Goal: Task Accomplishment & Management: Manage account settings

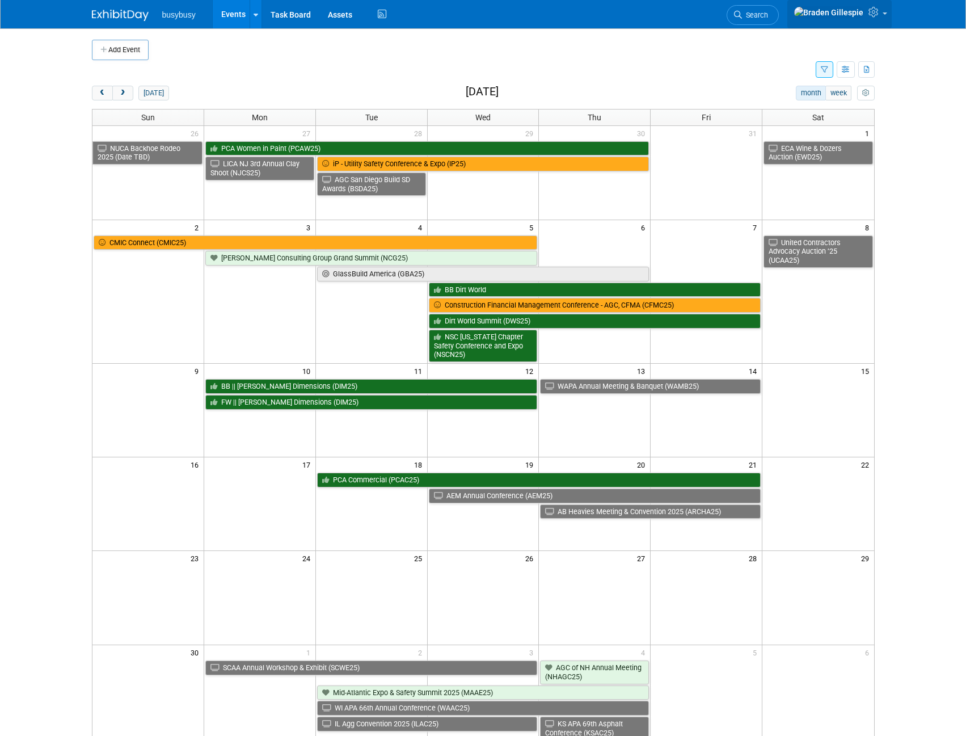
click at [875, 14] on icon at bounding box center [874, 12] width 13 height 10
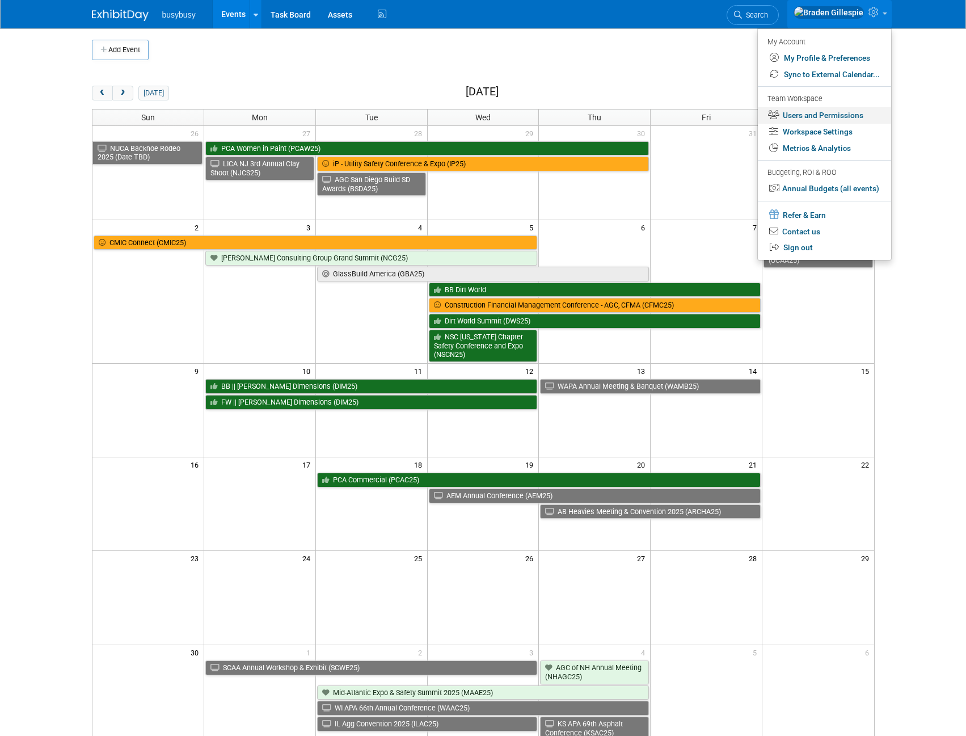
click at [811, 117] on link "Users and Permissions" at bounding box center [824, 115] width 133 height 16
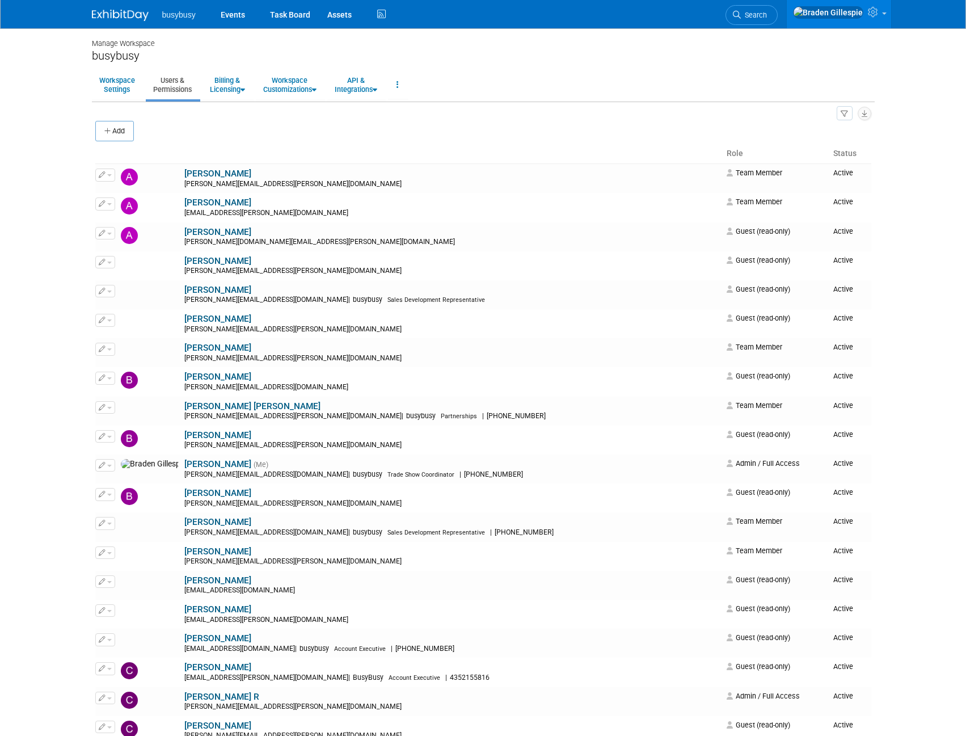
click at [298, 130] on div "Add" at bounding box center [483, 132] width 776 height 24
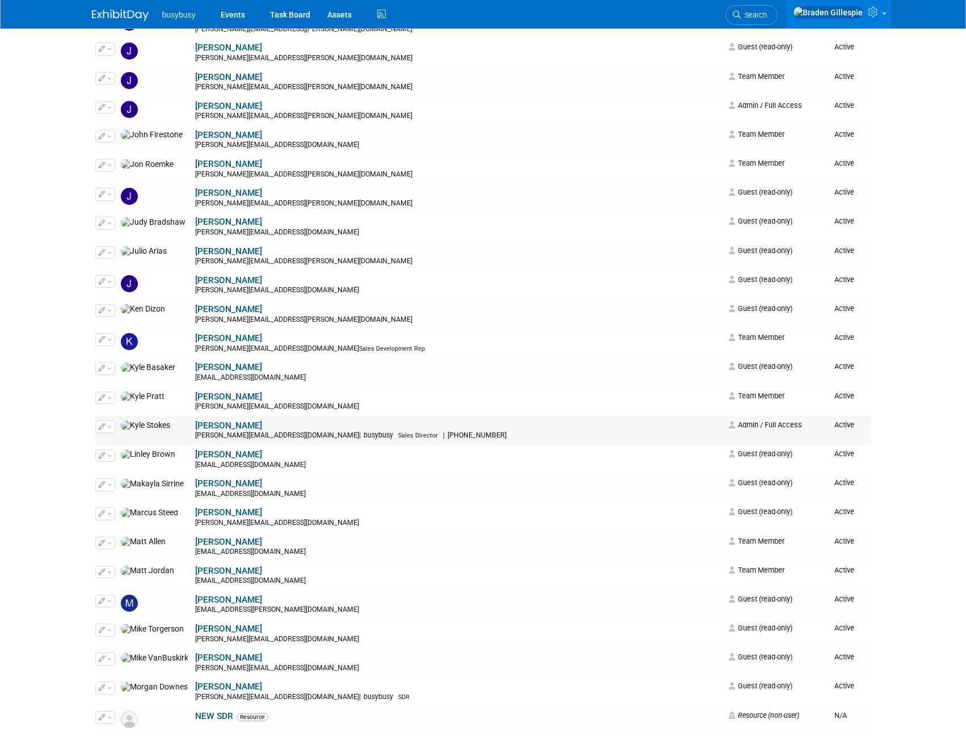
click at [109, 427] on span "button" at bounding box center [109, 427] width 5 height 2
click at [133, 447] on link "Edit" at bounding box center [141, 445] width 90 height 16
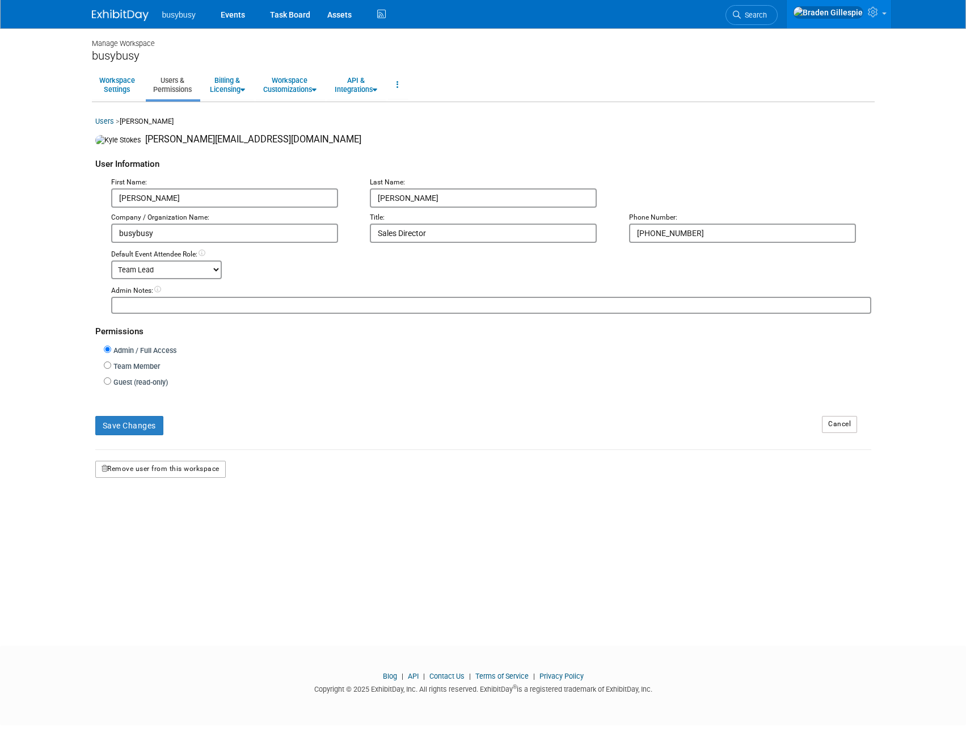
click at [158, 468] on button "Remove user from this workspace" at bounding box center [160, 468] width 130 height 17
click at [140, 518] on icon at bounding box center [138, 517] width 8 height 7
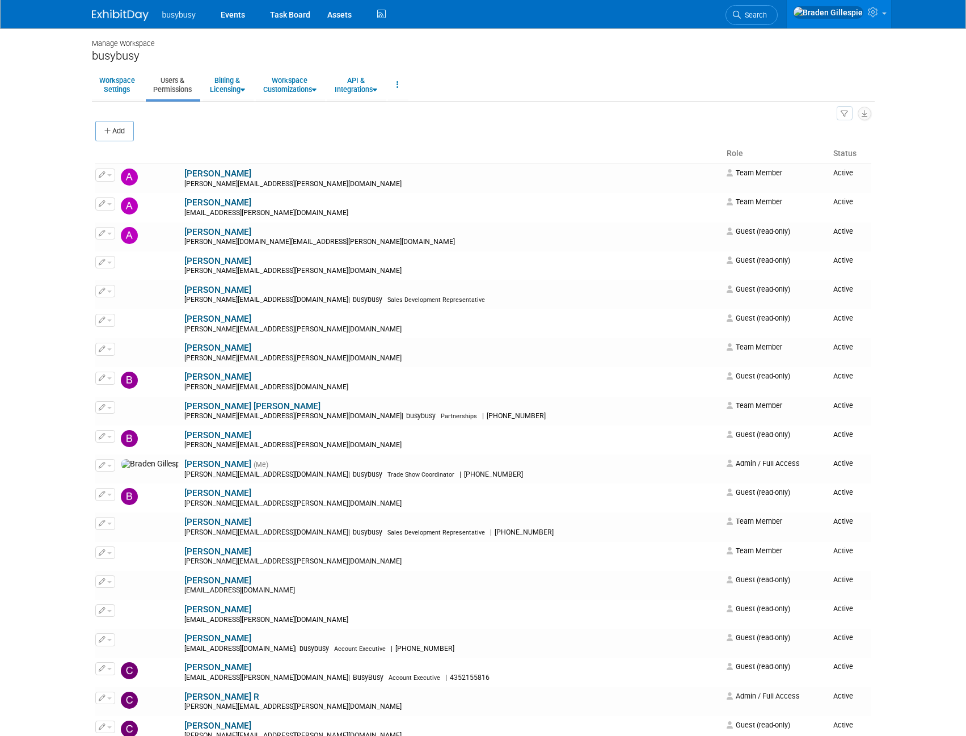
click at [129, 20] on img at bounding box center [120, 15] width 57 height 11
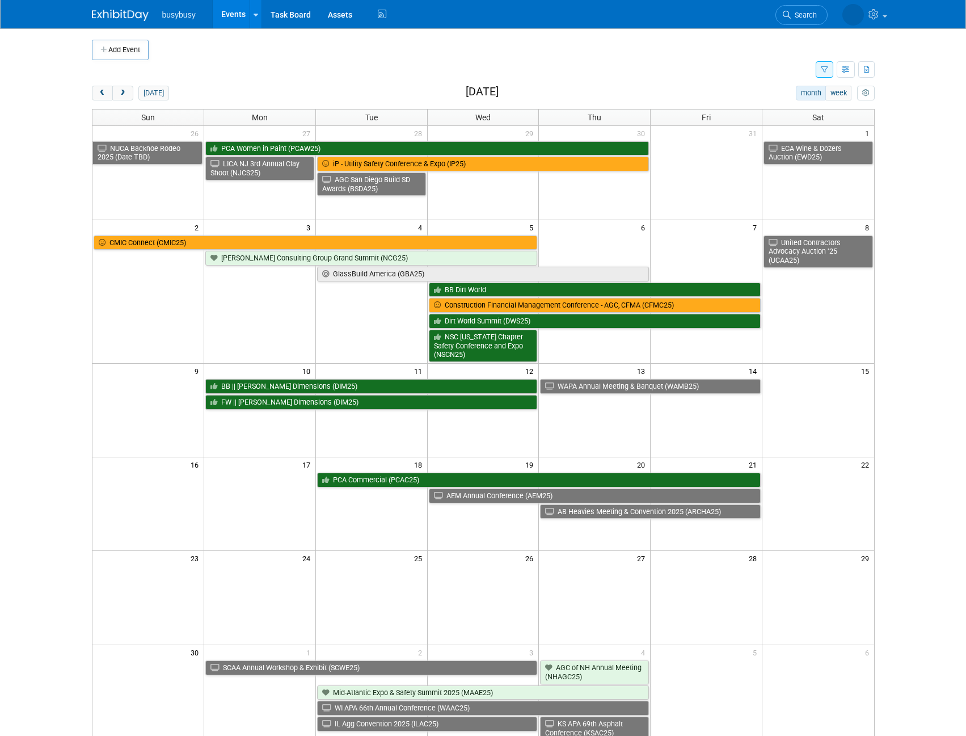
click at [912, 187] on body "busybusy Events Add Event Bulk Upload Events Shareable Event Boards Recently Vi…" at bounding box center [483, 368] width 966 height 736
click at [799, 59] on td at bounding box center [493, 50] width 688 height 20
click at [768, 17] on span "Search" at bounding box center [755, 15] width 26 height 9
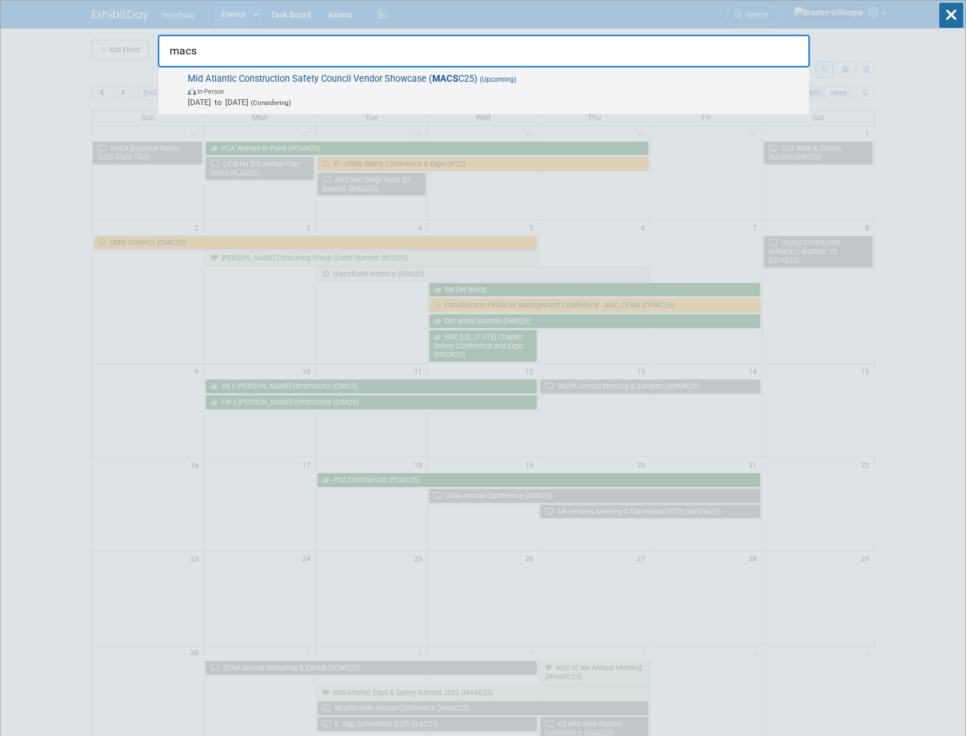
type input "macs"
click at [514, 89] on span "In-Person" at bounding box center [495, 90] width 615 height 11
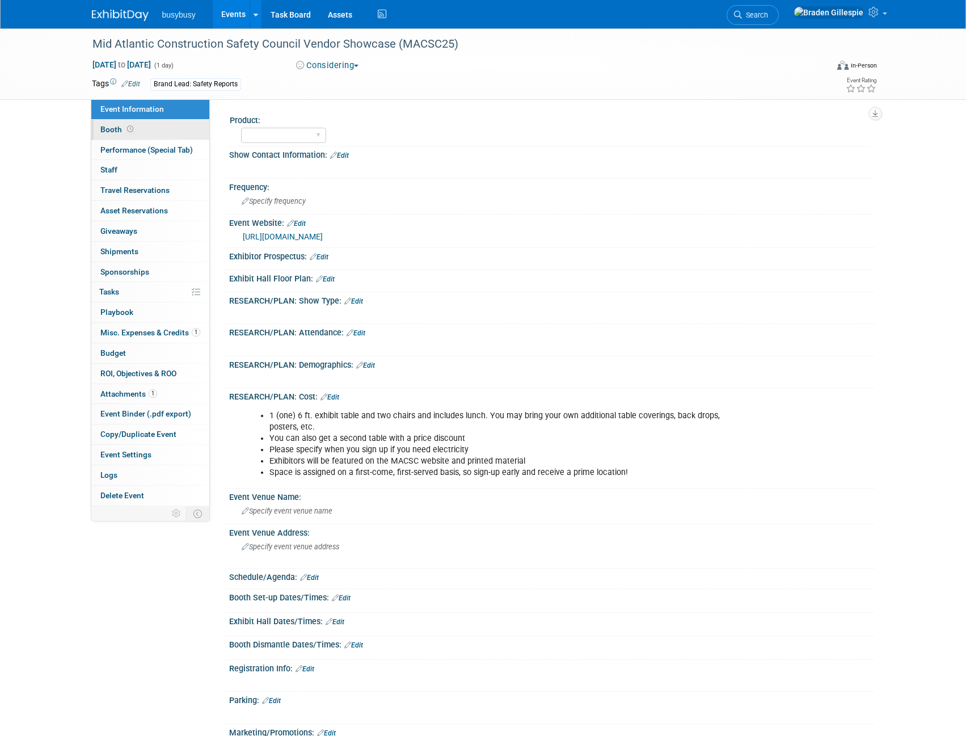
click at [158, 129] on link "Booth" at bounding box center [150, 130] width 118 height 20
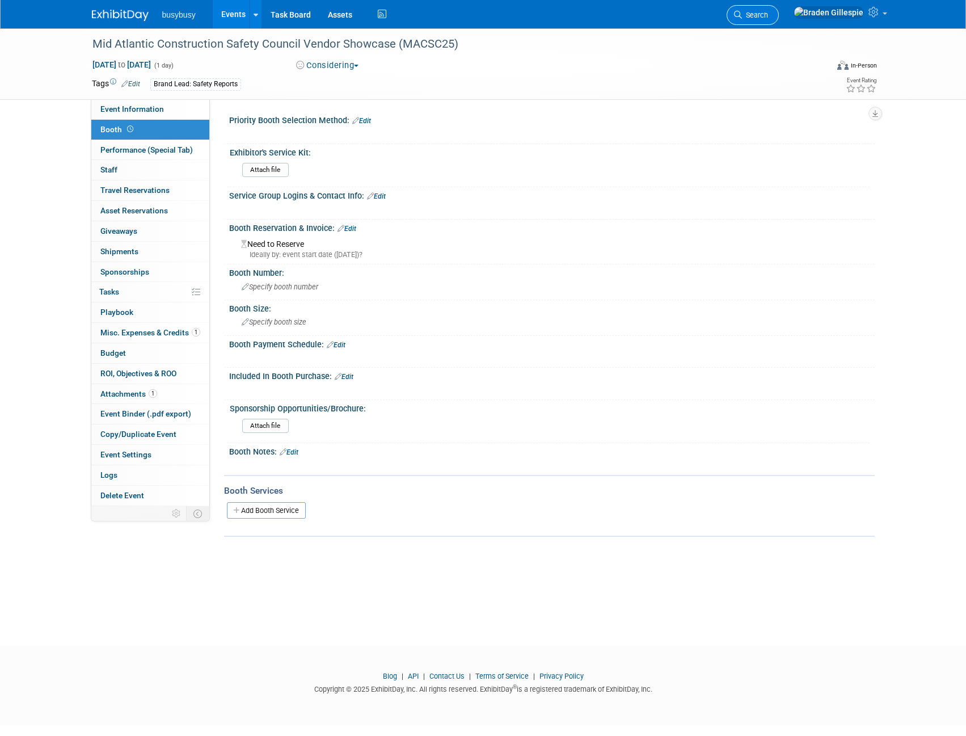
click at [768, 16] on span "Search" at bounding box center [755, 15] width 26 height 9
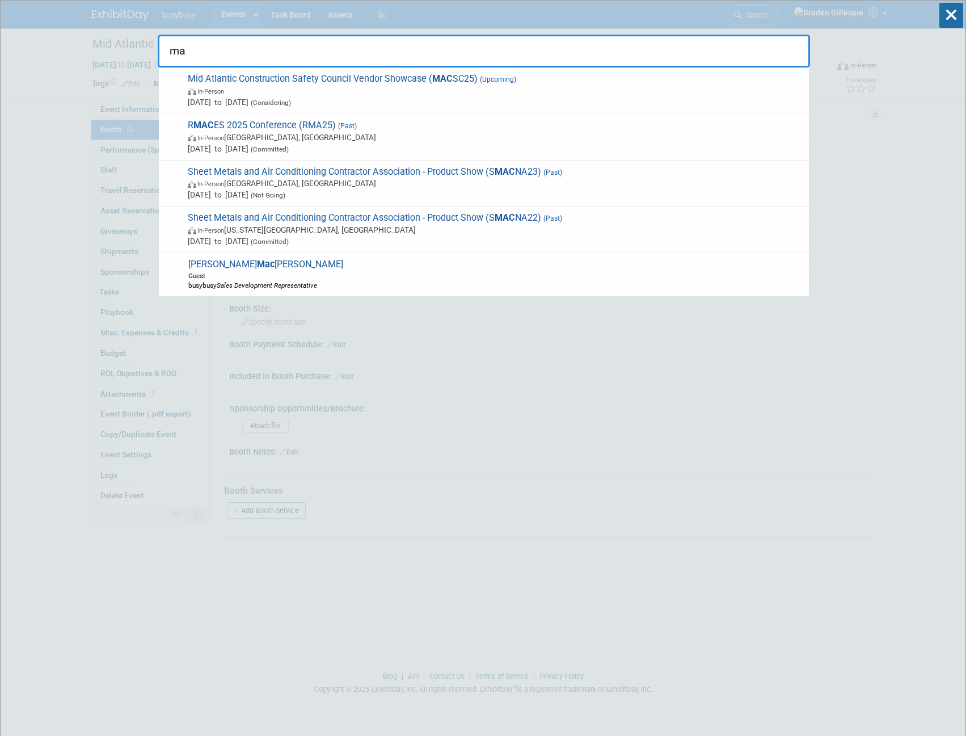
type input "m"
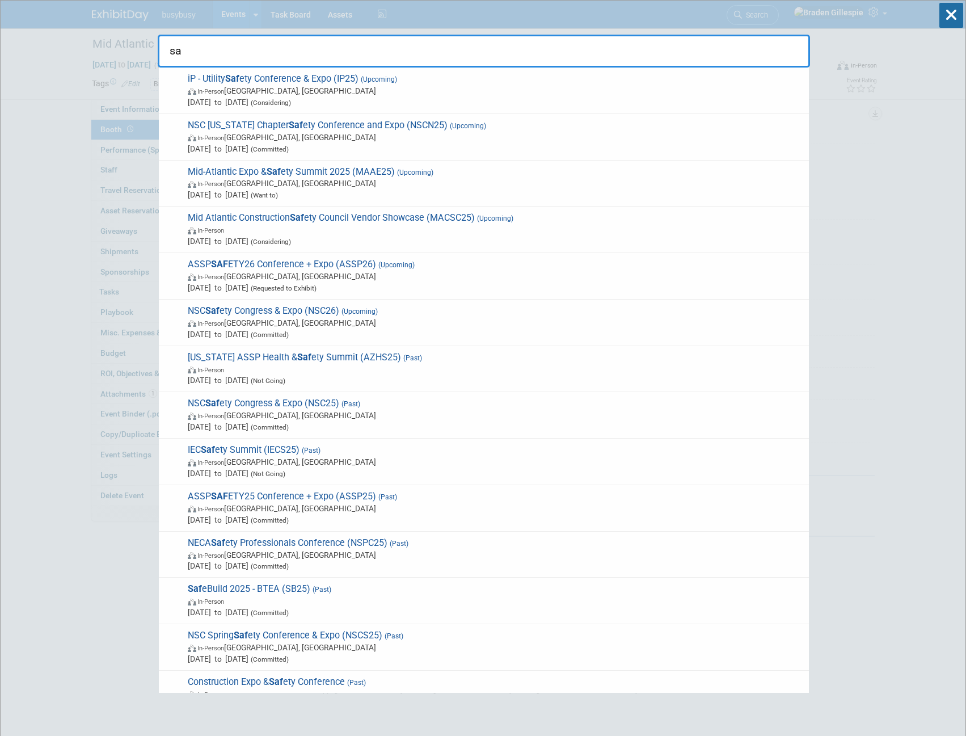
type input "s"
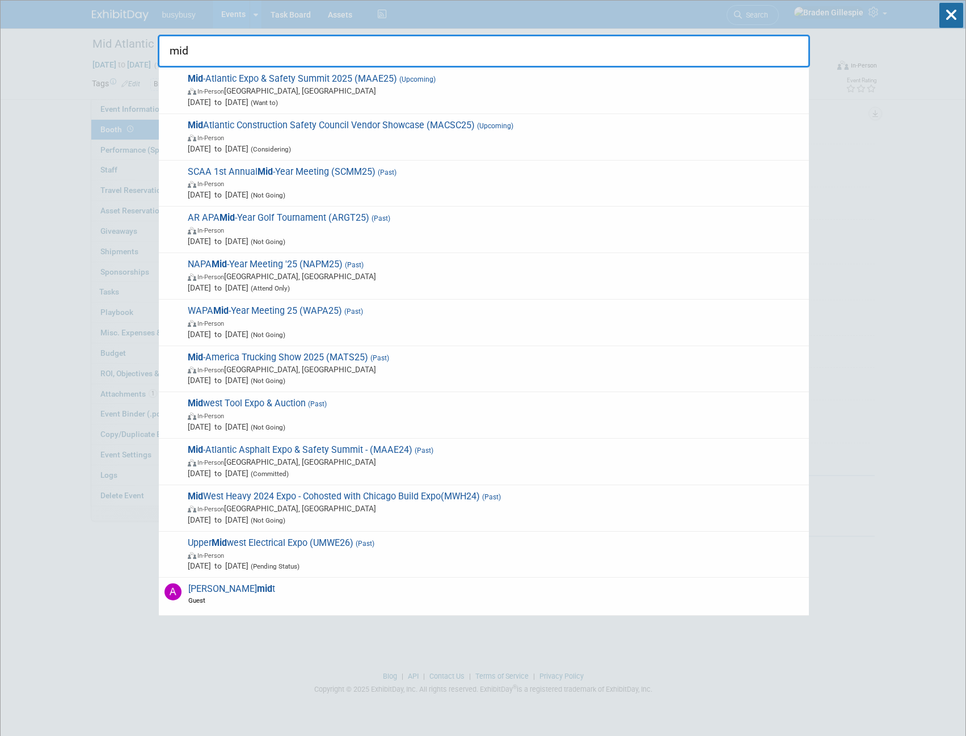
type input "mid"
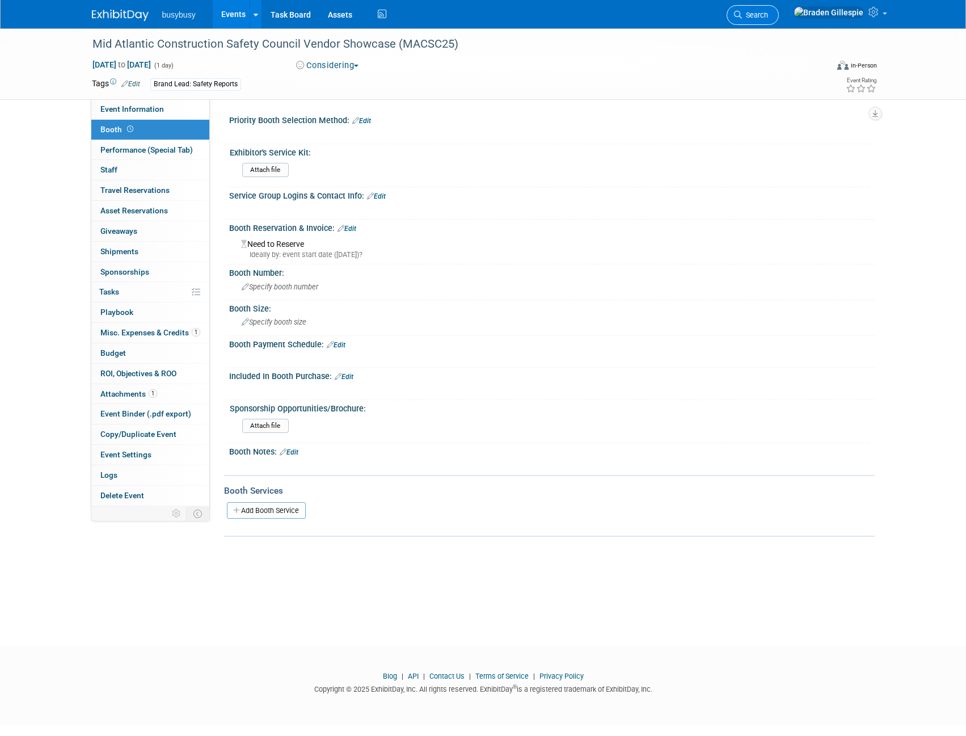
click at [768, 13] on span "Search" at bounding box center [755, 15] width 26 height 9
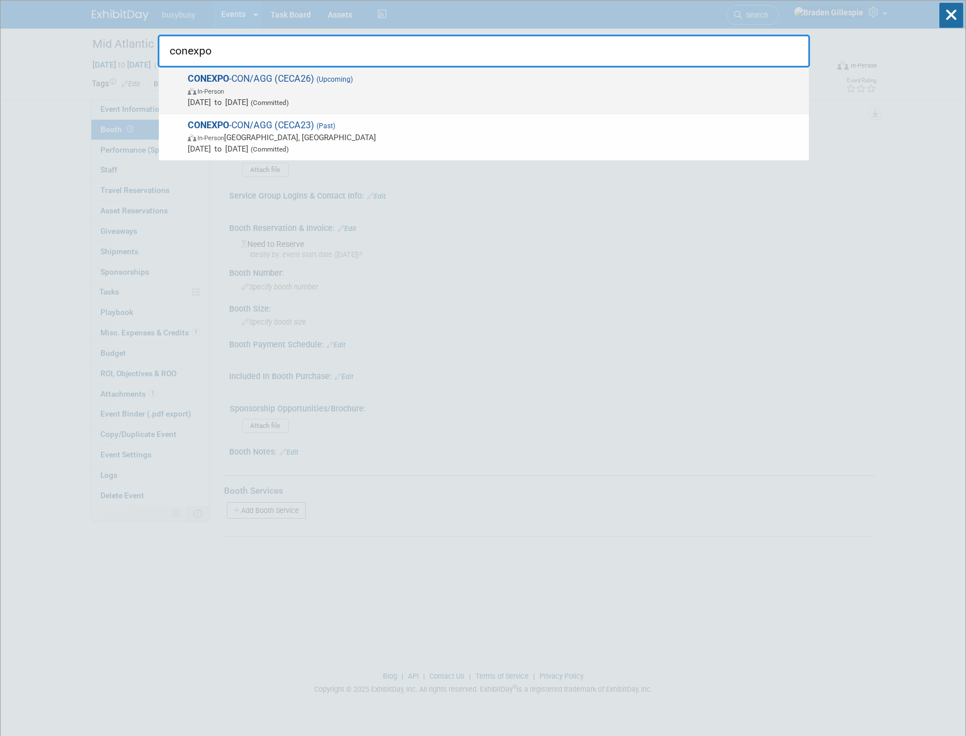
type input "conexpo"
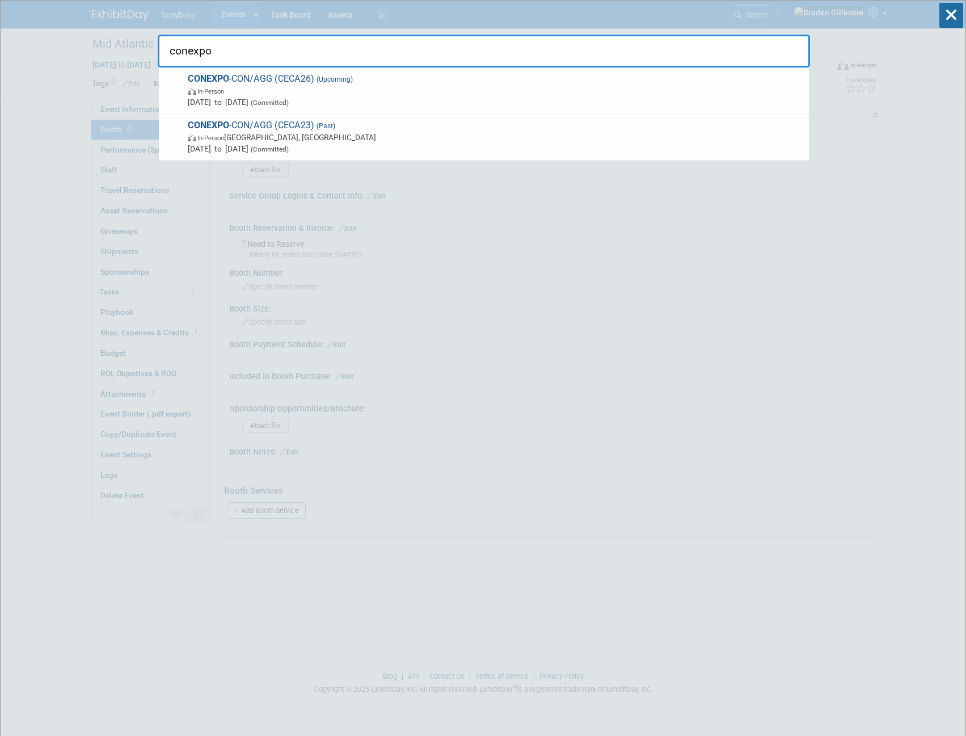
drag, startPoint x: 730, startPoint y: 83, endPoint x: 755, endPoint y: 91, distance: 26.9
click at [729, 83] on span "CONEXPO -CON/AGG (CECA26) (Upcoming) In-Person Mar 3, 2026 to Mar 7, 2026 (Comm…" at bounding box center [493, 90] width 619 height 35
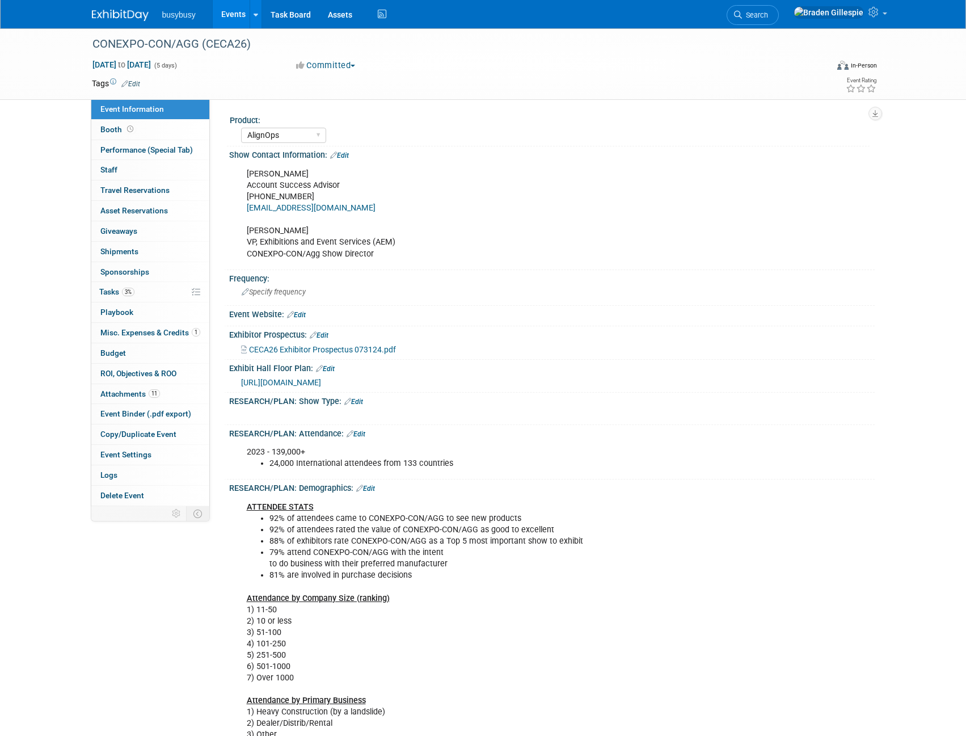
select select "AlignOps"
click at [171, 129] on link "Booth" at bounding box center [150, 130] width 118 height 20
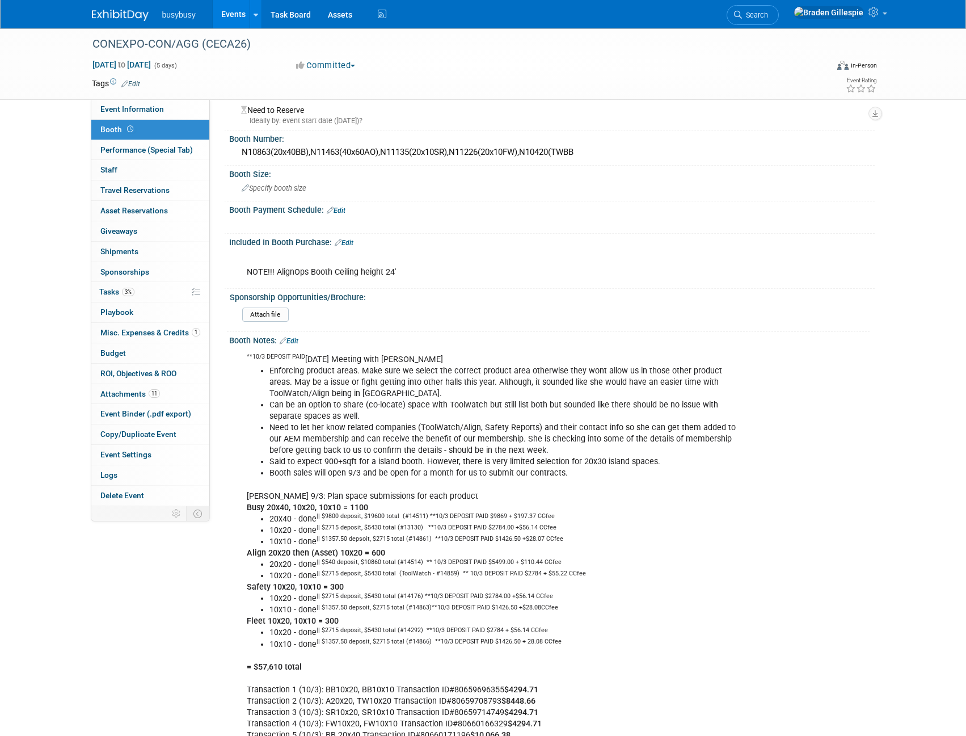
scroll to position [284, 0]
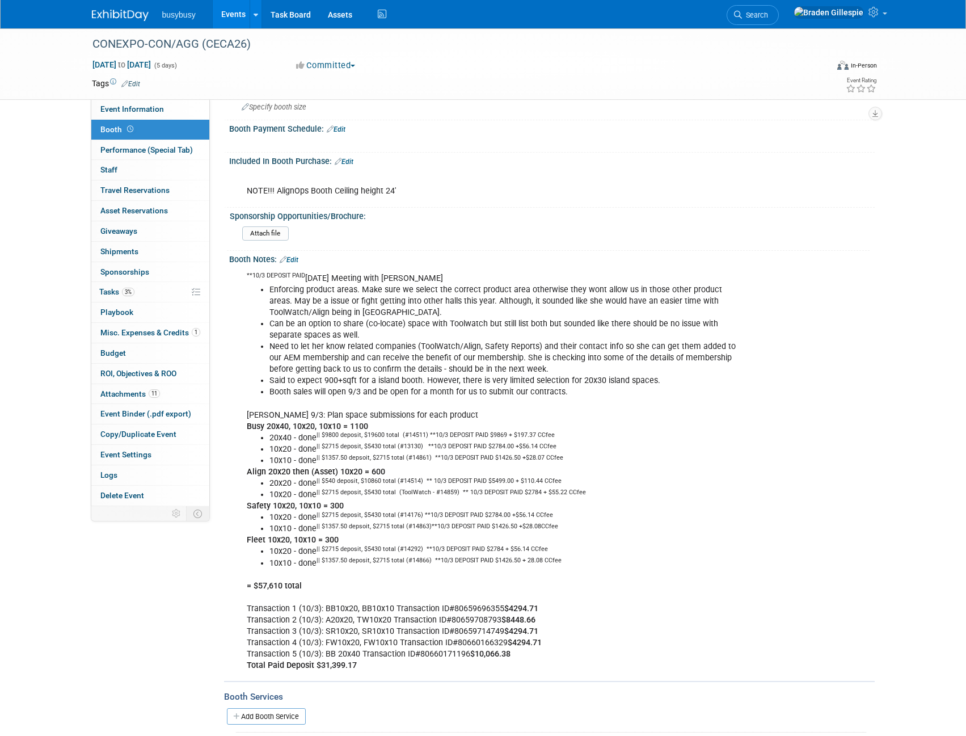
click at [344, 160] on link "Edit" at bounding box center [344, 162] width 19 height 8
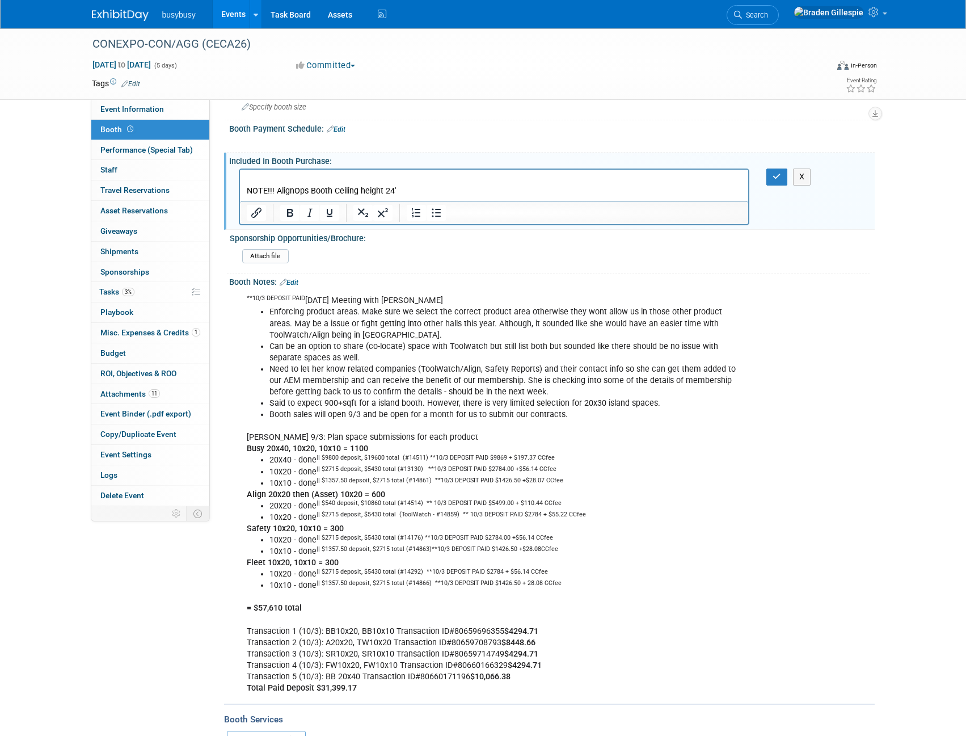
scroll to position [0, 0]
click at [420, 193] on p "NOTE!!! AlignOps Booth Ceiling height 24'" at bounding box center [494, 185] width 496 height 23
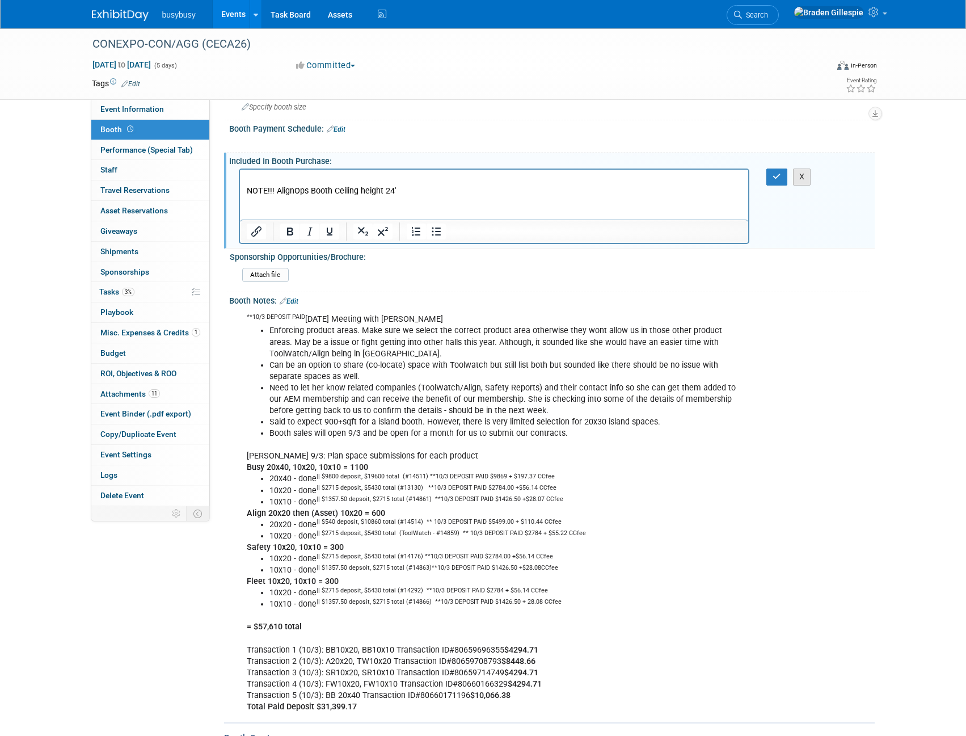
click at [805, 175] on button "X" at bounding box center [802, 176] width 18 height 16
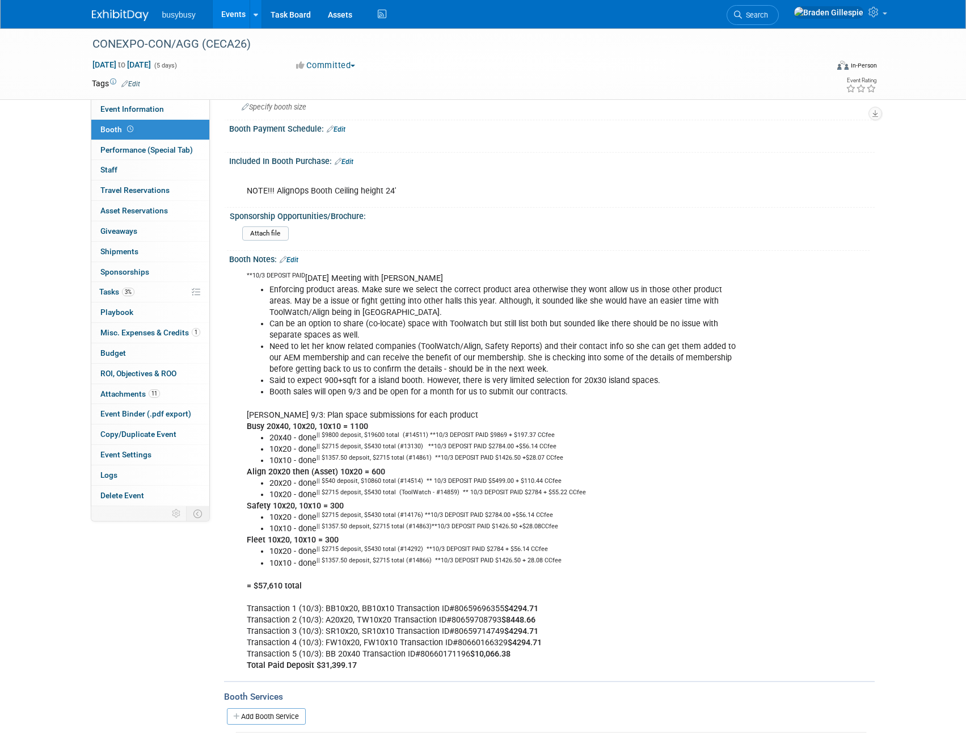
click at [296, 257] on link "Edit" at bounding box center [289, 260] width 19 height 8
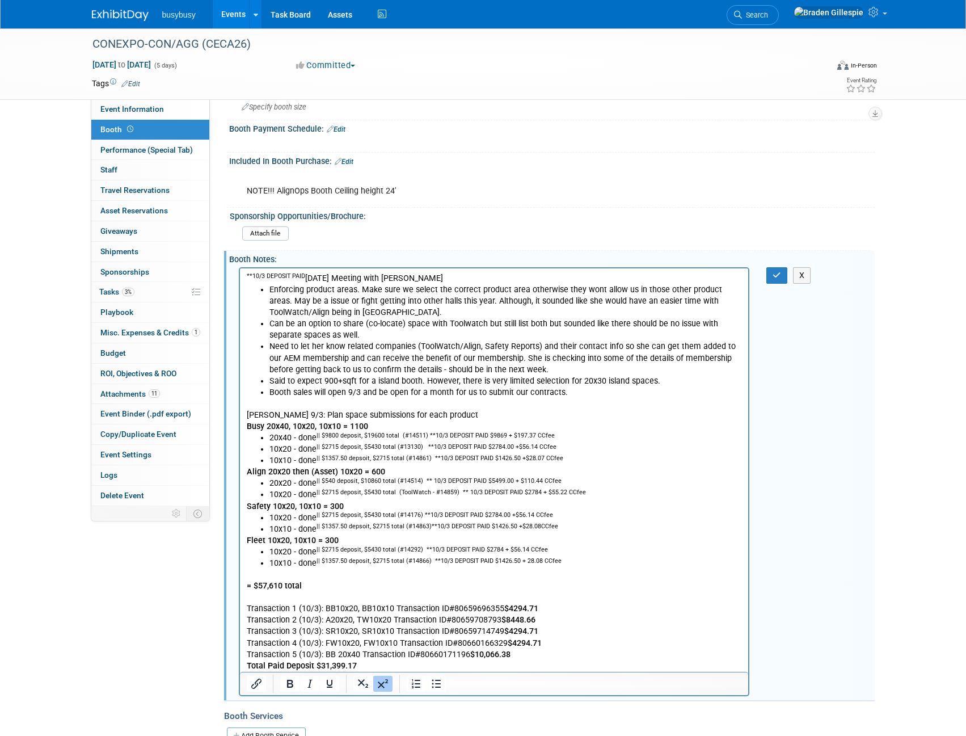
scroll to position [397, 0]
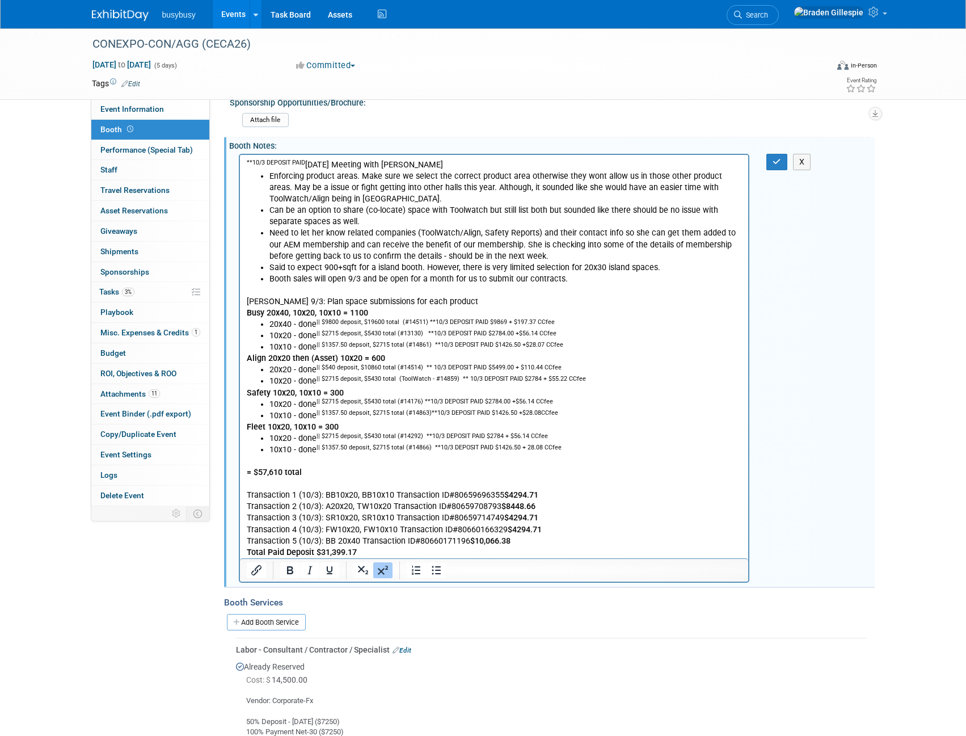
click at [402, 553] on p "= $57,610 total Transaction 1 (10/3): BB10x20, BB10x10 Transaction ID#806596963…" at bounding box center [494, 506] width 496 height 103
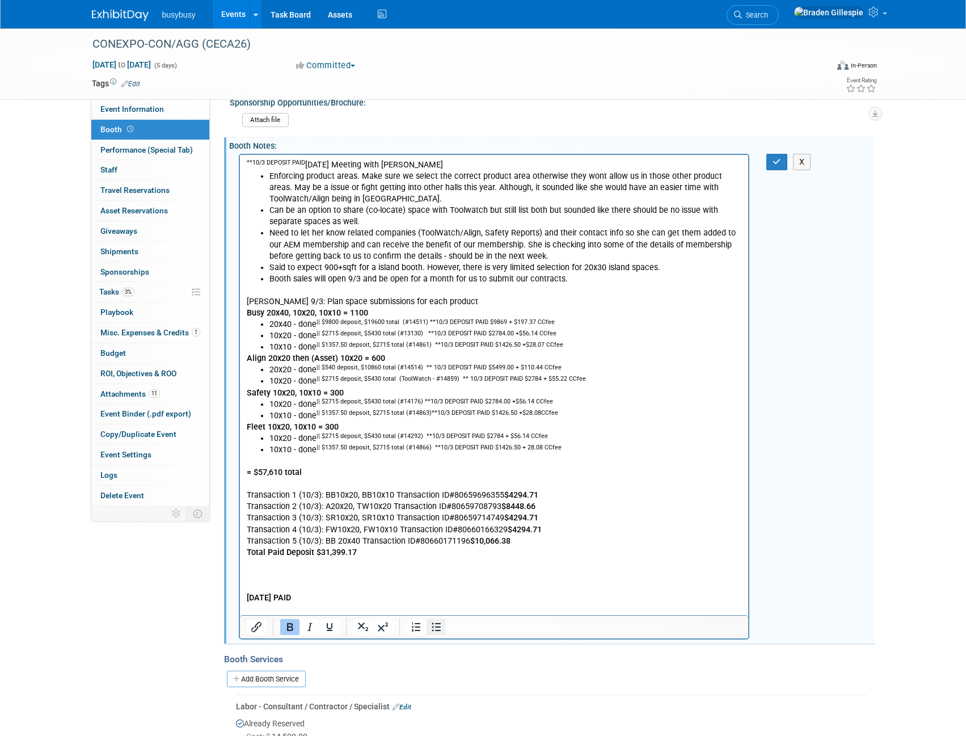
click at [434, 629] on icon "Bullet list" at bounding box center [436, 627] width 14 height 14
click at [382, 607] on li "17244.63 (Inv#122928)" at bounding box center [505, 608] width 473 height 11
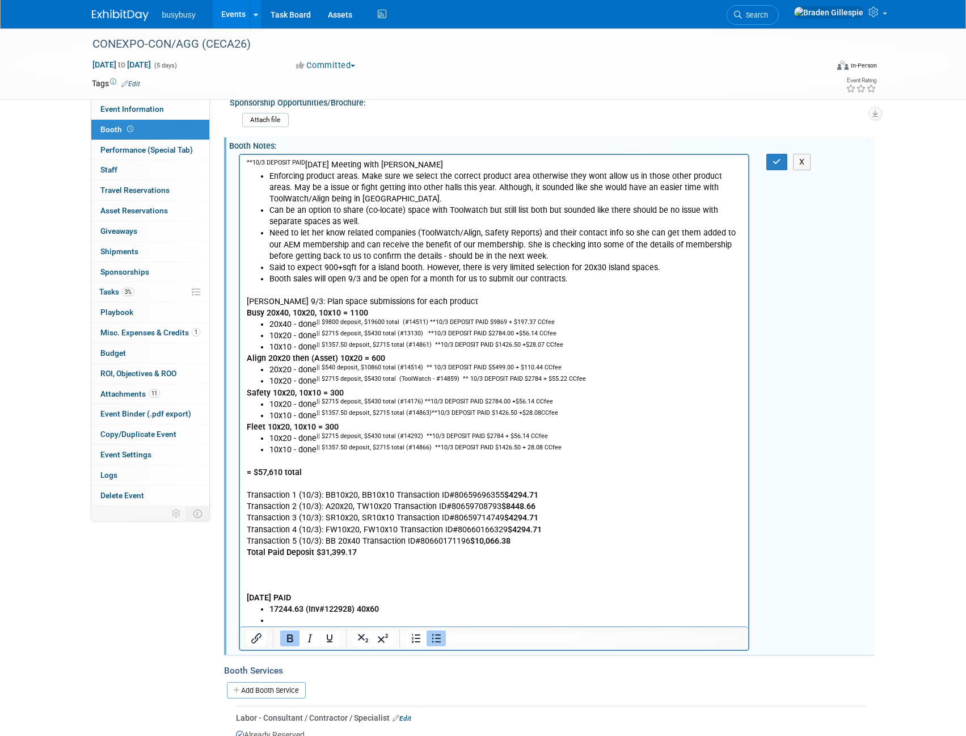
click at [392, 603] on li "17244.63 (Inv#122928) 40x60" at bounding box center [505, 608] width 473 height 11
drag, startPoint x: 365, startPoint y: 606, endPoint x: 357, endPoint y: 605, distance: 8.1
click at [357, 605] on b "17244.63 (Inv#122928) 40x60" at bounding box center [323, 608] width 109 height 10
click at [331, 618] on li "Rich Text Area. Press ALT-0 for help." at bounding box center [505, 619] width 473 height 11
click at [328, 620] on li "Rich Text Area. Press ALT-0 for help." at bounding box center [505, 619] width 473 height 11
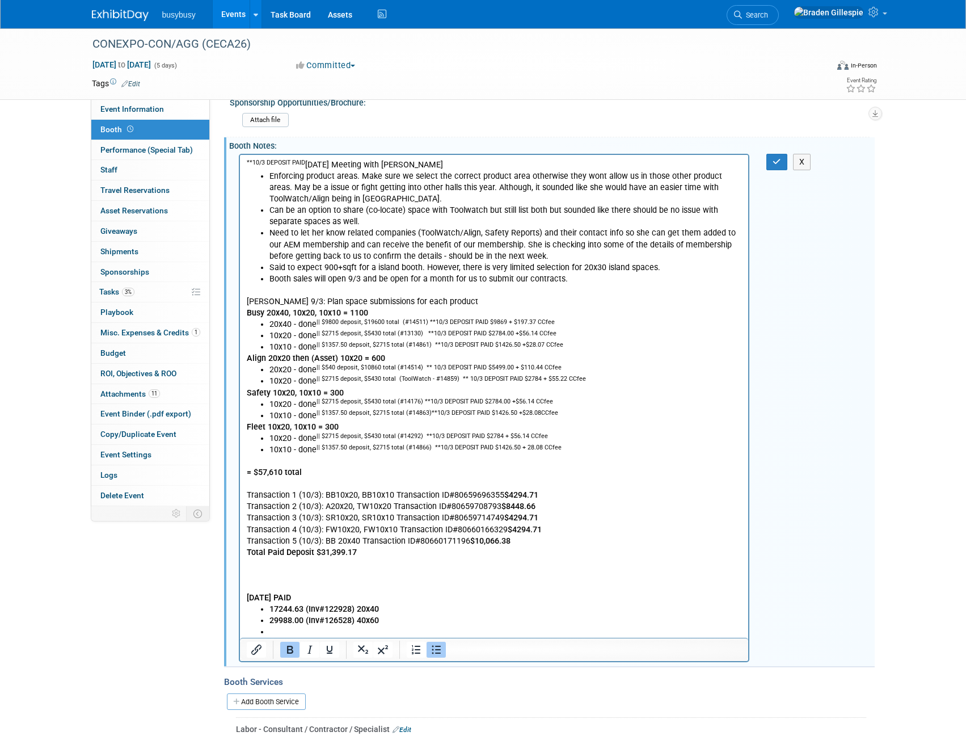
click at [268, 607] on ul "17244.63 (Inv#122928) 20x40 29988.00 (Inv#126528) 40x60" at bounding box center [494, 620] width 496 height 34
click at [270, 618] on b "29988.00 (Inv#126528) 40x60" at bounding box center [323, 620] width 109 height 10
click at [282, 606] on b "$17244.63 (Inv#122928) 20x40" at bounding box center [326, 608] width 114 height 10
click at [280, 618] on b "$29988.00 (Inv#126528) 40x60" at bounding box center [326, 620] width 114 height 10
click at [307, 628] on li "Rich Text Area. Press ALT-0 for help." at bounding box center [505, 631] width 473 height 11
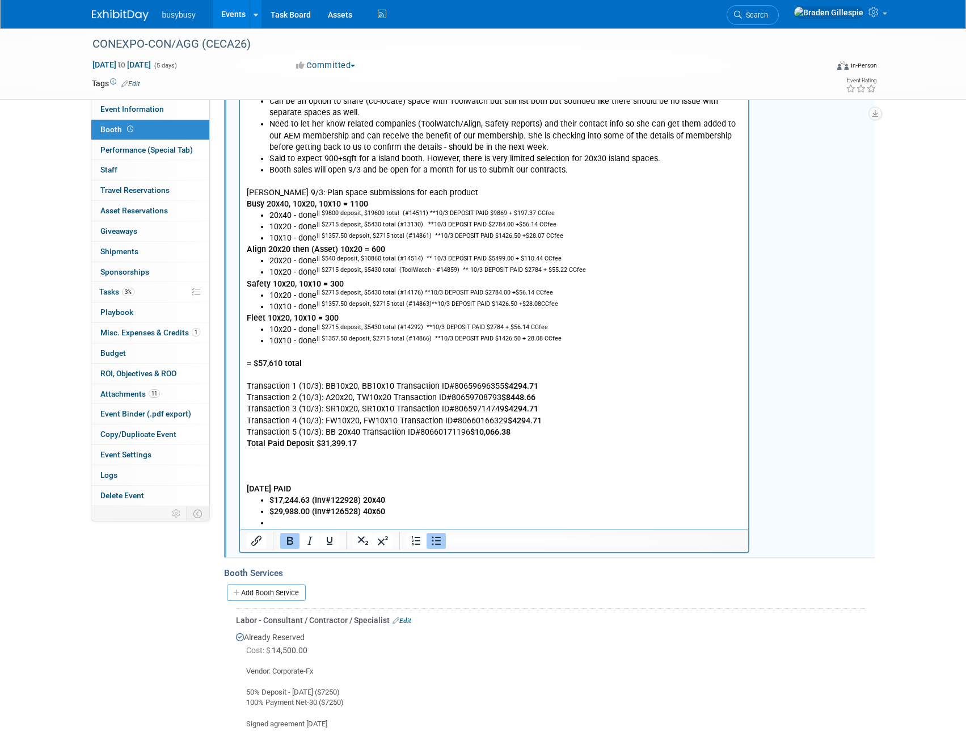
scroll to position [510, 0]
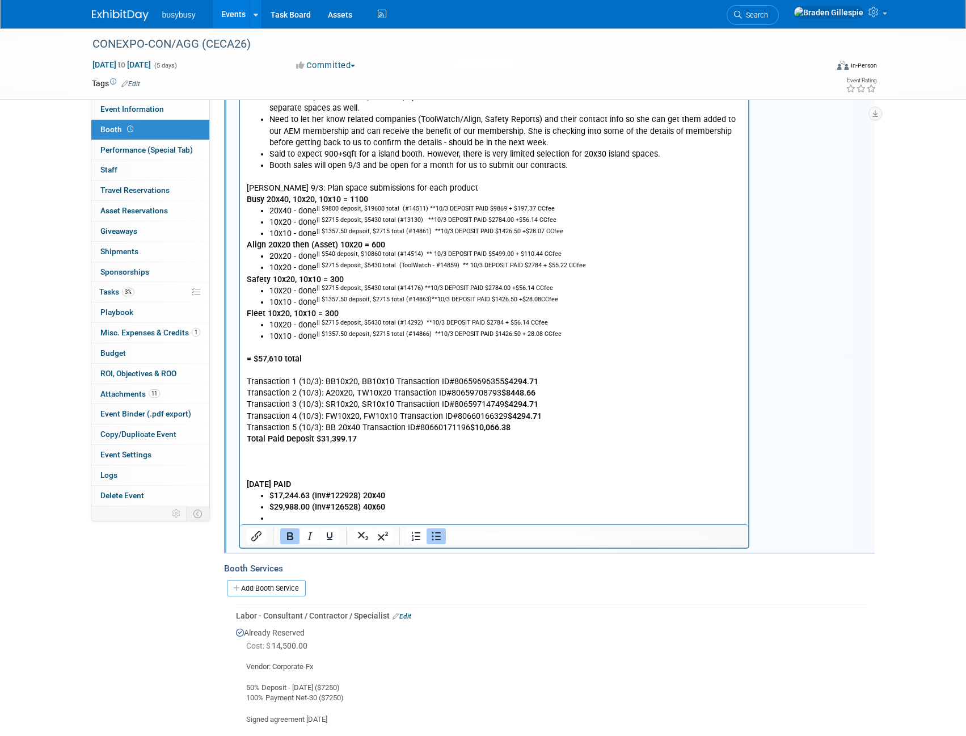
drag, startPoint x: 397, startPoint y: 491, endPoint x: 364, endPoint y: 493, distance: 33.0
click at [364, 493] on li "$17,244.63 (Inv#122928) 20x40" at bounding box center [505, 494] width 473 height 11
click at [376, 495] on li "$17,244.63 (Inv#122928)" at bounding box center [505, 494] width 473 height 11
click at [383, 491] on li "$17,244.63 (Inv#122928)" at bounding box center [505, 494] width 473 height 11
click at [397, 497] on li "$17,244.63 (Inv#122928) 40x60" at bounding box center [505, 494] width 473 height 11
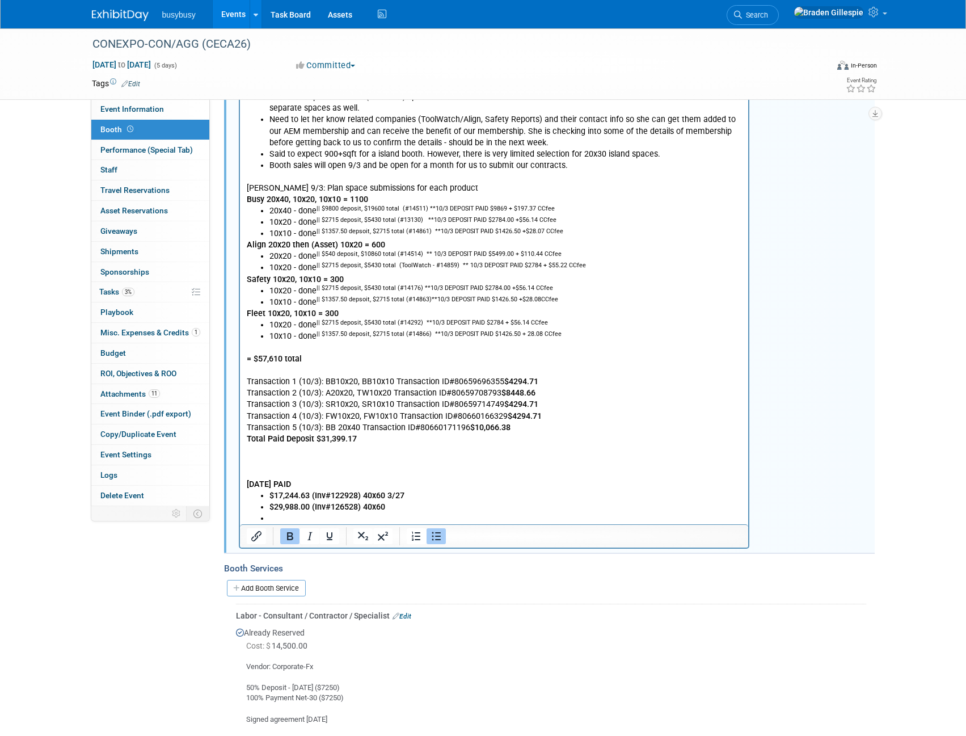
click at [398, 501] on li "$29,988.00 (Inv#126528) 40x60" at bounding box center [505, 506] width 473 height 11
click at [410, 506] on li "$29,988.00 (Inv#126528) 40x60" at bounding box center [505, 506] width 473 height 11
click at [383, 517] on li "Rich Text Area. Press ALT-0 for help." at bounding box center [505, 517] width 473 height 11
click at [324, 519] on li "Rich Text Area. Press ALT-0 for help." at bounding box center [505, 517] width 473 height 11
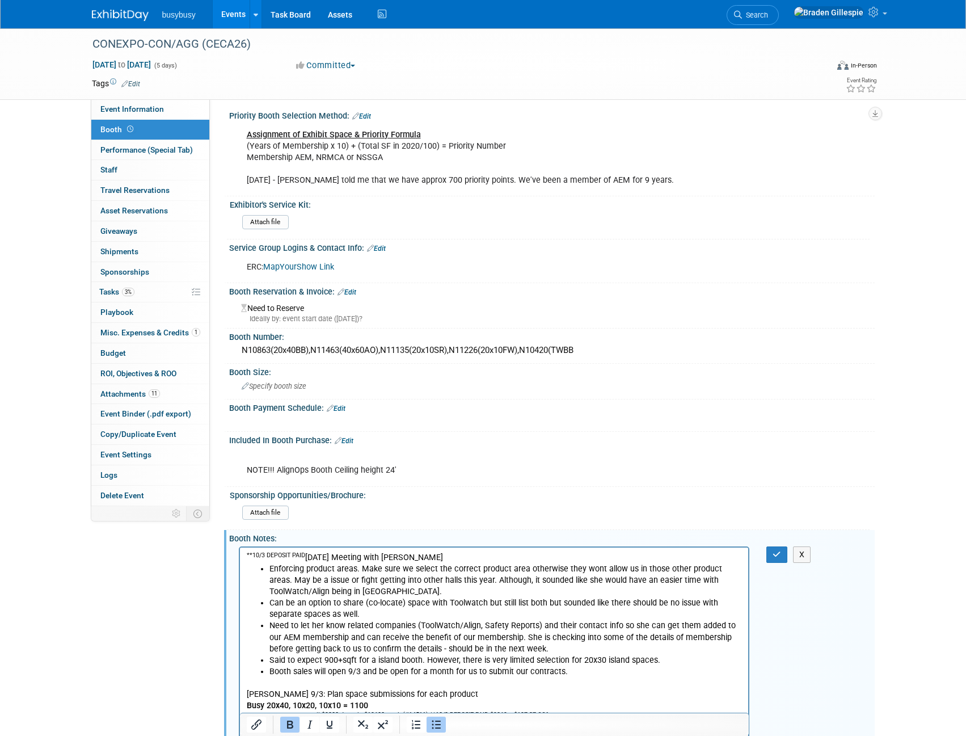
scroll to position [0, 0]
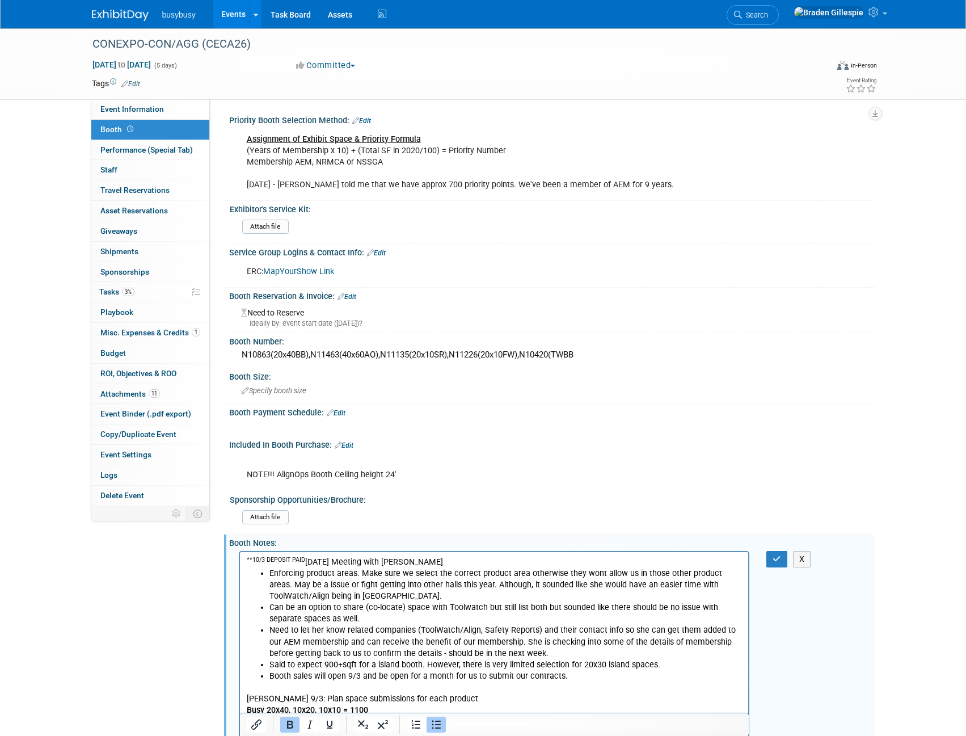
click at [350, 297] on link "Edit" at bounding box center [346, 297] width 19 height 8
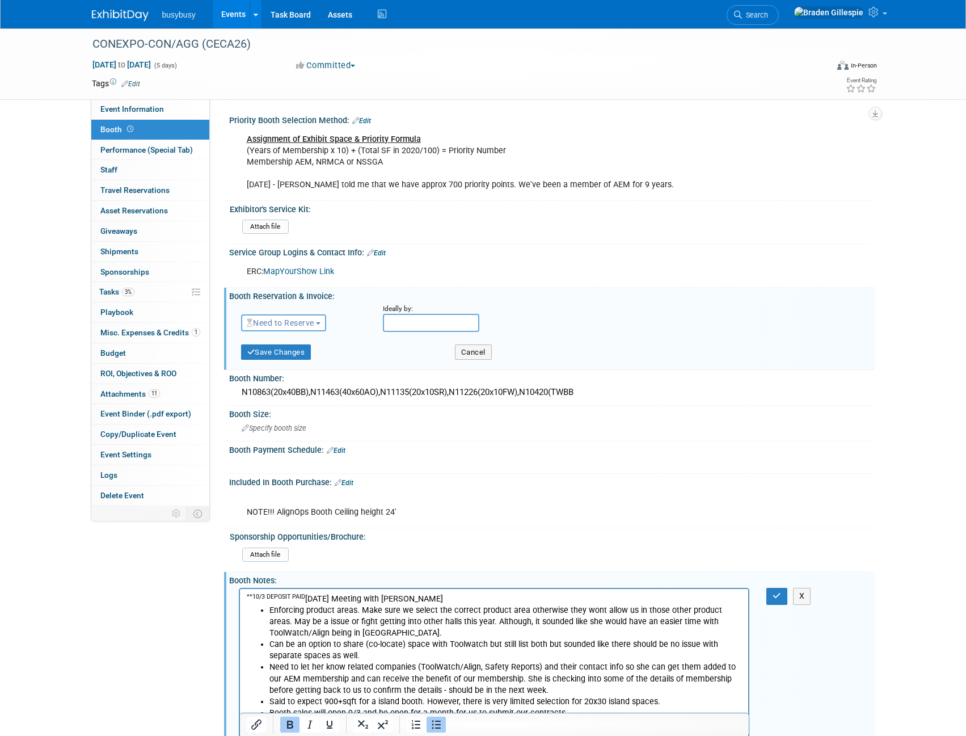
click at [300, 327] on button "Need to Reserve" at bounding box center [284, 322] width 86 height 17
click at [294, 360] on link "Reserved" at bounding box center [302, 358] width 121 height 16
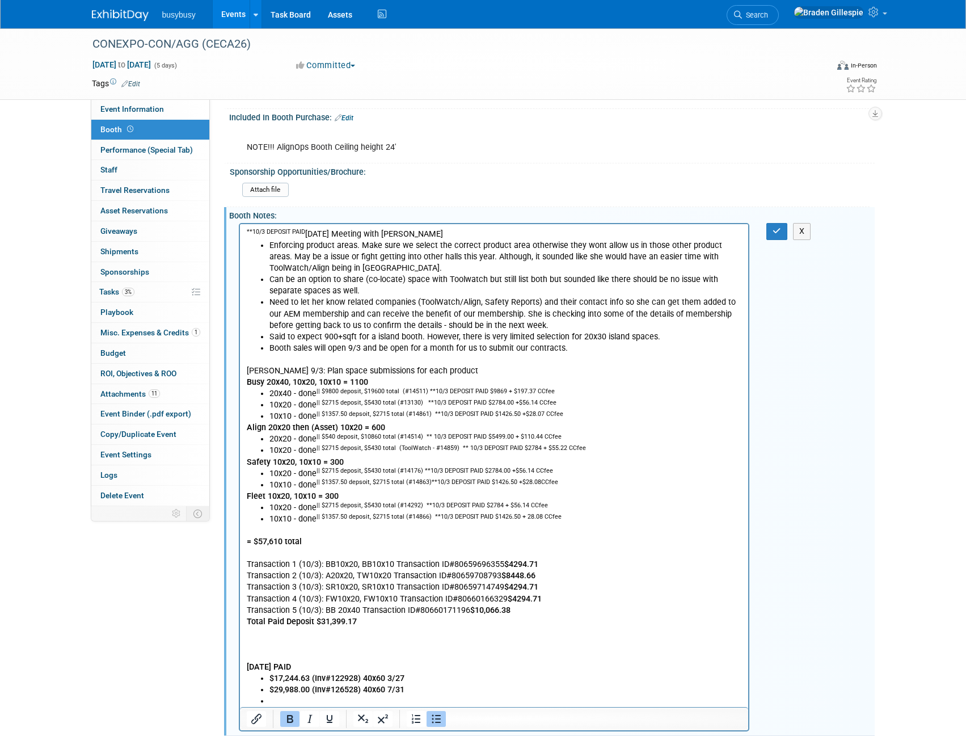
scroll to position [794, 0]
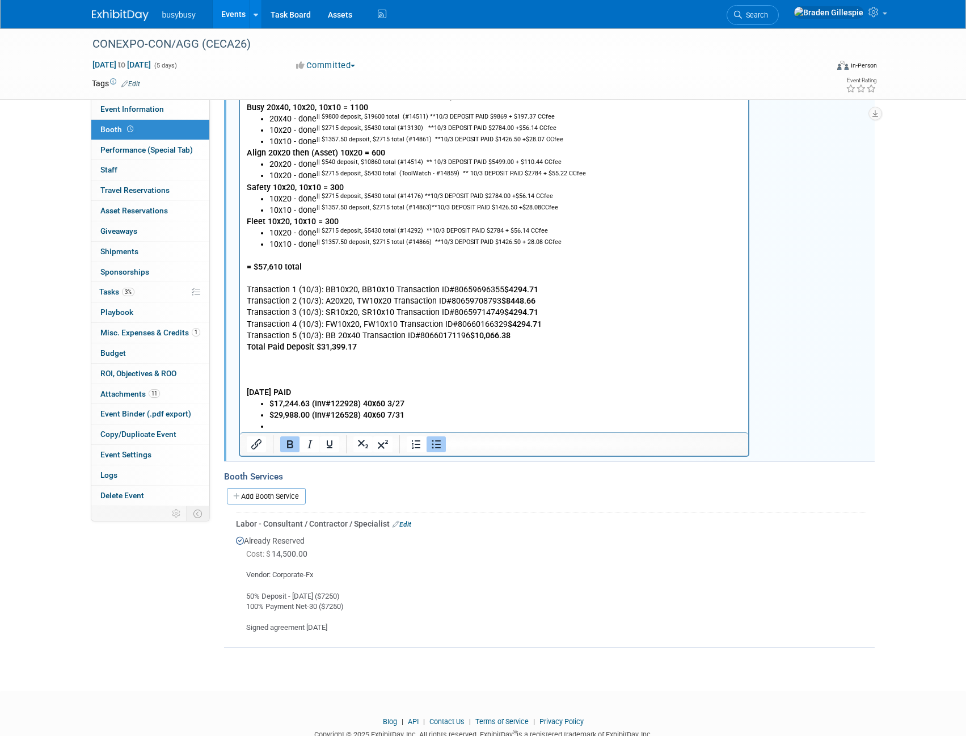
click at [288, 428] on li "Rich Text Area. Press ALT-0 for help." at bounding box center [505, 426] width 473 height 11
click at [392, 426] on li "$9,996.00 (Inv#126527) 20x40" at bounding box center [505, 426] width 473 height 11
click at [404, 428] on li "$9,996.00 (Inv#126527) 20x40 7/31" at bounding box center [505, 426] width 473 height 11
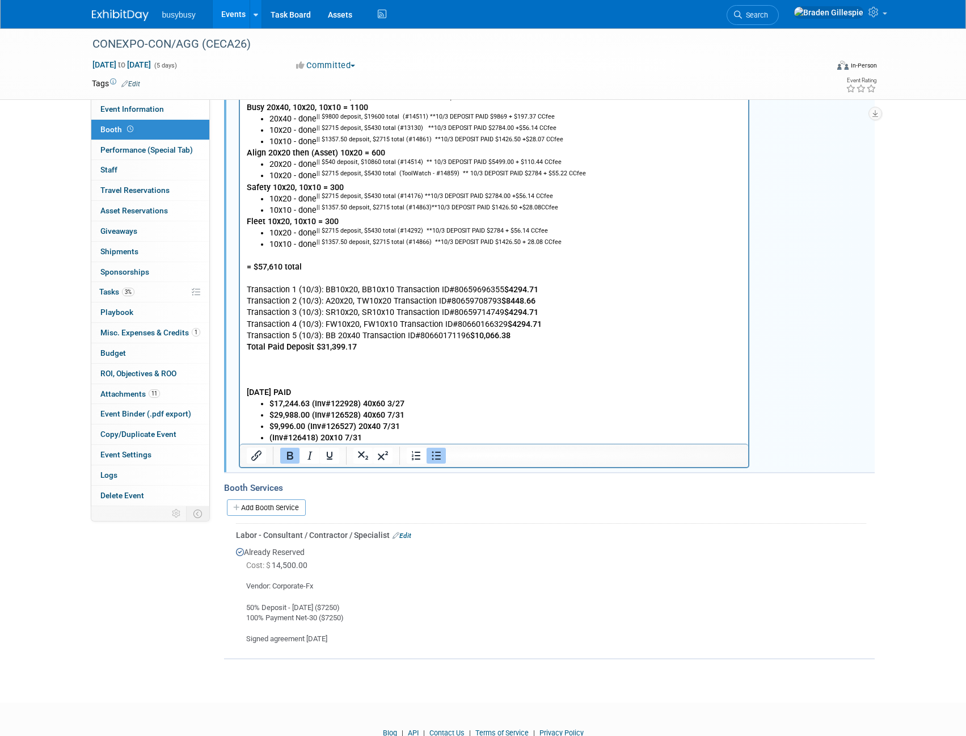
click at [269, 437] on b "(Inv#126418) 20x10 7/31" at bounding box center [315, 438] width 92 height 10
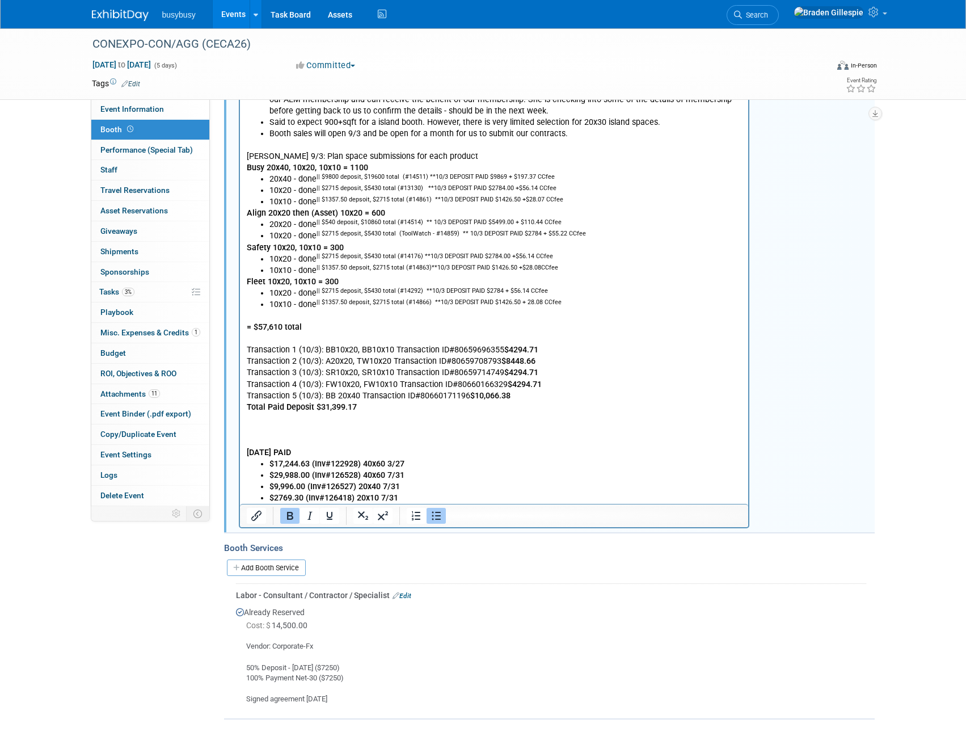
scroll to position [737, 0]
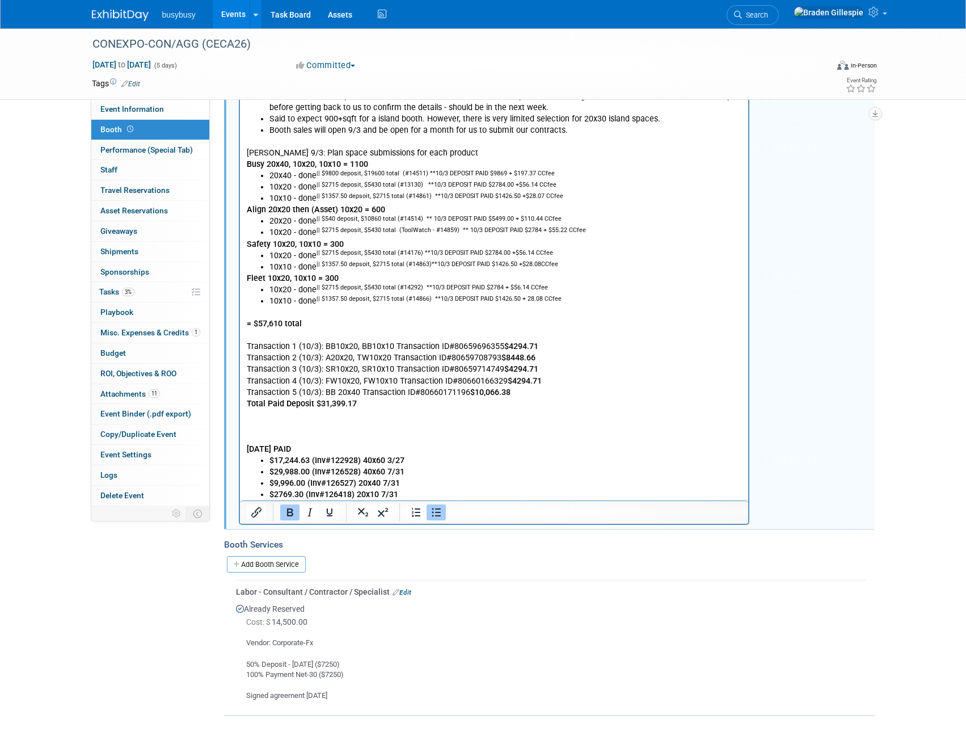
click at [419, 495] on li "$2769.30 (Inv#126418) 20x10 7/31" at bounding box center [505, 494] width 473 height 11
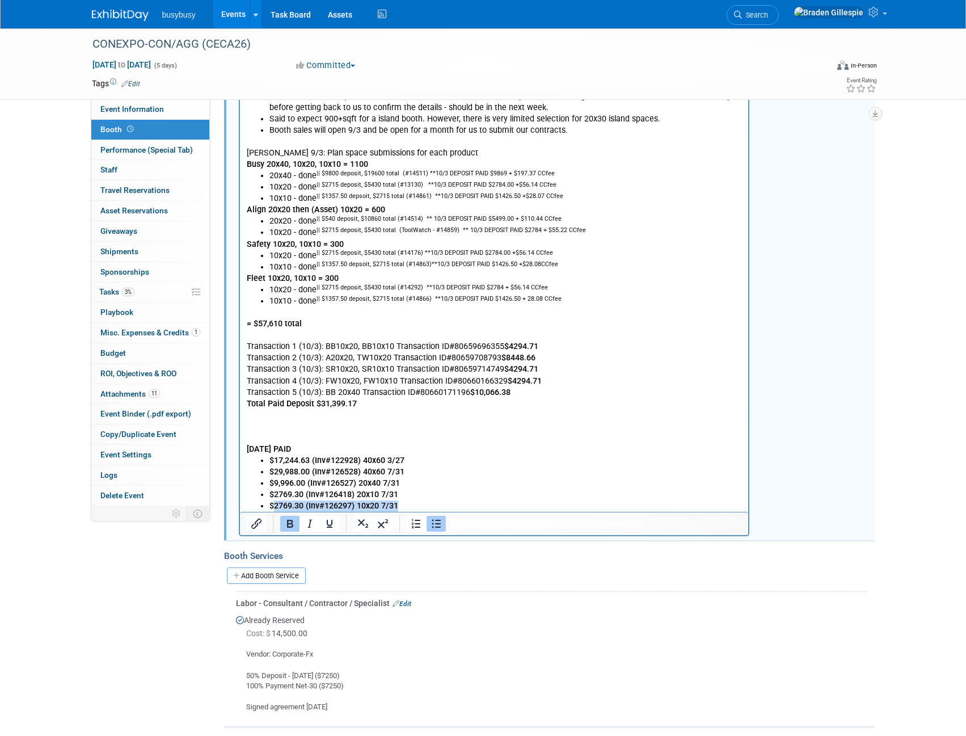
drag, startPoint x: 408, startPoint y: 503, endPoint x: 273, endPoint y: 506, distance: 135.6
click at [273, 506] on li "$2769.30 (Inv#126297) 10x20 7/31" at bounding box center [505, 505] width 473 height 11
click at [273, 506] on b "$2769.30 (Inv#126297) 10x20 7/31" at bounding box center [333, 506] width 129 height 10
click at [404, 506] on li "$2769.30 (Inv#126297) 10x20 7/31" at bounding box center [505, 505] width 473 height 11
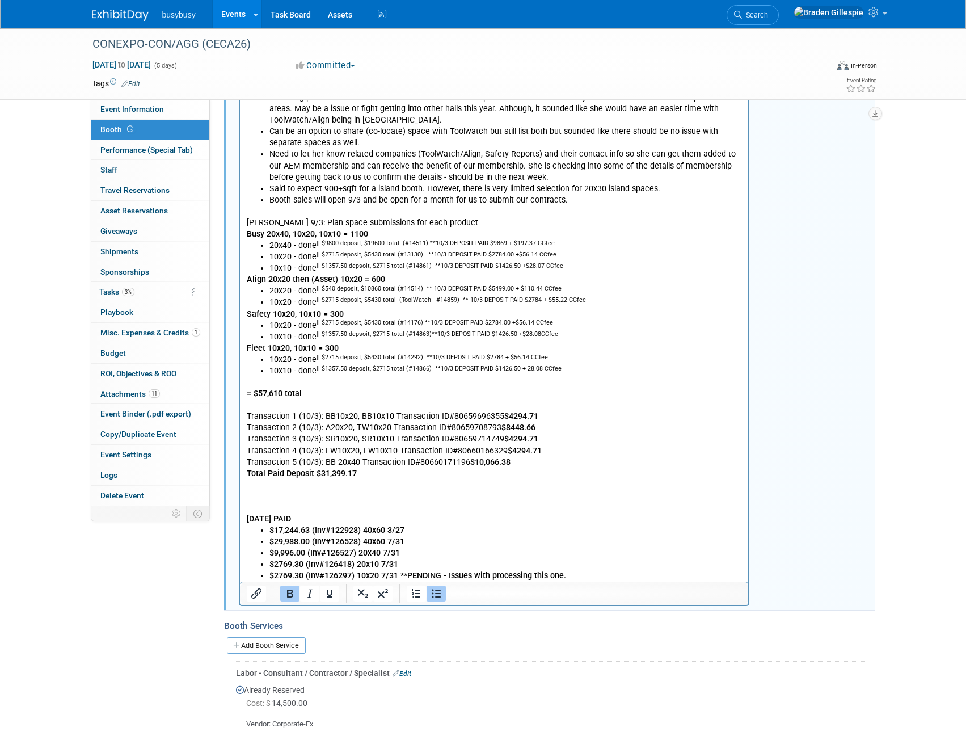
scroll to position [568, 0]
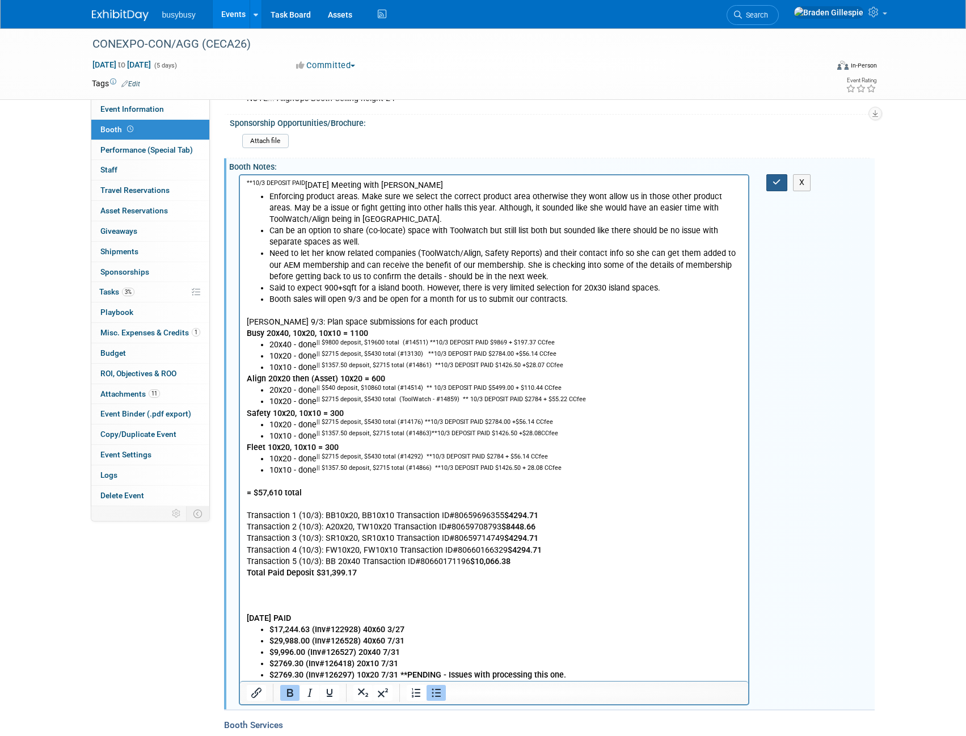
click at [770, 179] on button "button" at bounding box center [776, 182] width 21 height 16
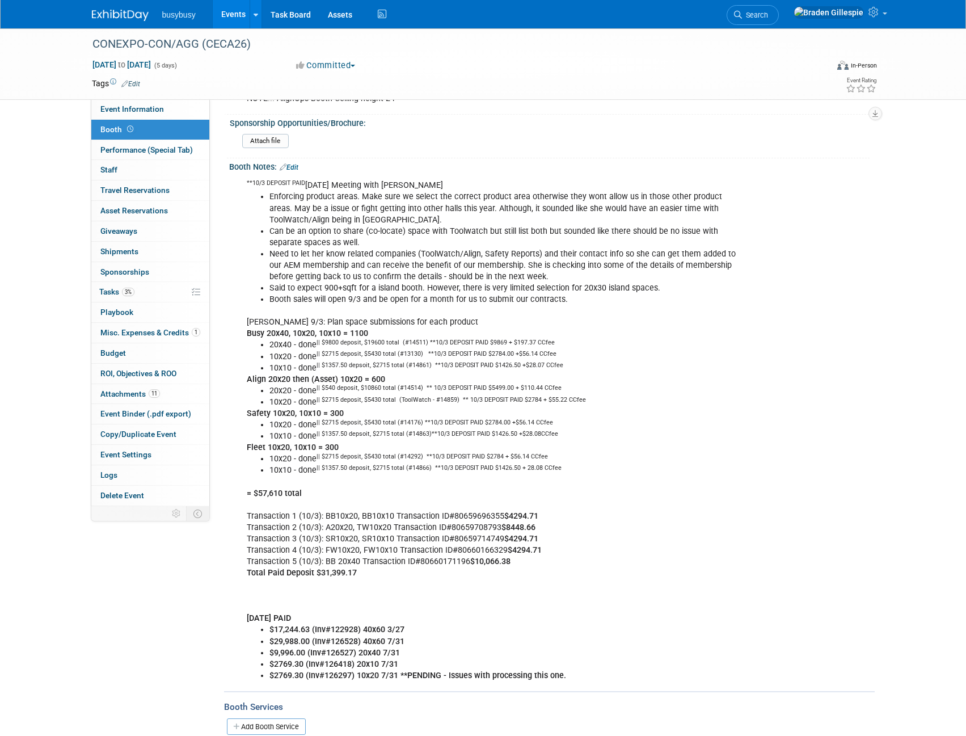
click at [133, 11] on img at bounding box center [120, 15] width 57 height 11
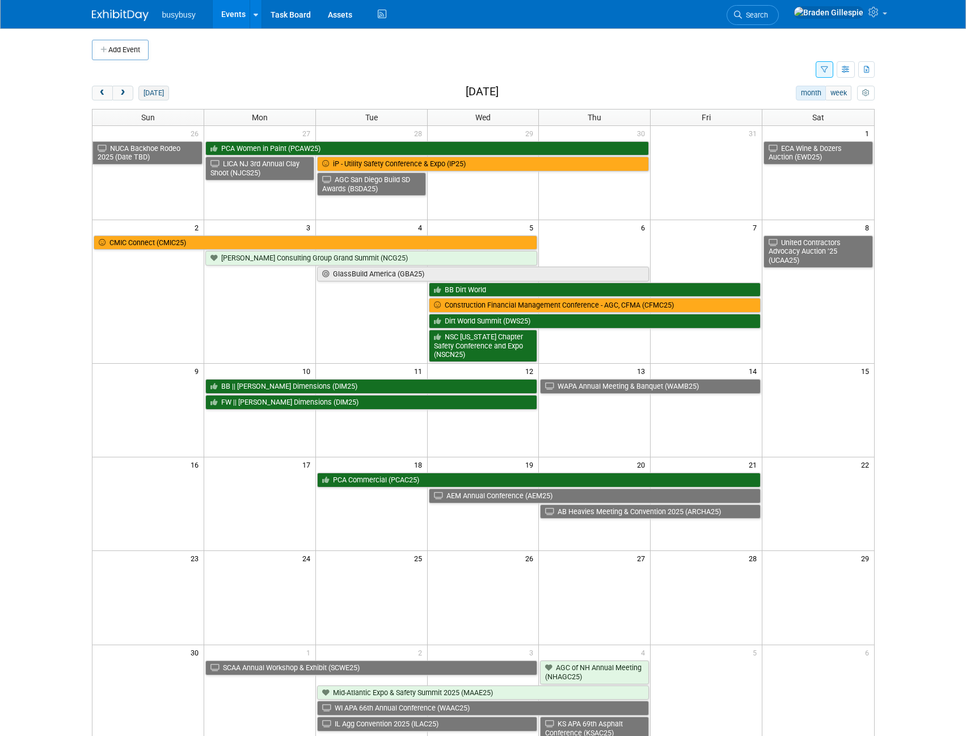
click at [146, 95] on button "[DATE]" at bounding box center [153, 93] width 30 height 15
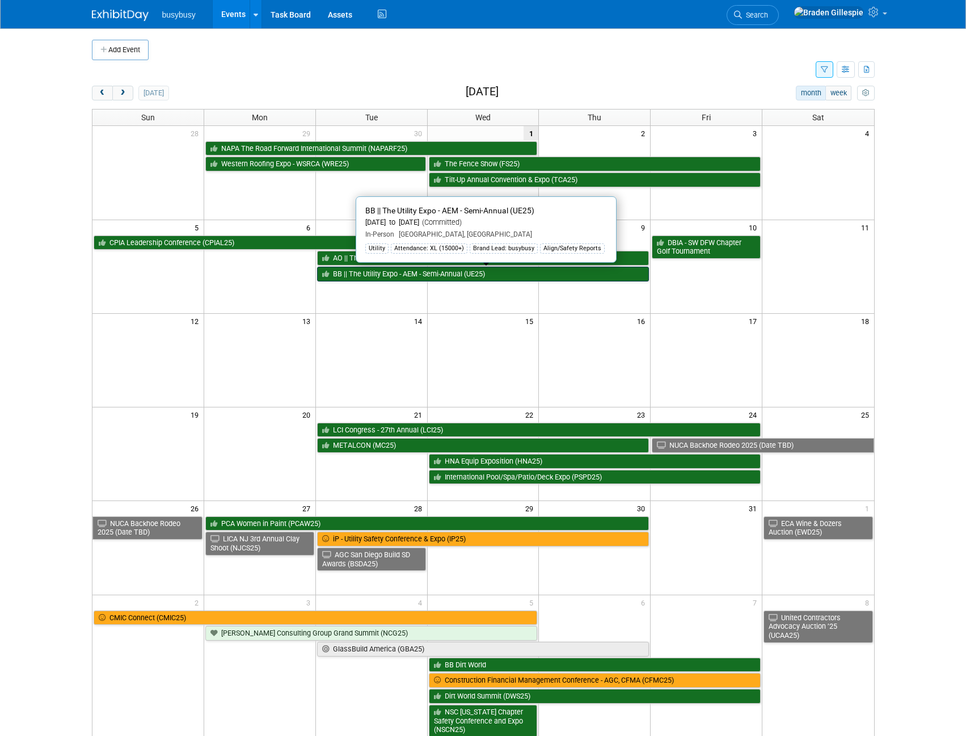
click at [427, 272] on link "BB || The Utility Expo - AEM - Semi-Annual (UE25)" at bounding box center [483, 274] width 332 height 15
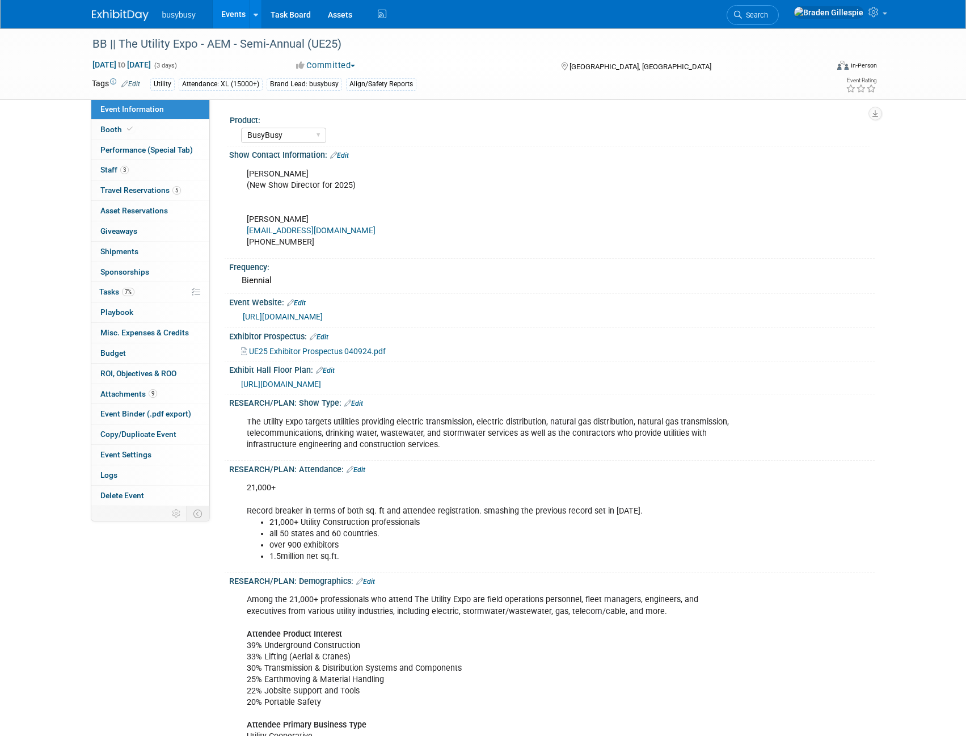
select select "BusyBusy"
select select "Member"
click at [158, 133] on link "Booth" at bounding box center [150, 130] width 118 height 20
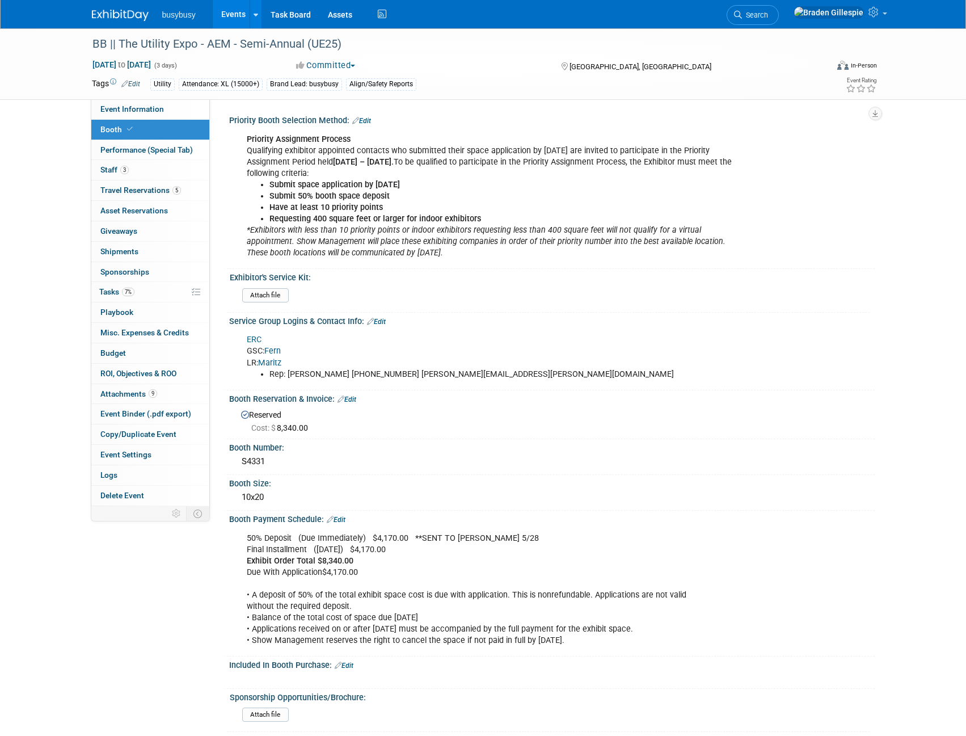
click at [256, 340] on link "ERC" at bounding box center [254, 340] width 15 height 10
click at [119, 14] on img at bounding box center [120, 15] width 57 height 11
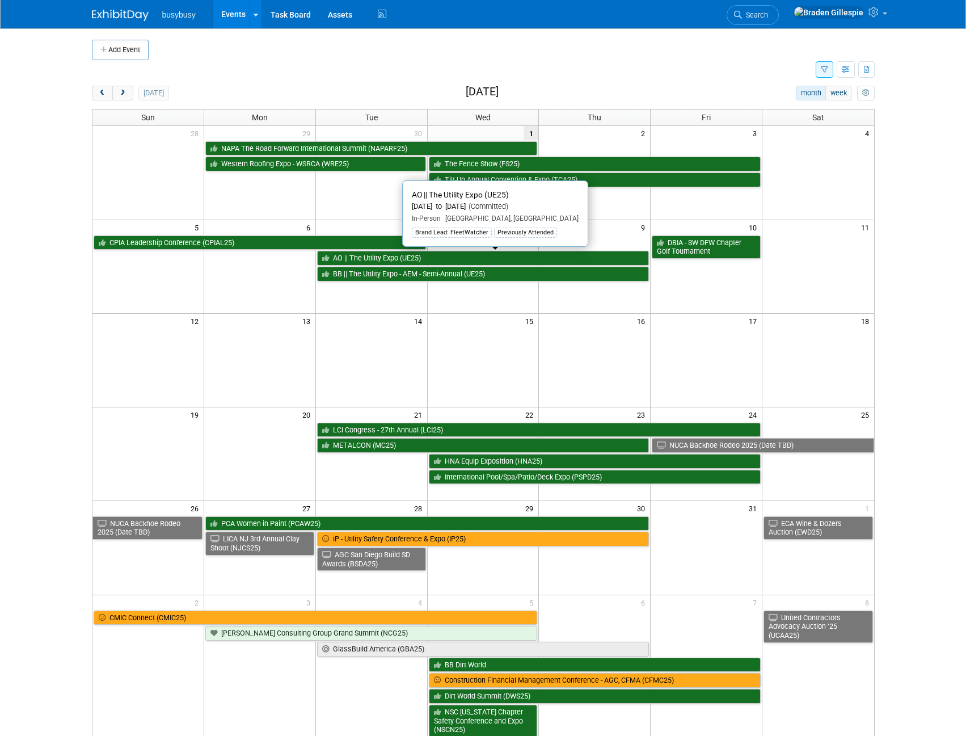
click at [364, 261] on link "AO || The Utility Expo (UE25)" at bounding box center [483, 258] width 332 height 15
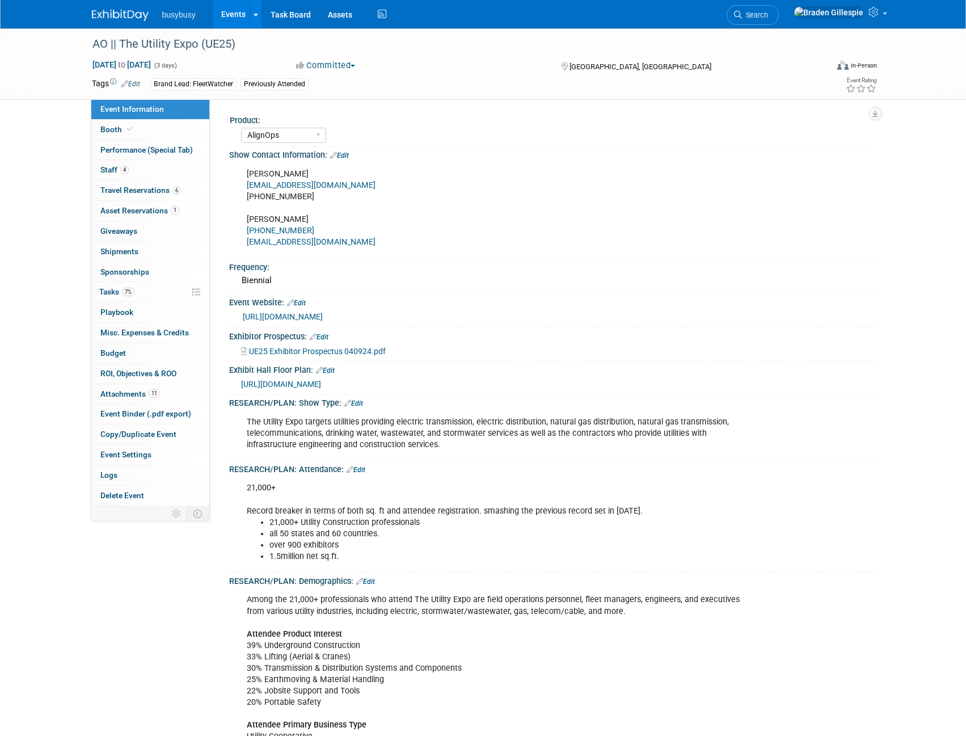
select select "AlignOps"
select select "Member"
click at [125, 132] on span at bounding box center [130, 129] width 10 height 9
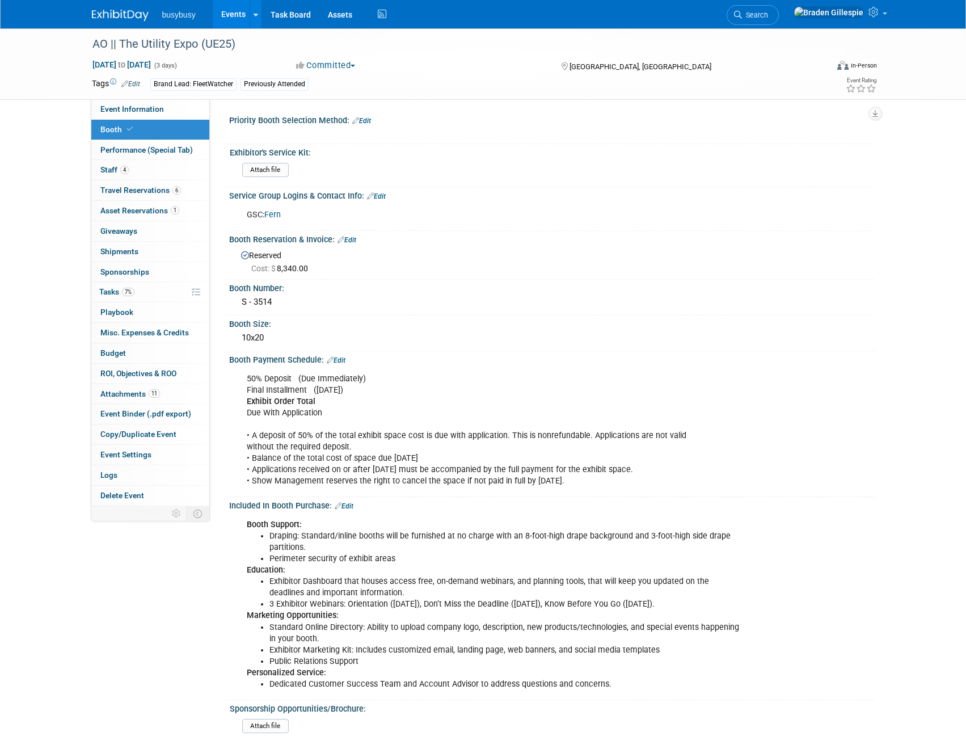
click at [379, 197] on link "Edit" at bounding box center [376, 196] width 19 height 8
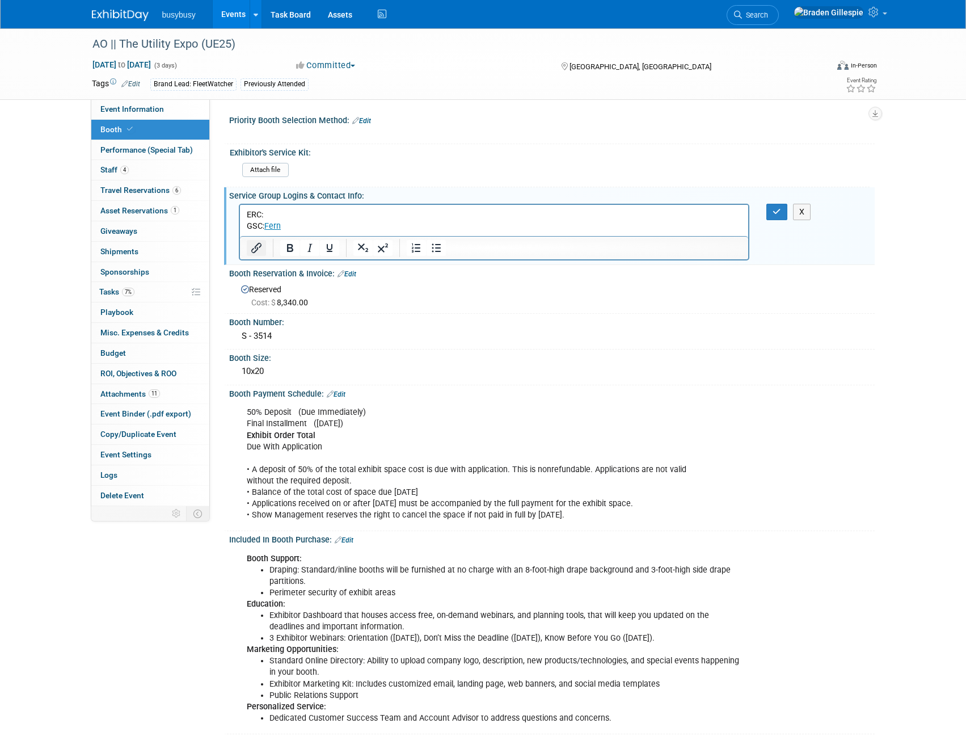
click at [253, 248] on icon "Insert/edit link" at bounding box center [256, 248] width 10 height 10
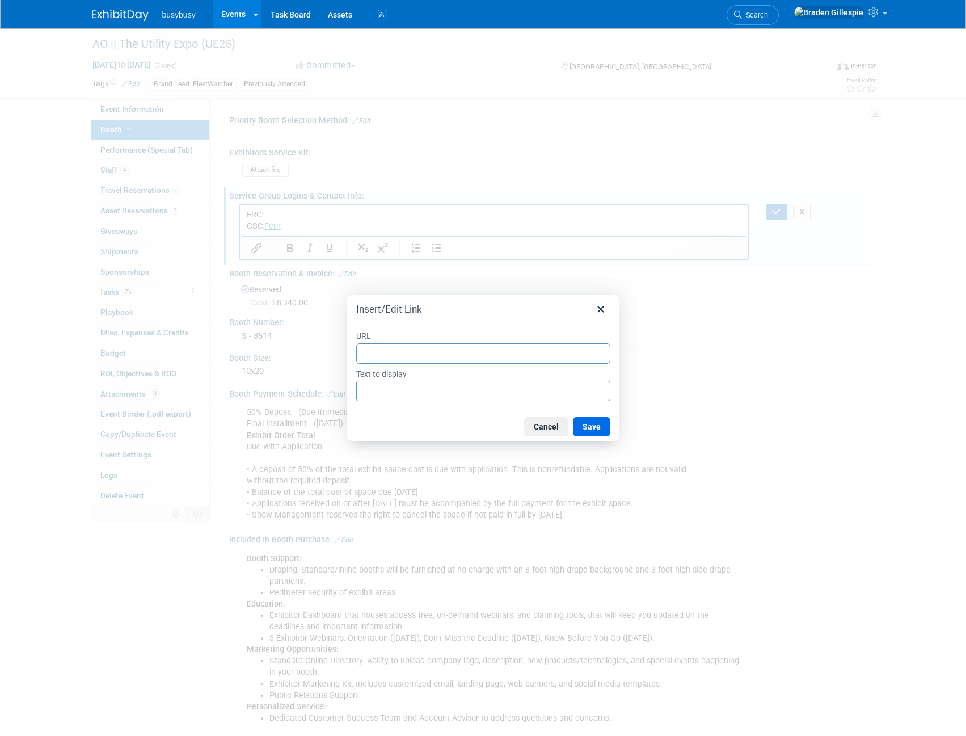
type input "https://company.utilityexpo.d365.events/ea705b32-e12e-4b20-a5d8-20469f9b7734"
click at [585, 425] on button "Save" at bounding box center [591, 426] width 37 height 19
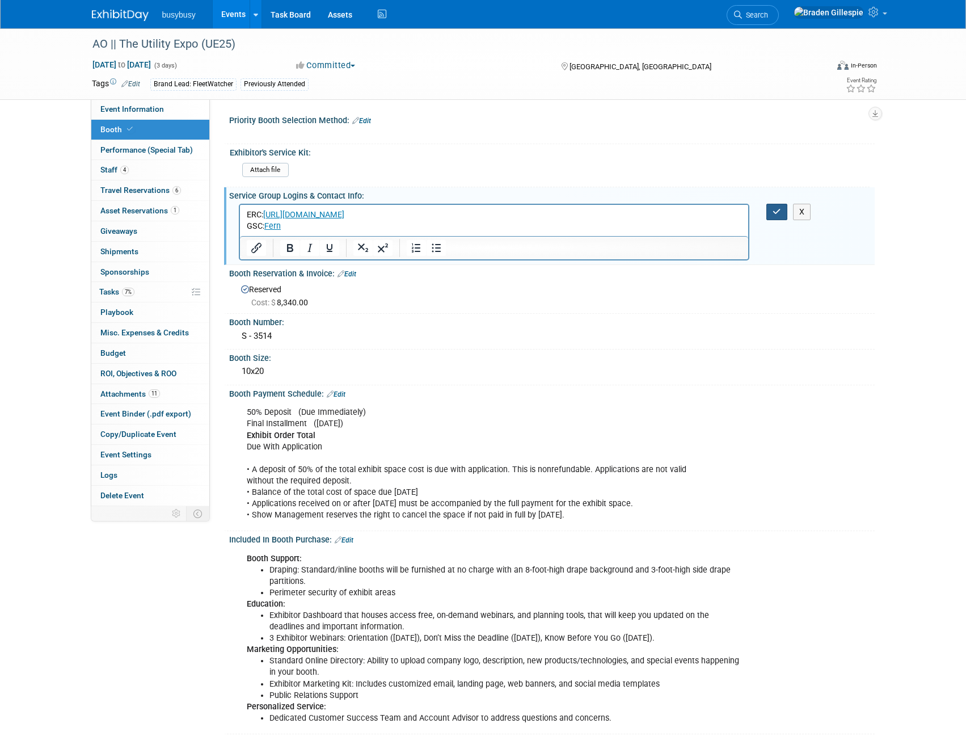
click at [776, 211] on icon "button" at bounding box center [776, 212] width 9 height 8
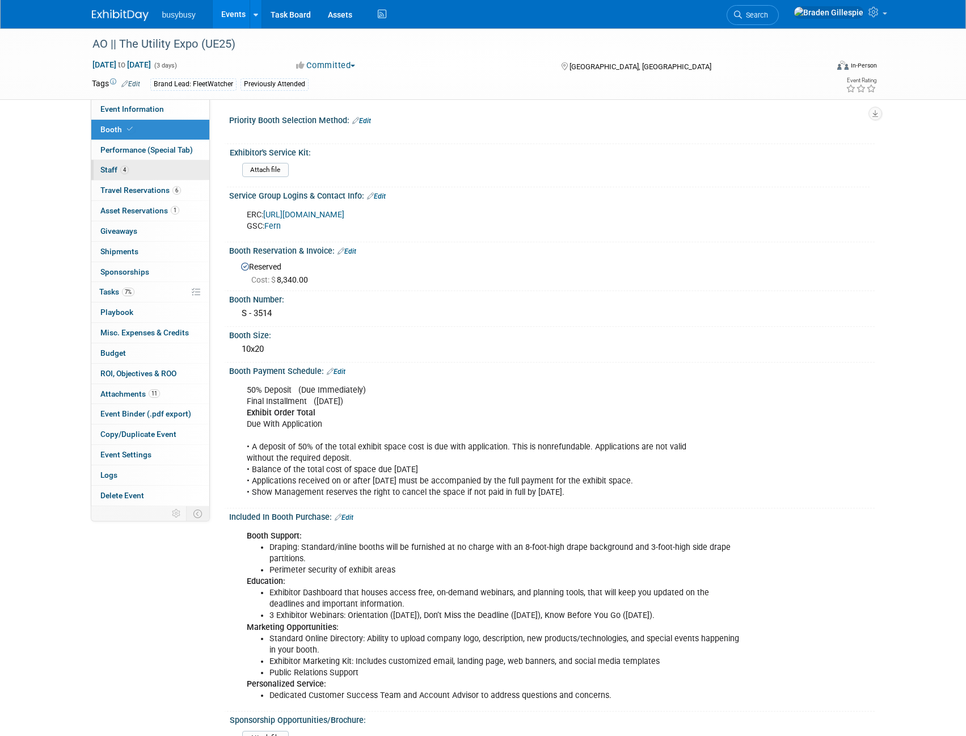
click at [155, 170] on link "4 Staff 4" at bounding box center [150, 170] width 118 height 20
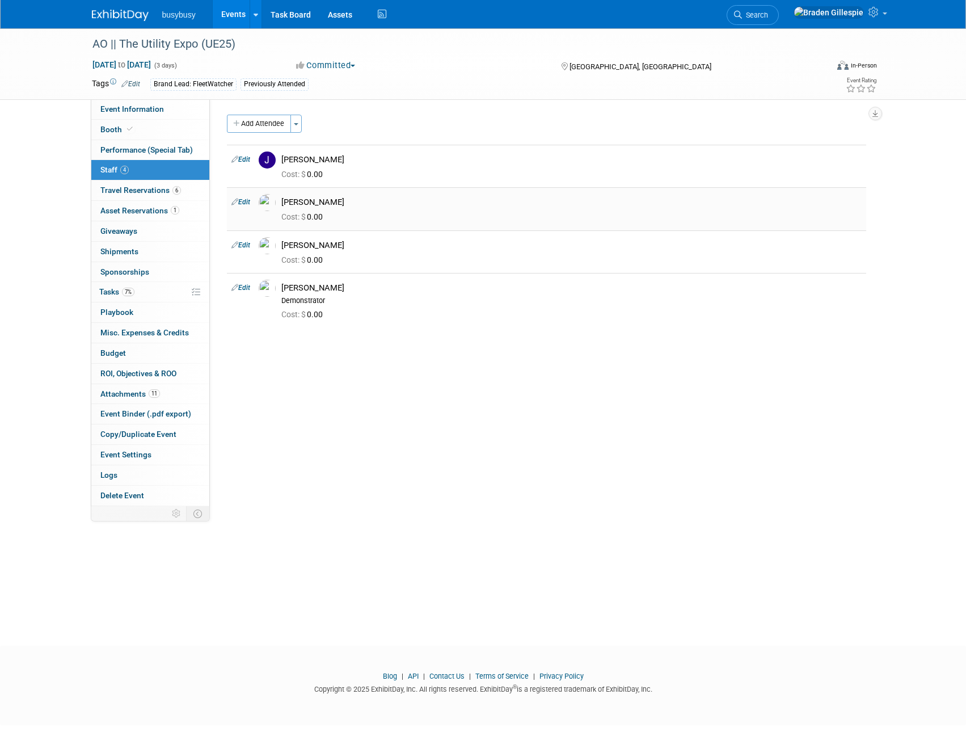
click at [242, 198] on link "Edit" at bounding box center [240, 202] width 19 height 8
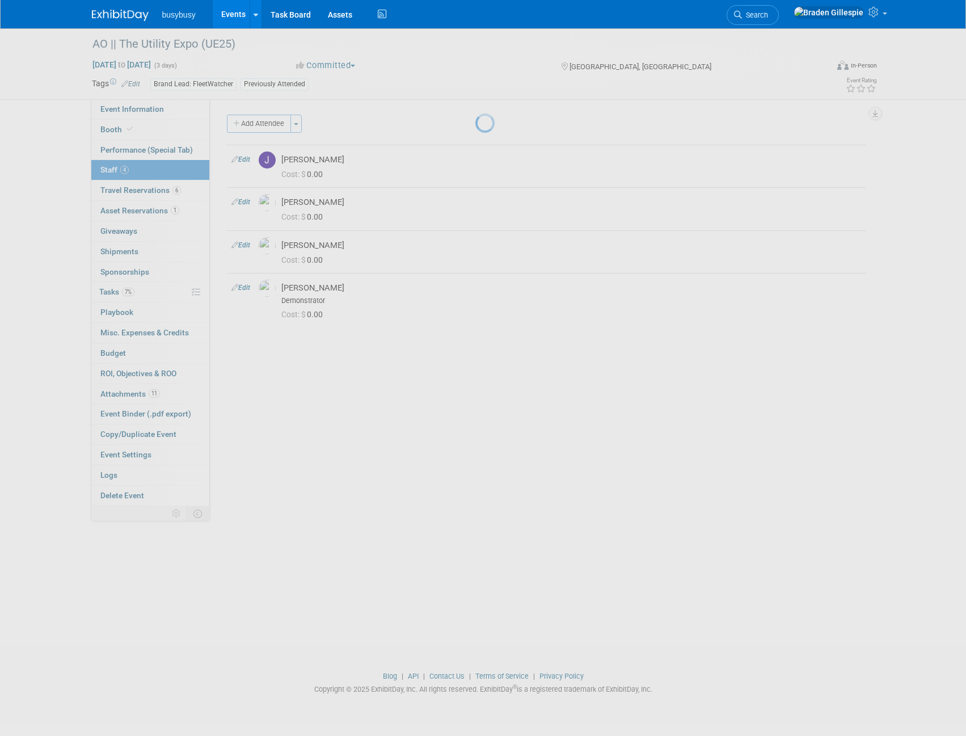
select select "35f3b1a2-5af2-45af-a0f4-1c1e5f324de2"
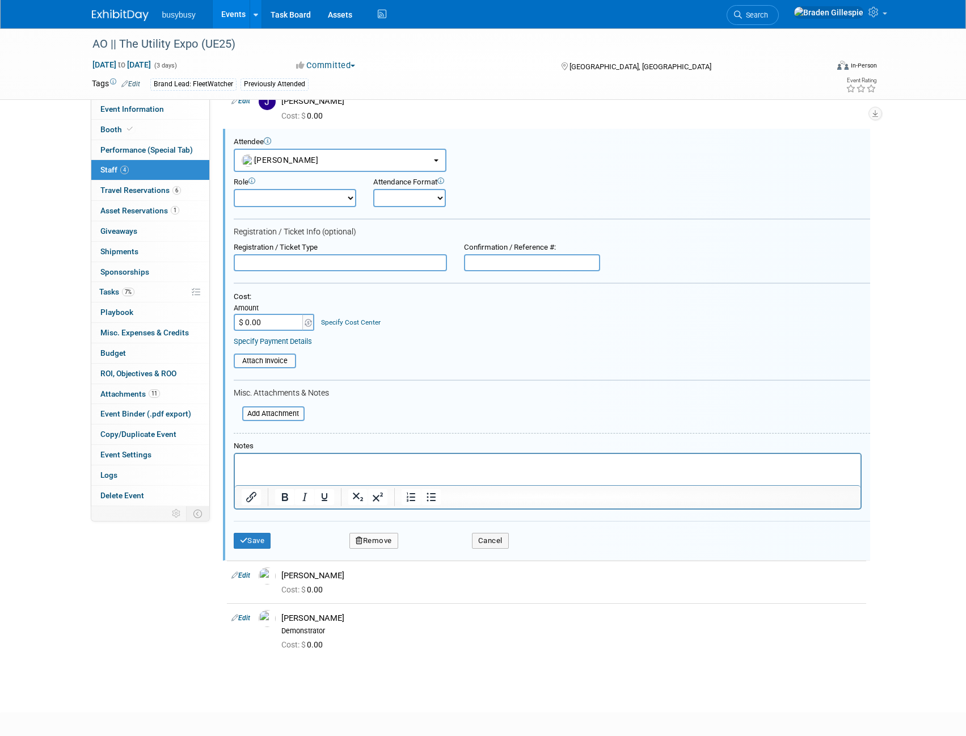
scroll to position [0, 0]
click at [284, 320] on input "$ 0.00" at bounding box center [269, 322] width 71 height 17
type input "$ 39.00"
click at [516, 265] on input "text" at bounding box center [532, 262] width 136 height 17
type input "38204"
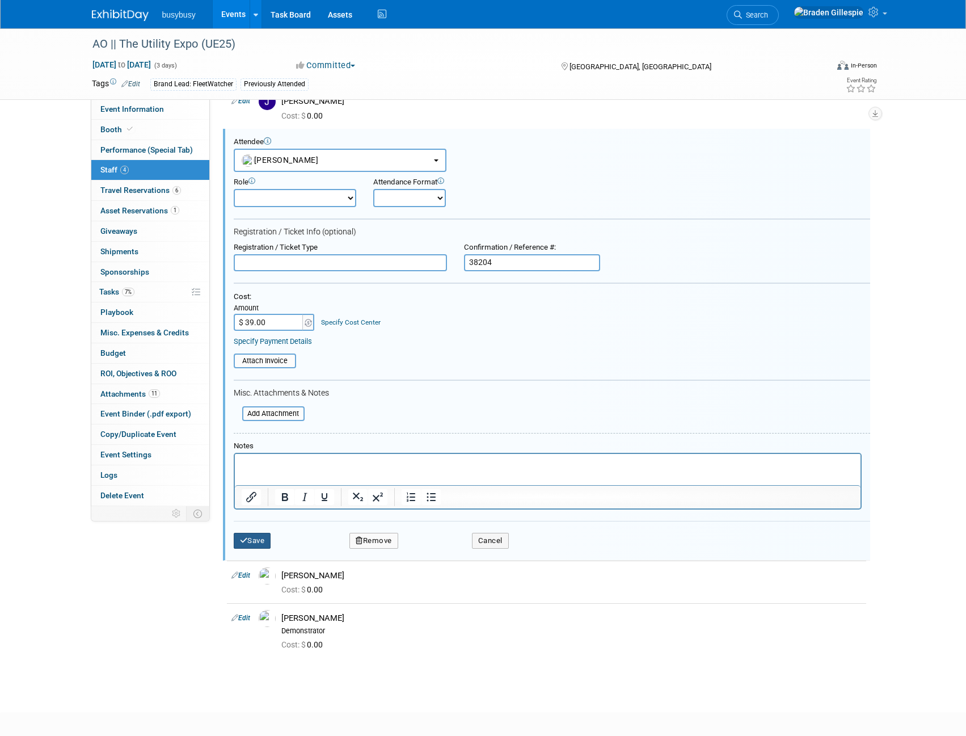
click at [257, 538] on button "Save" at bounding box center [252, 541] width 37 height 16
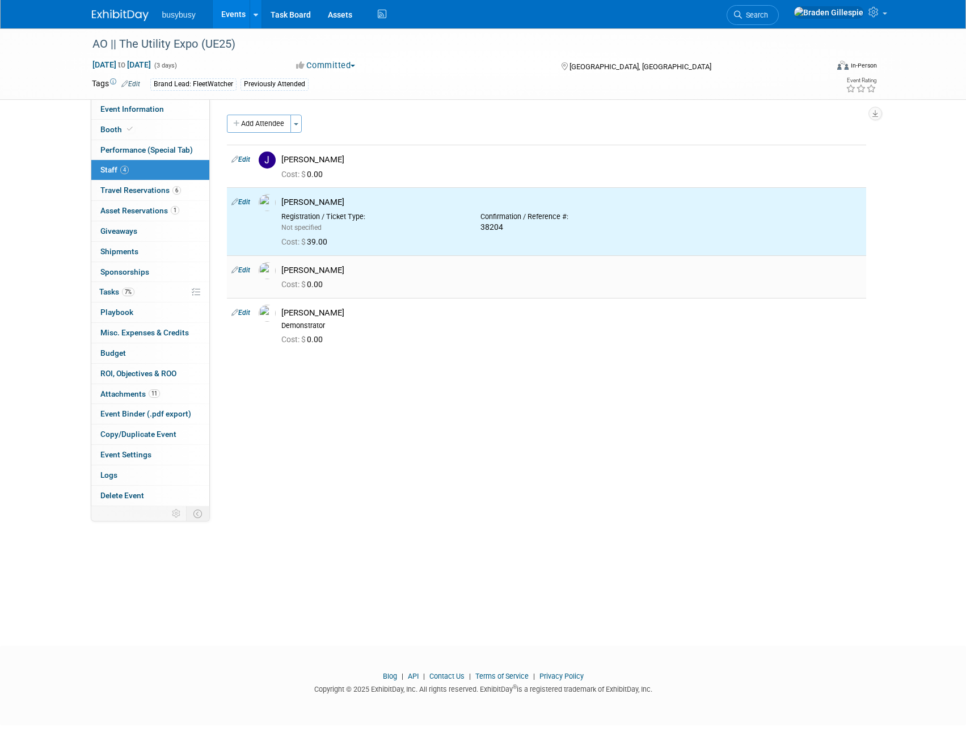
click at [248, 271] on link "Edit" at bounding box center [240, 270] width 19 height 8
select select "30e2f9e5-8848-4763-8509-761ad3d40a69"
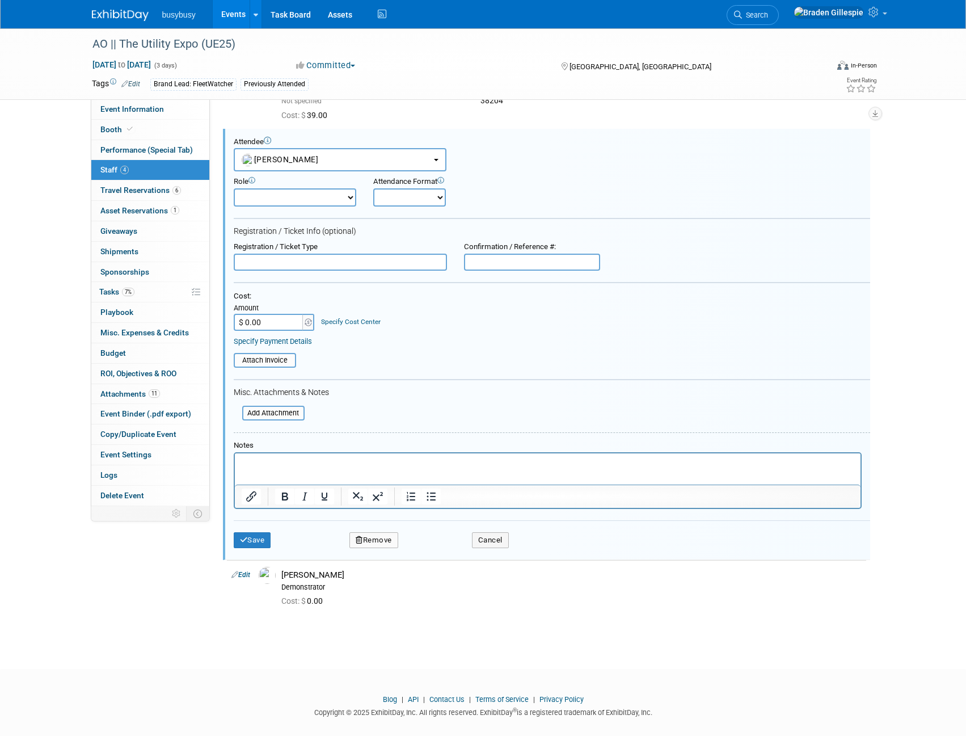
click at [510, 264] on input "text" at bounding box center [532, 261] width 136 height 17
type input "38200"
click at [272, 329] on input "$ 0.00" at bounding box center [269, 322] width 71 height 17
type input "$ 39.00"
click at [255, 546] on button "Save" at bounding box center [252, 540] width 37 height 16
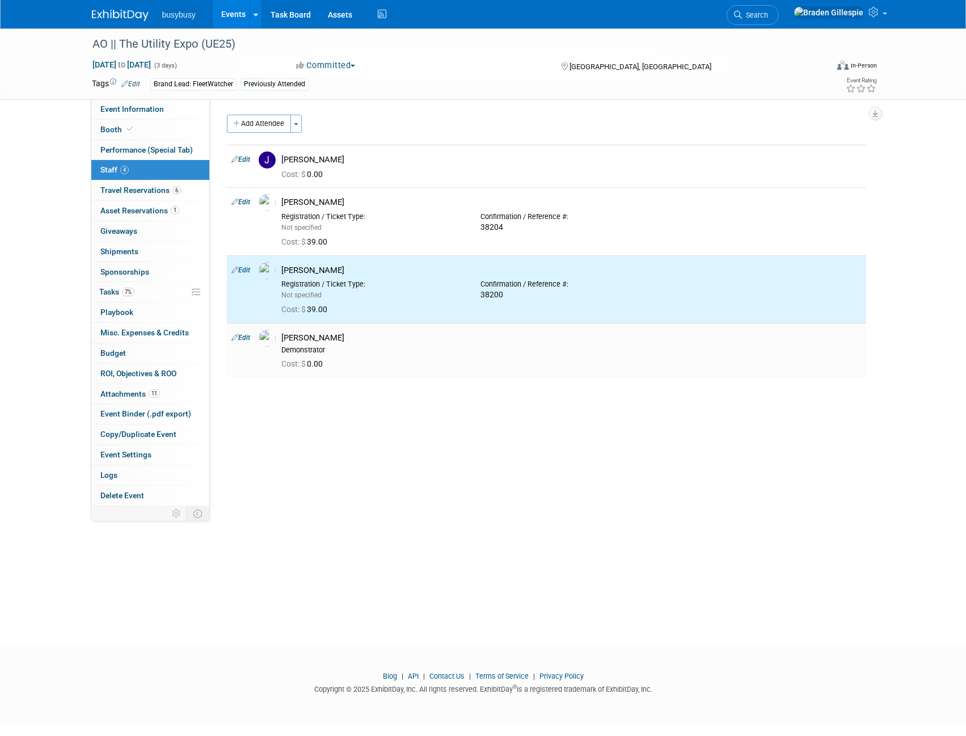
click at [247, 337] on link "Edit" at bounding box center [240, 337] width 19 height 8
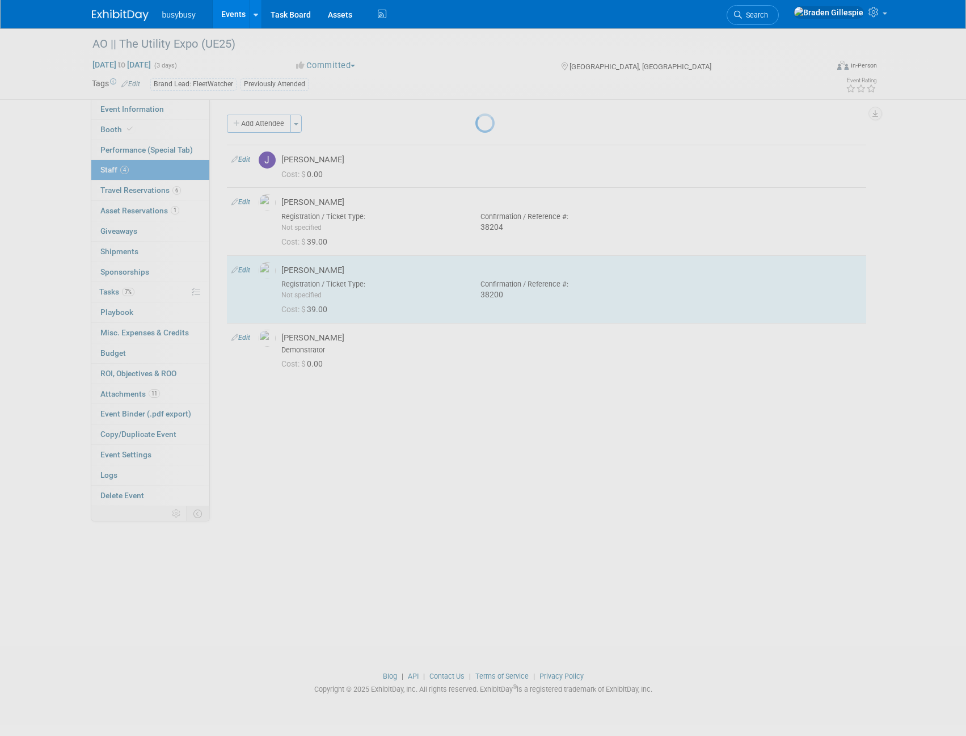
select select "9eb78582-38f6-4c24-80ee-a2e11a8213db"
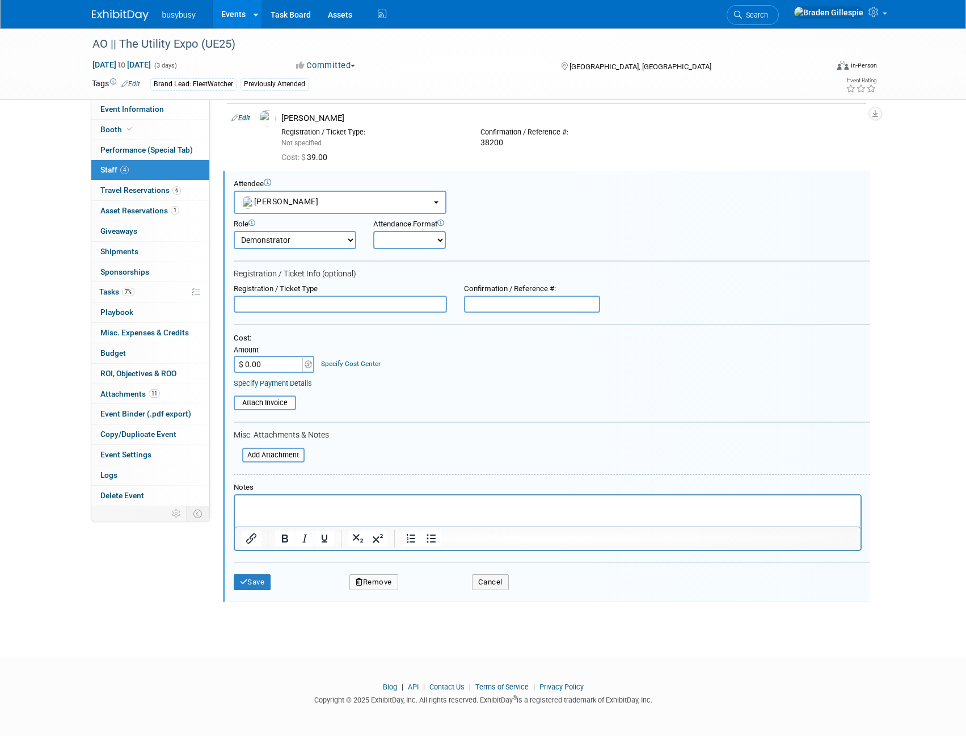
click at [516, 303] on input "text" at bounding box center [532, 303] width 136 height 17
drag, startPoint x: 516, startPoint y: 303, endPoint x: 454, endPoint y: 302, distance: 61.8
click at [454, 302] on div "Registration / Ticket Type Confirmation / Reference #: 38204" at bounding box center [551, 298] width 653 height 28
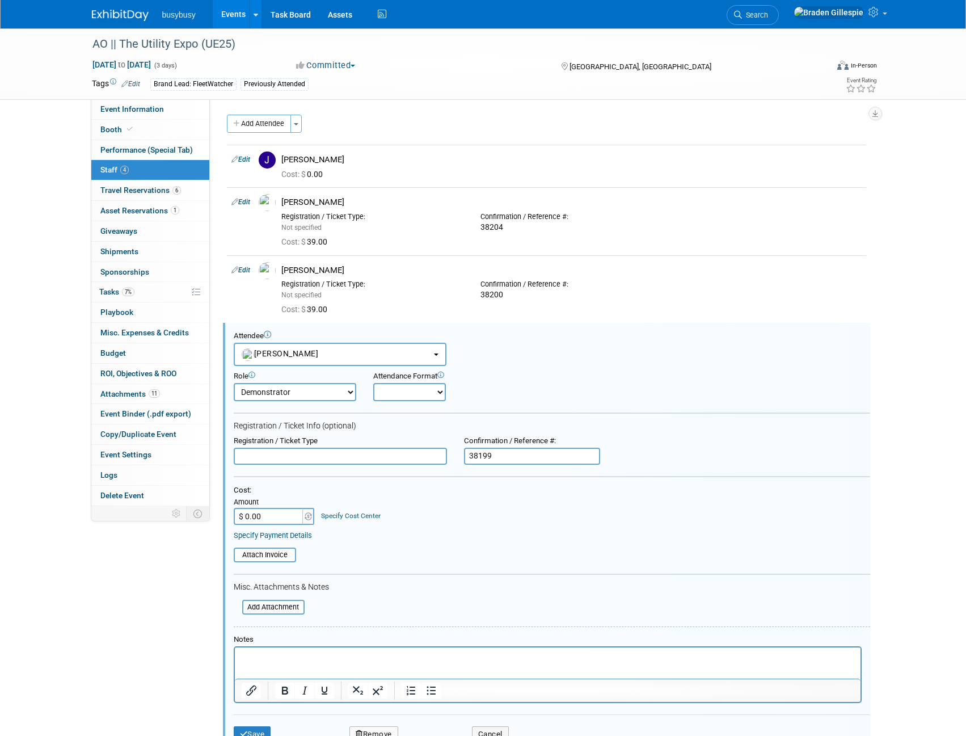
type input "38199"
click at [274, 514] on input "$ 0.00" at bounding box center [269, 516] width 71 height 17
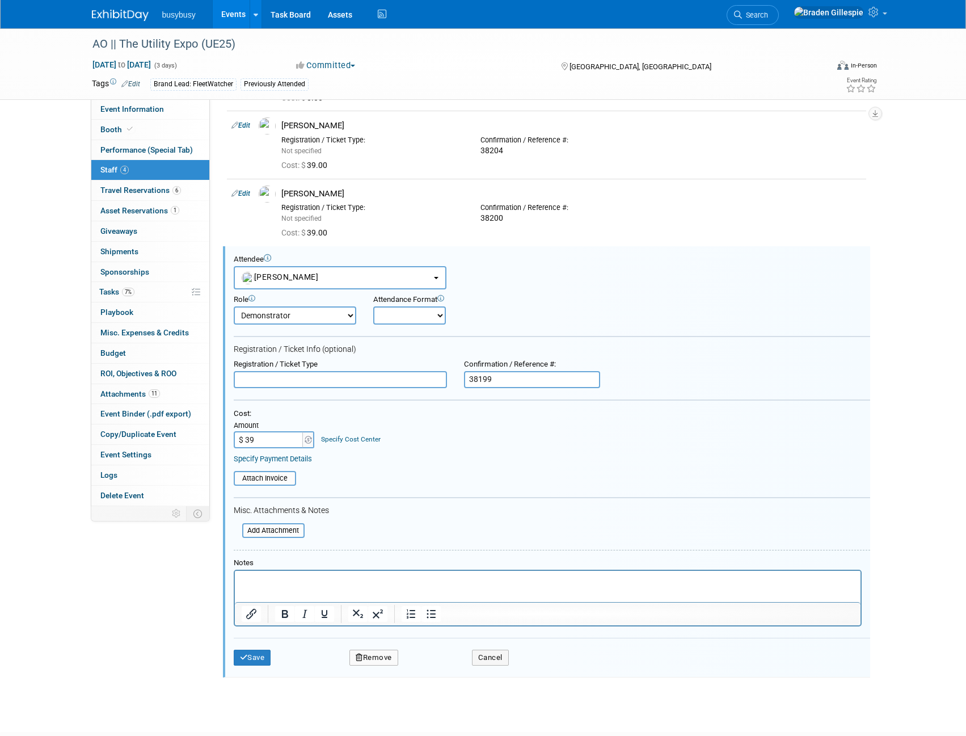
scroll to position [153, 0]
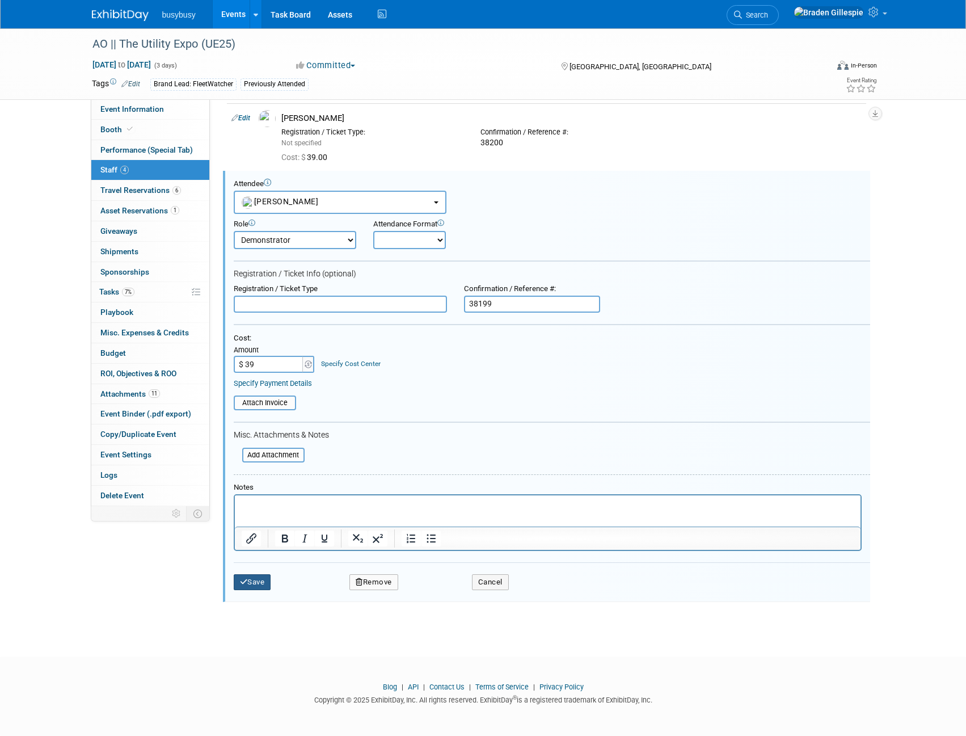
type input "$ 39.00"
click at [246, 586] on button "Save" at bounding box center [252, 582] width 37 height 16
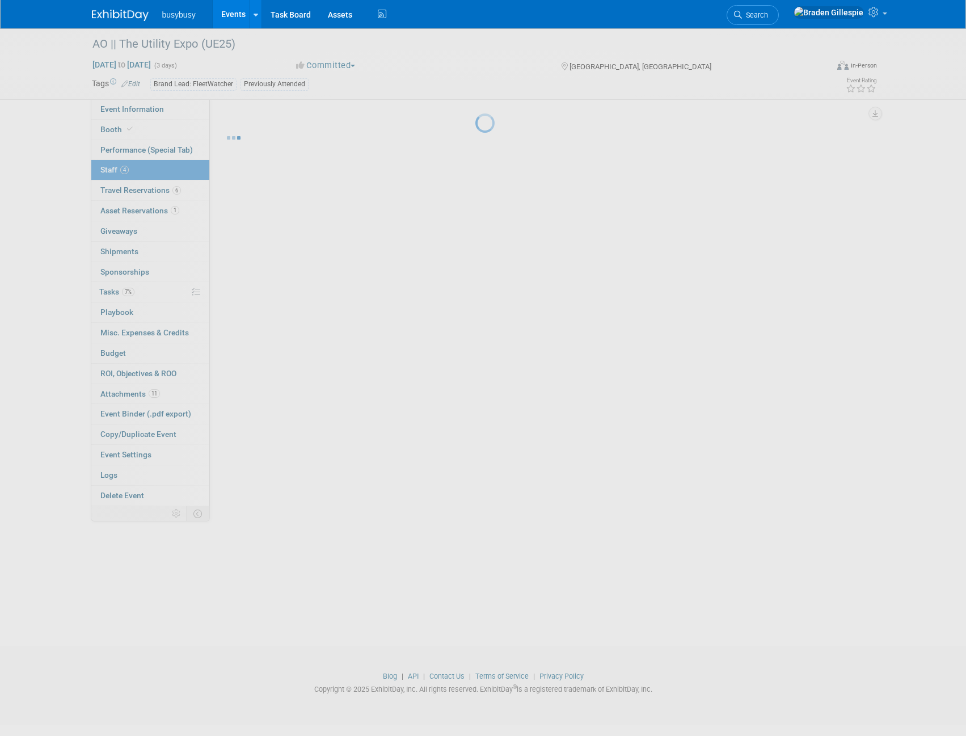
scroll to position [0, 0]
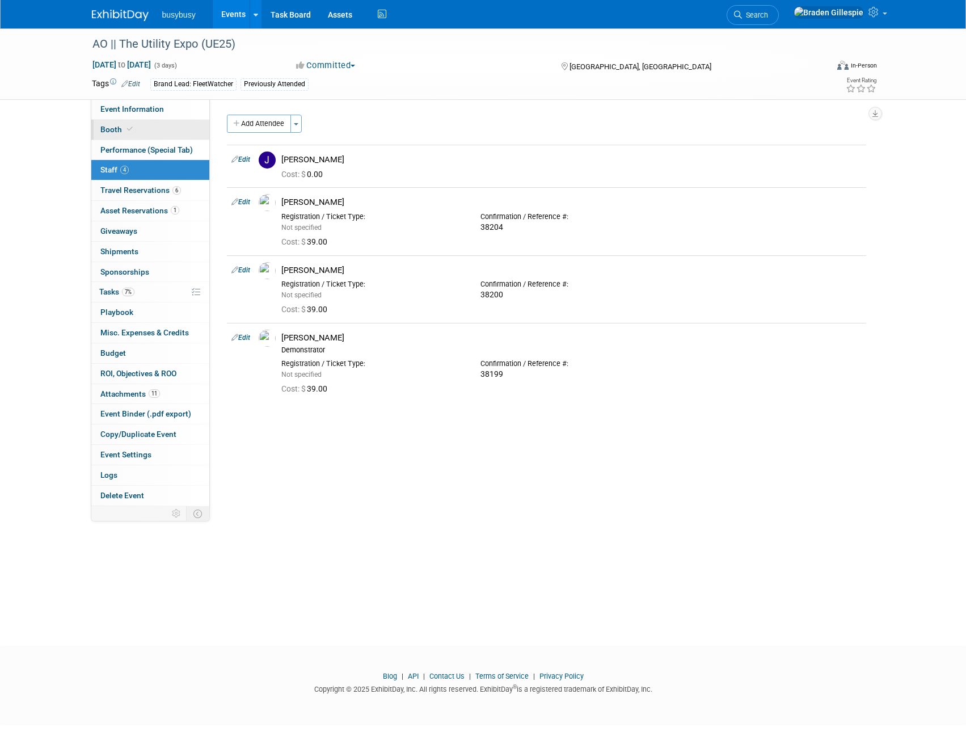
click at [180, 129] on link "Booth" at bounding box center [150, 130] width 118 height 20
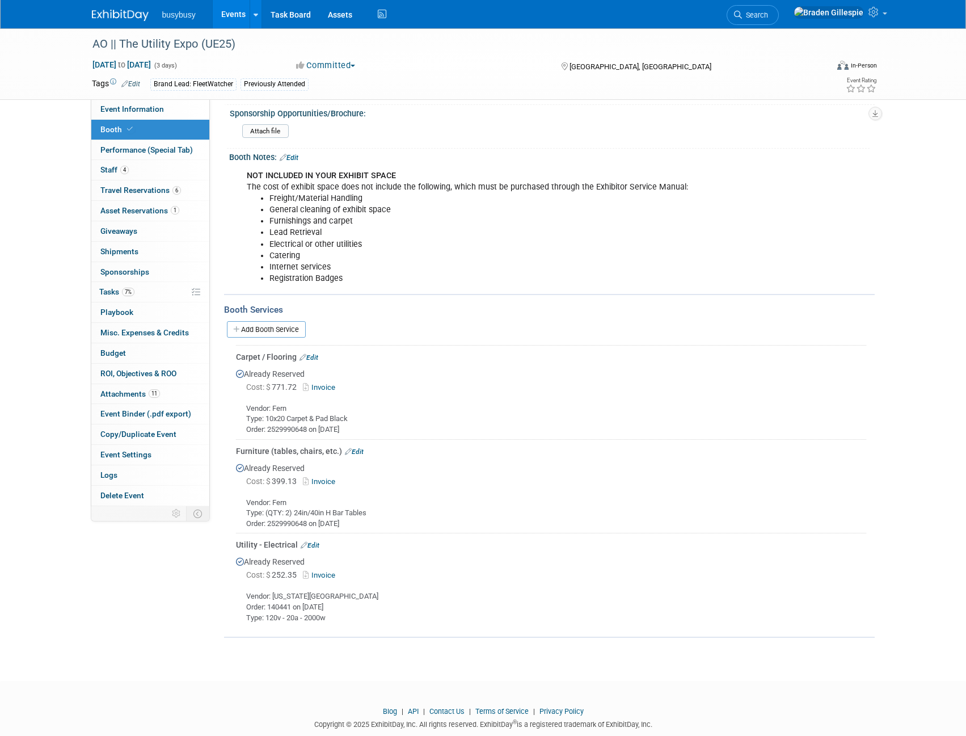
scroll to position [624, 0]
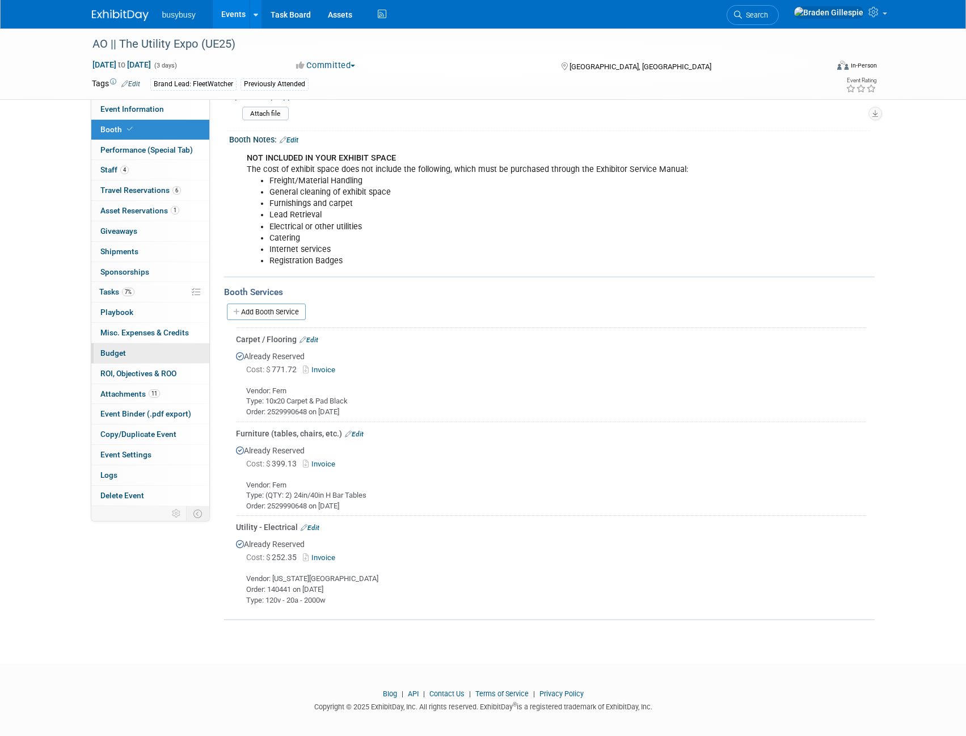
click at [137, 358] on link "Budget" at bounding box center [150, 353] width 118 height 20
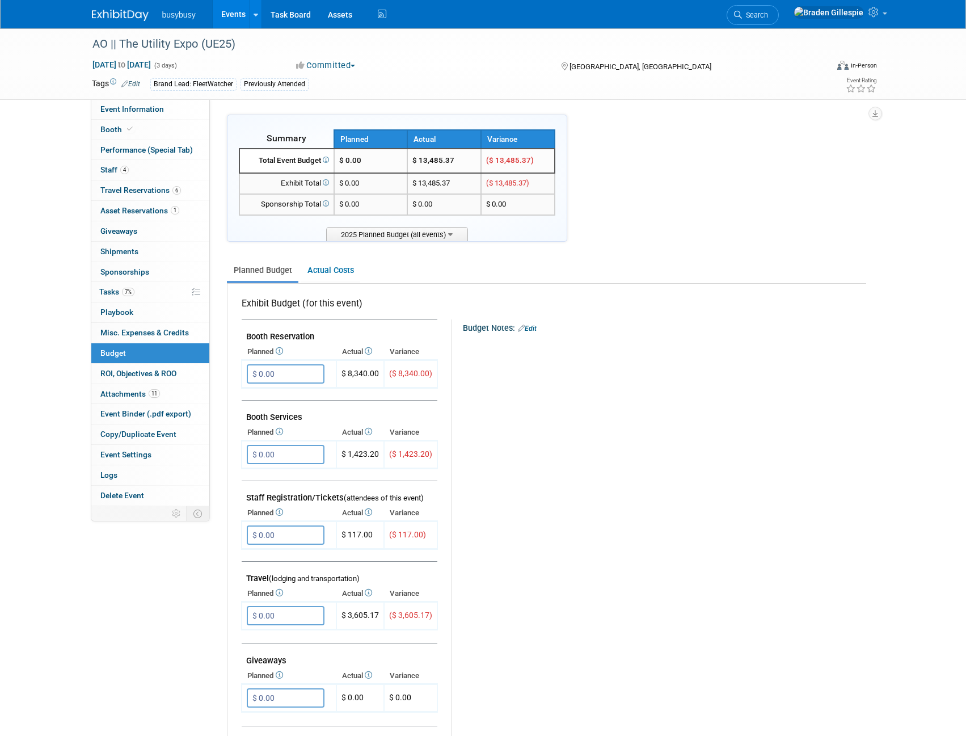
click at [112, 21] on img at bounding box center [120, 15] width 57 height 11
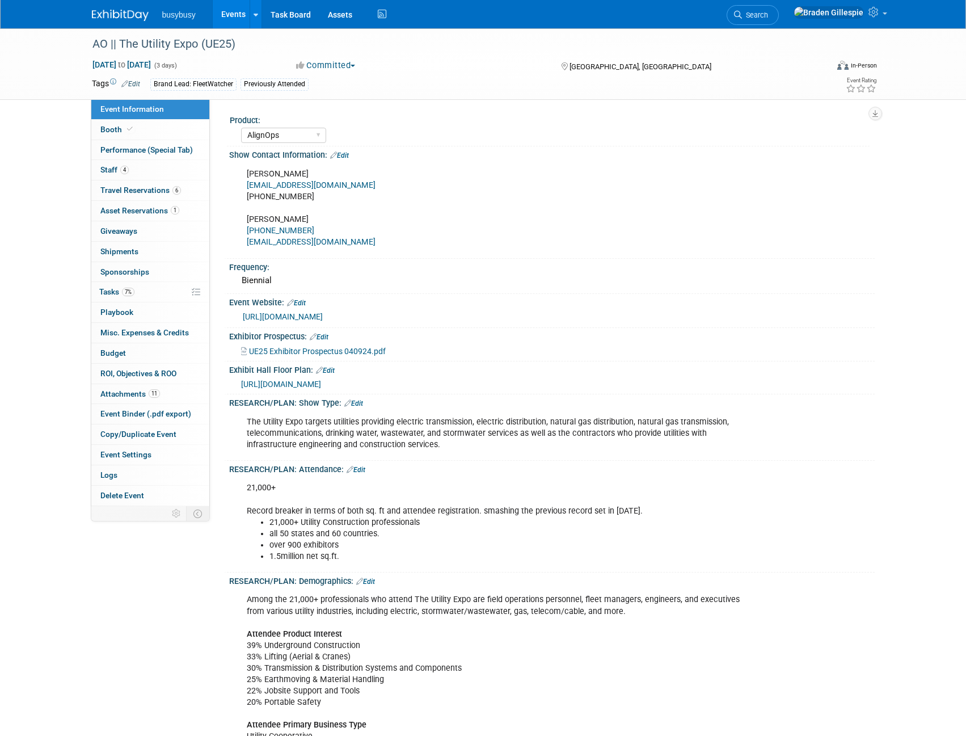
select select "AlignOps"
select select "Member"
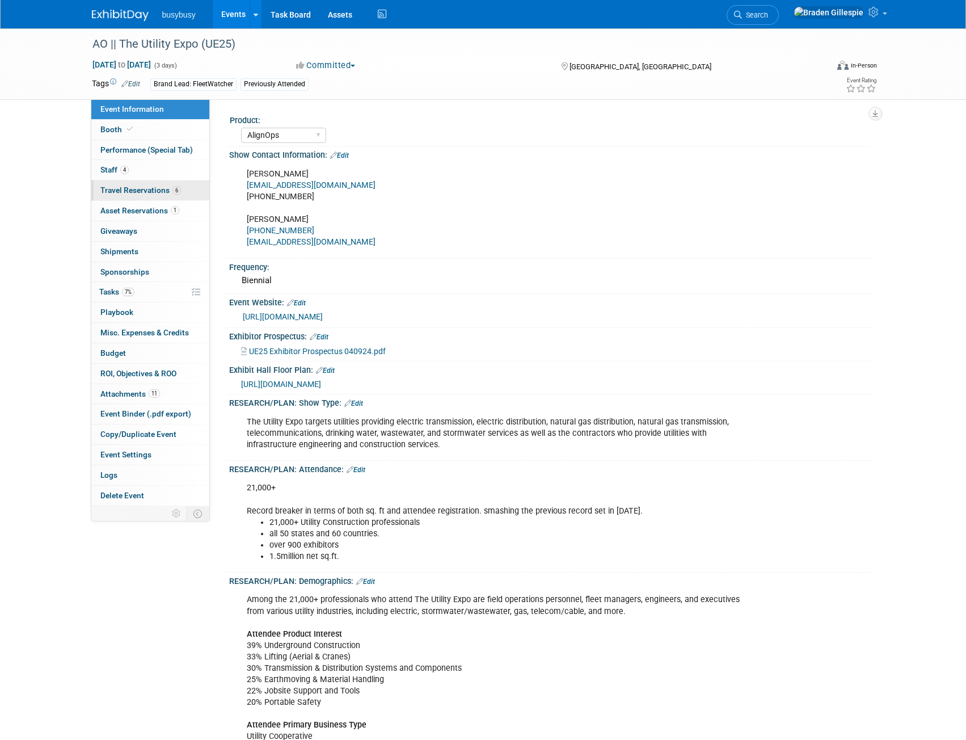
click at [165, 198] on link "6 Travel Reservations 6" at bounding box center [150, 190] width 118 height 20
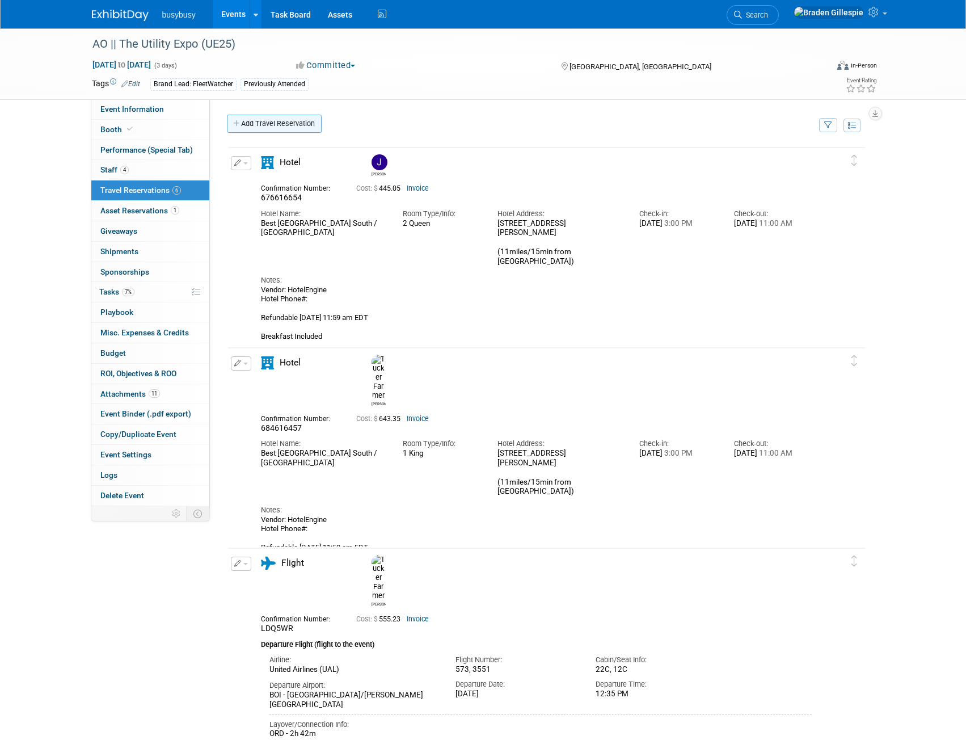
click at [269, 124] on link "Add Travel Reservation" at bounding box center [274, 124] width 95 height 18
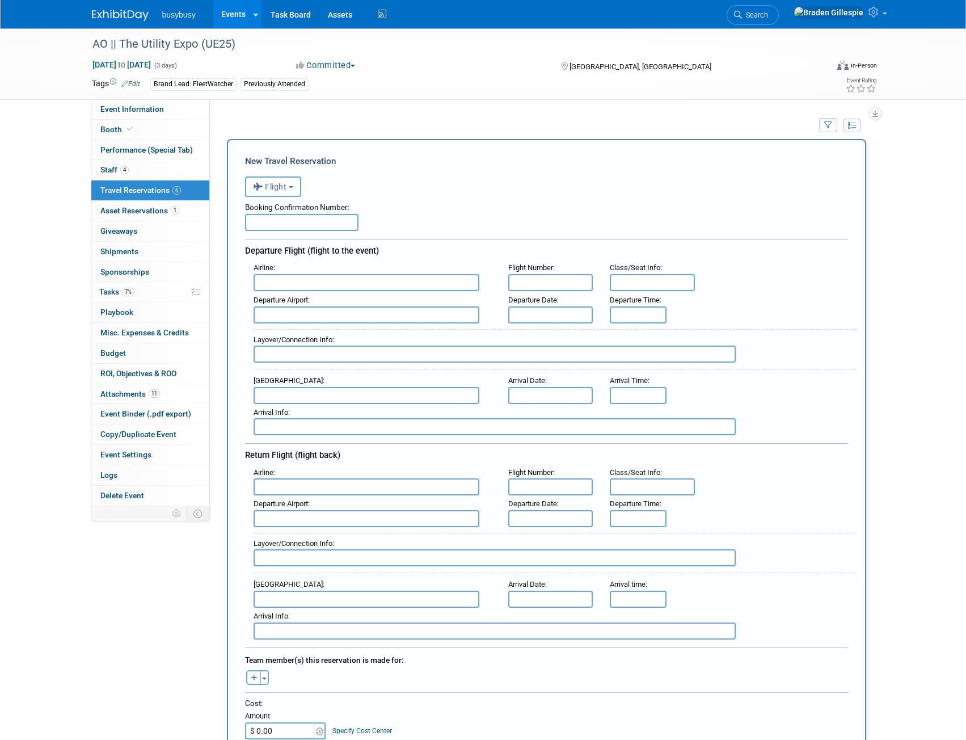
click at [268, 189] on span "Flight" at bounding box center [270, 186] width 34 height 9
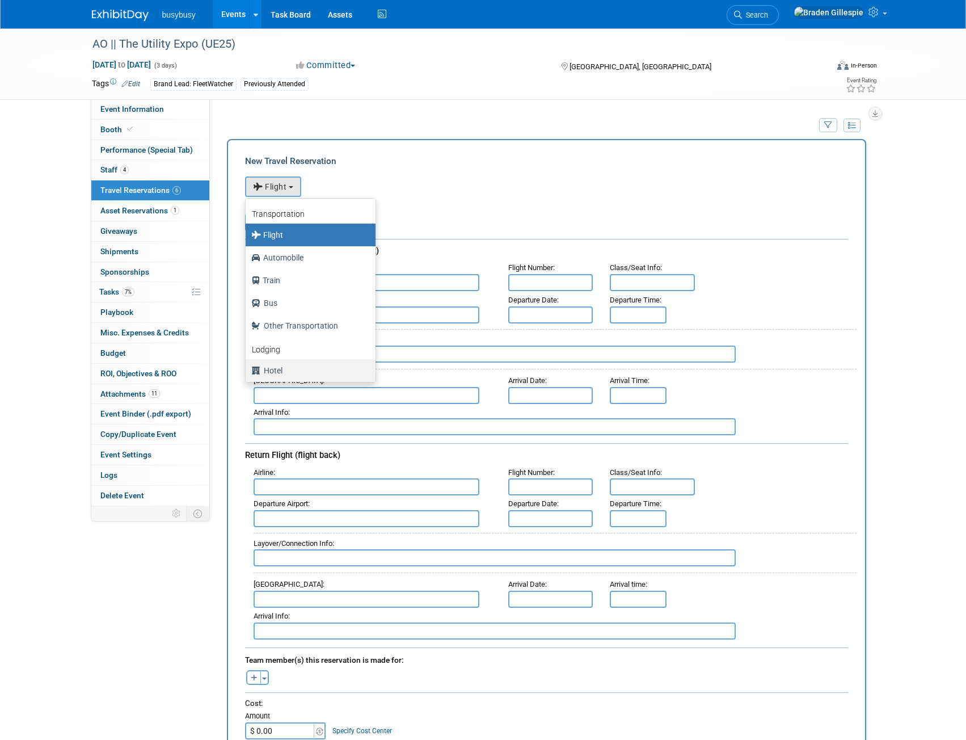
click at [285, 369] on label "Hotel" at bounding box center [307, 370] width 113 height 18
click at [247, 369] on input "Hotel" at bounding box center [243, 368] width 7 height 7
select select "6"
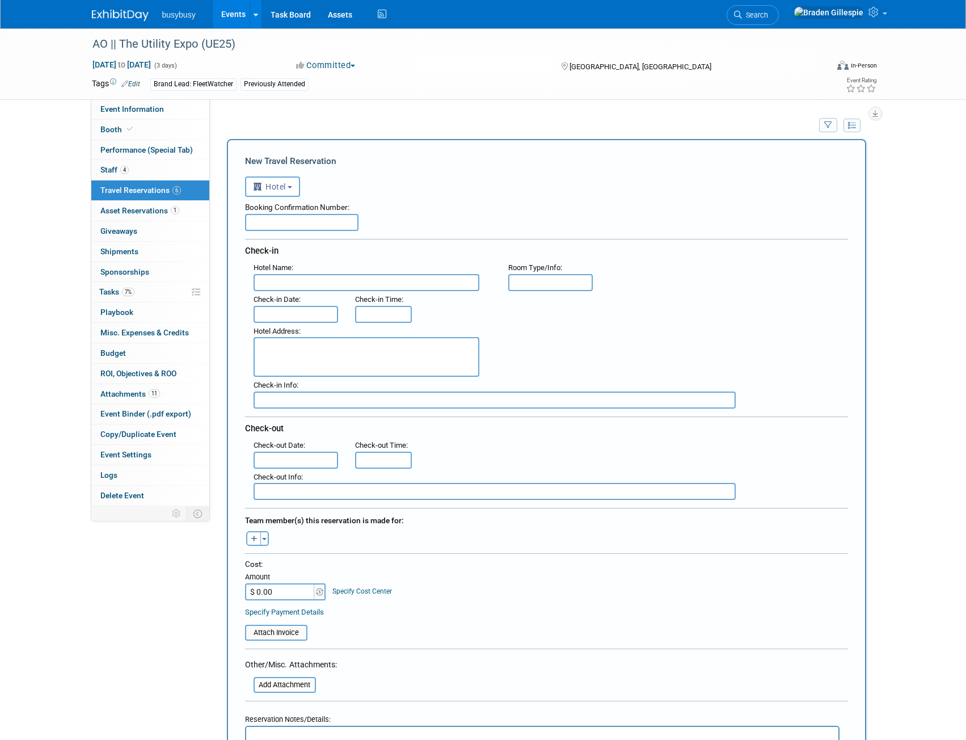
click at [273, 227] on input "text" at bounding box center [301, 222] width 113 height 17
paste input "See confirmation"
type input "See confirmation"
click at [356, 284] on input "text" at bounding box center [366, 282] width 226 height 17
paste input "Best [GEOGRAPHIC_DATA] South / [GEOGRAPHIC_DATA]"
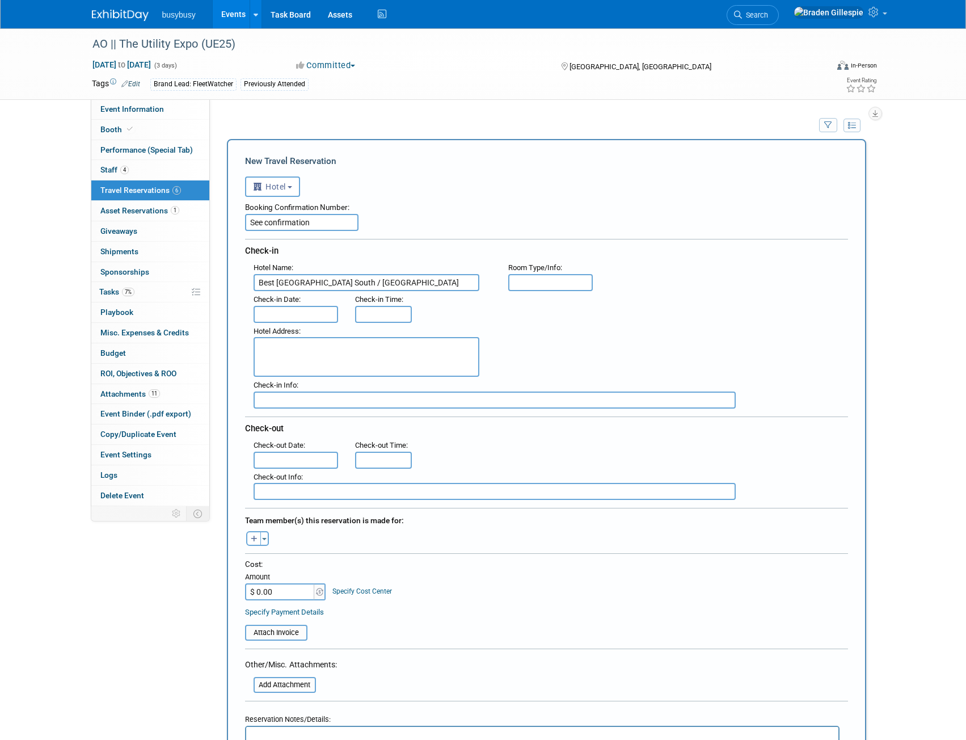
type input "Best [GEOGRAPHIC_DATA] South / [GEOGRAPHIC_DATA]"
drag, startPoint x: 562, startPoint y: 278, endPoint x: 522, endPoint y: 282, distance: 40.5
click at [562, 278] on input "text" at bounding box center [550, 282] width 85 height 17
paste input "2 Queen"
type input "2 Queen"
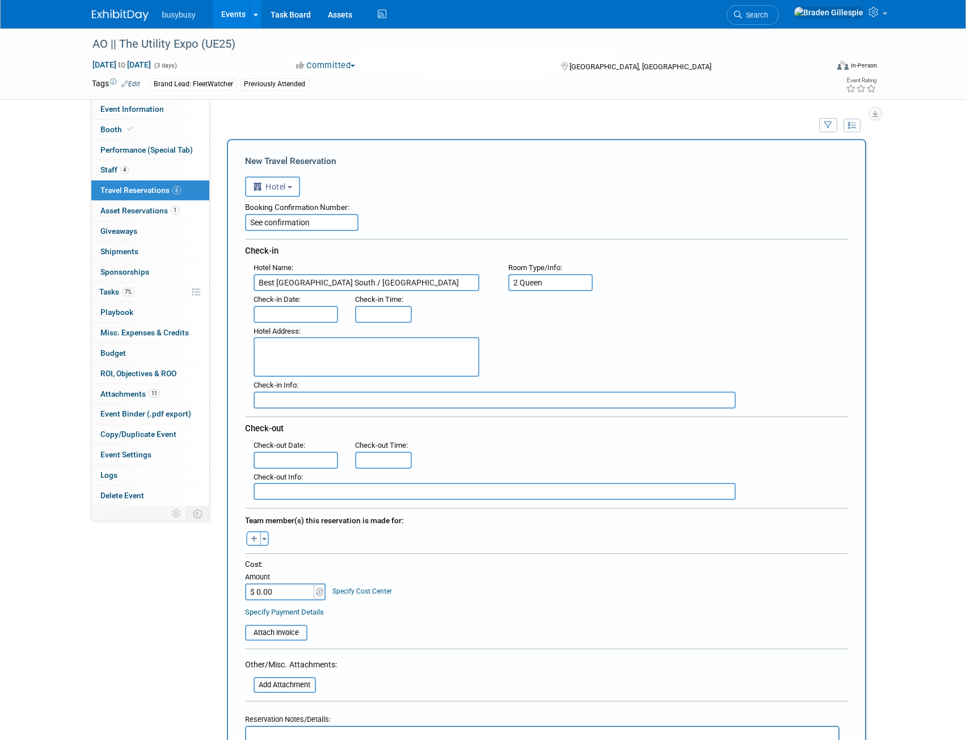
click at [257, 318] on input "text" at bounding box center [295, 314] width 85 height 17
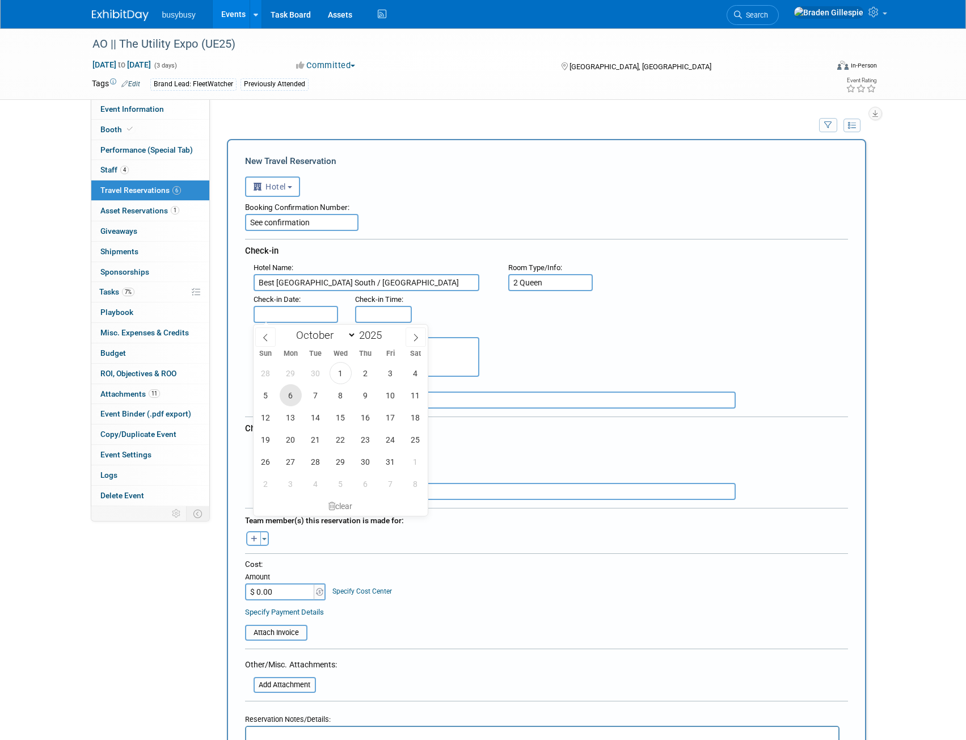
click at [291, 397] on span "6" at bounding box center [291, 395] width 22 height 22
type input "[DATE]"
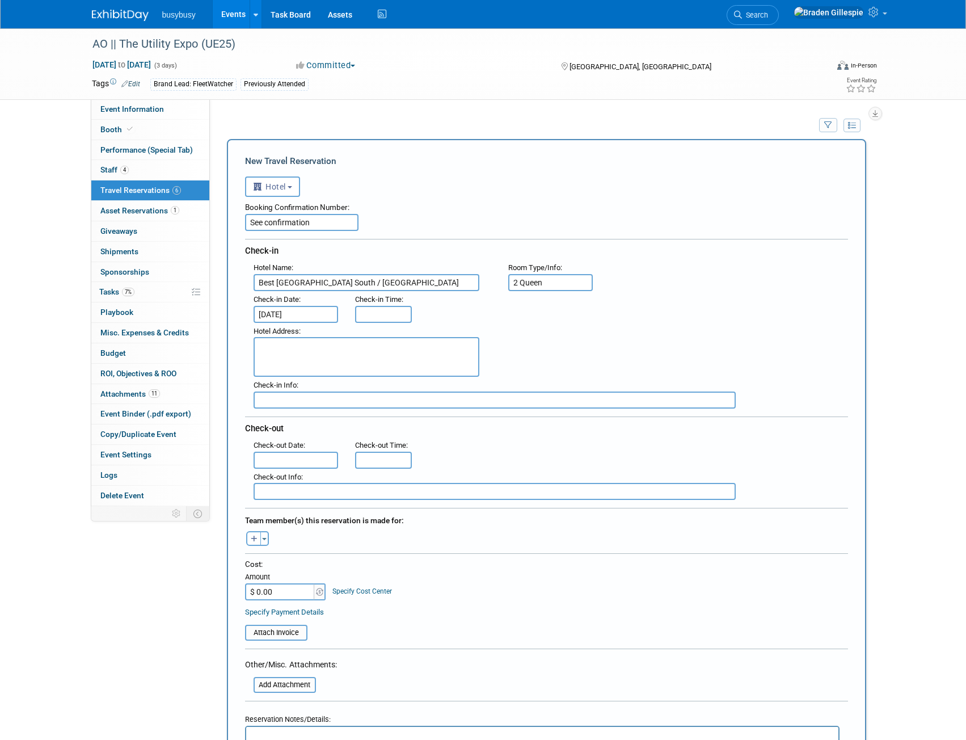
click at [308, 455] on input "text" at bounding box center [295, 459] width 85 height 17
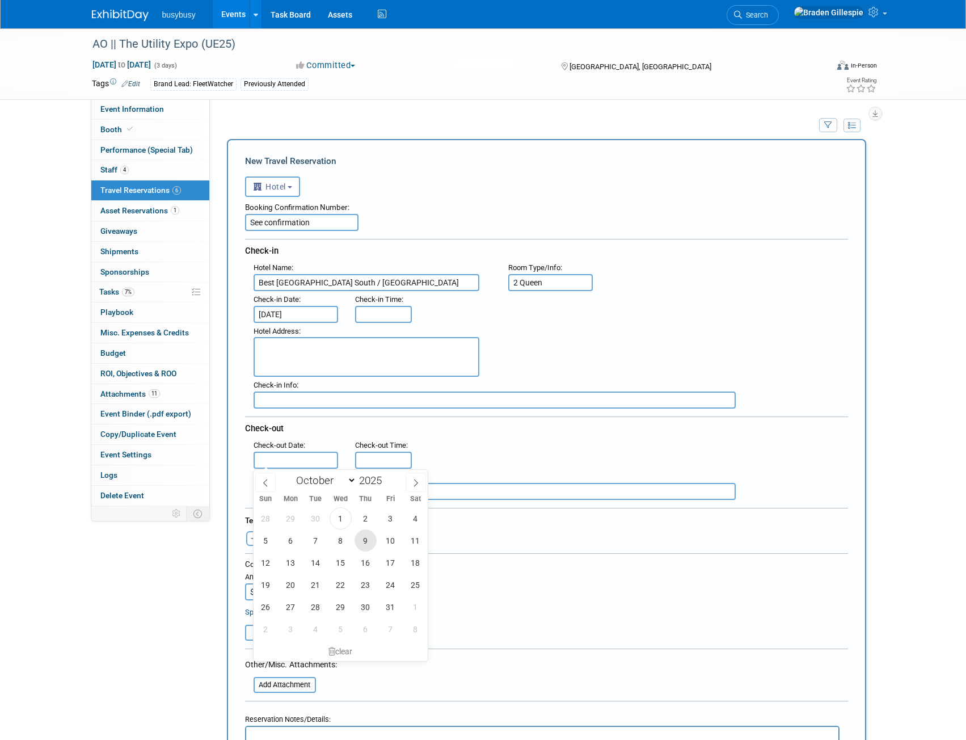
click at [371, 544] on span "9" at bounding box center [365, 540] width 22 height 22
type input "[DATE]"
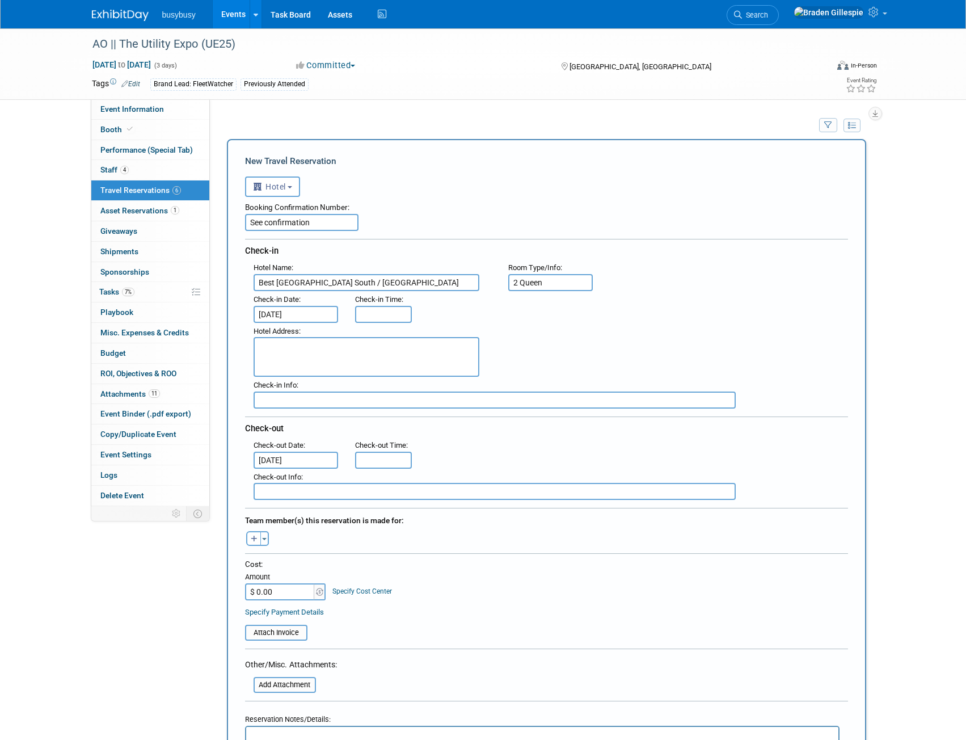
type input "3:00 PM"
click at [375, 316] on input "3:00 PM" at bounding box center [383, 314] width 57 height 17
type input "11:00 AM"
click at [381, 454] on input "11:00 AM" at bounding box center [383, 459] width 57 height 17
click at [351, 358] on textarea at bounding box center [366, 357] width 226 height 40
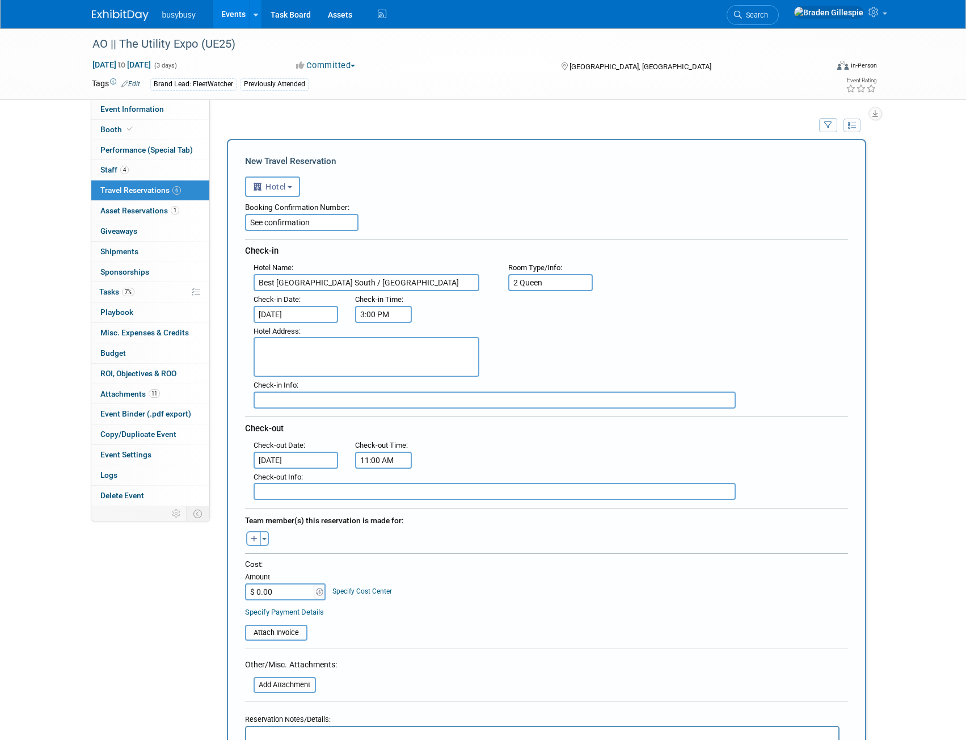
paste textarea "[STREET_ADDRESS][PERSON_NAME] (11miles/15min from [GEOGRAPHIC_DATA])"
type textarea "[STREET_ADDRESS][PERSON_NAME] (11miles/15min from [GEOGRAPHIC_DATA])"
click at [268, 533] on button "Toggle Dropdown" at bounding box center [264, 538] width 9 height 15
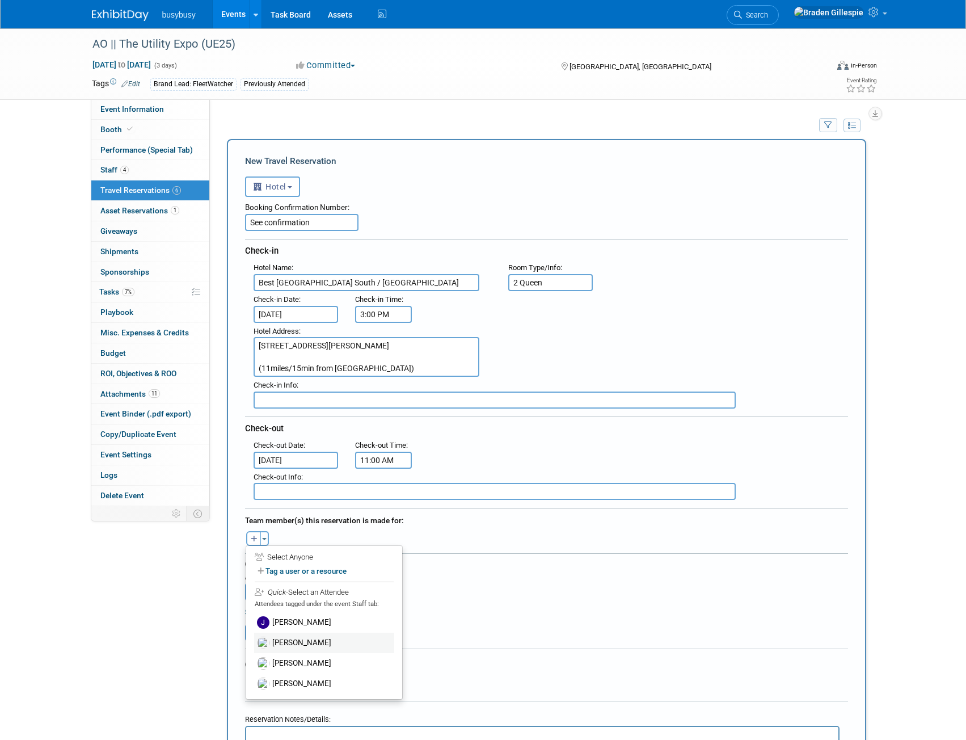
click at [306, 641] on label "[PERSON_NAME]" at bounding box center [324, 642] width 140 height 20
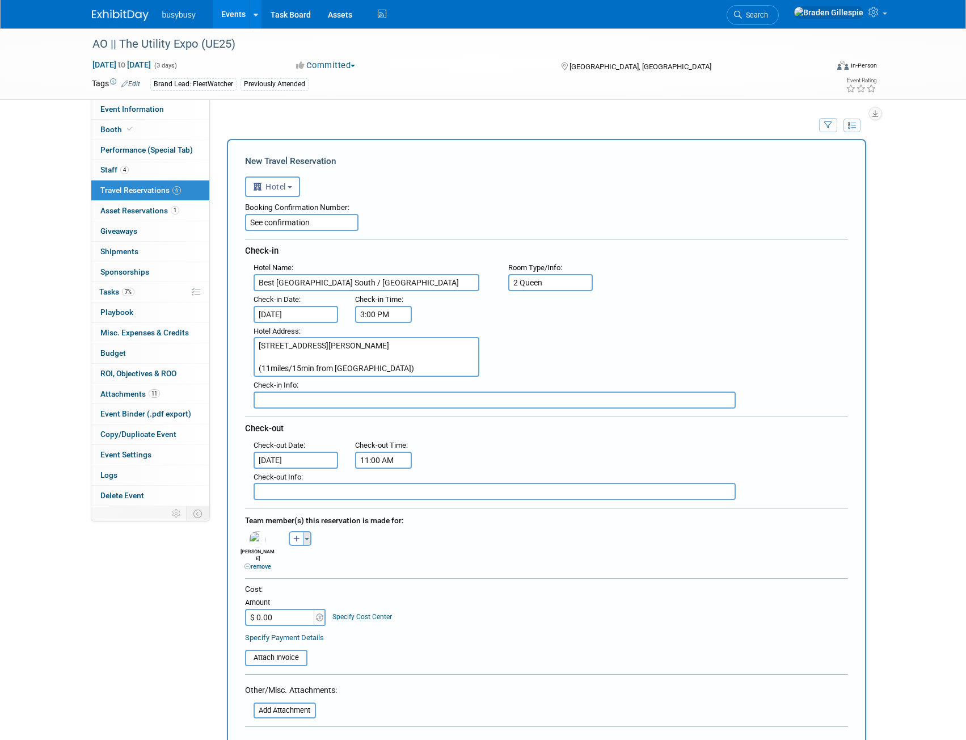
click at [310, 540] on button "Toggle Dropdown" at bounding box center [307, 538] width 9 height 15
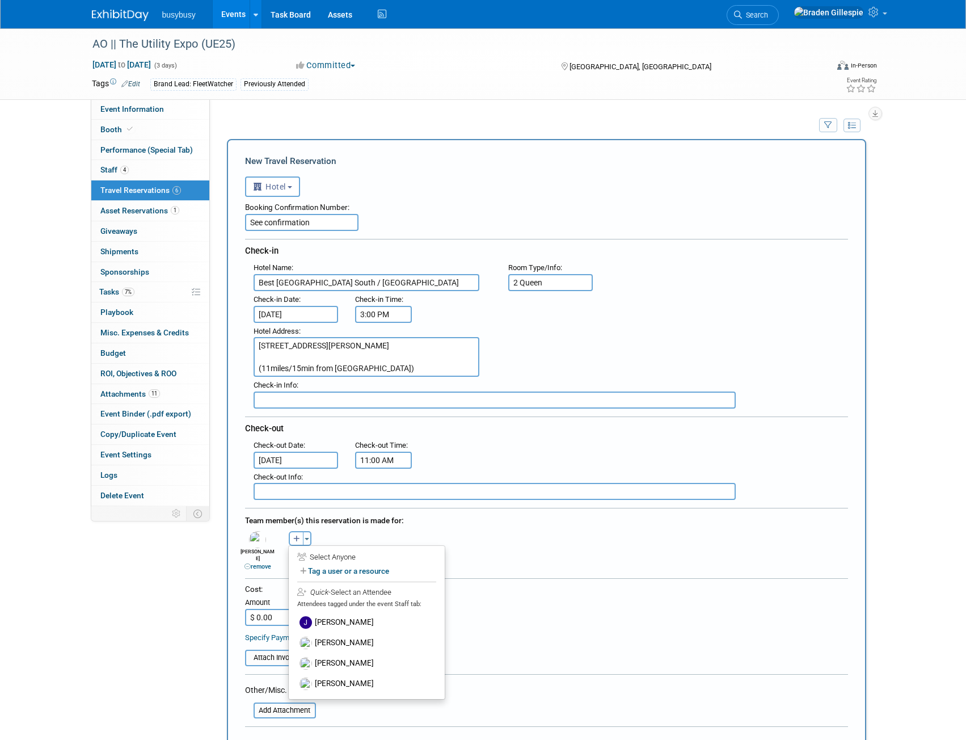
click at [350, 682] on label "[PERSON_NAME]" at bounding box center [367, 683] width 140 height 20
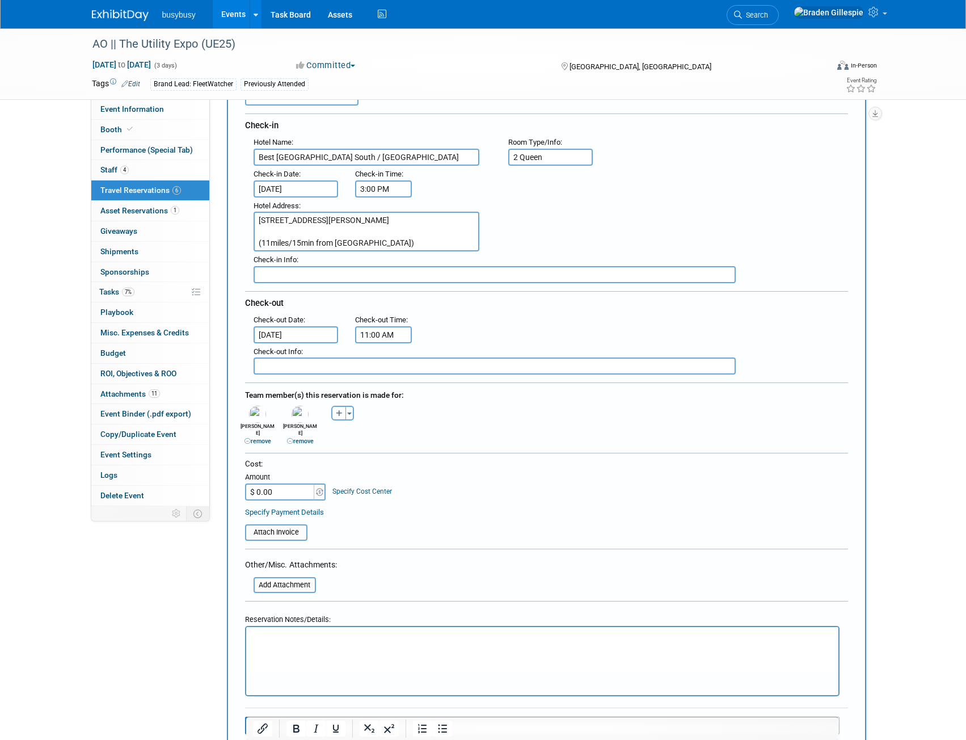
scroll to position [227, 0]
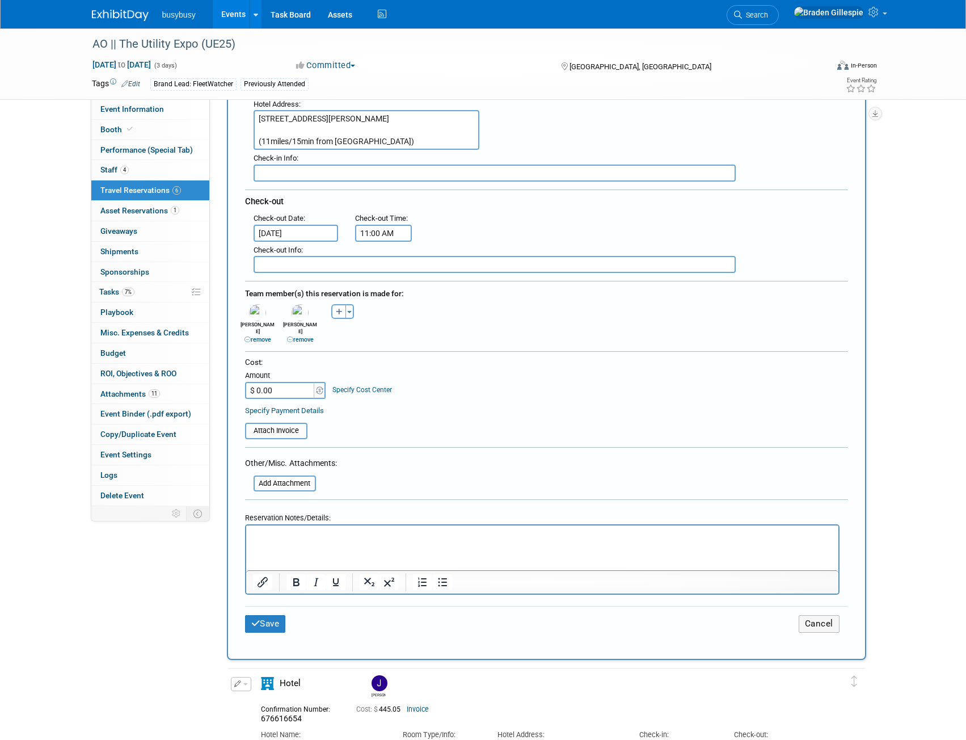
click at [280, 542] on html at bounding box center [542, 533] width 592 height 16
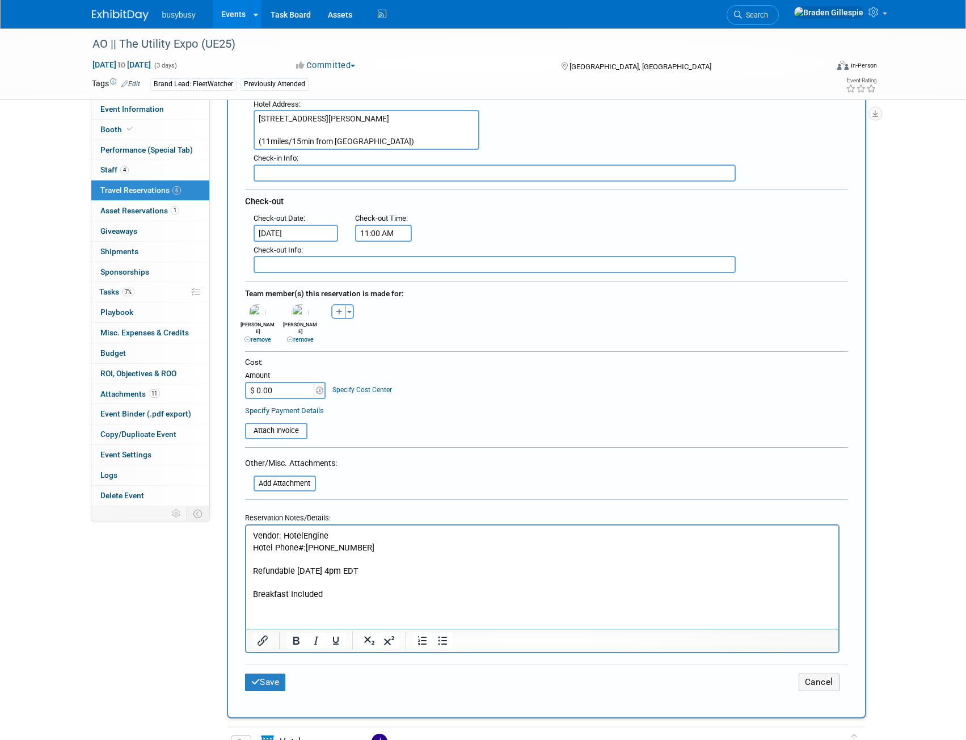
click at [331, 594] on p "Vendor: [GEOGRAPHIC_DATA] Phone#:[PHONE_NUMBER] Refundable [DATE] 4pm EDT Break…" at bounding box center [541, 565] width 579 height 70
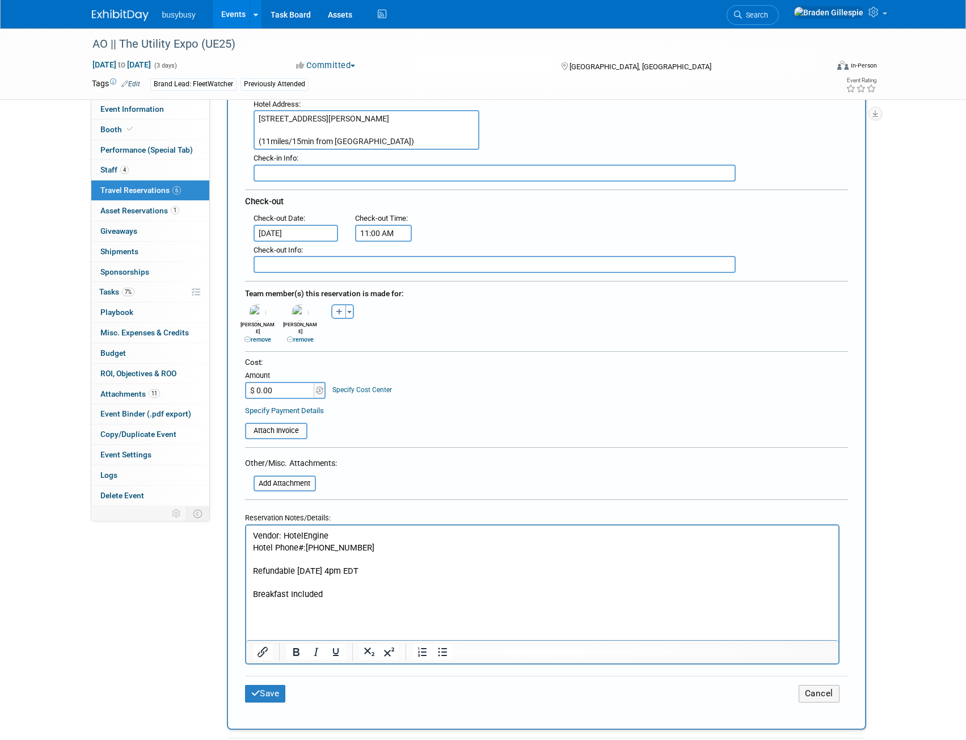
click at [383, 570] on p "Vendor: [GEOGRAPHIC_DATA] Phone#:[PHONE_NUMBER] Refundable [DATE] 4pm EDT Break…" at bounding box center [541, 565] width 579 height 70
click at [310, 406] on link "Specify Payment Details" at bounding box center [284, 410] width 79 height 9
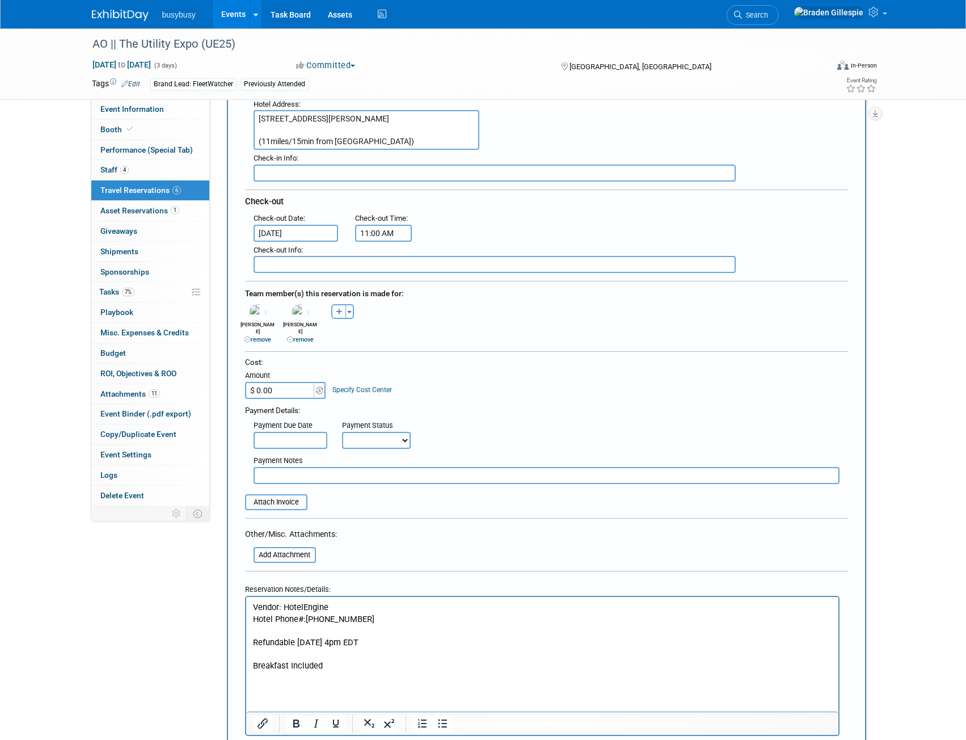
click at [303, 467] on input "text" at bounding box center [546, 475] width 586 height 17
click at [284, 382] on input "$ 0.00" at bounding box center [280, 390] width 71 height 17
click at [495, 467] on input "Cost is divided up between AO/BB. TC is 2226.78 (2/5 =" at bounding box center [546, 475] width 586 height 17
type input "Cost is divided up between AO/BB. TC is 2226.78 (2/5 = 890.71)"
click at [286, 382] on input "$ 0.00" at bounding box center [280, 390] width 71 height 17
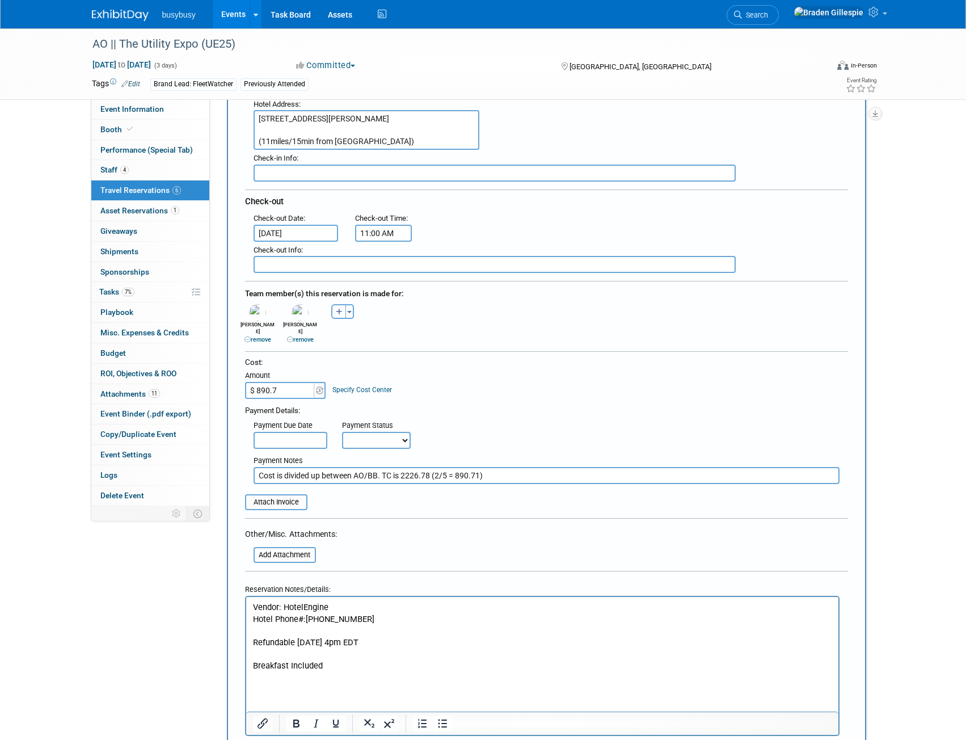
type input "$ 890.71"
click at [287, 495] on input "file" at bounding box center [238, 502] width 135 height 14
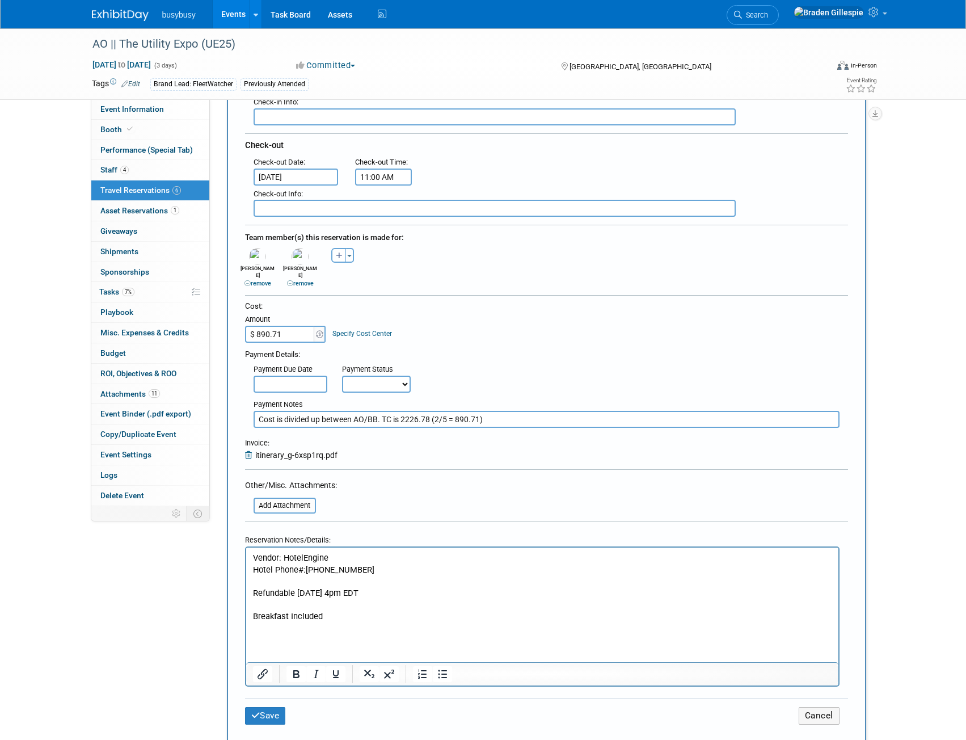
scroll to position [397, 0]
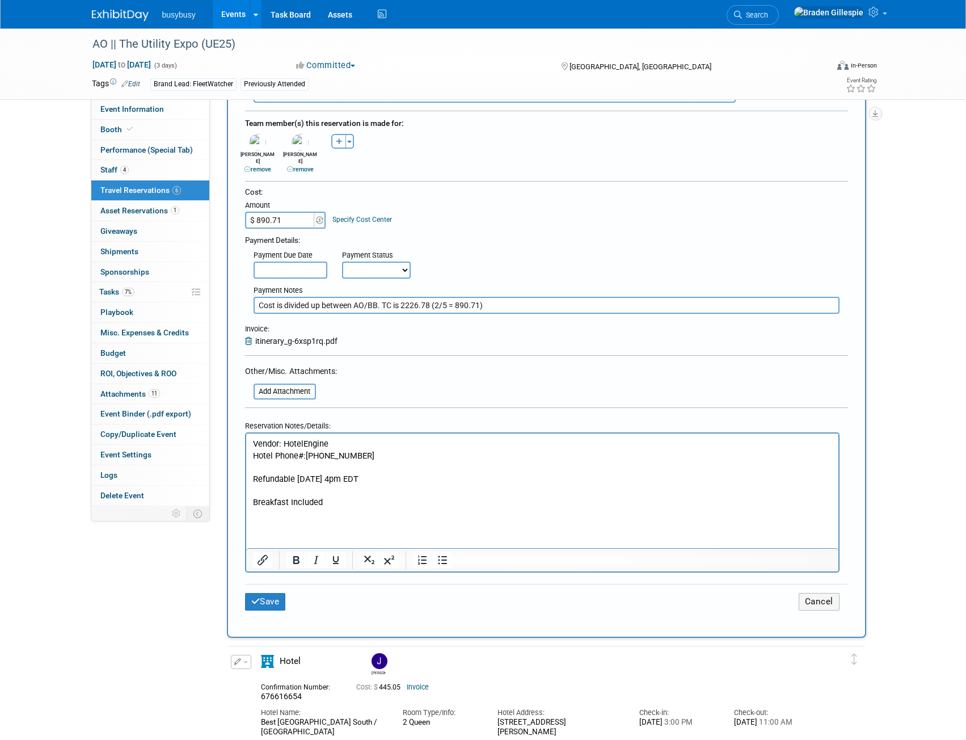
click at [277, 584] on div "Save Cancel" at bounding box center [546, 601] width 603 height 35
click at [274, 594] on button "Save" at bounding box center [265, 602] width 41 height 18
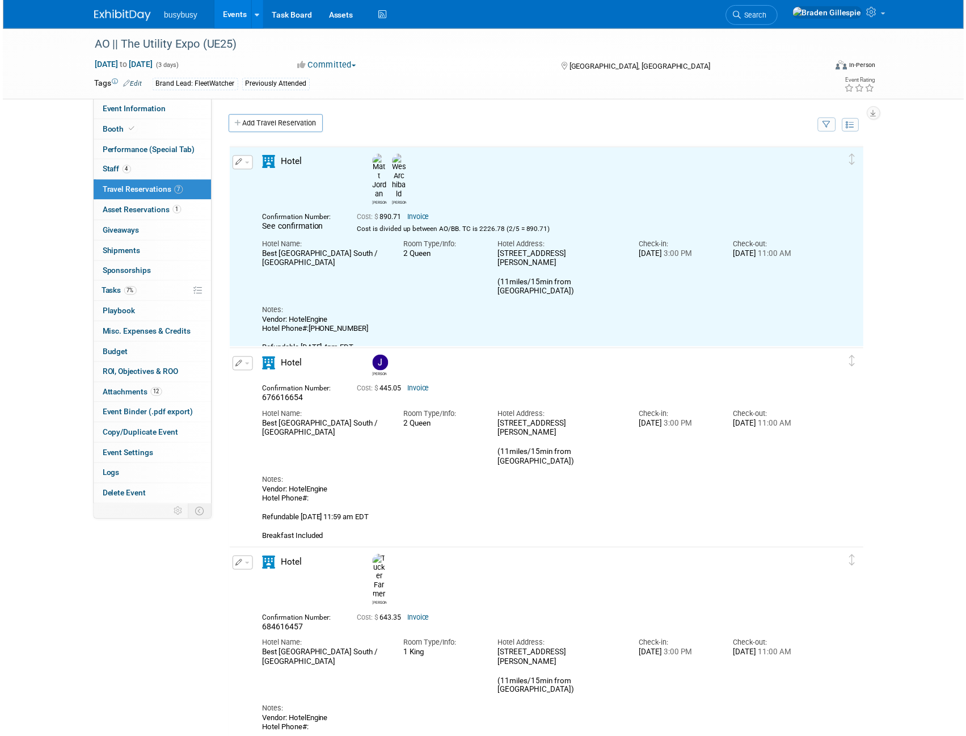
scroll to position [0, 0]
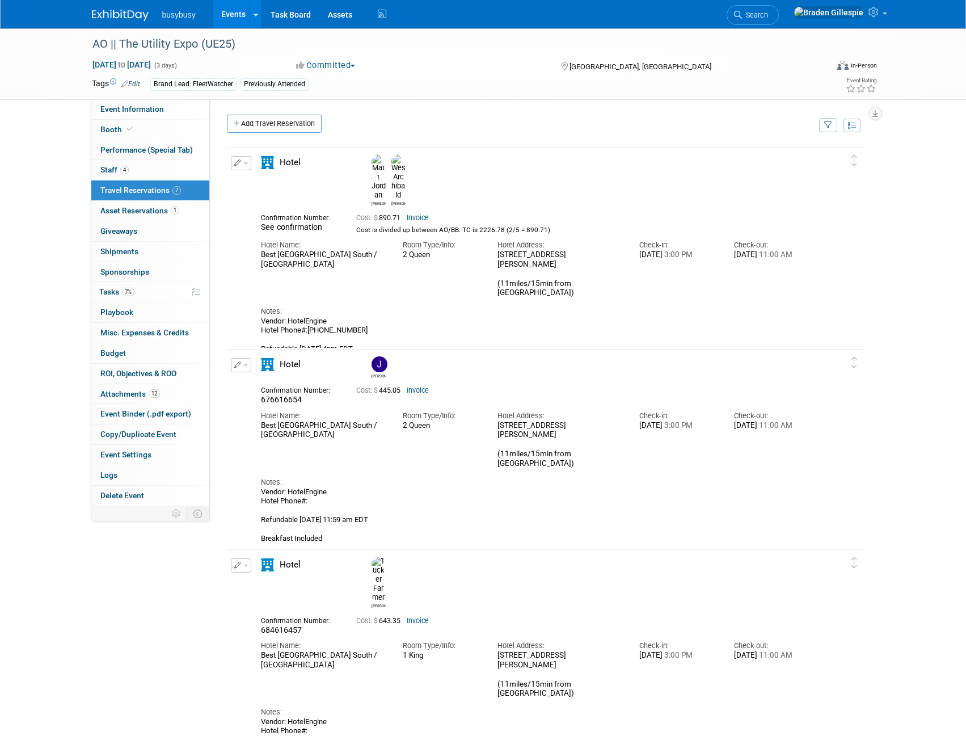
drag, startPoint x: 510, startPoint y: 201, endPoint x: 354, endPoint y: 204, distance: 155.4
click at [354, 210] on div "Cost: $ 890.71 Invoice" at bounding box center [561, 222] width 426 height 24
drag, startPoint x: 356, startPoint y: 202, endPoint x: 506, endPoint y: 201, distance: 150.3
click at [506, 226] on div "Cost is divided up between AO/BB. TC is 2226.78 (2/5 = 890.71)" at bounding box center [560, 230] width 409 height 9
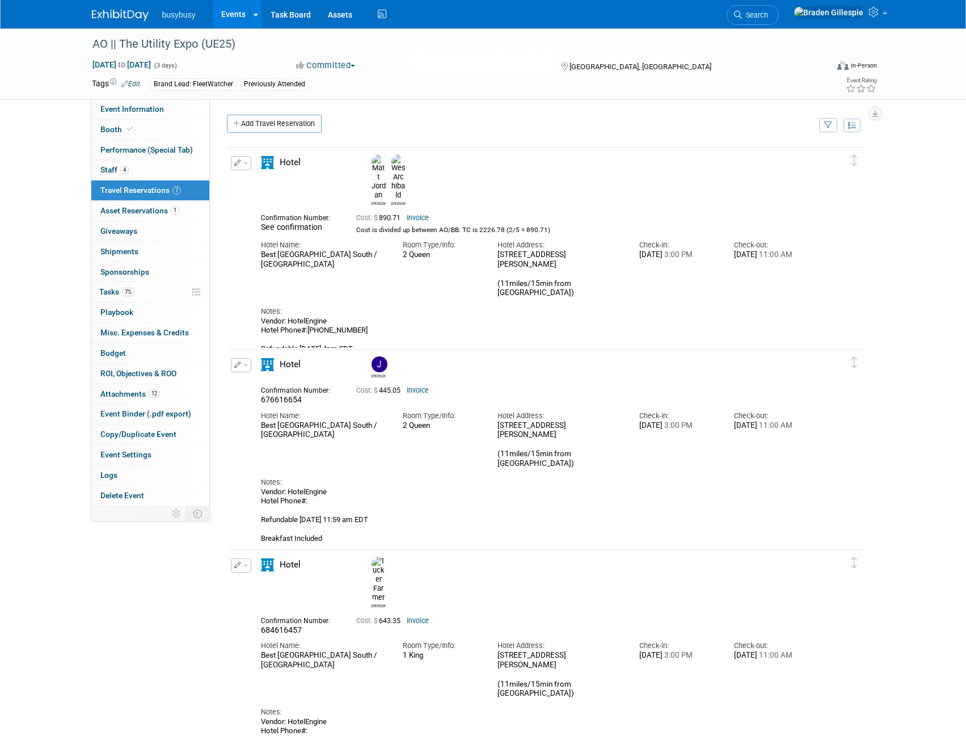
copy div "Cost is divided up between AO/BB. TC is 2226.78 ("
click at [407, 316] on div "Vendor: [GEOGRAPHIC_DATA] Phone#:[PHONE_NUMBER] Refundable [DATE] 4pm EDT Break…" at bounding box center [536, 344] width 551 height 56
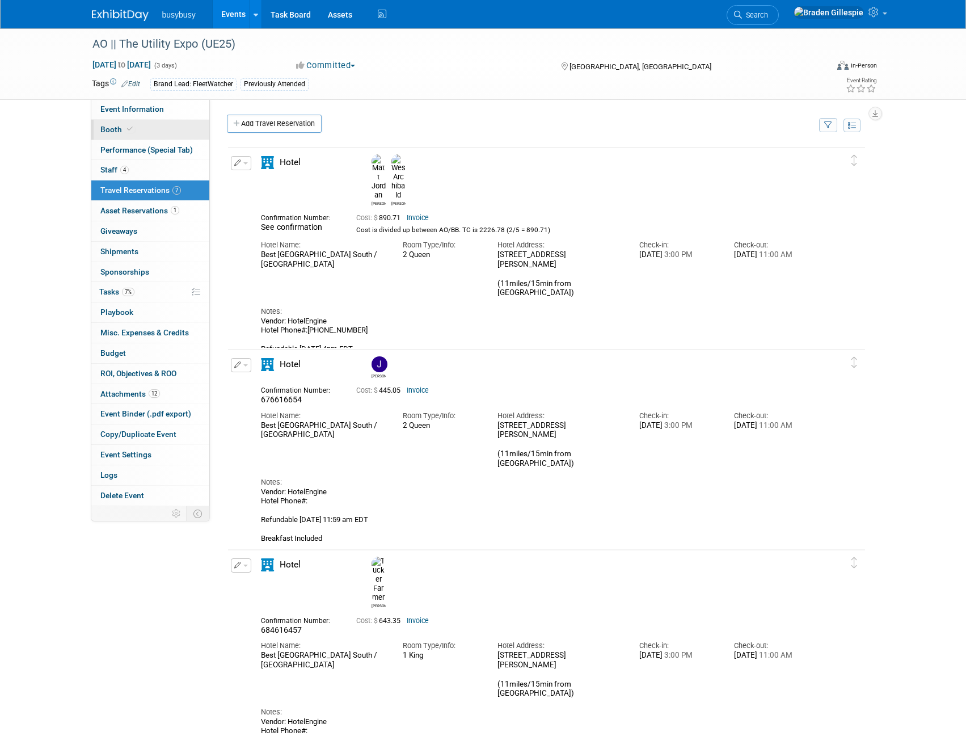
click at [159, 126] on link "Booth" at bounding box center [150, 130] width 118 height 20
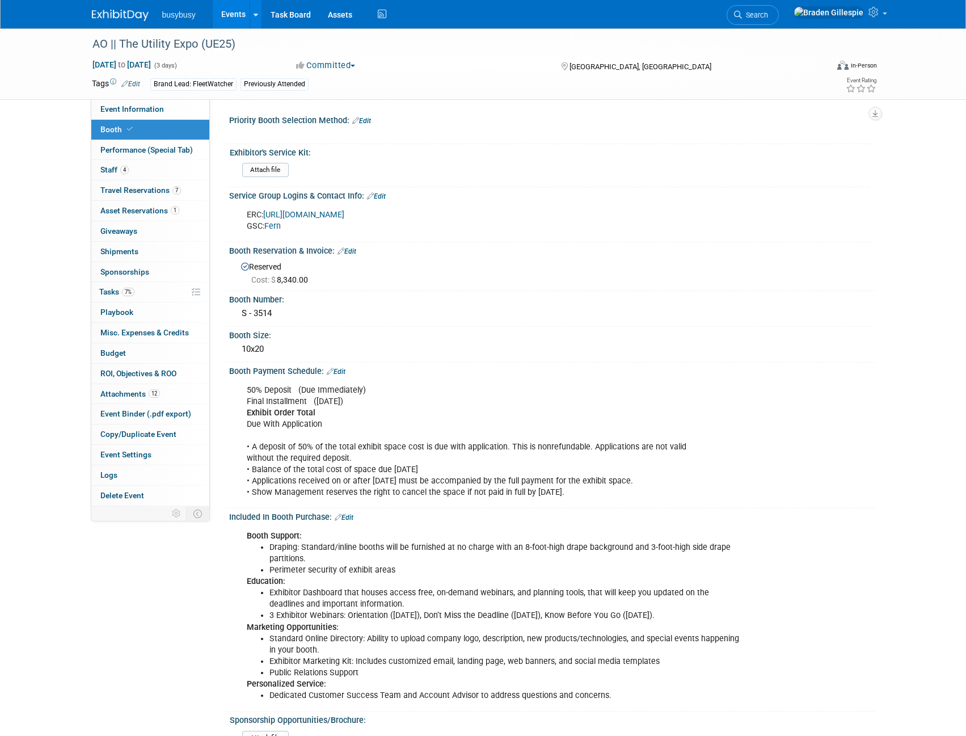
click at [110, 15] on img at bounding box center [120, 15] width 57 height 11
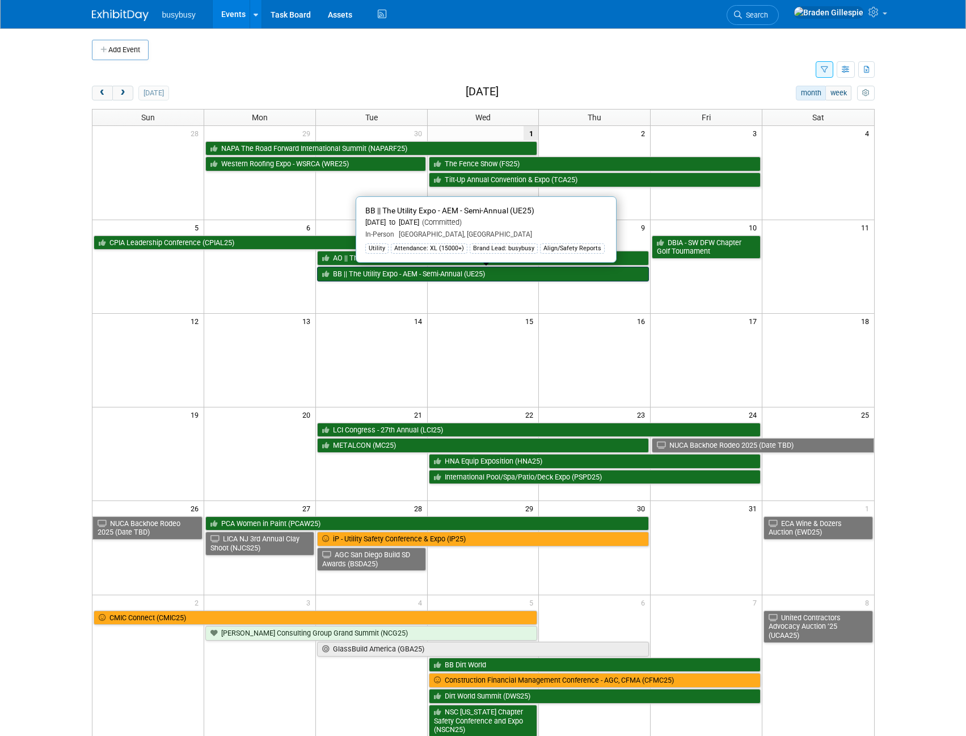
click at [411, 269] on link "BB || The Utility Expo - AEM - Semi-Annual (UE25)" at bounding box center [483, 274] width 332 height 15
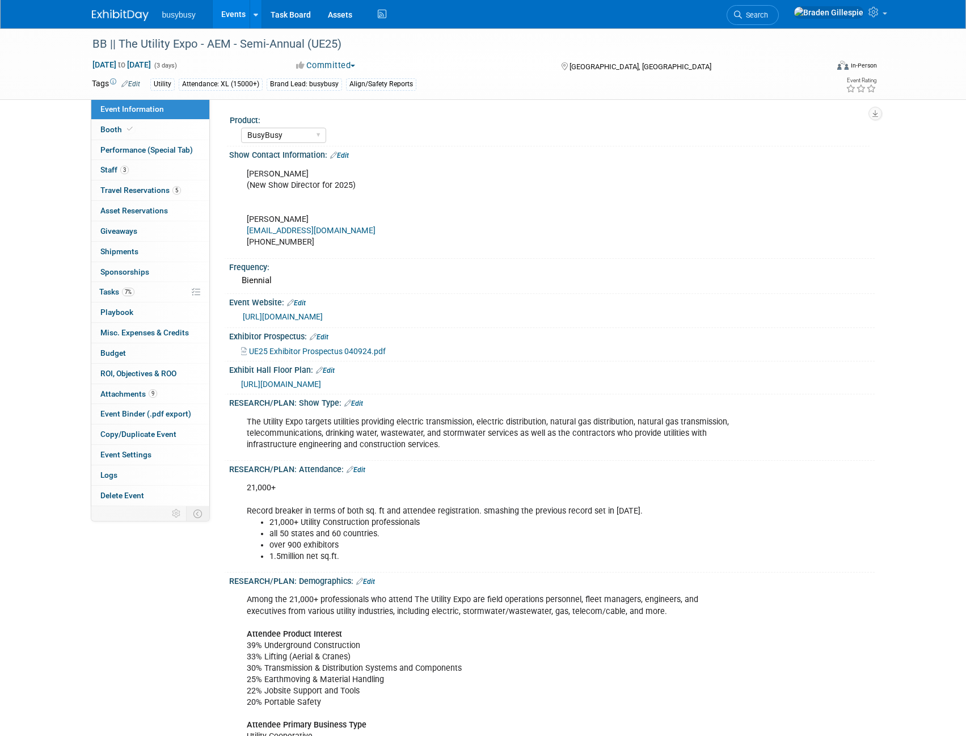
select select "BusyBusy"
select select "Member"
click at [130, 120] on link "Booth" at bounding box center [150, 130] width 118 height 20
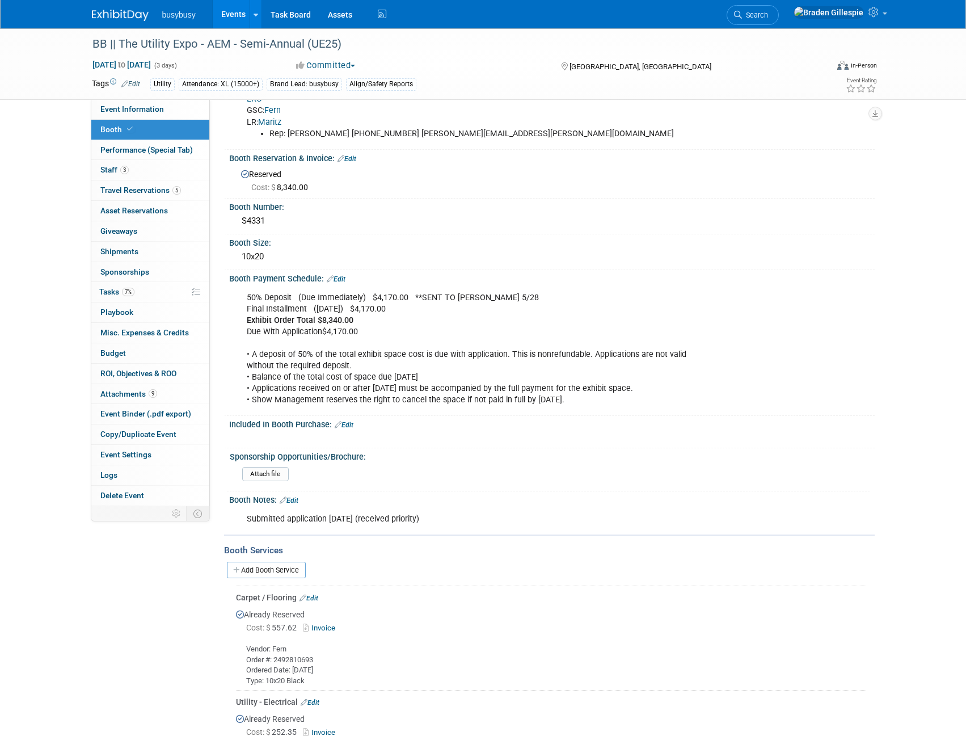
scroll to position [170, 0]
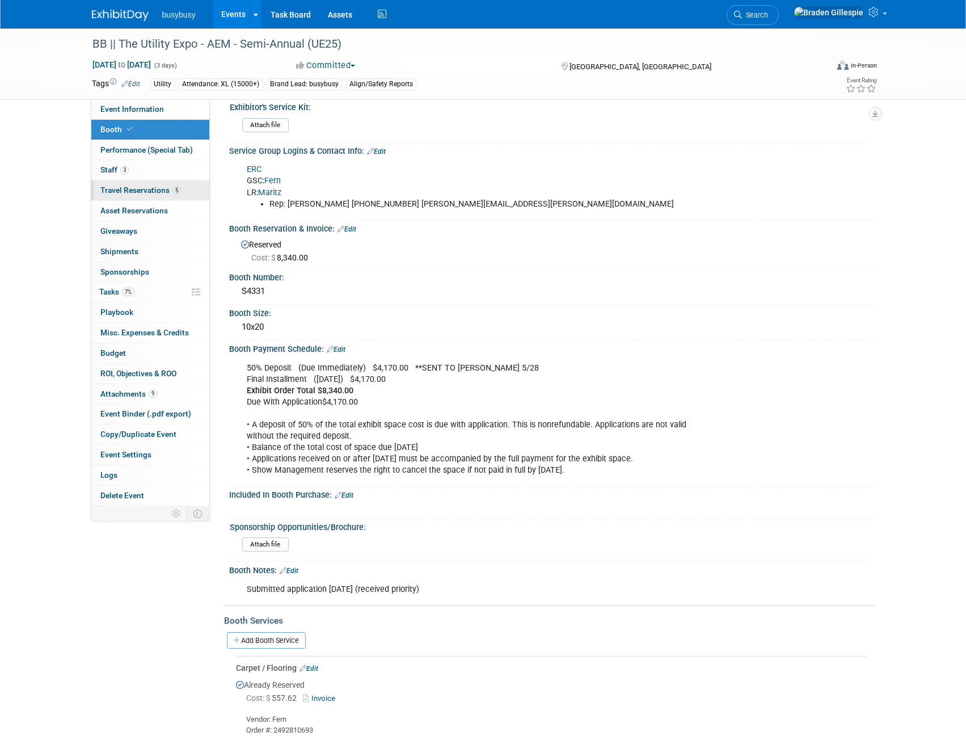
click at [134, 189] on span "Travel Reservations 5" at bounding box center [140, 189] width 81 height 9
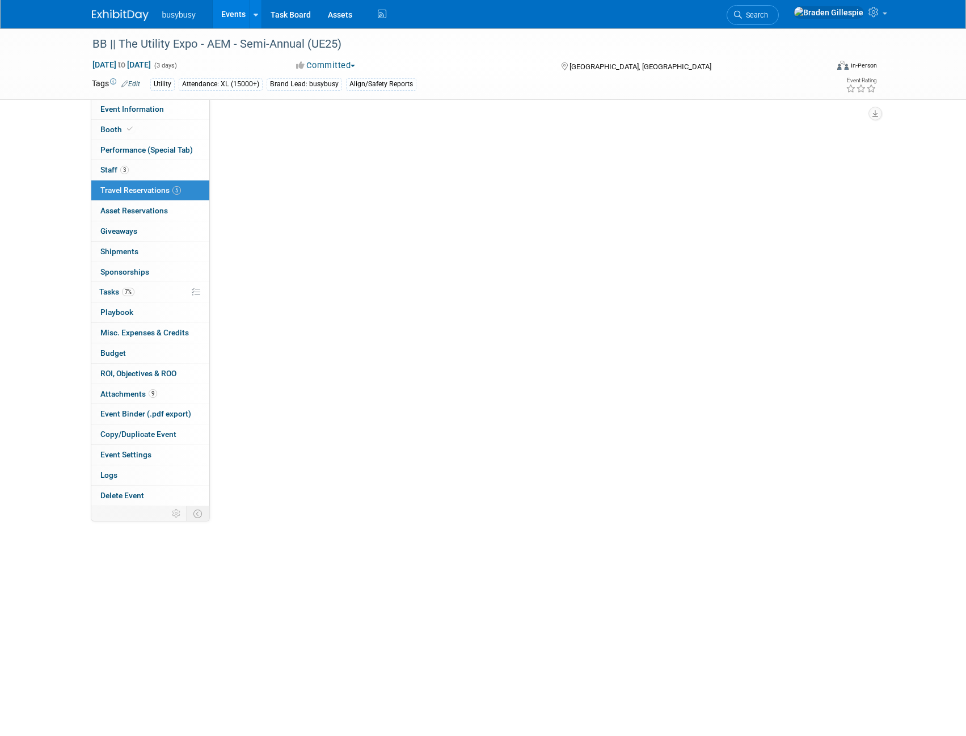
scroll to position [0, 0]
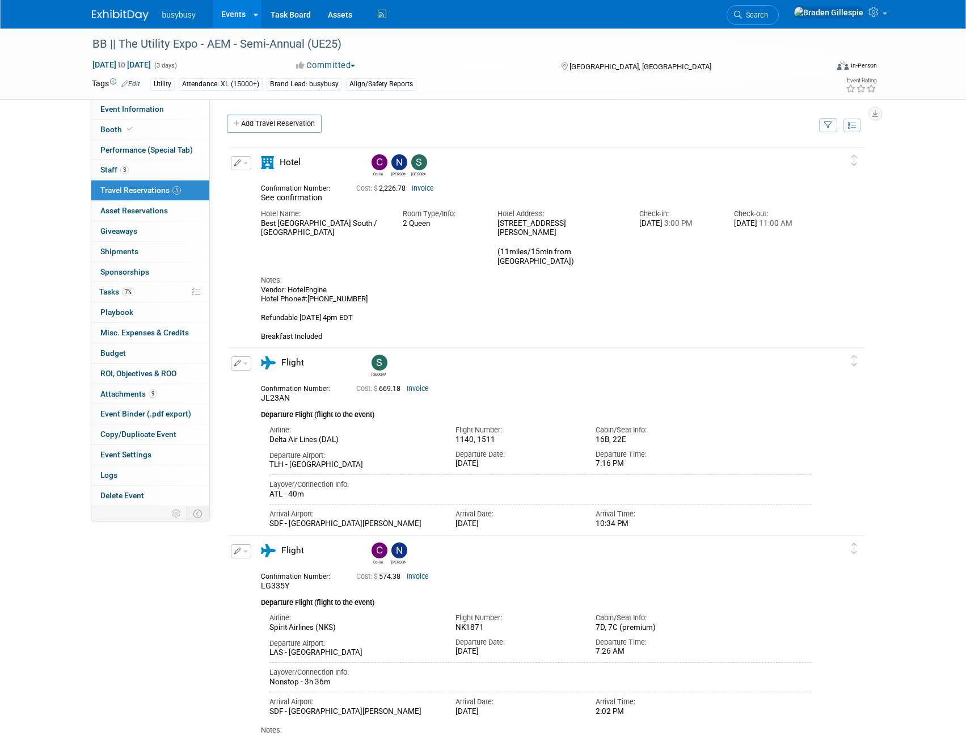
click at [243, 163] on span "button" at bounding box center [245, 163] width 5 height 2
click at [253, 181] on button "Edit Reservation" at bounding box center [279, 183] width 96 height 16
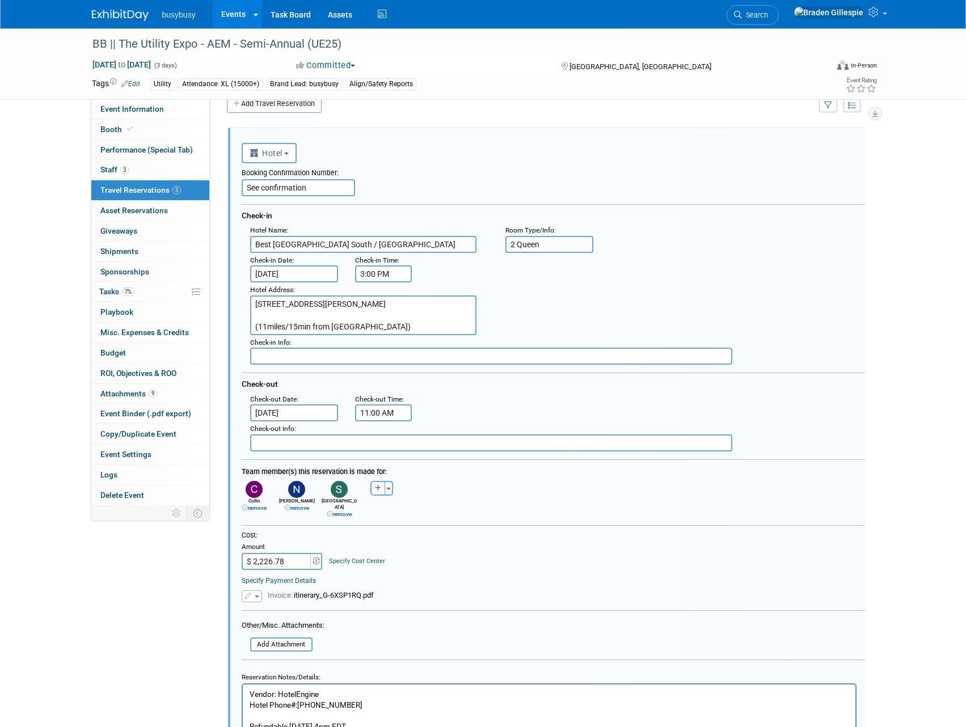
drag, startPoint x: 272, startPoint y: 199, endPoint x: 182, endPoint y: 197, distance: 89.6
drag, startPoint x: 449, startPoint y: 242, endPoint x: 94, endPoint y: 255, distance: 355.3
drag, startPoint x: 558, startPoint y: 246, endPoint x: 456, endPoint y: 253, distance: 102.3
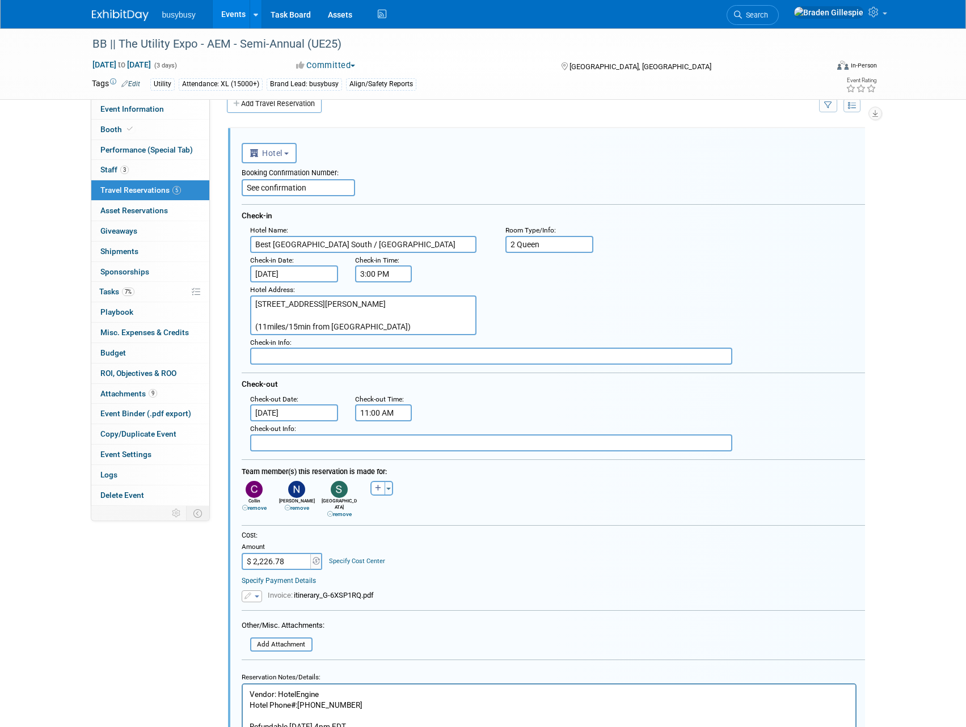
click at [458, 253] on div "Hotel Name : Best Western Louisville South / [GEOGRAPHIC_DATA] : Room Type/Info…" at bounding box center [558, 238] width 632 height 30
drag, startPoint x: 407, startPoint y: 332, endPoint x: 286, endPoint y: 299, distance: 125.2
click at [212, 294] on div "Product: AlignOps BusyBusy FleetWatcher SafetyReports ToolWatch Show Contact In…" at bounding box center [542, 282] width 665 height 407
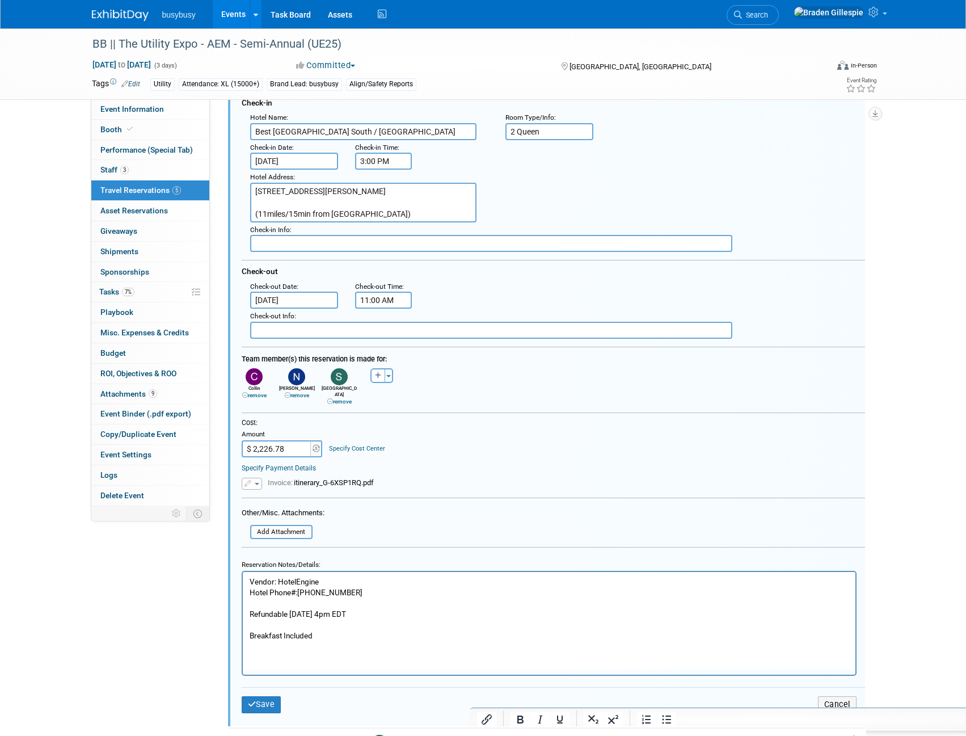
scroll to position [133, 0]
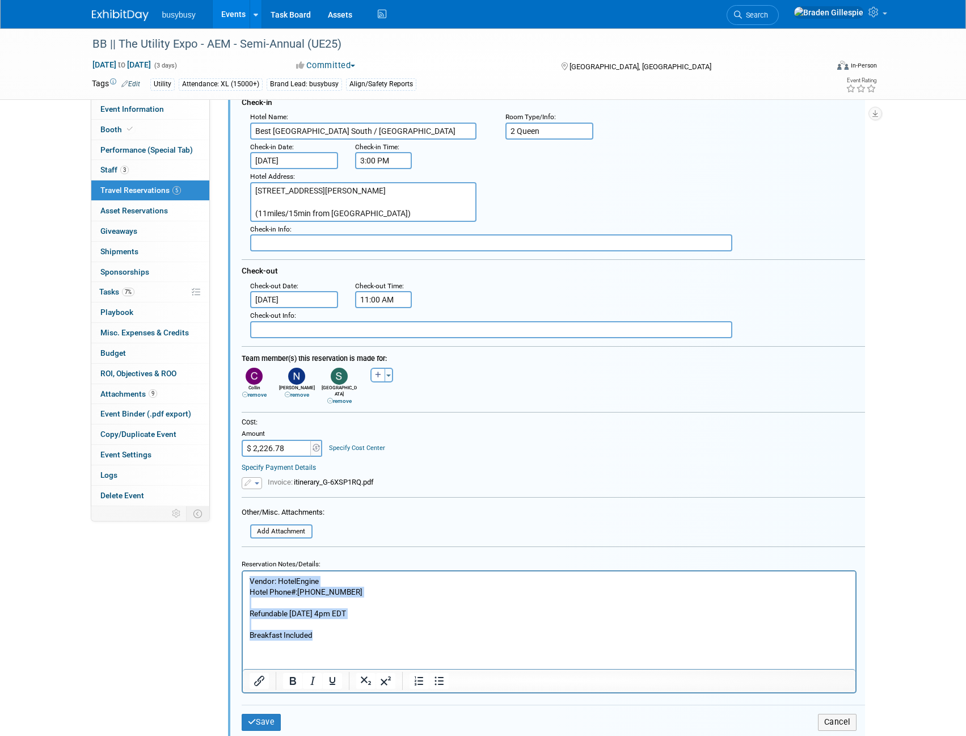
drag, startPoint x: 343, startPoint y: 634, endPoint x: 41, endPoint y: 557, distance: 310.7
click at [242, 571] on html "Vendor: [GEOGRAPHIC_DATA] Phone#:[PHONE_NUMBER] Refundable [DATE] 4pm EDT Break…" at bounding box center [548, 605] width 612 height 69
copy p "Vendor: [GEOGRAPHIC_DATA] Phone#:[PHONE_NUMBER] Refundable [DATE] 4pm EDT Break…"
click at [293, 463] on link "Specify Payment Details" at bounding box center [279, 467] width 74 height 8
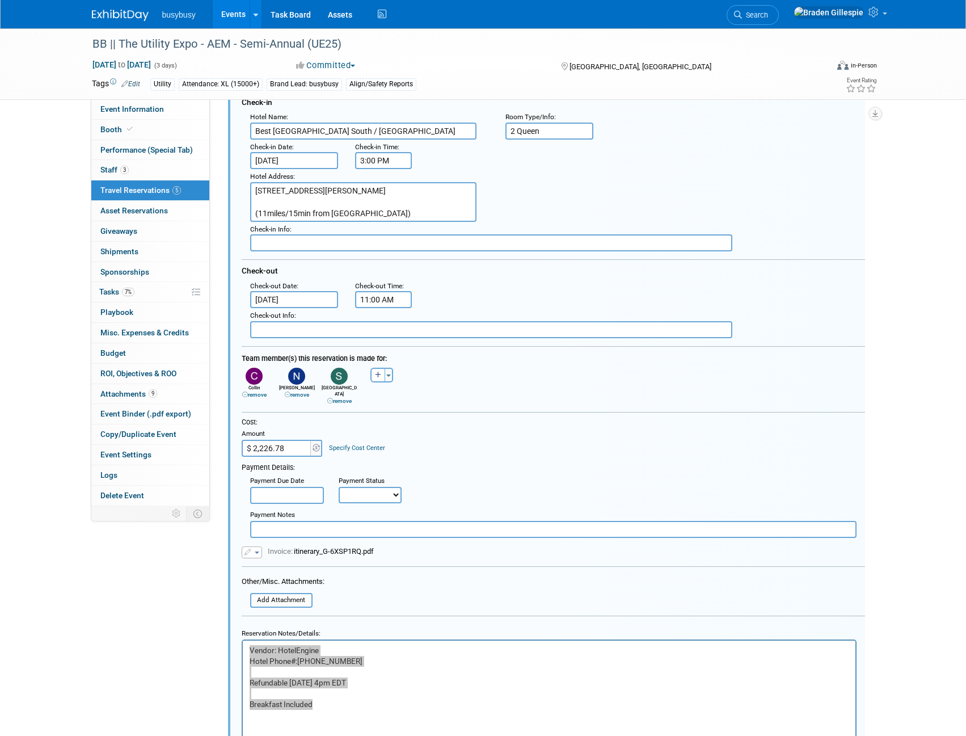
click at [311, 521] on input "text" at bounding box center [553, 529] width 606 height 17
paste input "Cost is divided up between AO/BB. TC is 2226.78 ("
type input "Cost is divided up between AO/BB. TC is 2226.78 (3/5 ="
click at [293, 442] on input "$ 2,226.78" at bounding box center [277, 448] width 71 height 17
click at [290, 442] on input "$ 2,226.78" at bounding box center [277, 448] width 71 height 17
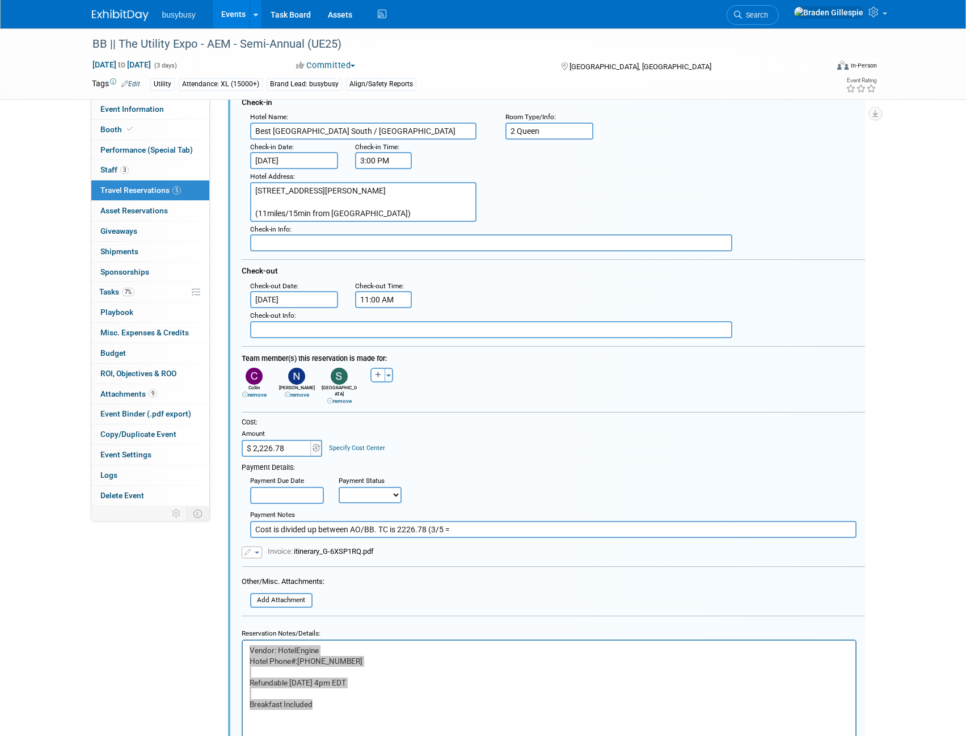
drag, startPoint x: 290, startPoint y: 442, endPoint x: 256, endPoint y: 441, distance: 33.5
click at [256, 441] on input "$ 2,226.78" at bounding box center [277, 448] width 71 height 17
click at [284, 445] on input "$ 2,226.78" at bounding box center [277, 448] width 71 height 17
drag, startPoint x: 286, startPoint y: 443, endPoint x: 254, endPoint y: 443, distance: 31.8
click at [254, 443] on input "$ 2,226.78" at bounding box center [277, 448] width 71 height 17
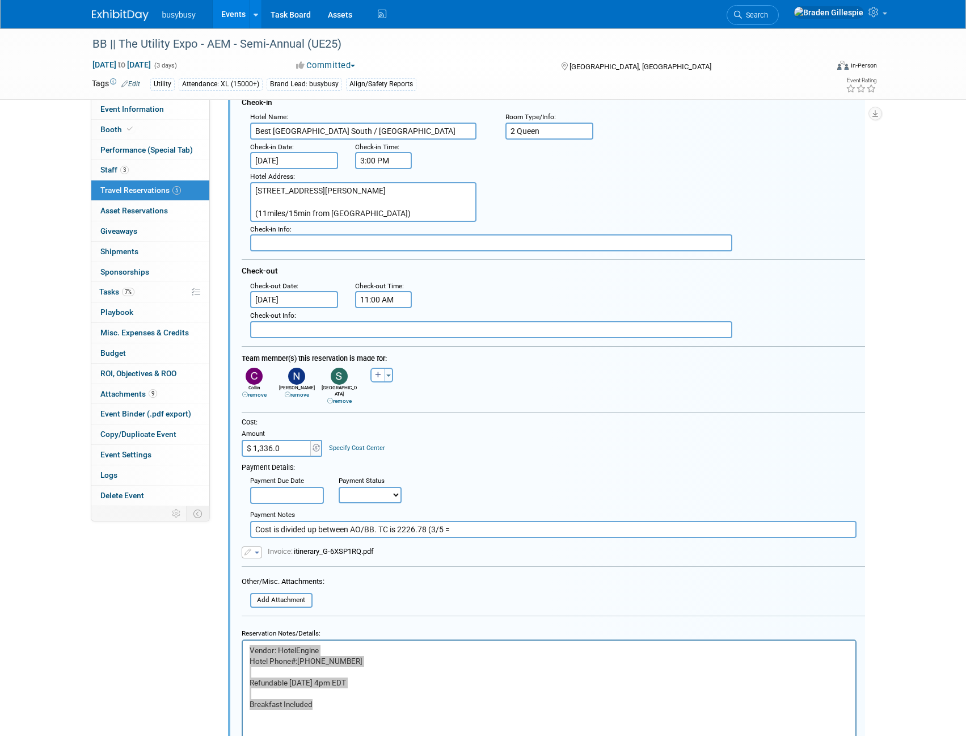
type input "$ 1,336.07"
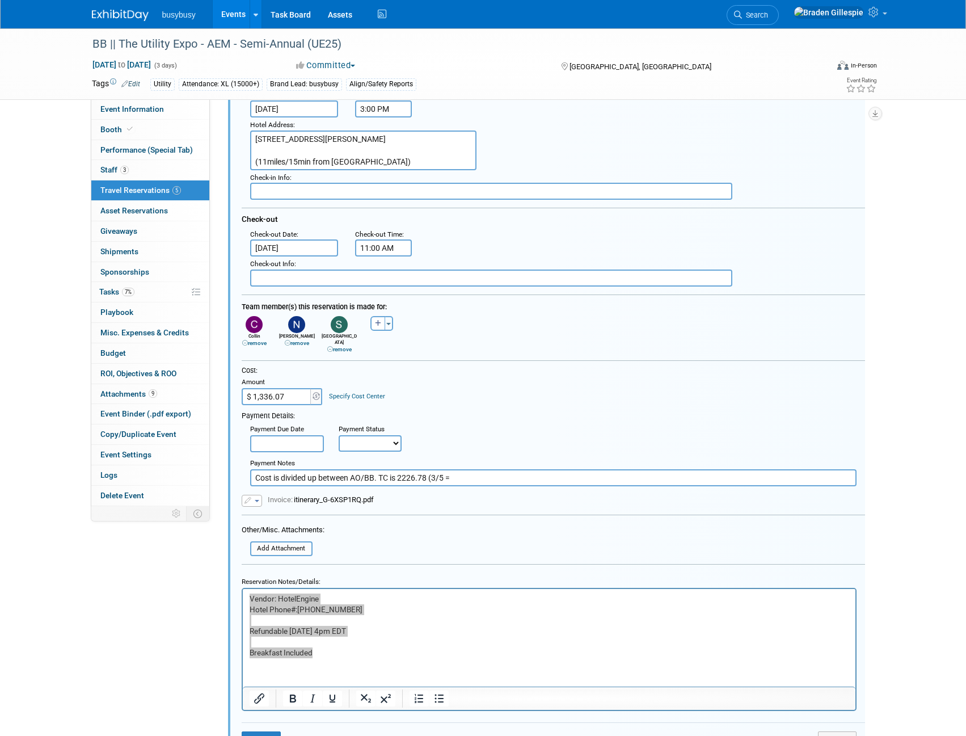
scroll to position [247, 0]
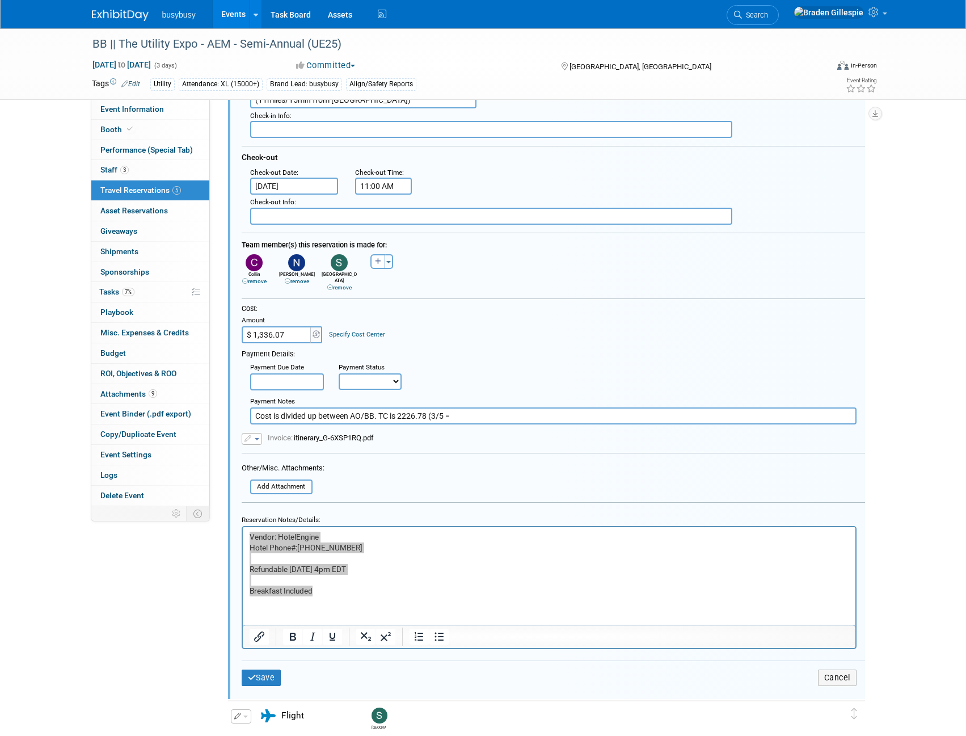
click at [471, 412] on input "Cost is divided up between AO/BB. TC is 2226.78 (3/5 =" at bounding box center [553, 415] width 606 height 17
type input "Cost is divided up between AO/BB. TC is 2226.78 (3/5 = 1336.07)"
click at [259, 674] on button "Save" at bounding box center [262, 677] width 40 height 16
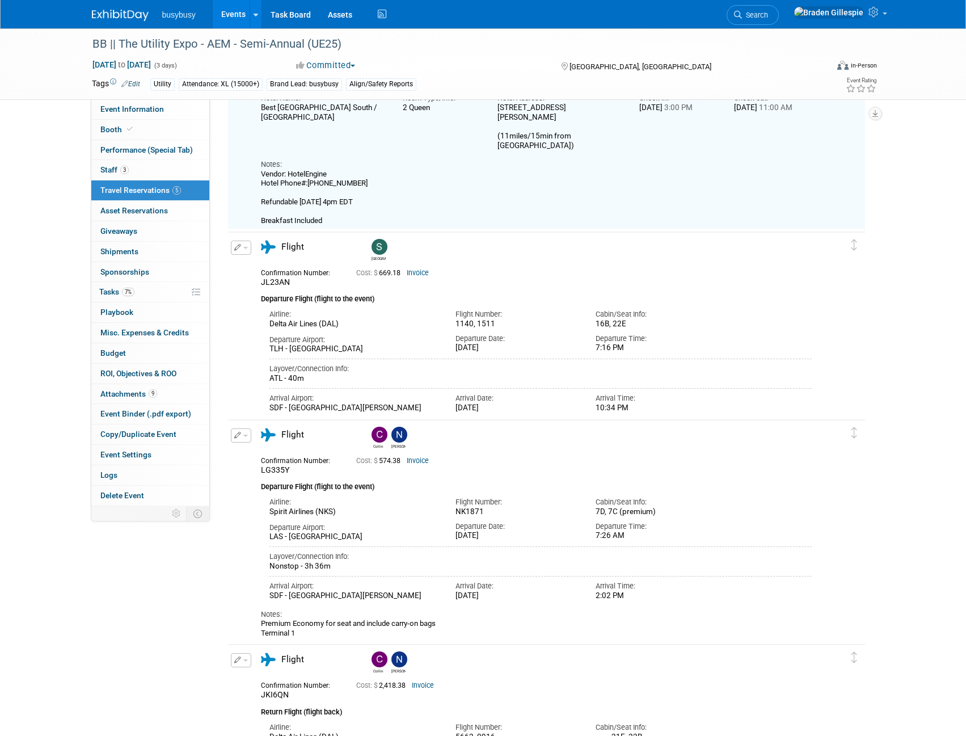
scroll to position [20, 0]
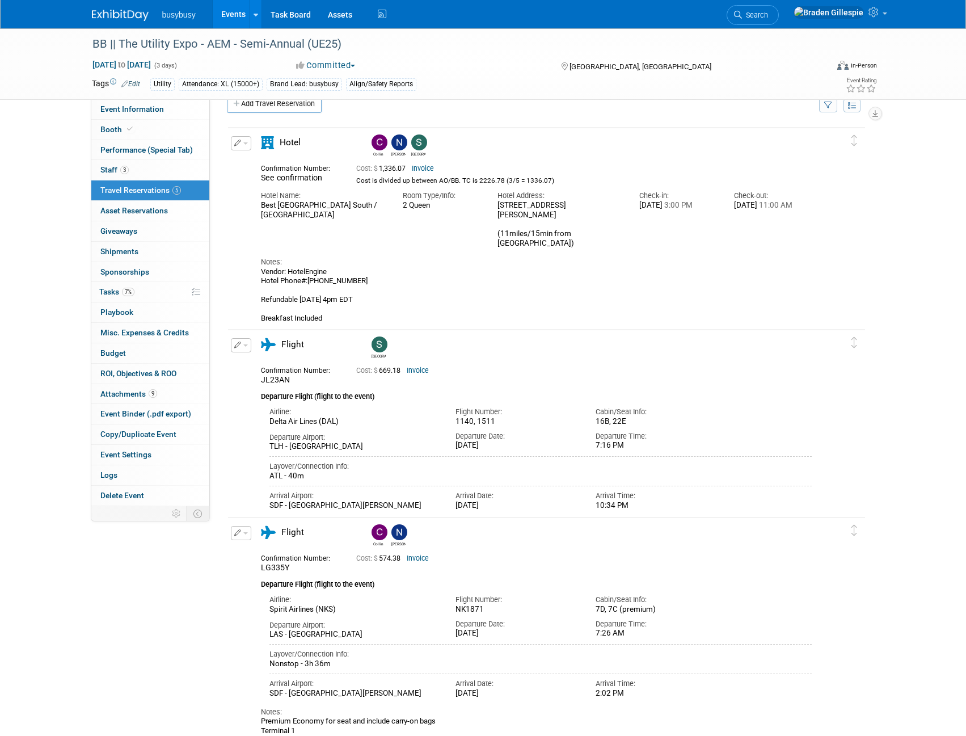
click at [135, 10] on img at bounding box center [120, 15] width 57 height 11
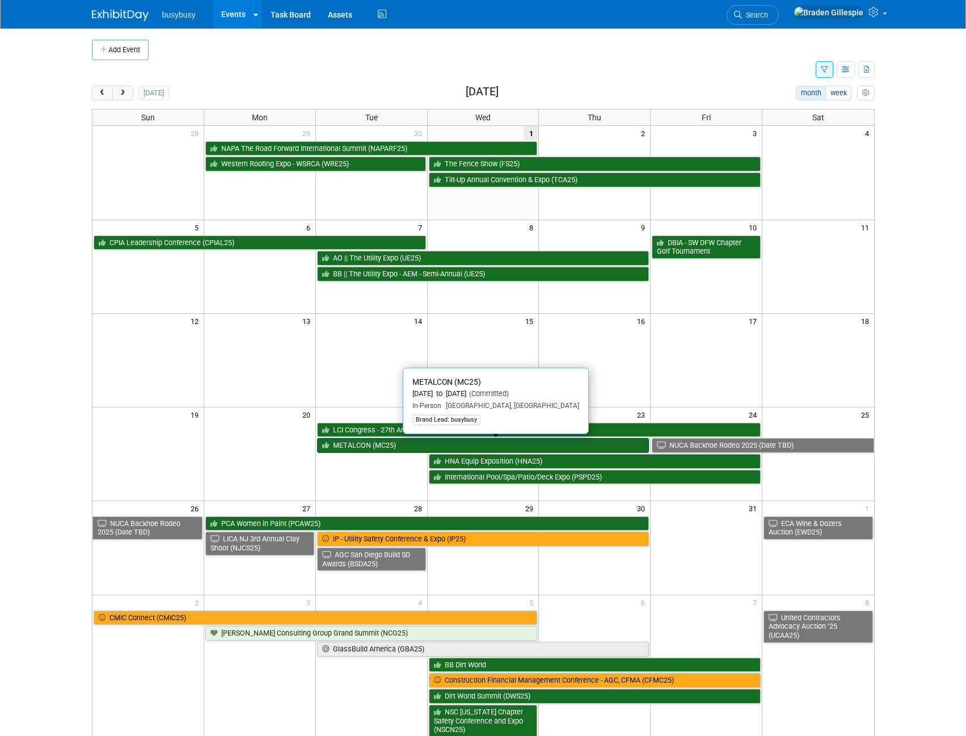
click at [489, 447] on link "METALCON (MC25)" at bounding box center [483, 445] width 332 height 15
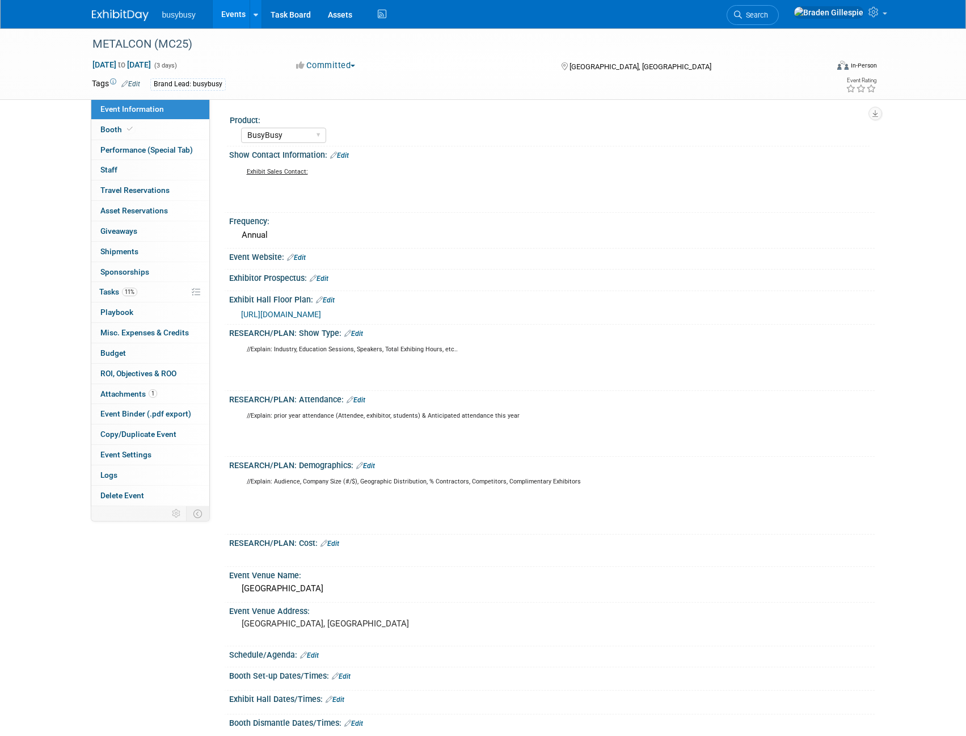
select select "BusyBusy"
click at [137, 131] on link "Booth" at bounding box center [150, 130] width 118 height 20
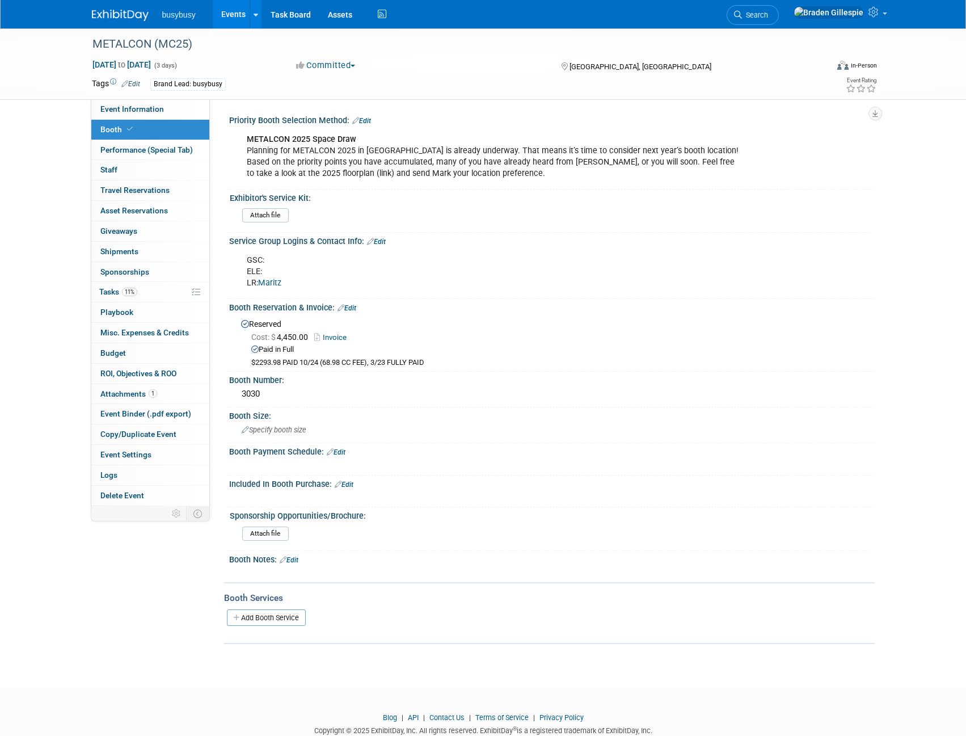
click at [112, 8] on link at bounding box center [127, 9] width 70 height 9
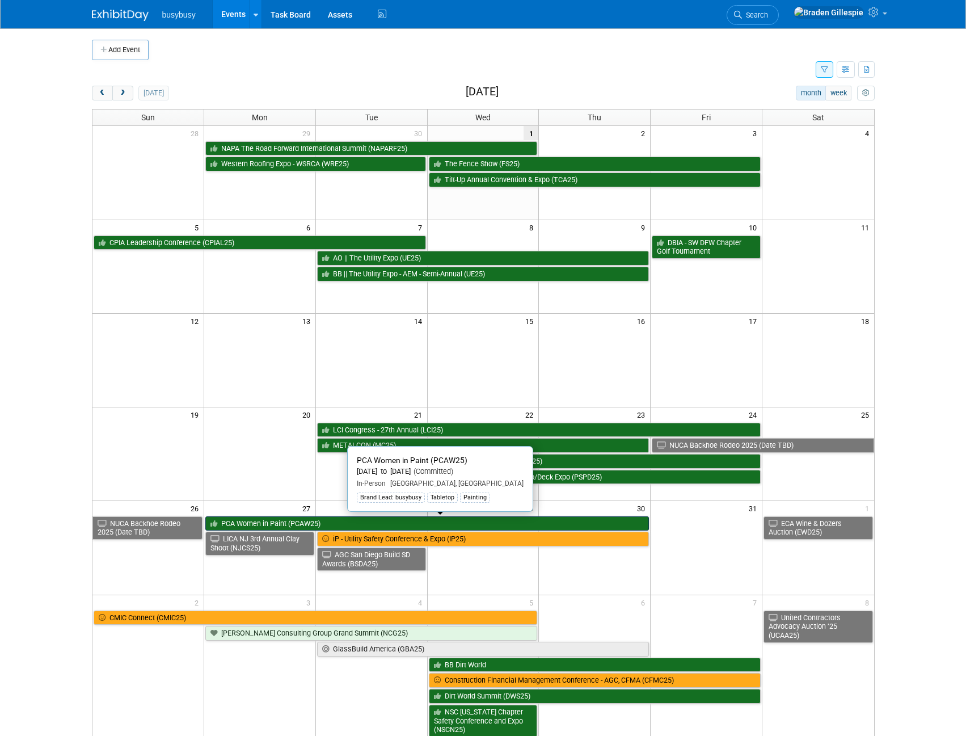
click at [378, 525] on link "PCA Women in Paint (PCAW25)" at bounding box center [426, 523] width 443 height 15
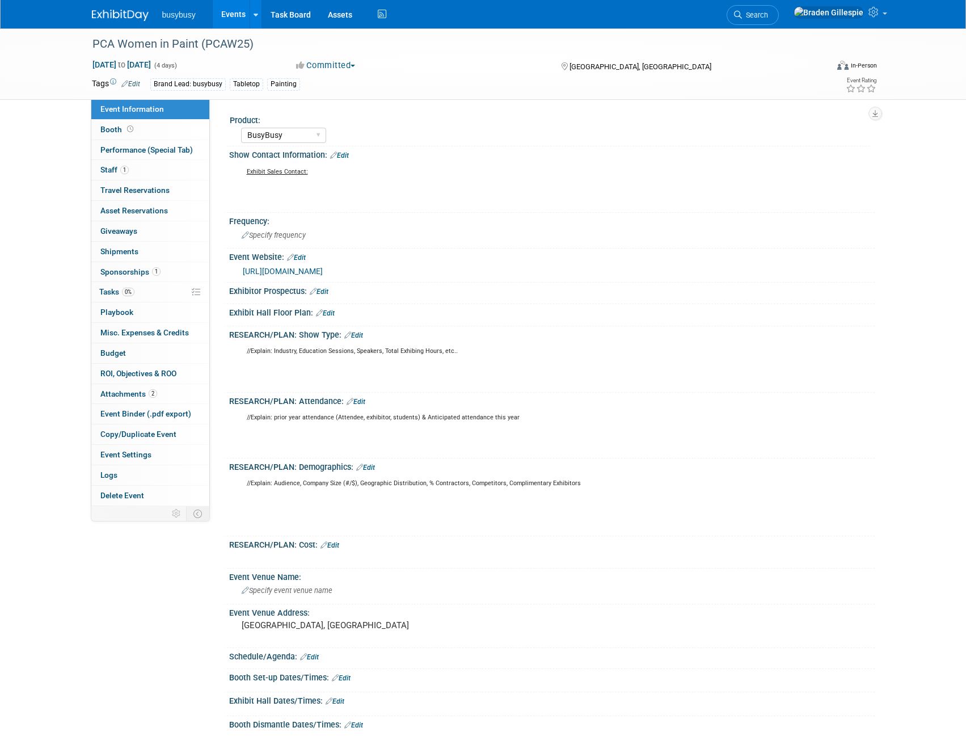
select select "BusyBusy"
click at [154, 189] on span "Travel Reservations 0" at bounding box center [134, 189] width 69 height 9
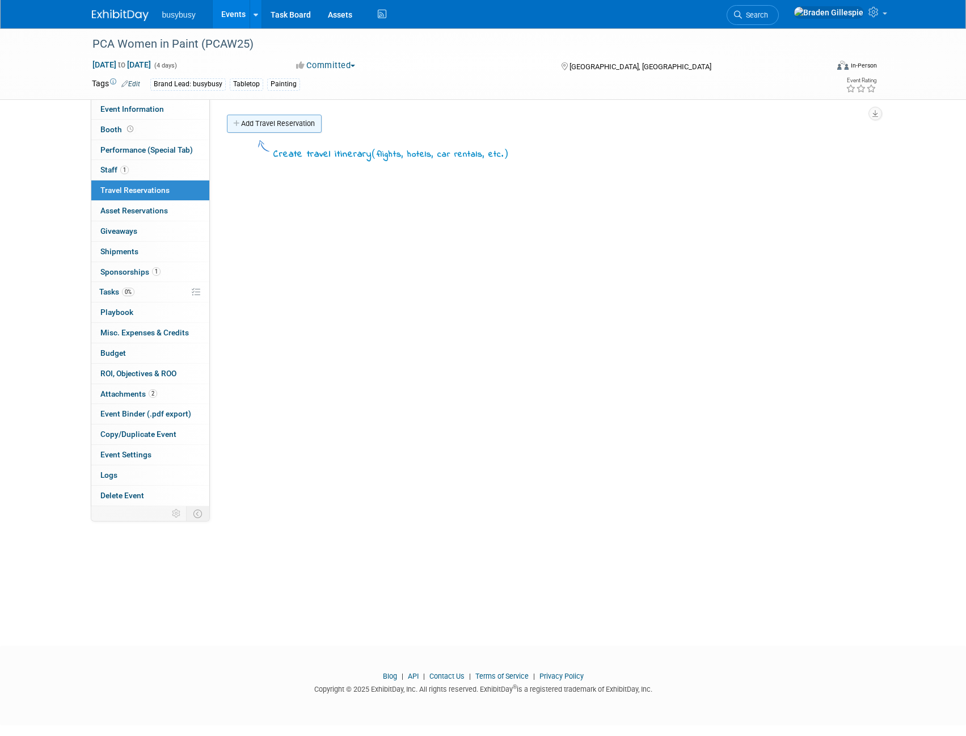
click at [294, 123] on link "Add Travel Reservation" at bounding box center [274, 124] width 95 height 18
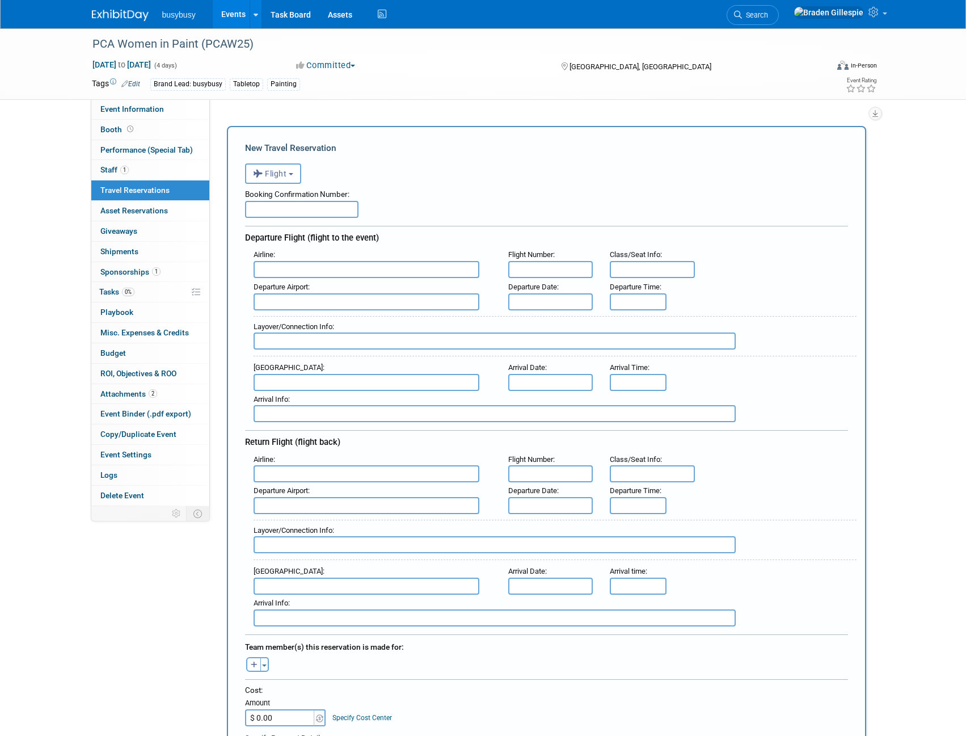
click at [284, 210] on input "text" at bounding box center [301, 209] width 113 height 17
click at [282, 213] on input "text" at bounding box center [301, 209] width 113 height 17
type input "MXPIJV"
click at [359, 276] on input "text" at bounding box center [366, 269] width 226 height 17
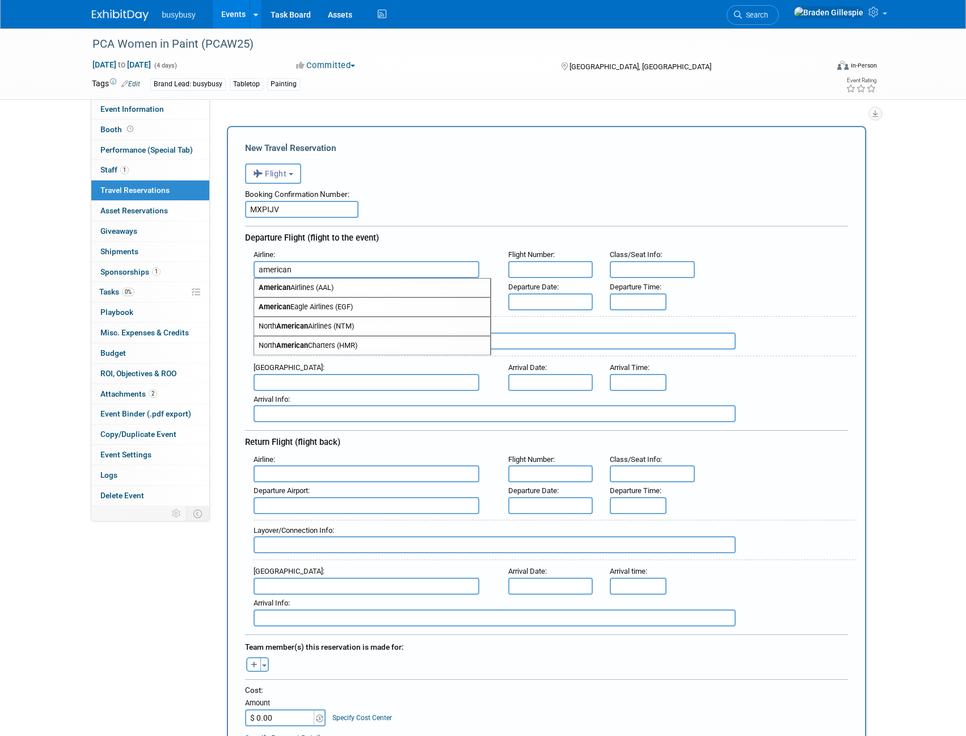
click at [454, 294] on span "American Airlines (AAL)" at bounding box center [372, 287] width 236 height 18
type input "American Airlines (AAL)"
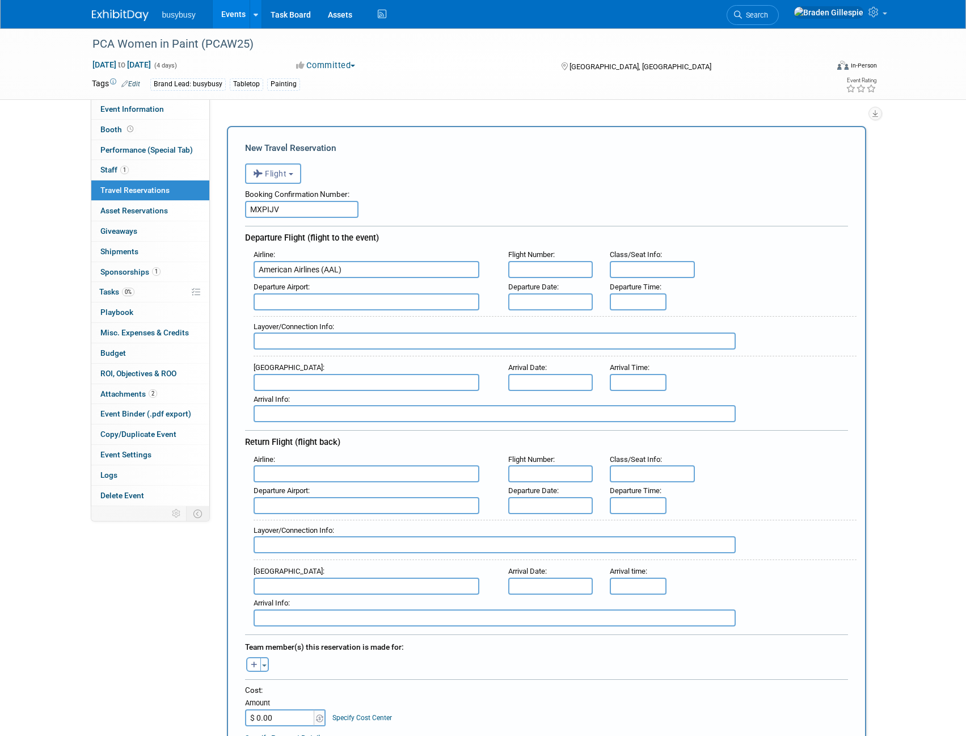
click at [405, 470] on input "text" at bounding box center [366, 473] width 226 height 17
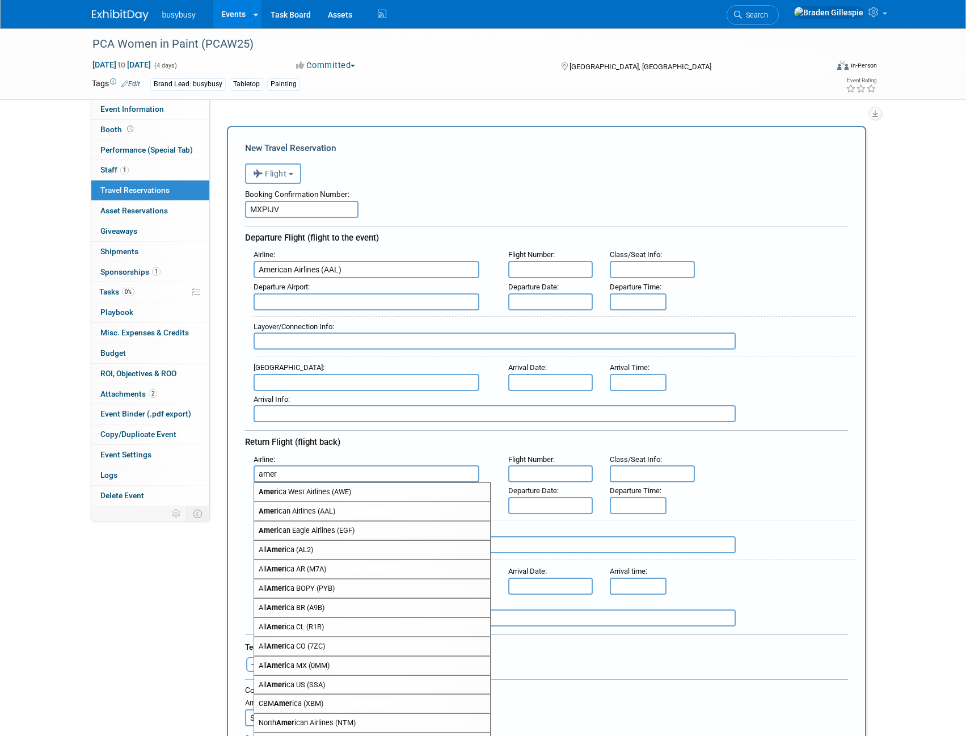
click at [328, 512] on span "Amer ican Airlines (AAL)" at bounding box center [372, 511] width 236 height 18
type input "American Airlines (AAL)"
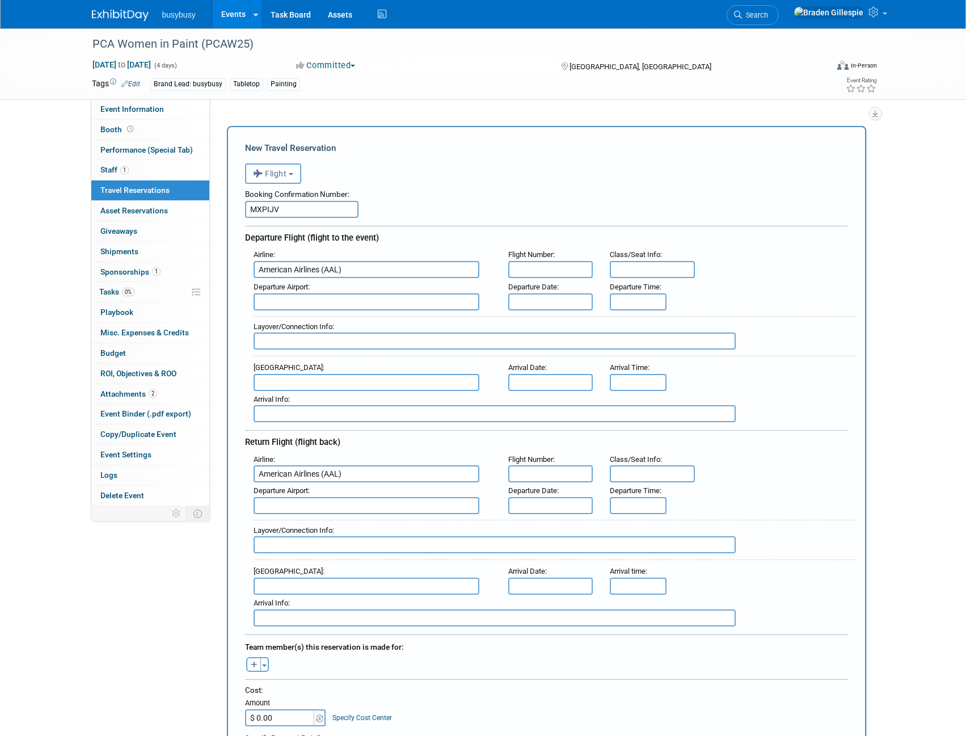
click at [385, 295] on input "text" at bounding box center [366, 301] width 226 height 17
click at [320, 319] on span "SGU - St George Municipal Airport" at bounding box center [372, 320] width 236 height 18
type input "SGU - St George Municipal Airport"
click at [298, 379] on input "text" at bounding box center [366, 382] width 226 height 17
click at [289, 399] on span "DFW - Dallas Fort Worth International Airport" at bounding box center [372, 400] width 236 height 18
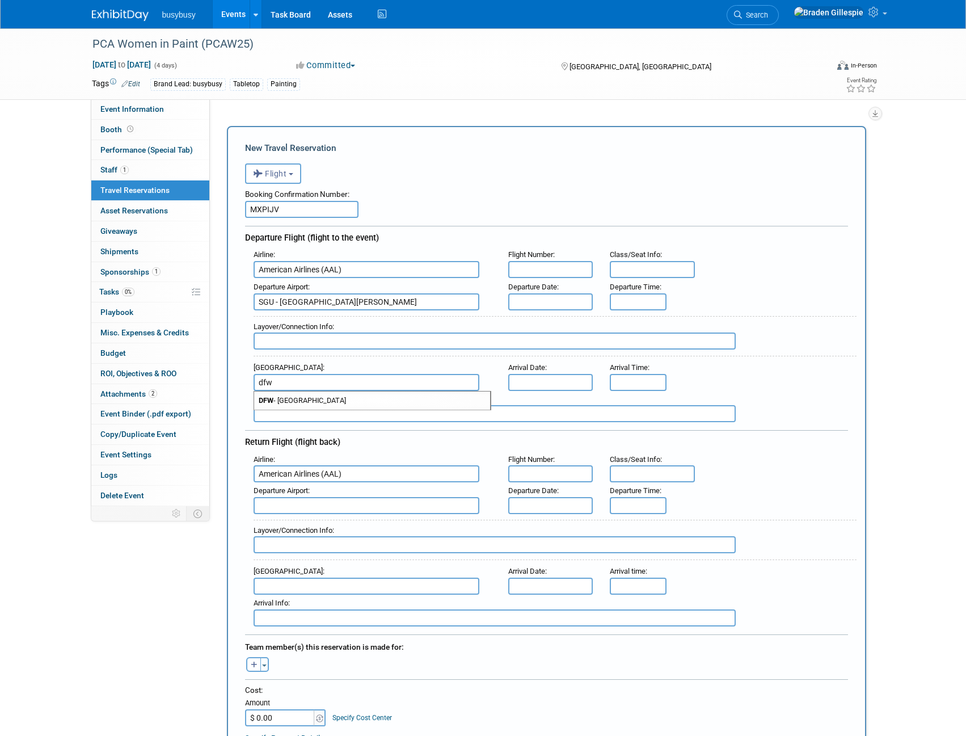
type input "DFW - Dallas Fort Worth International Airport"
click at [296, 503] on input "text" at bounding box center [366, 505] width 226 height 17
click at [301, 525] on span "DFW - Dallas Fort Worth International Airport" at bounding box center [372, 523] width 236 height 18
type input "DFW - Dallas Fort Worth International Airport"
click at [286, 581] on input "text" at bounding box center [366, 585] width 226 height 17
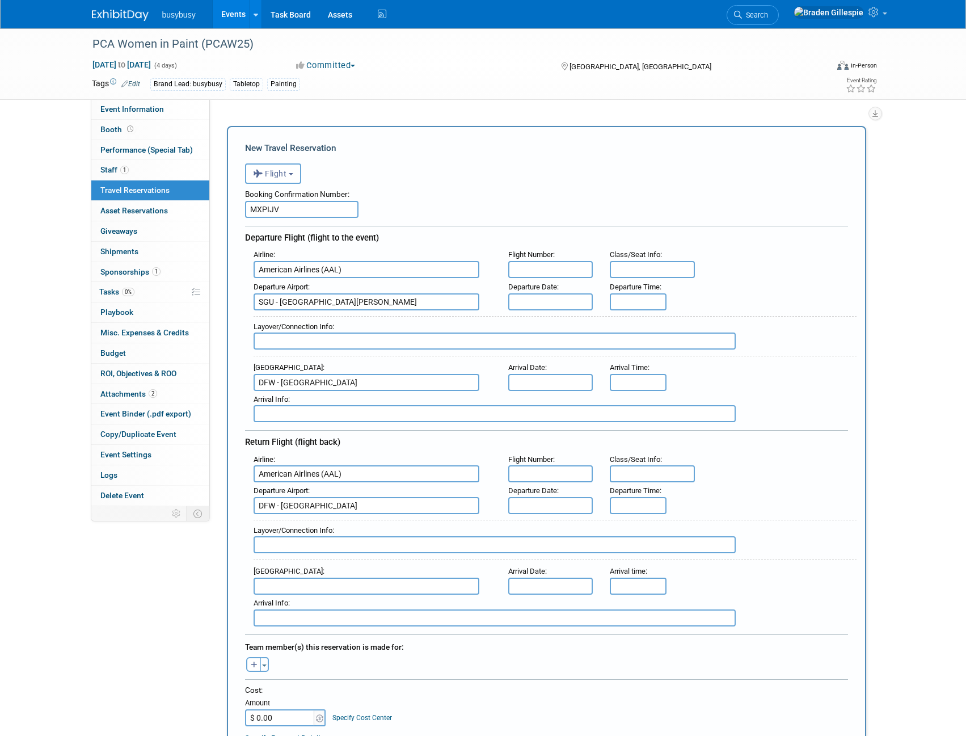
click at [326, 379] on input "DFW - Dallas Fort Worth International Airport" at bounding box center [366, 382] width 226 height 17
drag, startPoint x: 453, startPoint y: 379, endPoint x: 86, endPoint y: 398, distance: 366.8
click at [89, 399] on div "Event Information Event Info Booth Booth Performance (Special Tab) Performance …" at bounding box center [483, 671] width 800 height 1287
click at [307, 399] on span "BNA - Nashville International Airport" at bounding box center [372, 400] width 236 height 18
type input "BNA - [GEOGRAPHIC_DATA]"
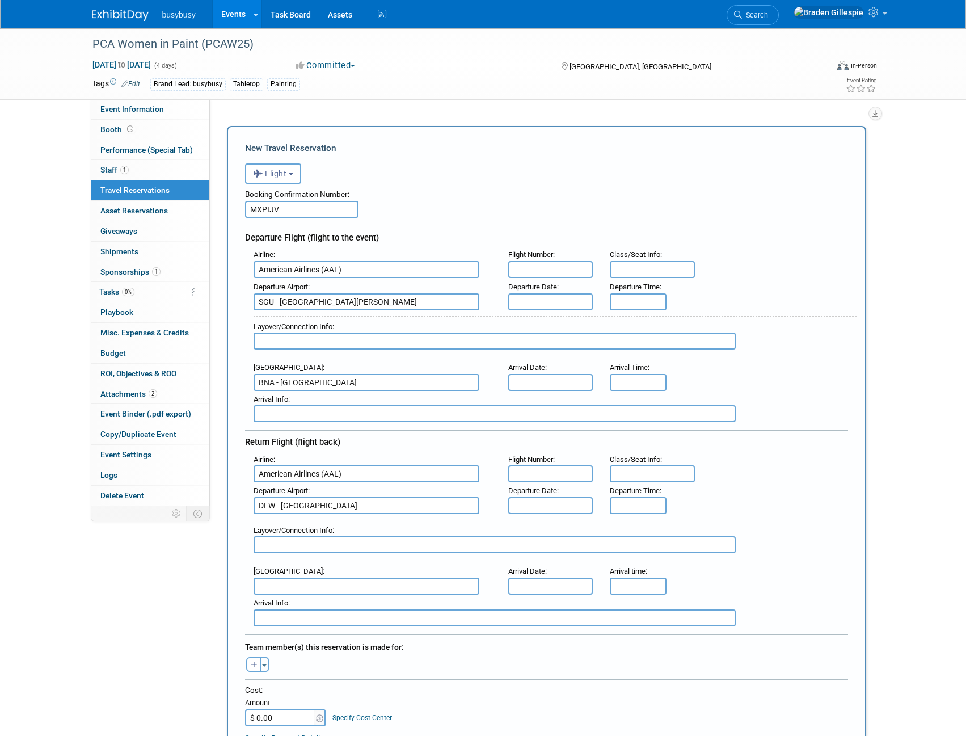
drag, startPoint x: 420, startPoint y: 502, endPoint x: 137, endPoint y: 509, distance: 283.1
click at [143, 509] on div "Event Information Event Info Booth Booth Performance (Special Tab) Performance …" at bounding box center [483, 671] width 800 height 1287
click at [296, 522] on span "BNA - Nashville International Airport" at bounding box center [372, 523] width 236 height 18
type input "BNA - Nashville International Airport"
click at [300, 579] on input "text" at bounding box center [366, 585] width 226 height 17
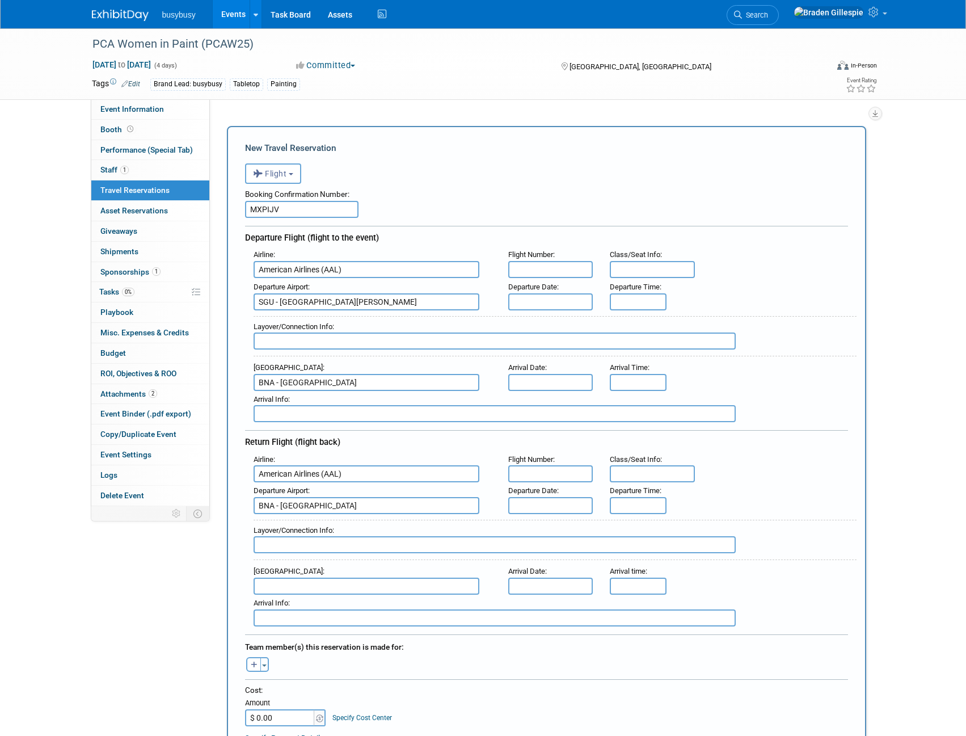
click at [301, 577] on input "text" at bounding box center [366, 585] width 226 height 17
click at [298, 605] on span "SGU - St George Municipal Airport" at bounding box center [372, 604] width 236 height 18
type input "SGU - St George Municipal Airport"
click at [320, 539] on input "text" at bounding box center [494, 544] width 482 height 17
click at [287, 340] on input "text" at bounding box center [494, 340] width 482 height 17
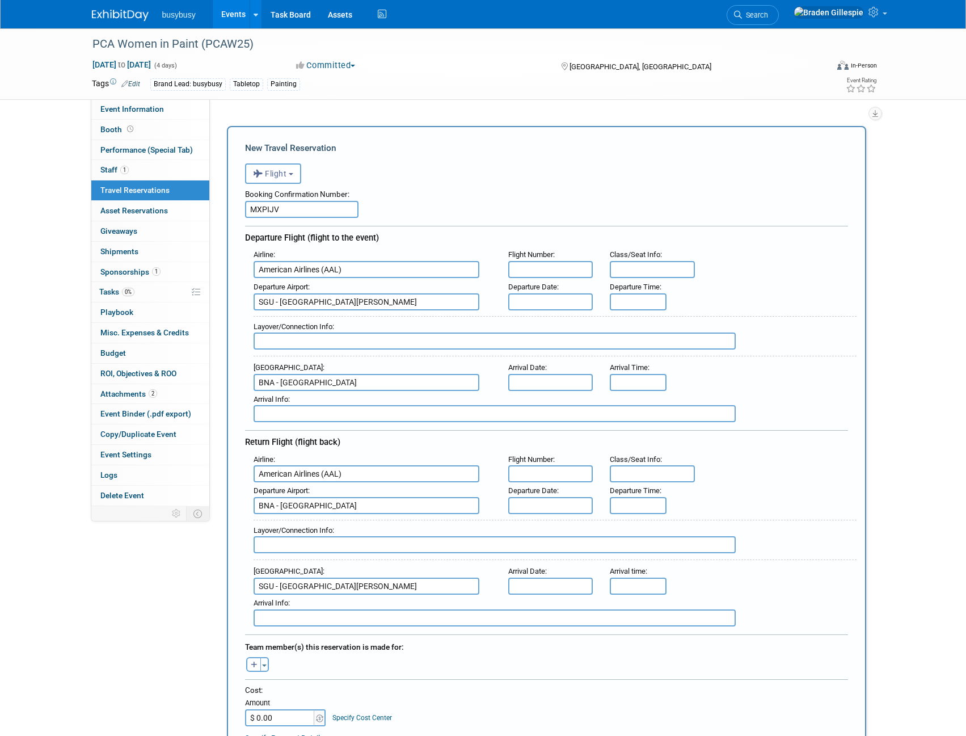
click at [321, 342] on input "text" at bounding box center [494, 340] width 482 height 17
type input "DFW"
click at [287, 542] on input "text" at bounding box center [494, 544] width 482 height 17
type input "DFW"
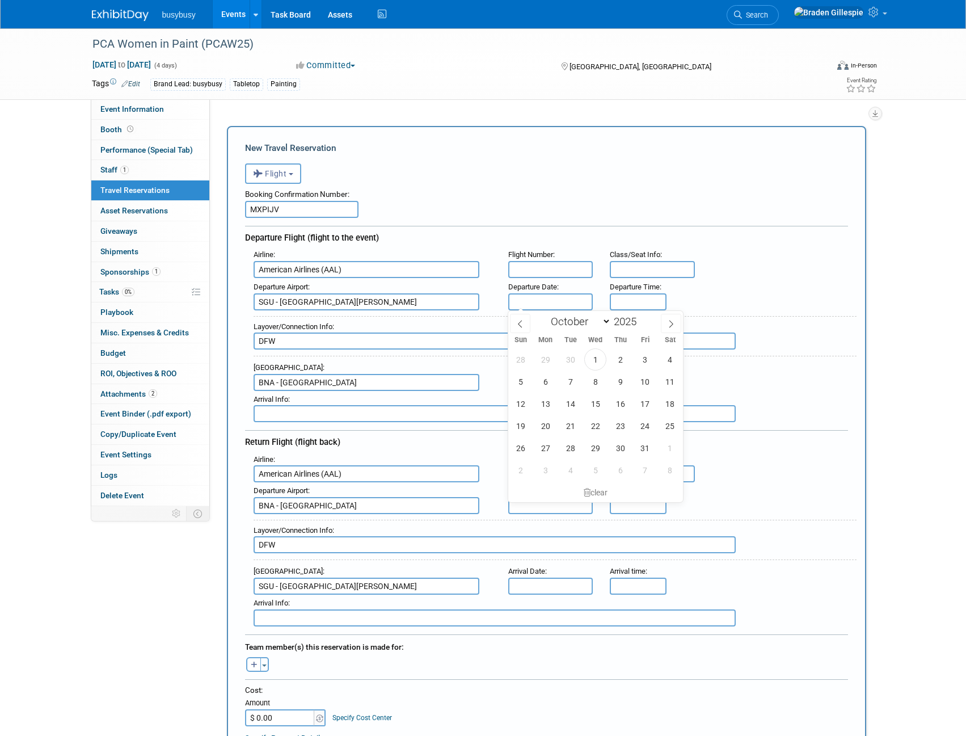
click at [547, 303] on input "text" at bounding box center [550, 301] width 85 height 17
click at [546, 447] on span "27" at bounding box center [545, 448] width 22 height 22
type input "[DATE]"
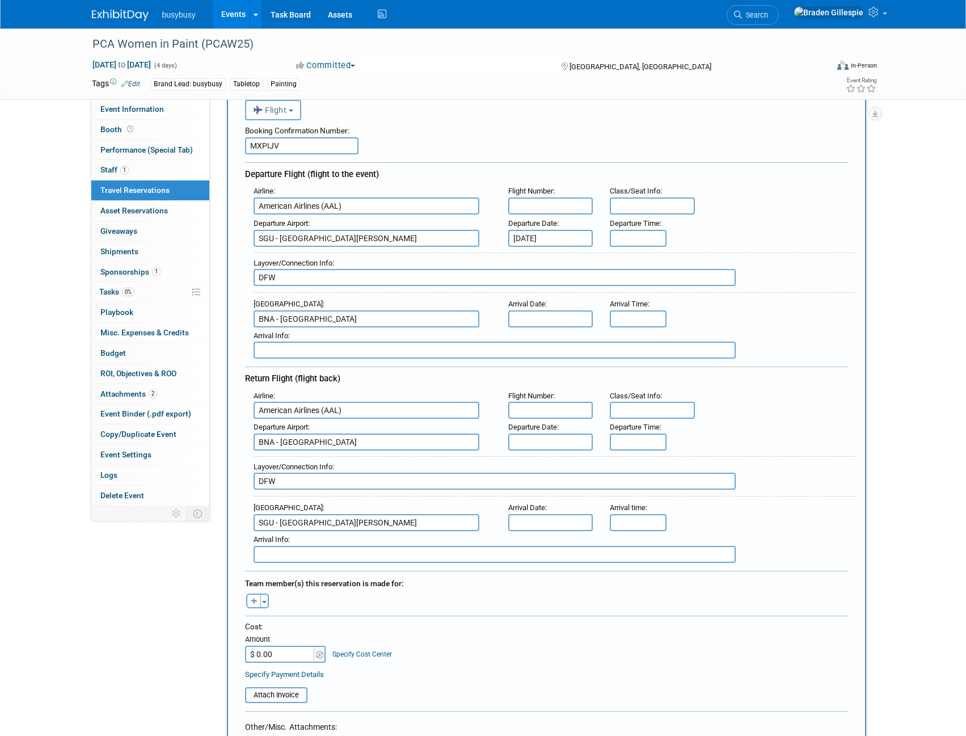
scroll to position [170, 0]
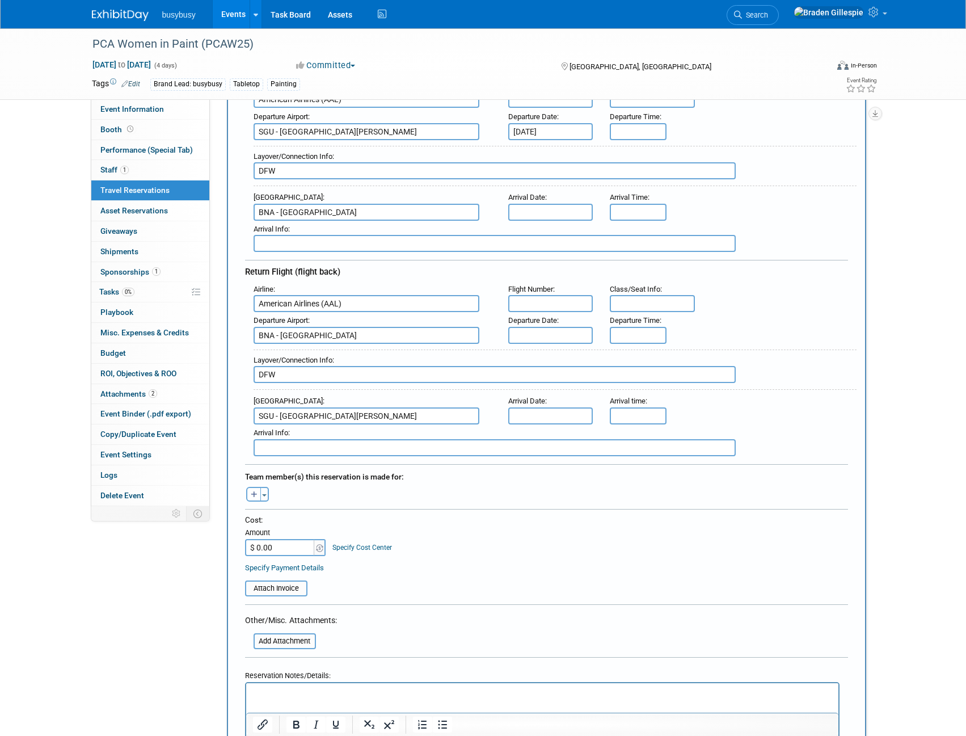
click at [528, 208] on input "text" at bounding box center [550, 212] width 85 height 17
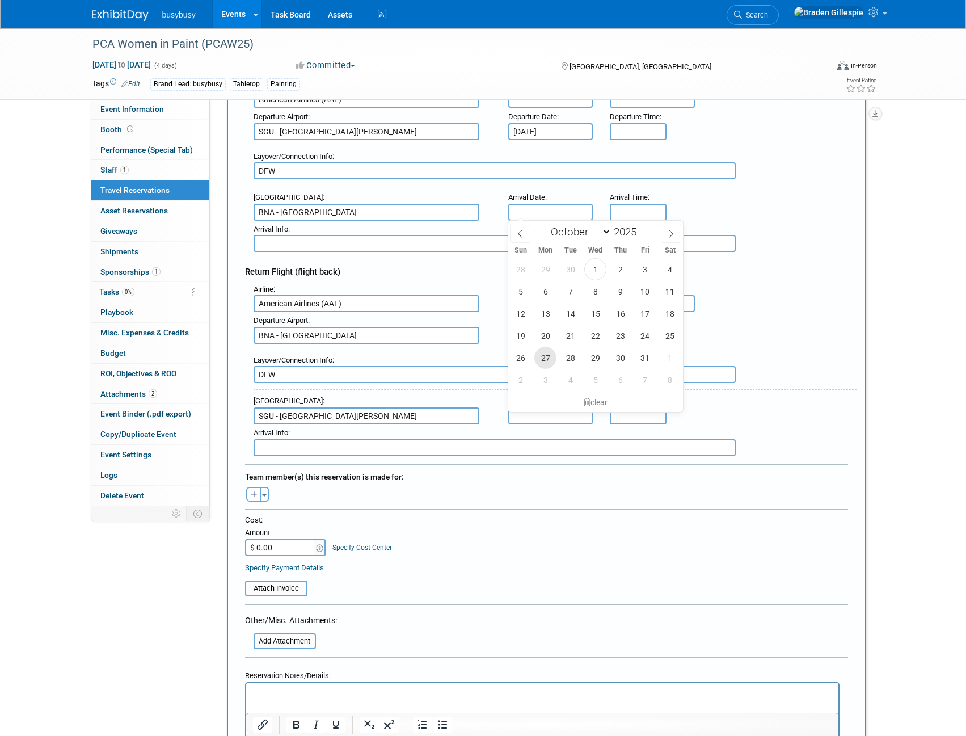
click at [548, 358] on span "27" at bounding box center [545, 358] width 22 height 22
type input "[DATE]"
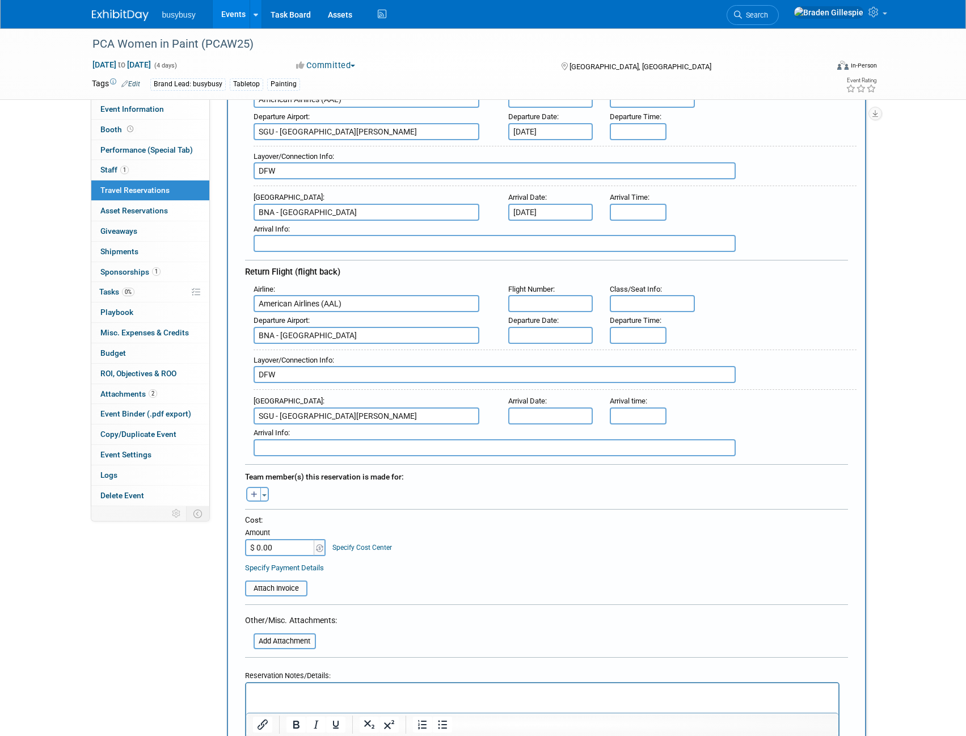
click at [531, 339] on body "busybusy Events Add Event Bulk Upload Events Shareable Event Boards Recently Vi…" at bounding box center [483, 198] width 966 height 736
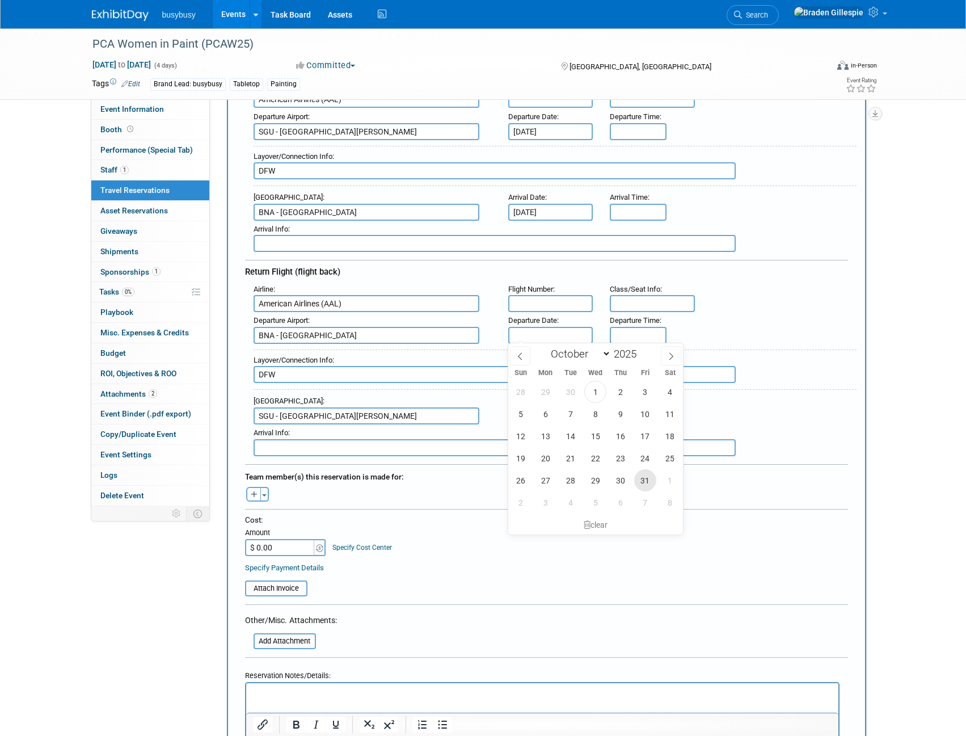
click at [640, 481] on span "31" at bounding box center [645, 480] width 22 height 22
type input "Oct 31, 2025"
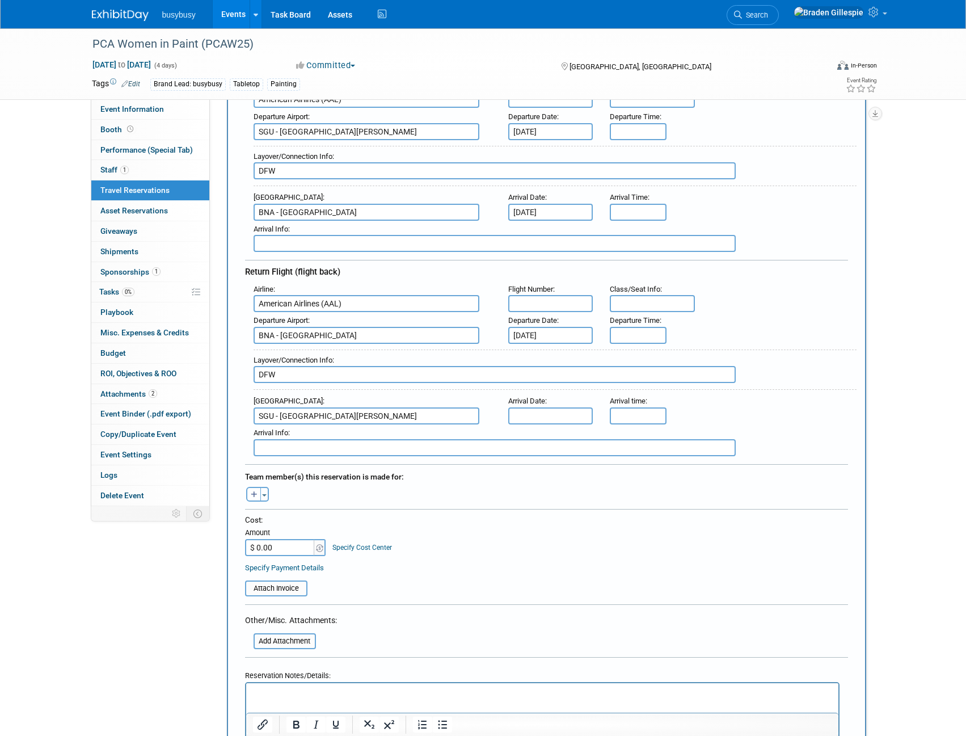
click at [551, 402] on div "Arrival Date :" at bounding box center [550, 401] width 85 height 12
click at [560, 414] on input "text" at bounding box center [550, 415] width 85 height 17
click at [639, 560] on span "31" at bounding box center [645, 560] width 22 height 22
type input "Oct 31, 2025"
click at [552, 301] on input "text" at bounding box center [550, 303] width 85 height 17
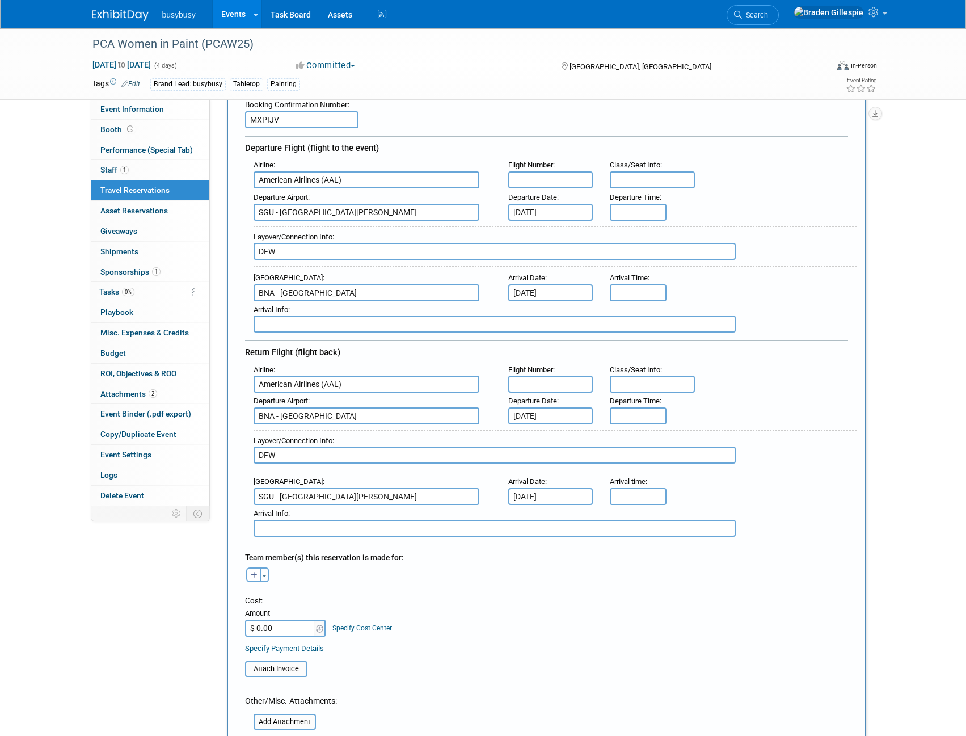
scroll to position [0, 0]
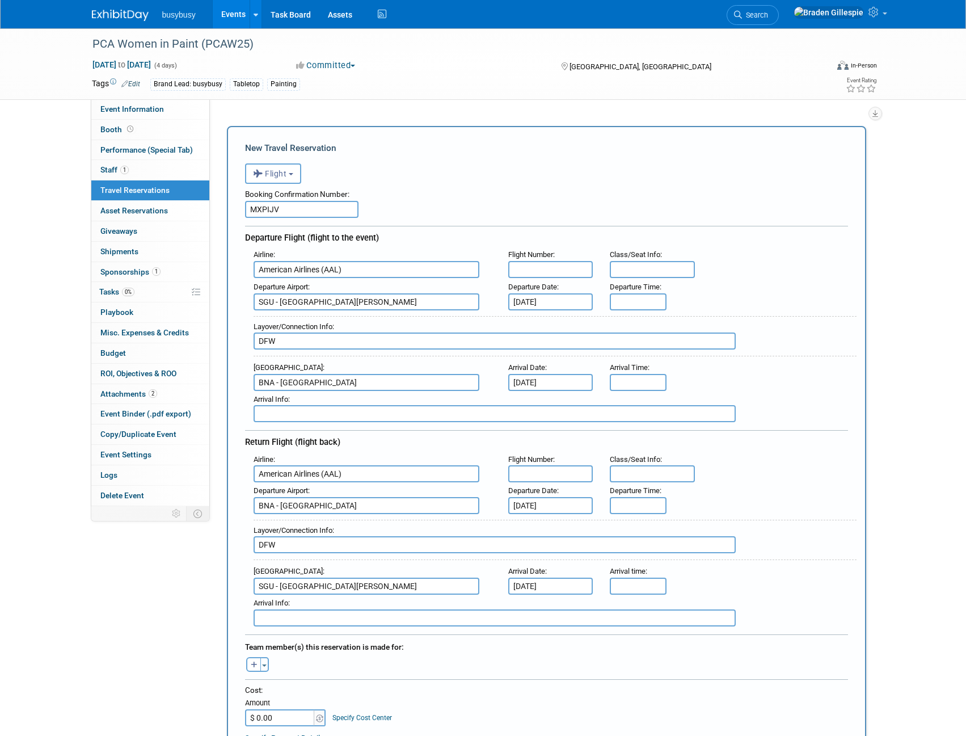
click at [641, 265] on input "text" at bounding box center [652, 269] width 85 height 17
type input "12A, 9A"
click at [567, 271] on input "text" at bounding box center [550, 269] width 85 height 17
type input "4816, 1396"
click at [639, 300] on input "8:00 AM" at bounding box center [638, 301] width 57 height 17
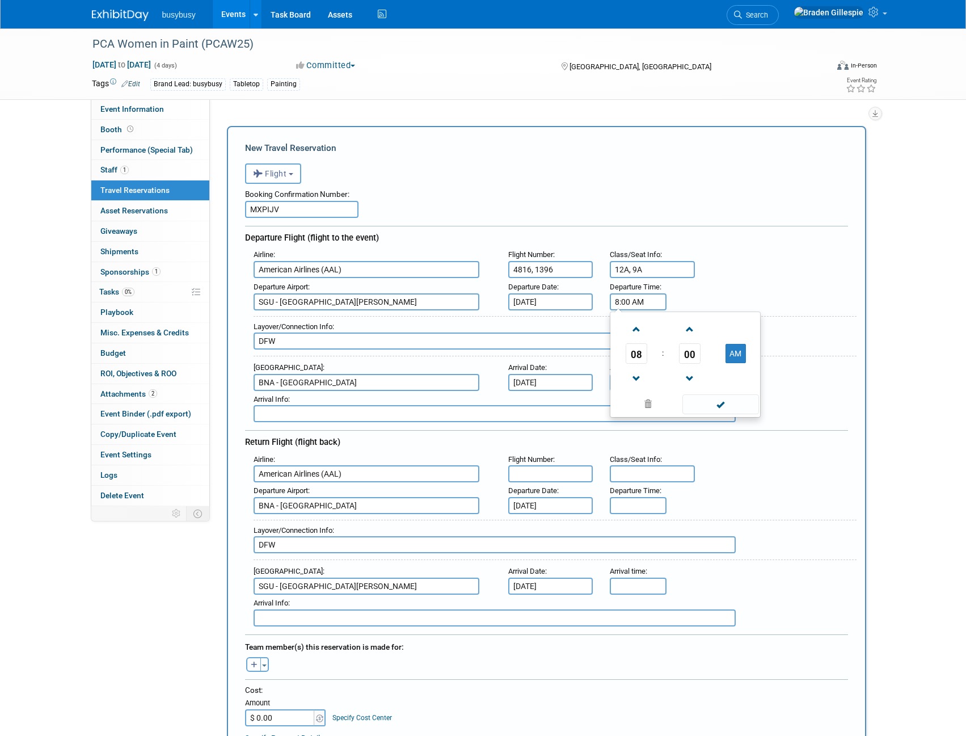
drag, startPoint x: 652, startPoint y: 300, endPoint x: 610, endPoint y: 309, distance: 42.8
click at [555, 295] on div "Departure Airport : SGU - St George Municipal Airport Departure Date : Oct 27, …" at bounding box center [550, 294] width 611 height 32
type input "5:05 AM"
click at [633, 381] on input "8:00 AM" at bounding box center [638, 382] width 57 height 17
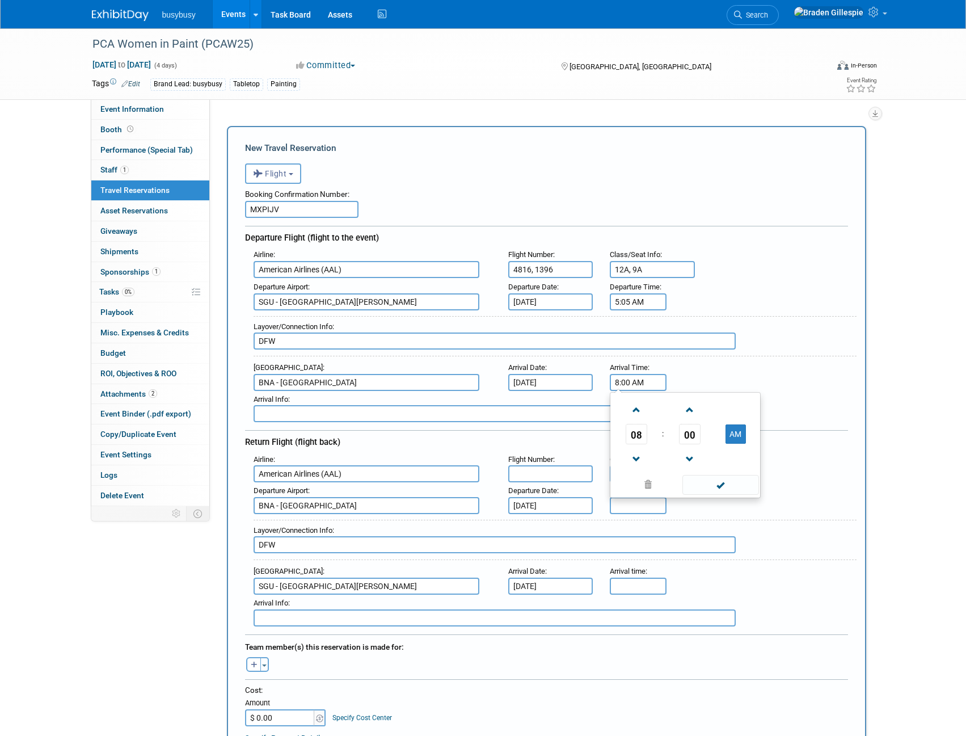
drag, startPoint x: 647, startPoint y: 383, endPoint x: 564, endPoint y: 380, distance: 82.8
click at [565, 381] on div "Arrival Airport : BNA - Nashville International Airport Arrival Date : Oct 27, …" at bounding box center [550, 375] width 611 height 32
type input "12:08 PM"
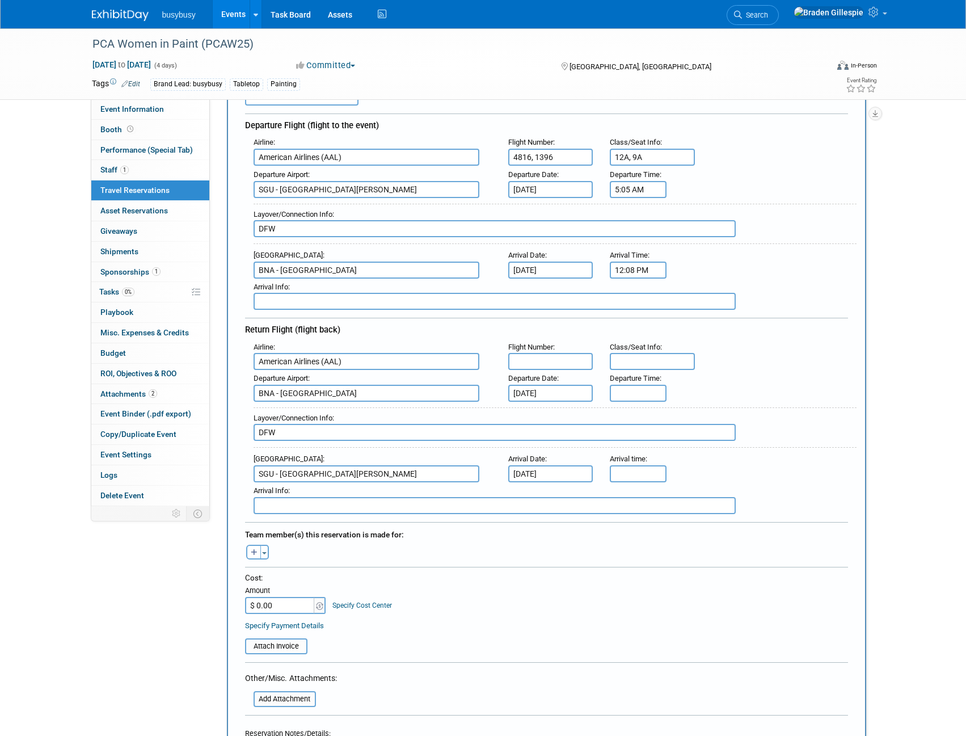
scroll to position [113, 0]
click at [662, 395] on input "5:00 PM" at bounding box center [638, 391] width 57 height 17
click at [642, 357] on input "text" at bounding box center [652, 360] width 85 height 17
click at [650, 392] on input "5:00 PM" at bounding box center [638, 391] width 57 height 17
click at [740, 438] on button "PM" at bounding box center [735, 443] width 20 height 19
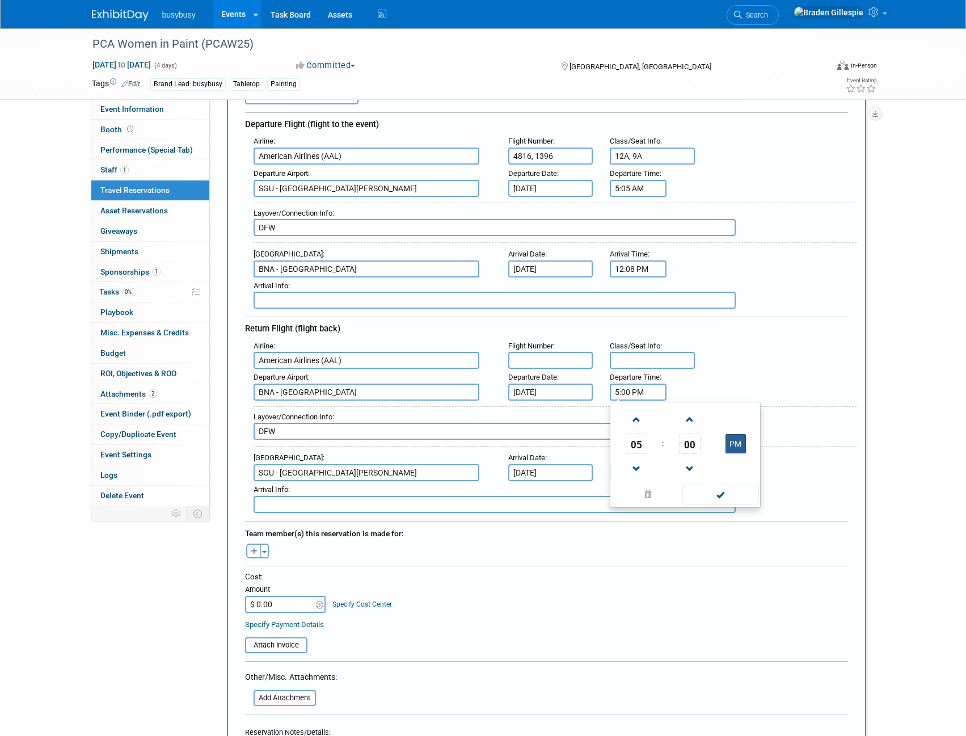
type input "5:00 AM"
click at [792, 402] on div "Layover/Connection Info : DFW" at bounding box center [550, 424] width 611 height 49
click at [652, 472] on input "5:00 PM" at bounding box center [638, 472] width 57 height 17
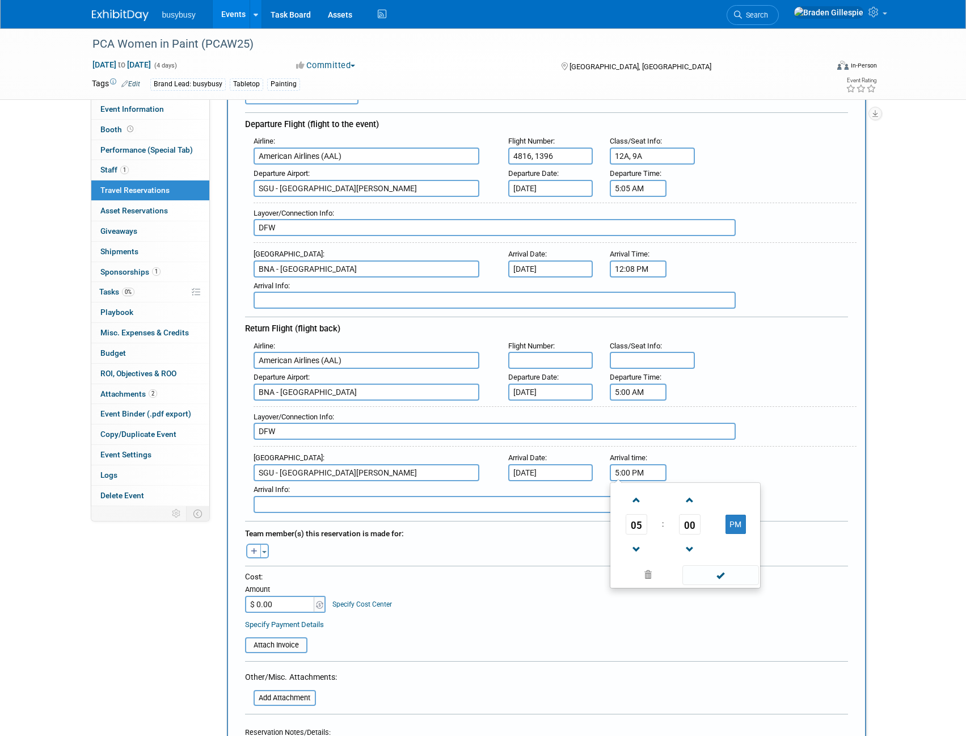
drag, startPoint x: 652, startPoint y: 470, endPoint x: 559, endPoint y: 476, distance: 92.6
click at [560, 476] on div "Arrival Airport : SGU - St George Municipal Airport Arrival Date : Oct 31, 2025…" at bounding box center [550, 465] width 611 height 32
type input "10:26 AM"
click at [667, 356] on input "text" at bounding box center [652, 360] width 85 height 17
type input "17A, 12A"
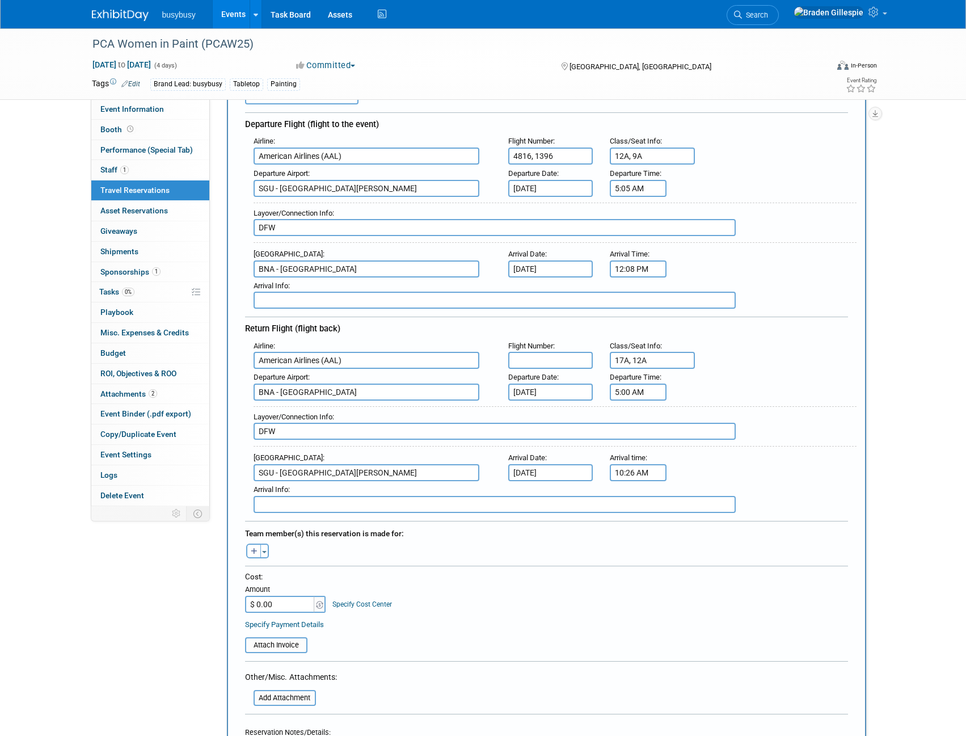
click at [557, 344] on div "Flight Number :" at bounding box center [550, 346] width 85 height 12
click at [560, 353] on input "text" at bounding box center [550, 360] width 85 height 17
type input "2787, 4819"
click at [268, 547] on button "Toggle Dropdown" at bounding box center [264, 550] width 9 height 15
click at [294, 630] on label "[PERSON_NAME] [PERSON_NAME]" at bounding box center [324, 634] width 140 height 20
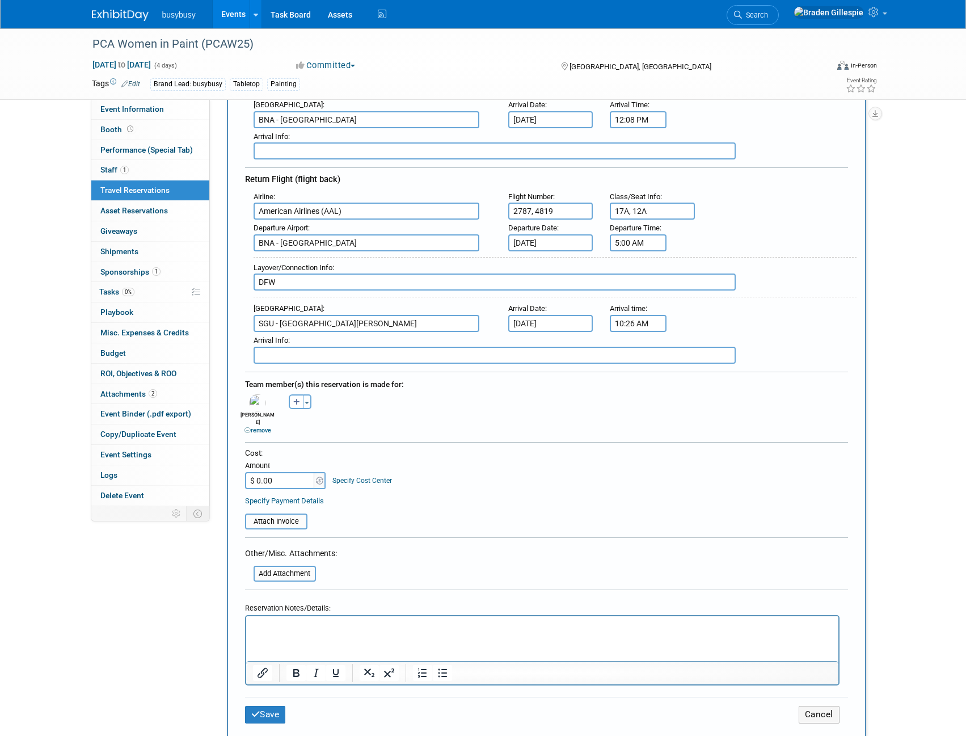
scroll to position [454, 0]
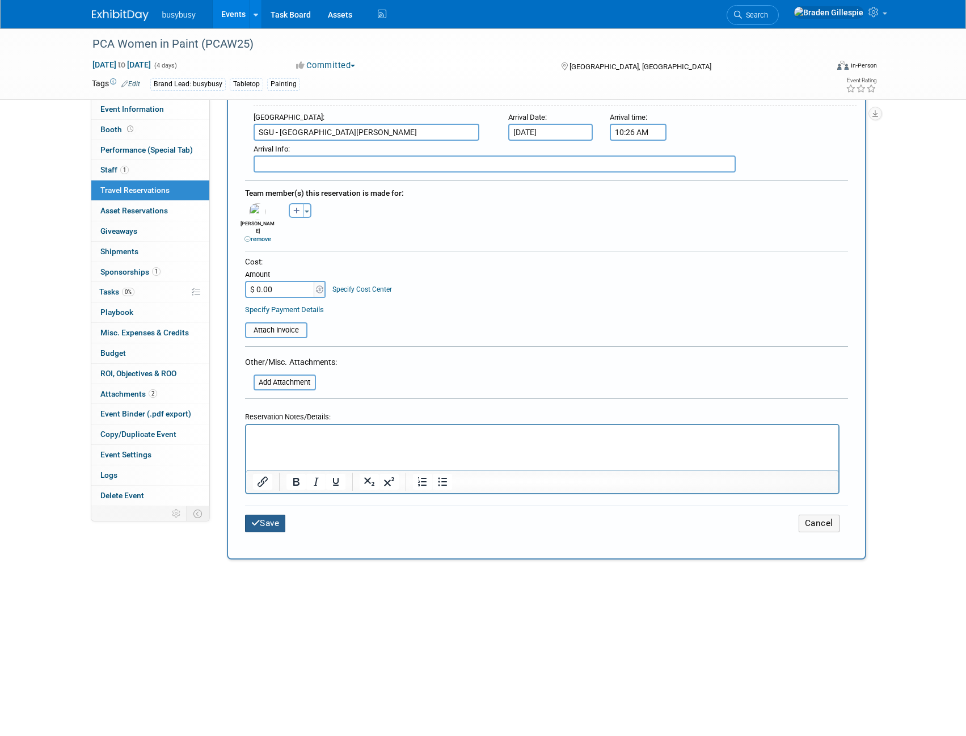
click at [267, 514] on button "Save" at bounding box center [265, 523] width 41 height 18
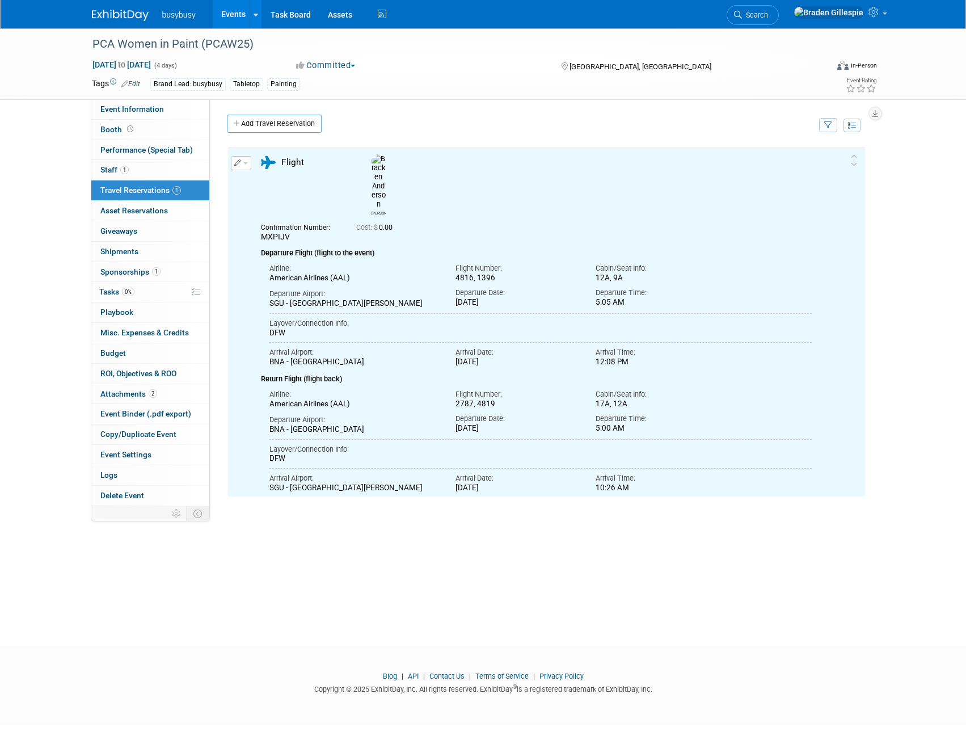
scroll to position [0, 0]
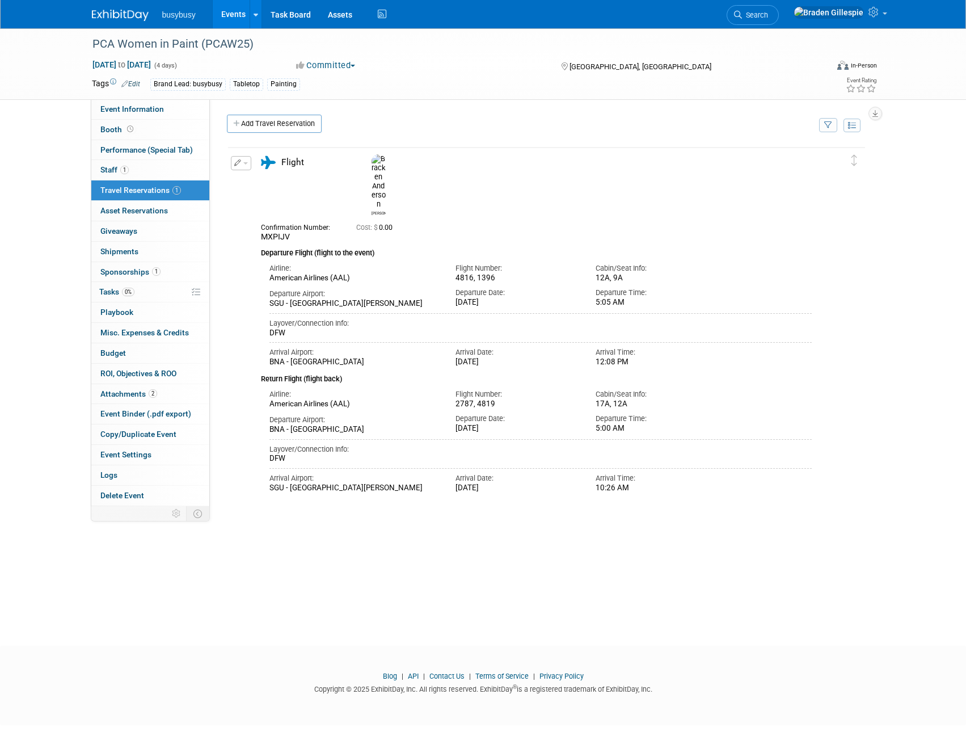
click at [129, 16] on img at bounding box center [120, 15] width 57 height 11
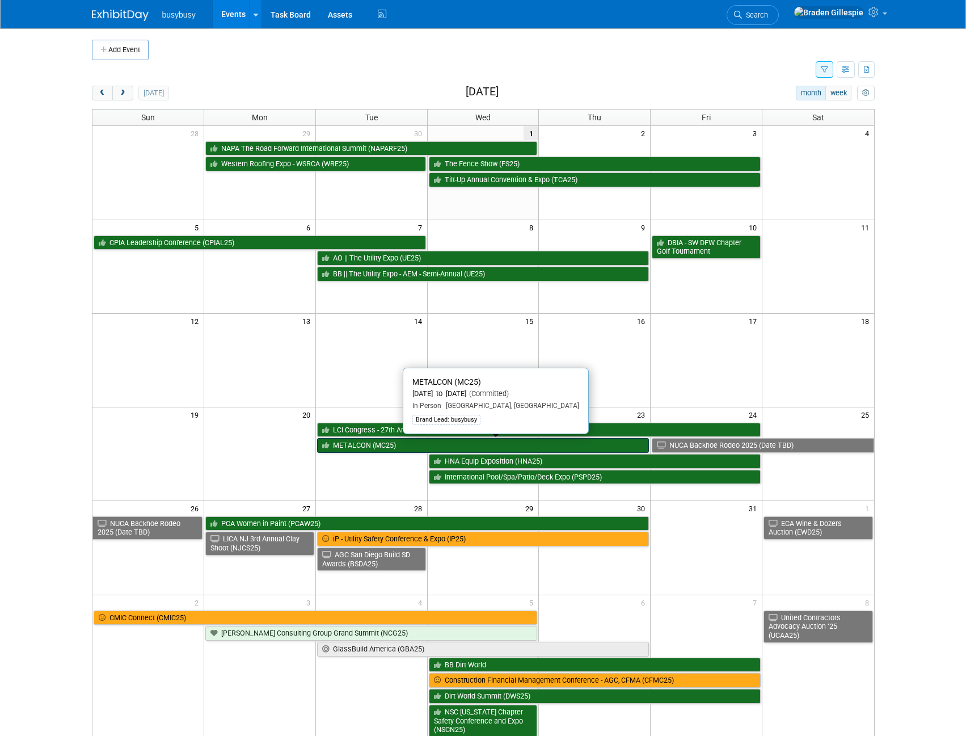
click at [599, 443] on link "METALCON (MC25)" at bounding box center [483, 445] width 332 height 15
click at [487, 446] on link "METALCON (MC25)" at bounding box center [483, 445] width 332 height 15
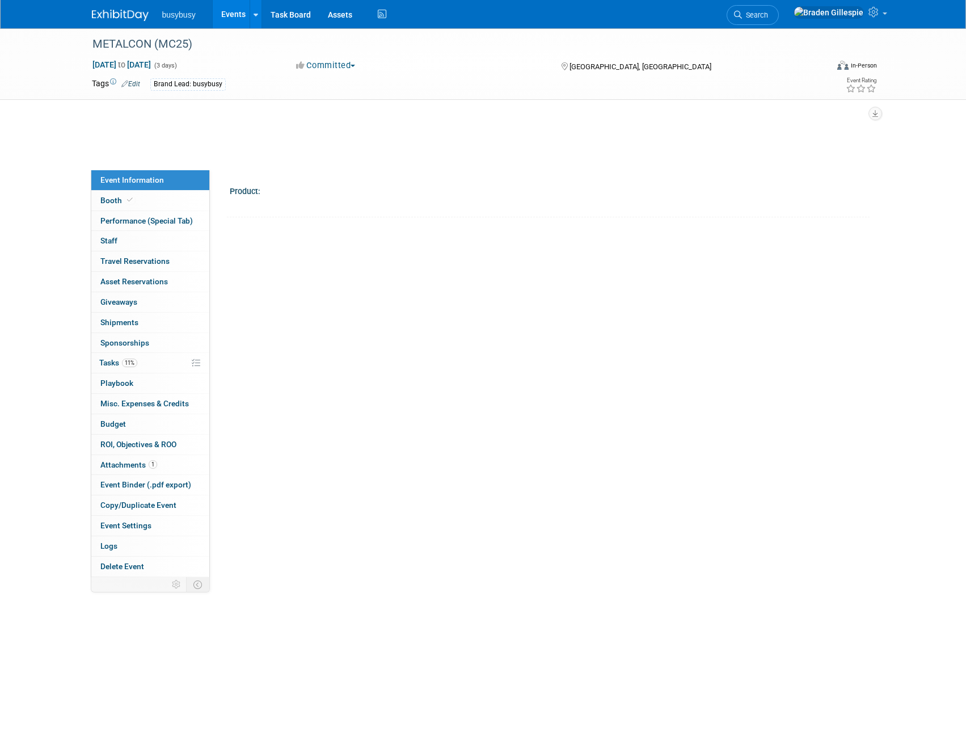
select select "BusyBusy"
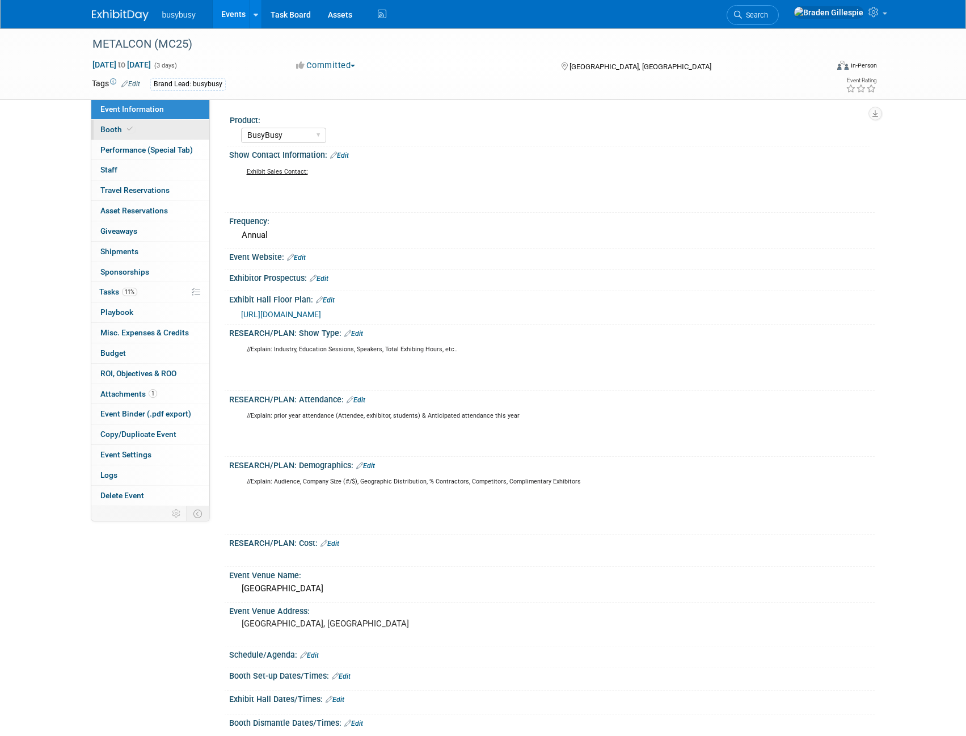
click at [143, 133] on link "Booth" at bounding box center [150, 130] width 118 height 20
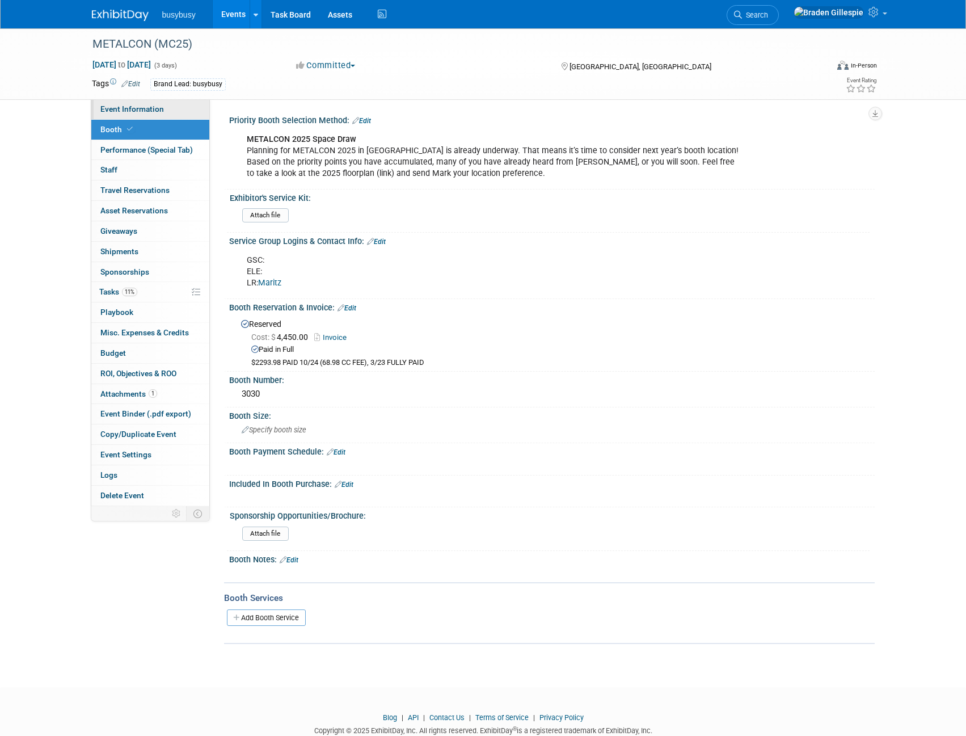
click at [138, 108] on span "Event Information" at bounding box center [132, 108] width 64 height 9
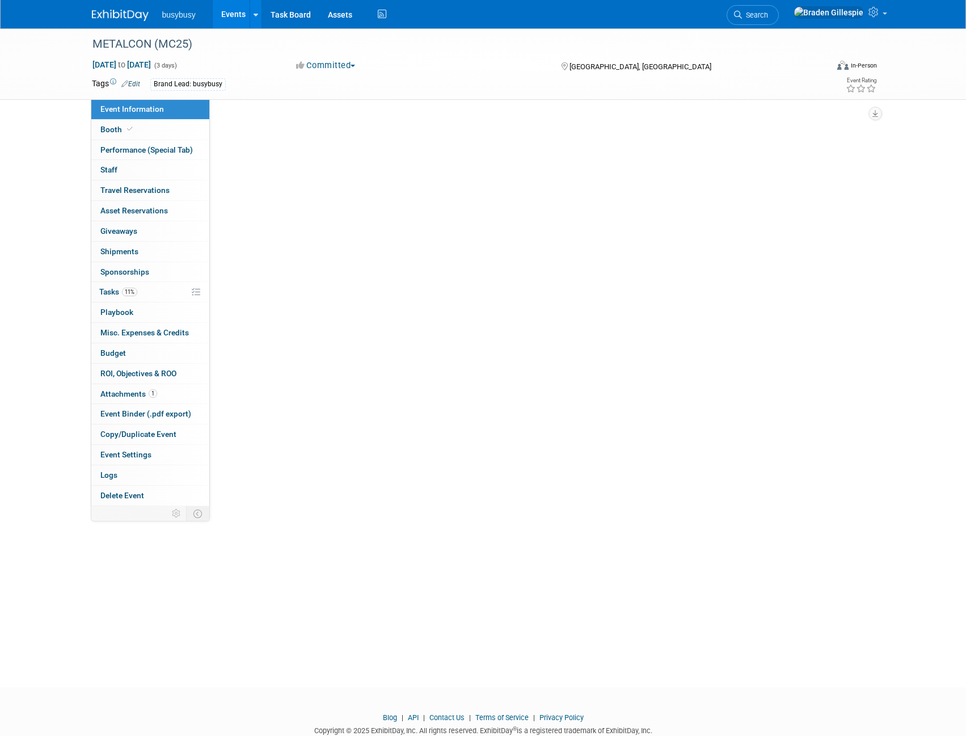
select select "BusyBusy"
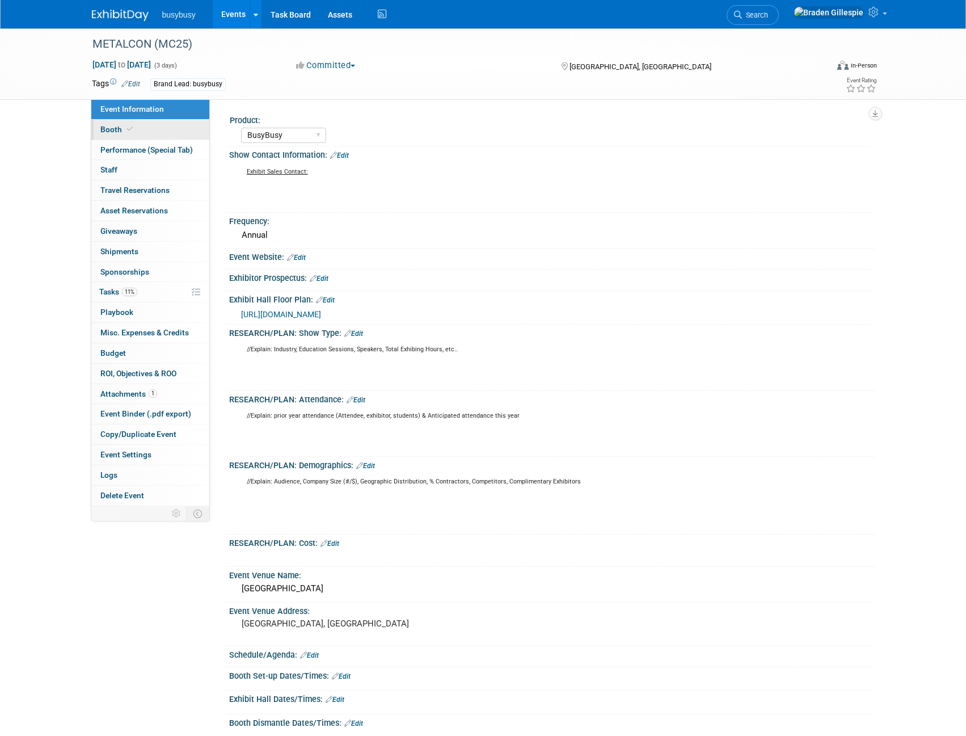
click at [140, 123] on link "Booth" at bounding box center [150, 130] width 118 height 20
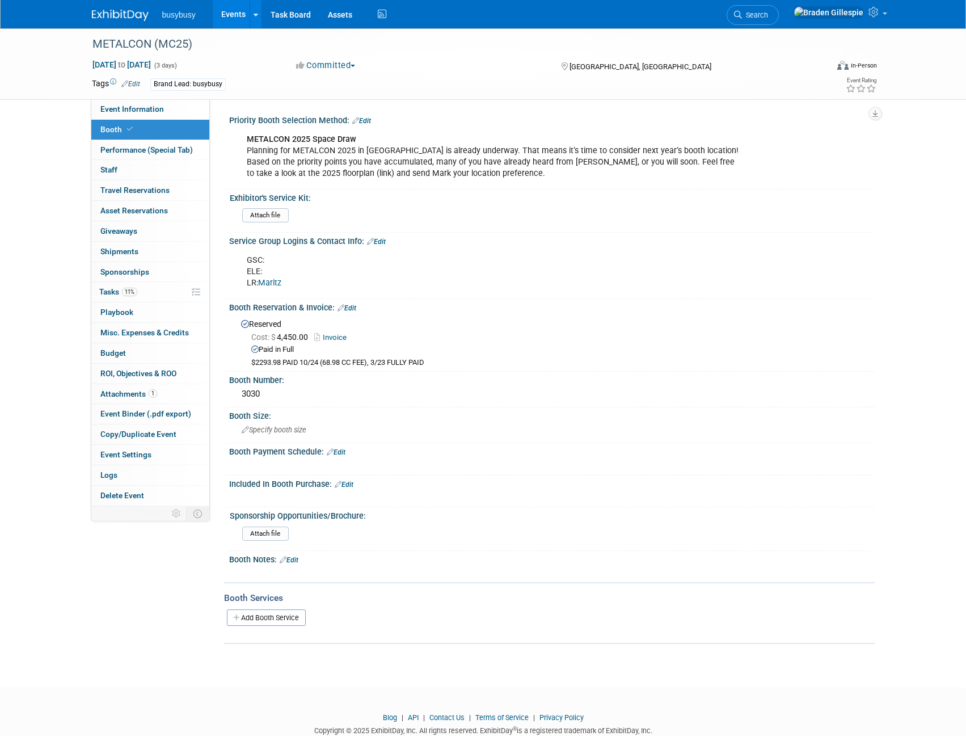
click at [390, 238] on div "Service Group Logins & Contact Info: Edit" at bounding box center [551, 240] width 645 height 15
click at [383, 240] on link "Edit" at bounding box center [376, 242] width 19 height 8
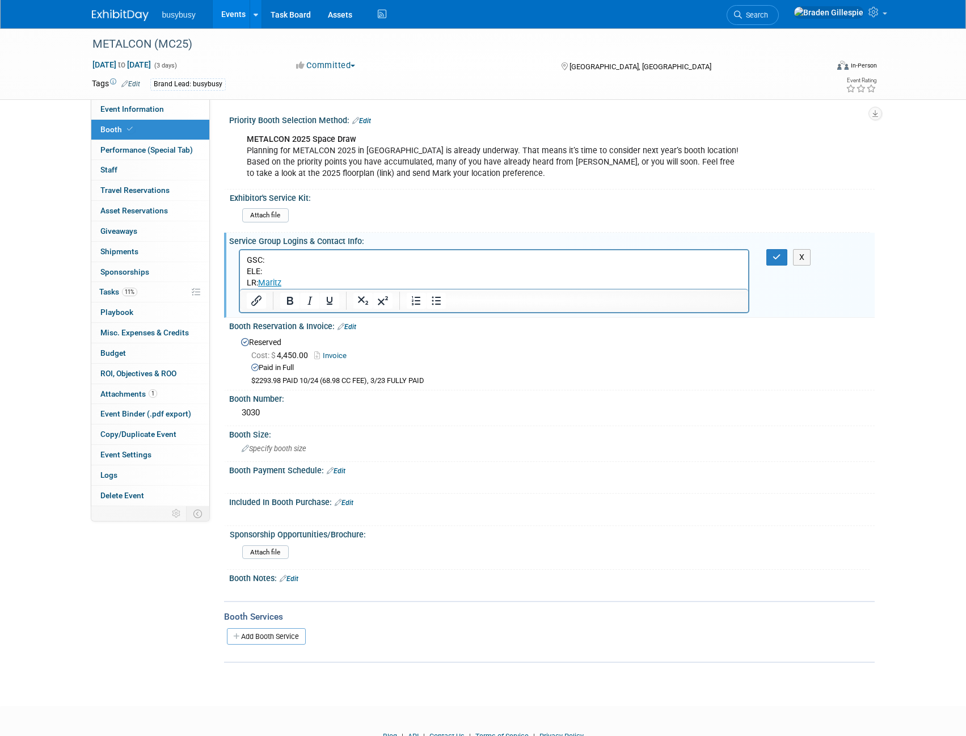
click at [247, 260] on p "GSC: ELE: LR: Maritz" at bounding box center [494, 271] width 496 height 34
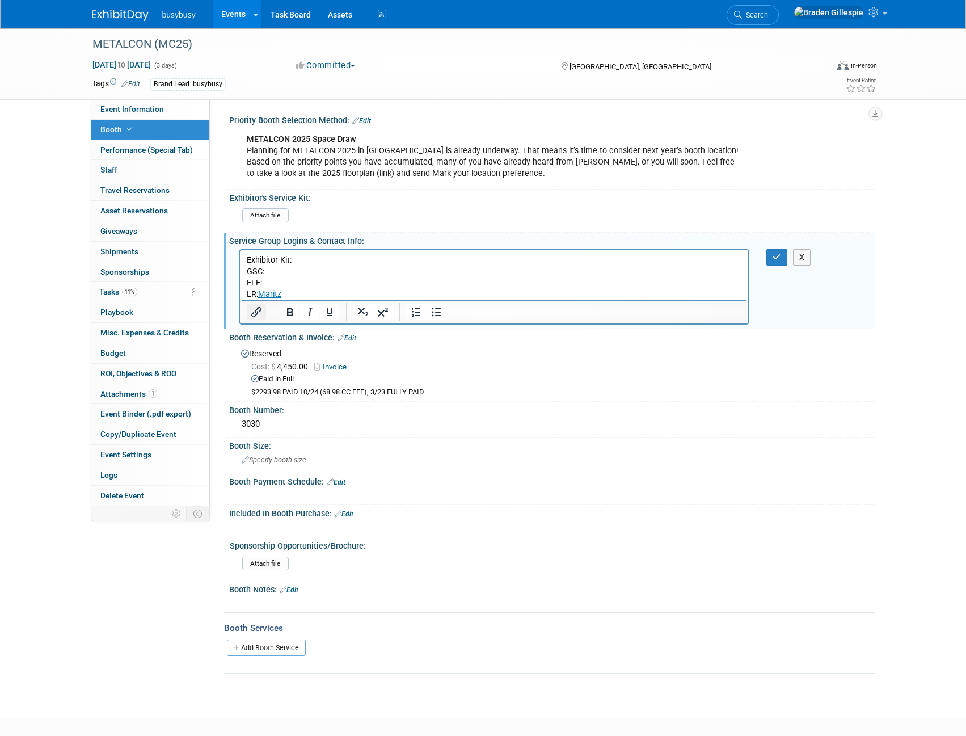
click at [261, 314] on icon "Insert/edit link" at bounding box center [257, 312] width 14 height 14
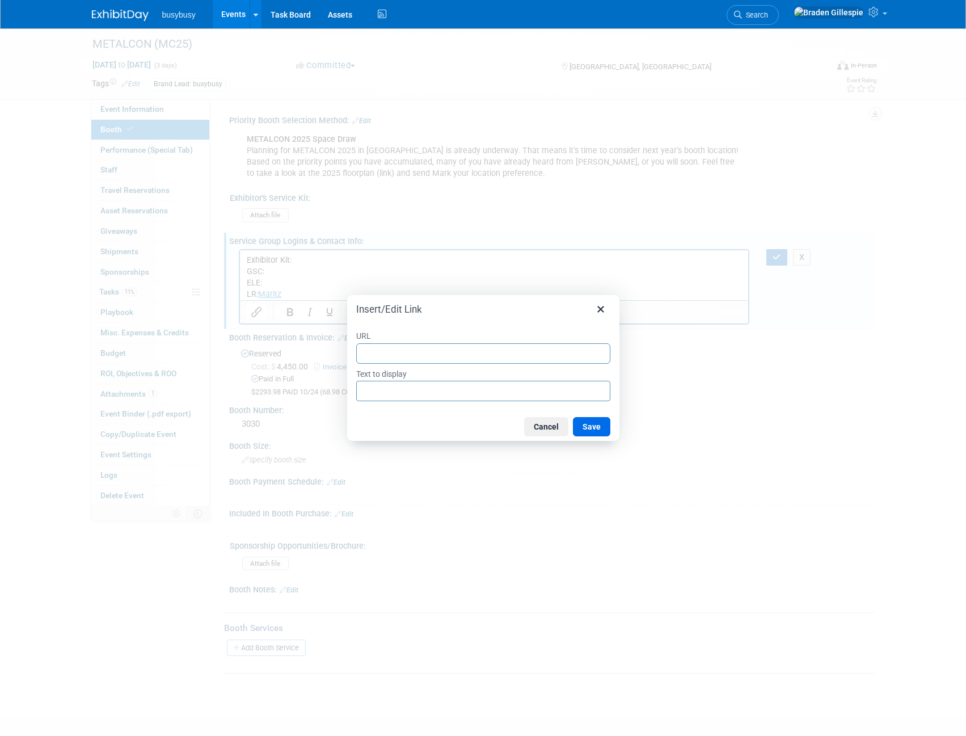
type input "https://email.metalcon.com/hubfs/2025%20Exhibitor%20Kit-2.pdf?utm_medium=email&…"
drag, startPoint x: 360, startPoint y: 389, endPoint x: 1116, endPoint y: 402, distance: 756.6
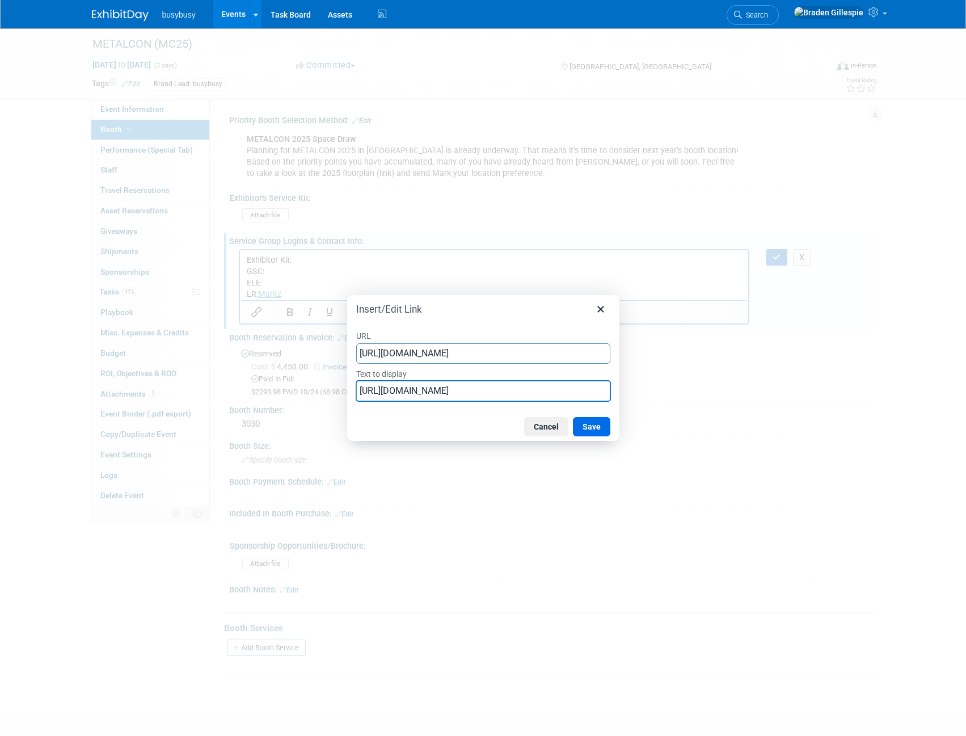
click at [965, 402] on html "busybusy Events Add Event Bulk Upload Events Shareable Event Boards Recently Vi…" at bounding box center [483, 368] width 966 height 736
type input "Here"
click at [603, 429] on button "Save" at bounding box center [591, 426] width 37 height 19
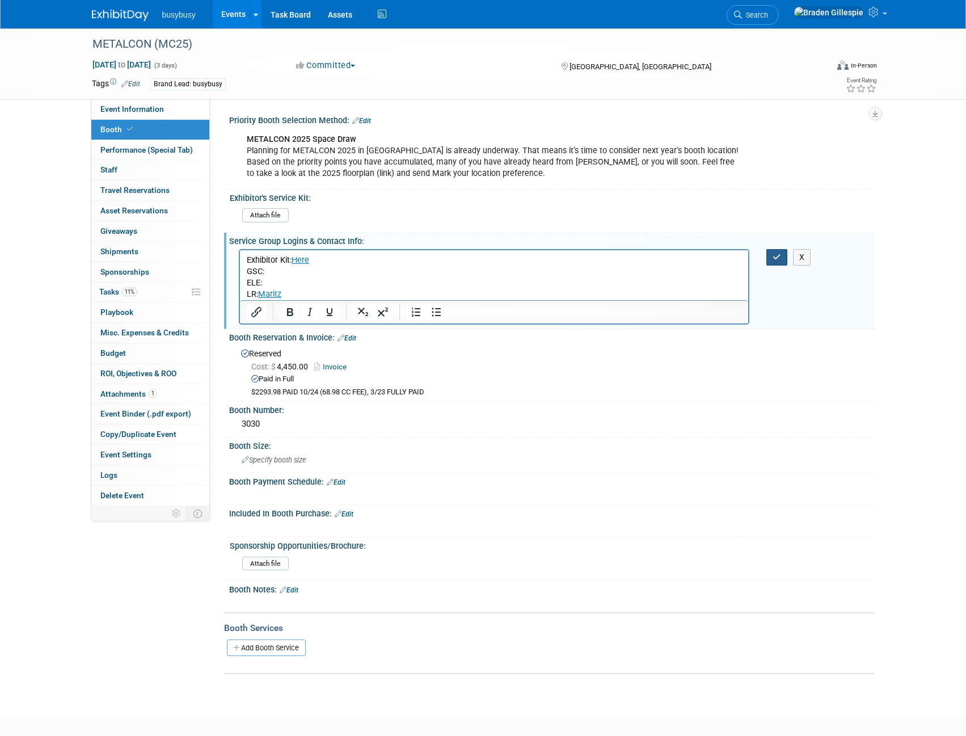
click at [779, 257] on icon "button" at bounding box center [776, 257] width 9 height 8
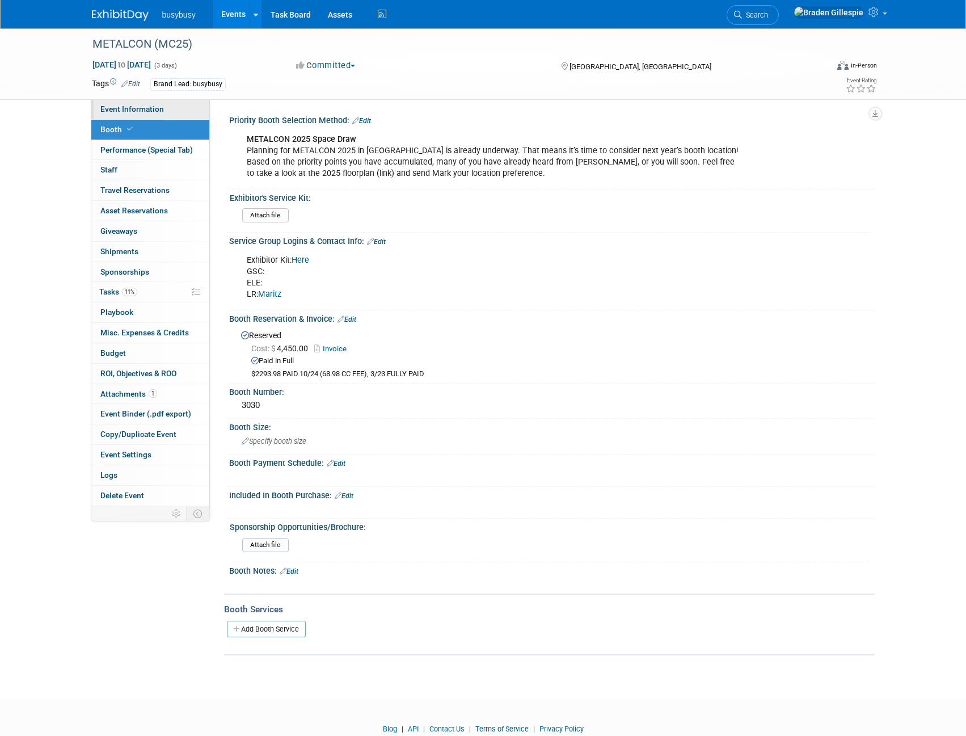
click at [133, 114] on link "Event Information" at bounding box center [150, 109] width 118 height 20
select select "BusyBusy"
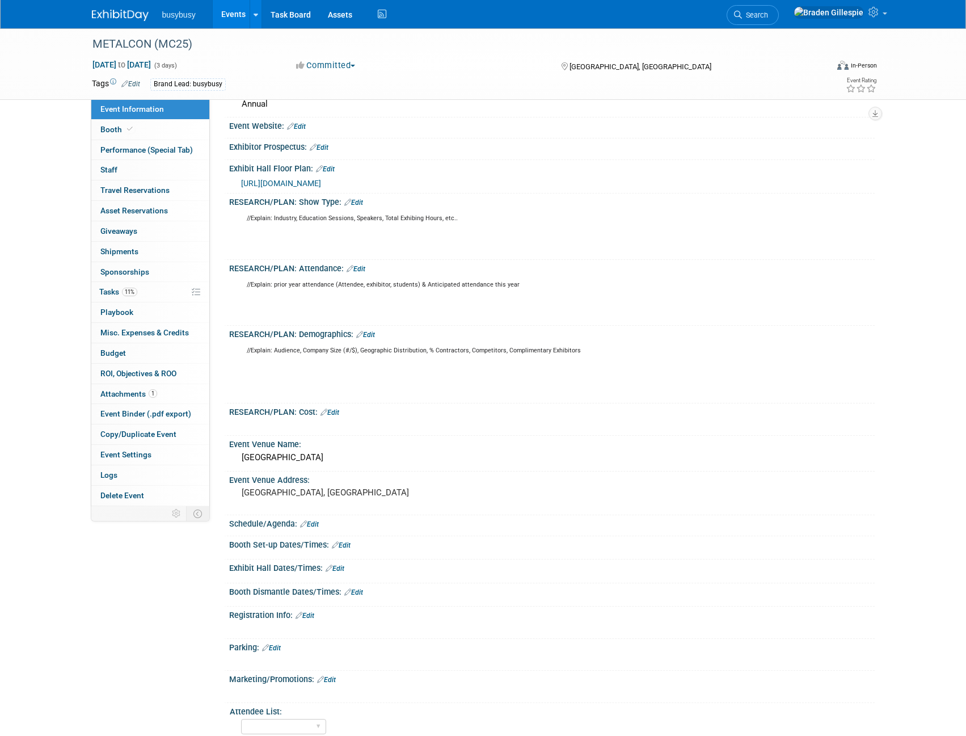
scroll to position [365, 0]
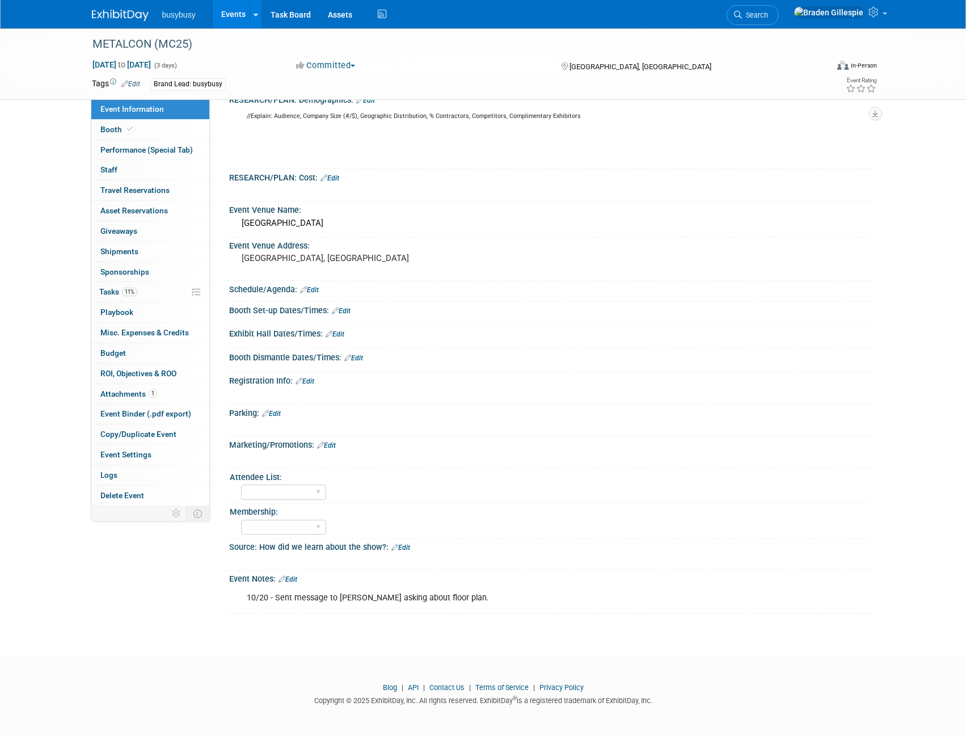
click at [340, 333] on link "Edit" at bounding box center [335, 334] width 19 height 8
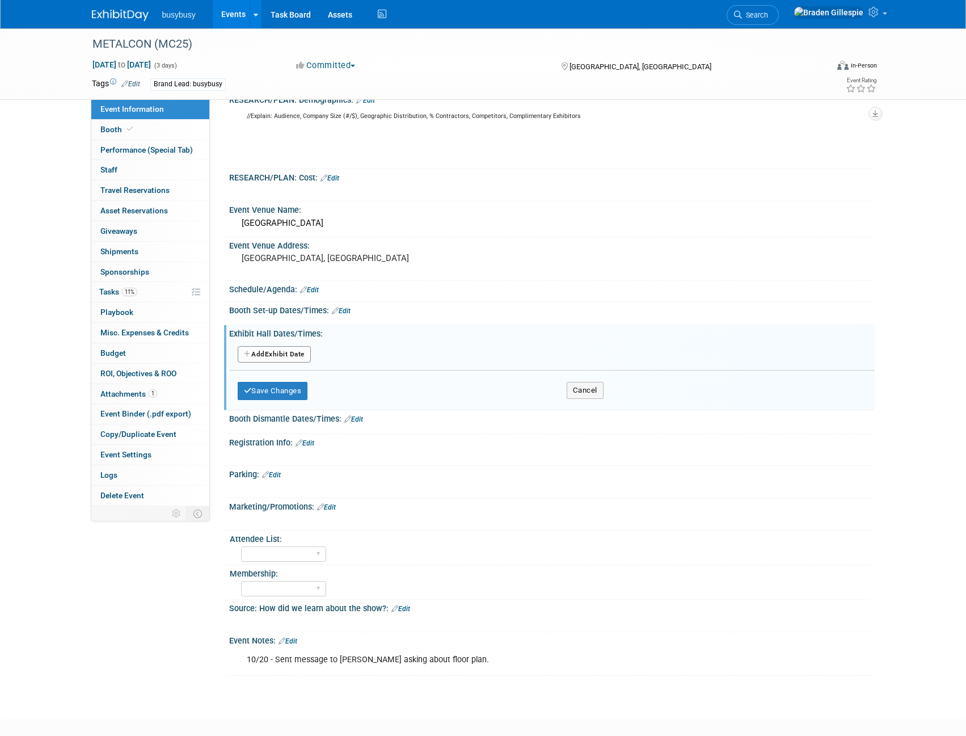
click at [276, 349] on button "Add Another Exhibit Date" at bounding box center [274, 354] width 73 height 17
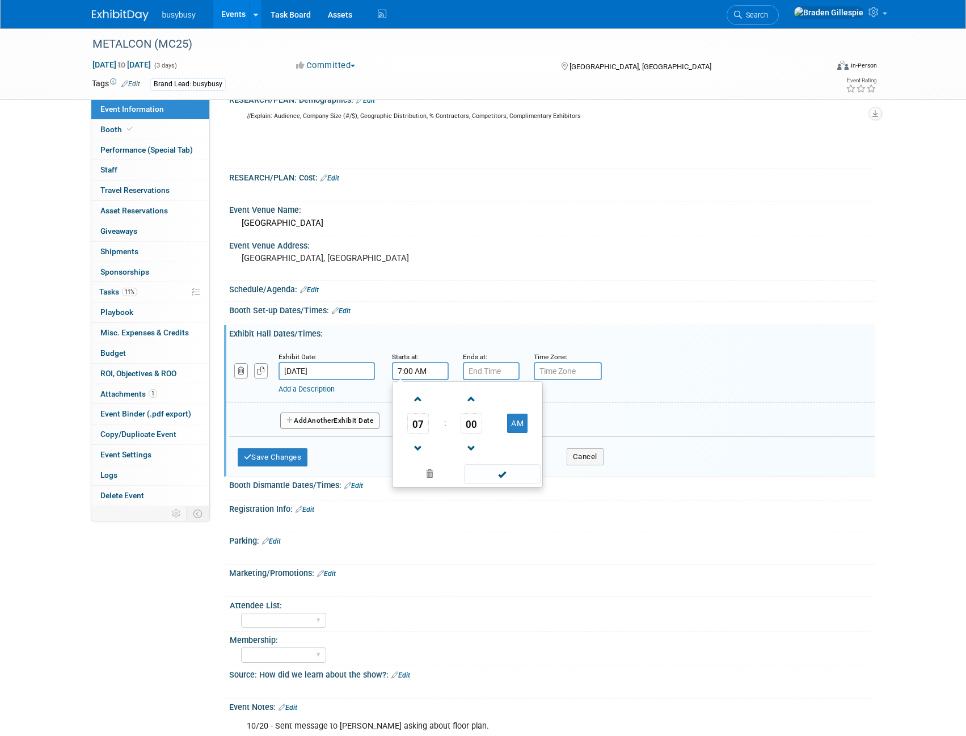
click at [394, 370] on input "7:00 AM" at bounding box center [420, 371] width 57 height 18
click at [420, 400] on span at bounding box center [418, 399] width 20 height 20
type input "10:00 AM"
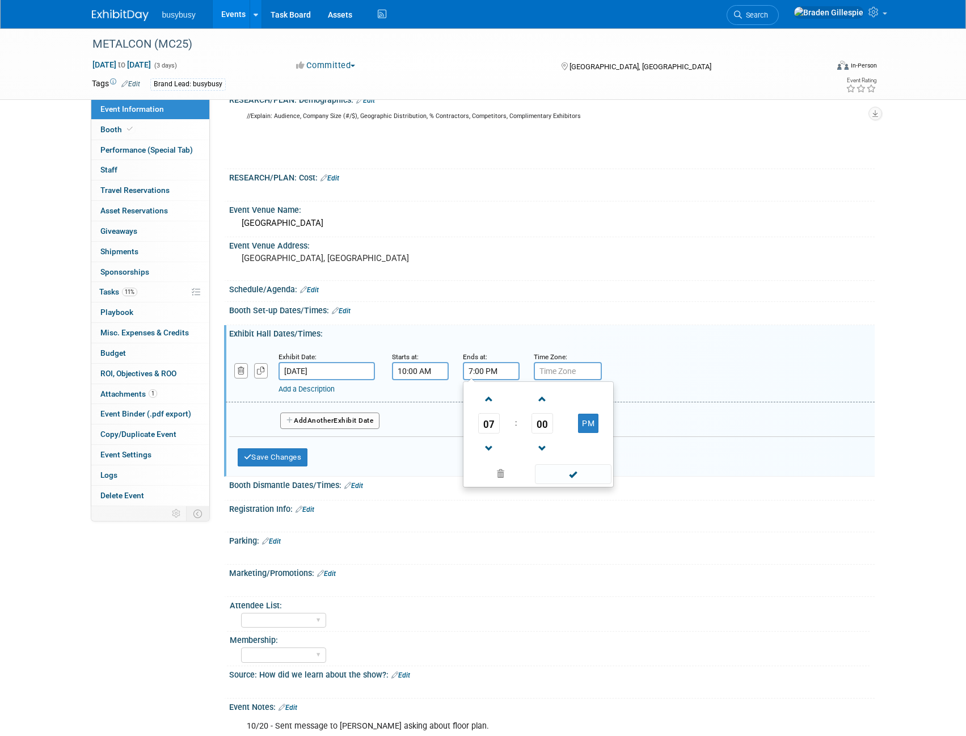
click at [495, 374] on input "7:00 PM" at bounding box center [491, 371] width 57 height 18
click at [488, 446] on span at bounding box center [489, 448] width 20 height 20
type input "5:00 PM"
click at [340, 420] on button "Add Another Exhibit Date" at bounding box center [330, 420] width 100 height 17
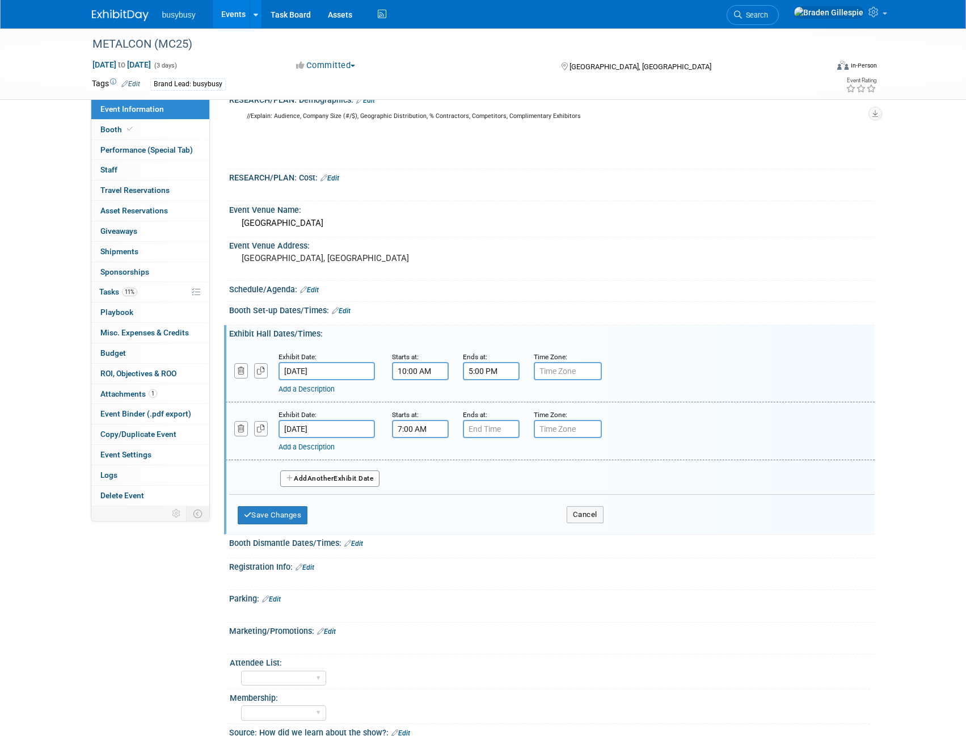
click at [427, 426] on input "7:00 AM" at bounding box center [420, 429] width 57 height 18
click at [419, 455] on span at bounding box center [418, 457] width 20 height 20
type input "10:00 AM"
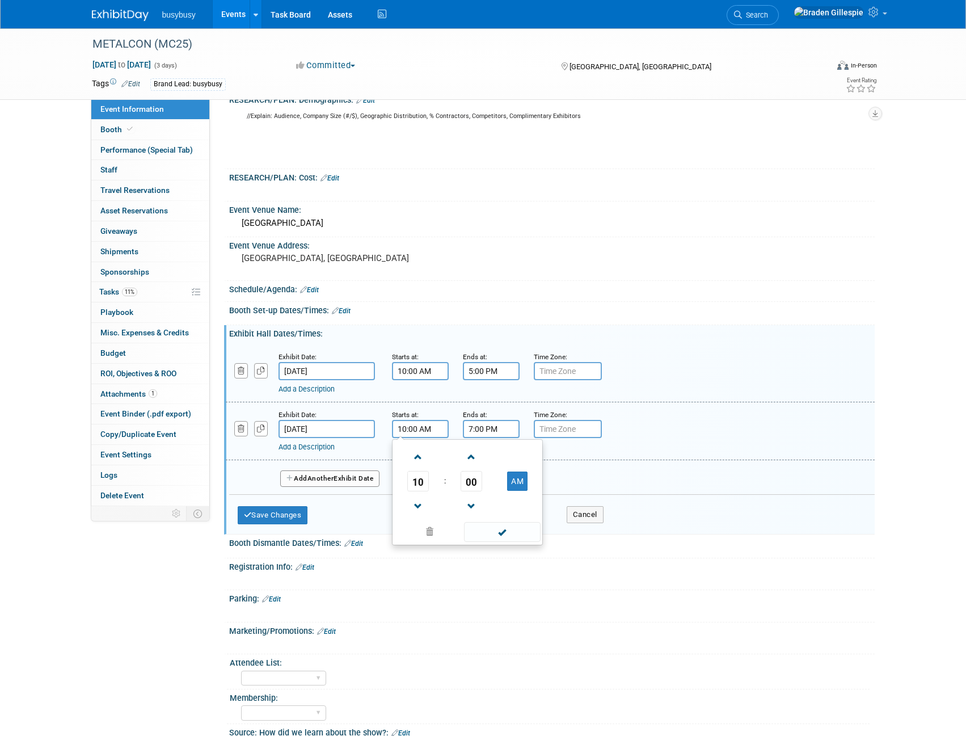
drag, startPoint x: 489, startPoint y: 430, endPoint x: 489, endPoint y: 436, distance: 5.7
click at [489, 429] on input "7:00 PM" at bounding box center [491, 429] width 57 height 18
click at [486, 502] on span at bounding box center [489, 506] width 20 height 20
type input "5:00 PM"
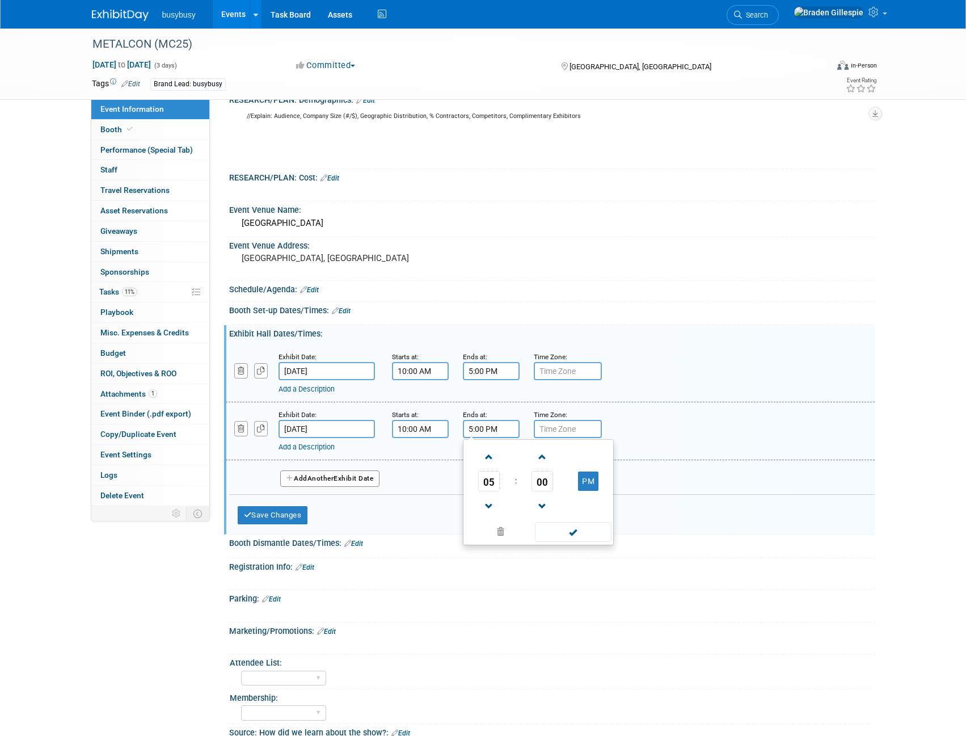
click at [349, 478] on button "Add Another Exhibit Date" at bounding box center [330, 478] width 100 height 17
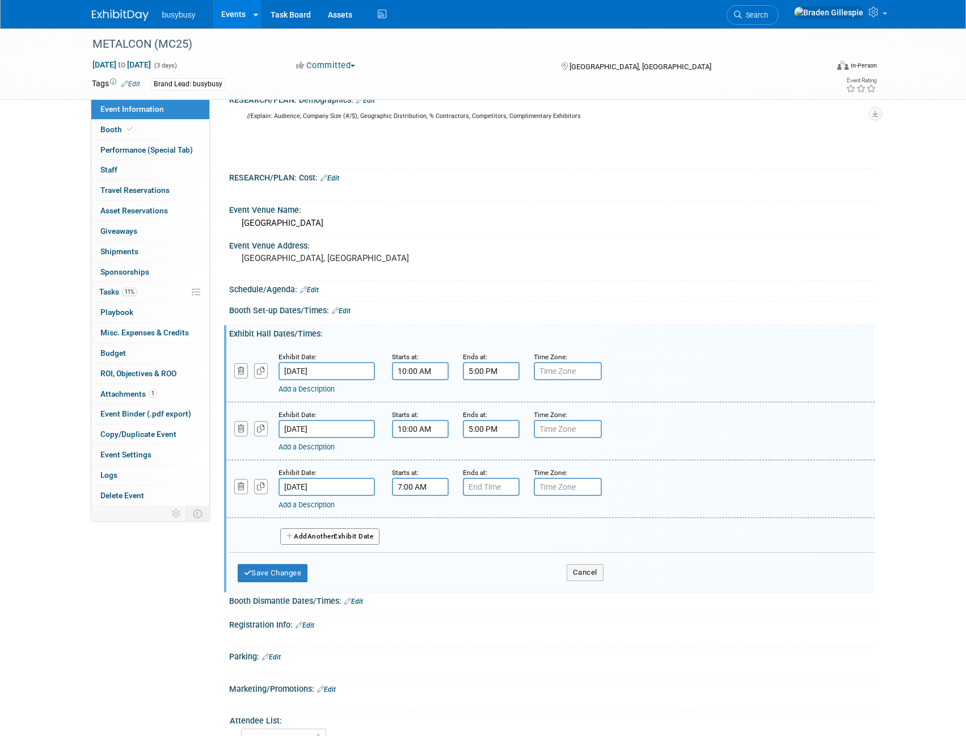
click at [426, 483] on input "7:00 AM" at bounding box center [420, 487] width 57 height 18
click at [416, 518] on span at bounding box center [418, 515] width 20 height 20
type input "10:00 AM"
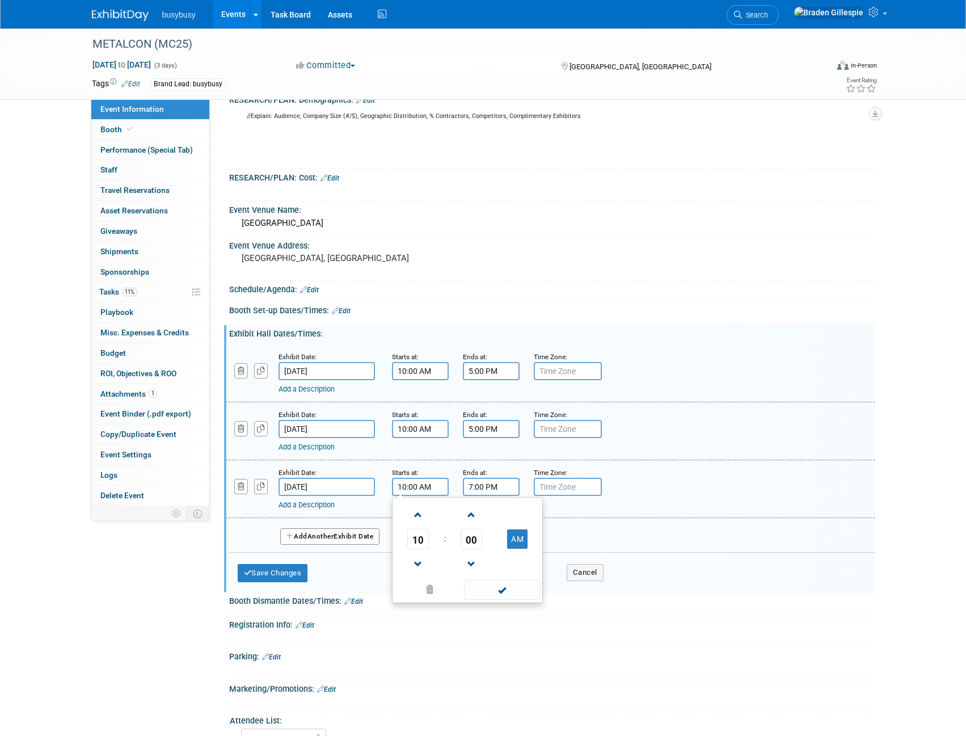
click at [496, 483] on input "7:00 PM" at bounding box center [491, 487] width 57 height 18
click at [487, 560] on span at bounding box center [489, 564] width 20 height 20
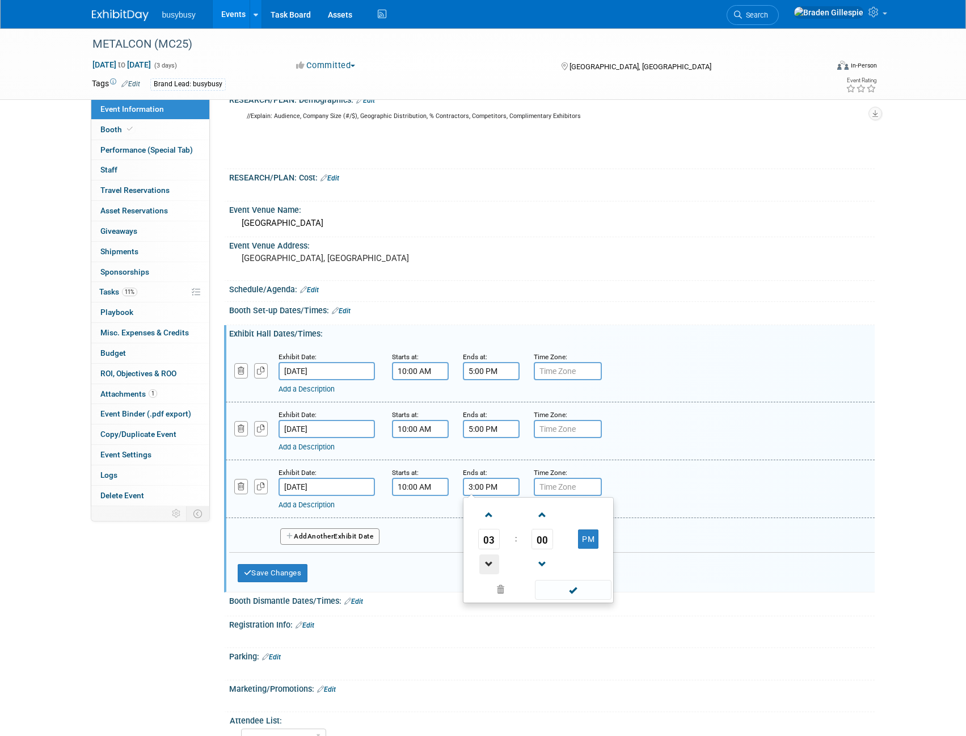
click at [487, 560] on span at bounding box center [489, 564] width 20 height 20
click at [488, 562] on span at bounding box center [489, 564] width 20 height 20
type input "1:00 PM"
click at [571, 580] on span at bounding box center [573, 590] width 77 height 20
click at [276, 574] on button "Save Changes" at bounding box center [273, 573] width 70 height 18
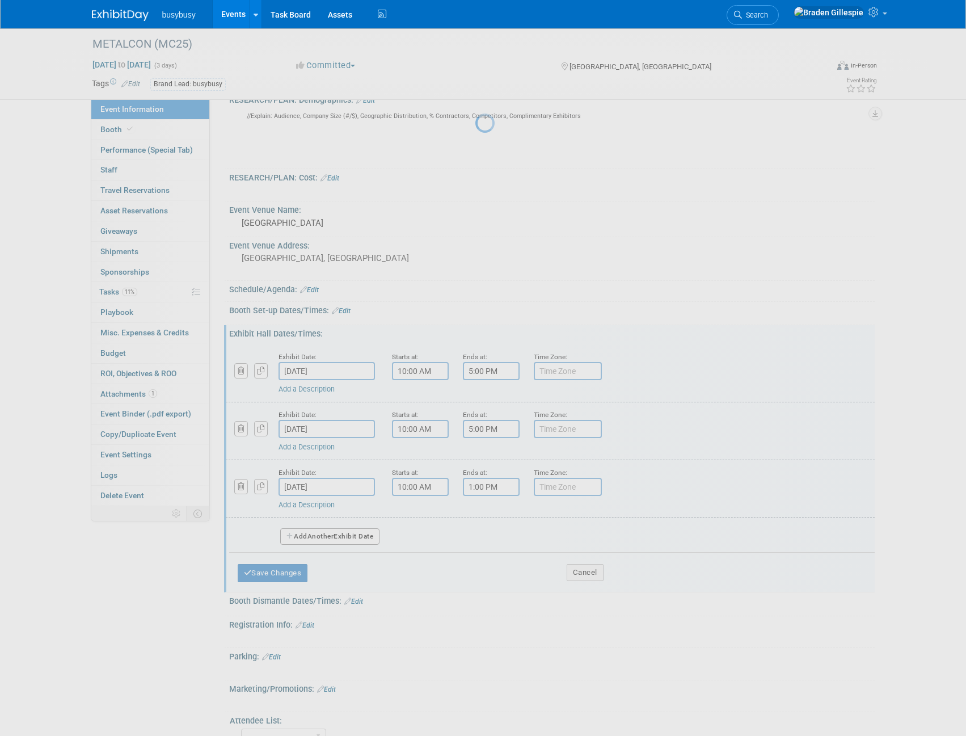
scroll to position [362, 0]
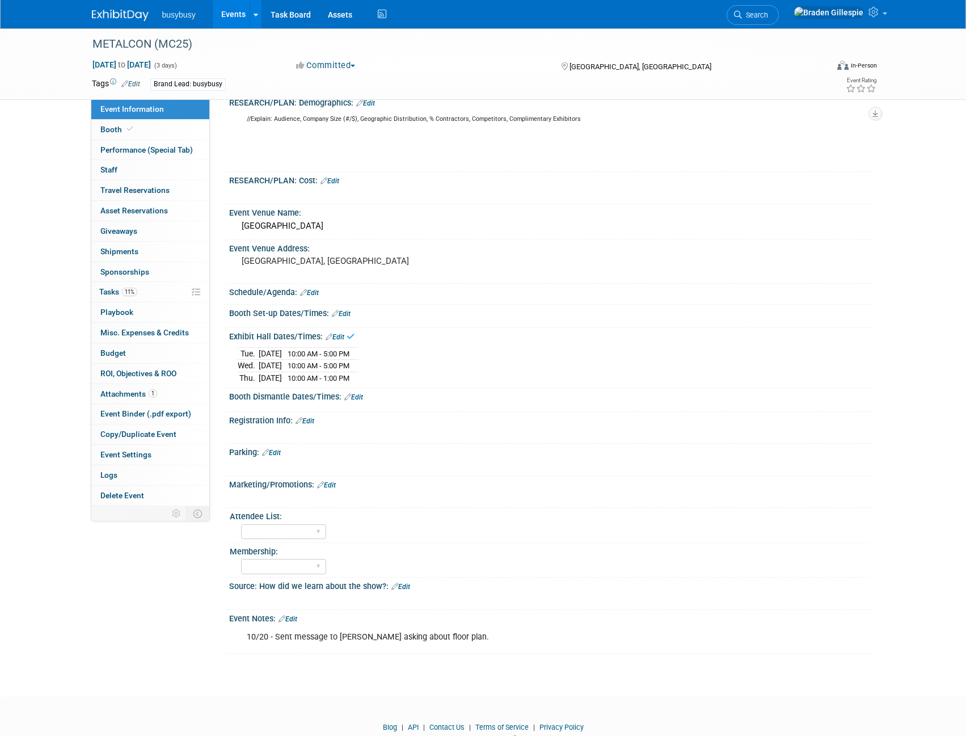
click at [350, 312] on link "Edit" at bounding box center [341, 314] width 19 height 8
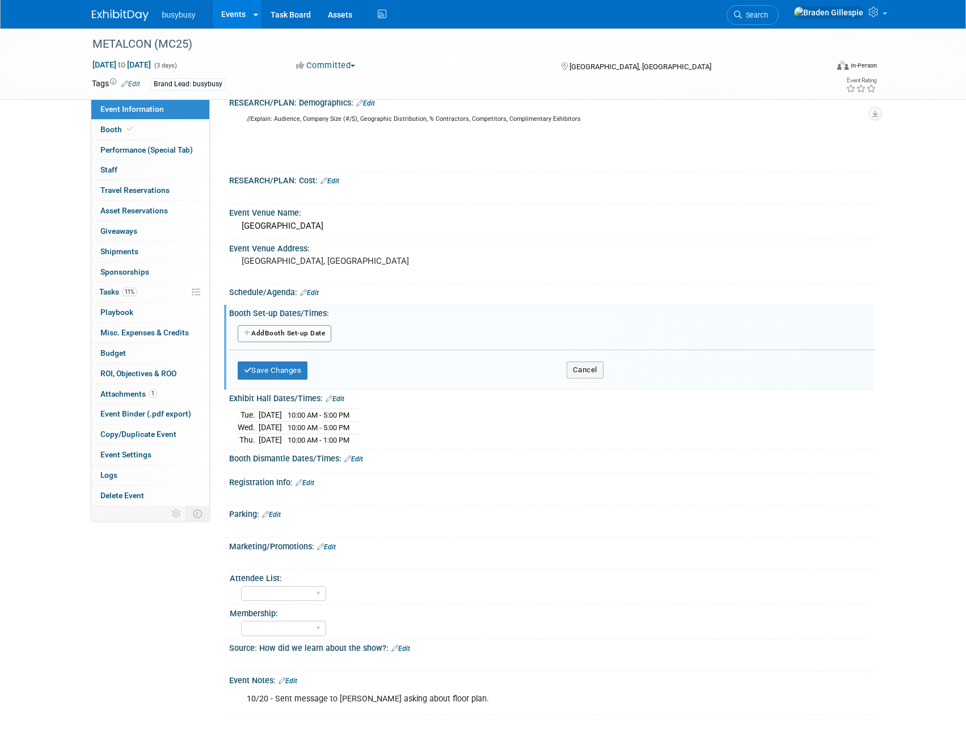
click at [349, 313] on div "Booth Set-up Dates/Times: Edit" at bounding box center [551, 312] width 645 height 14
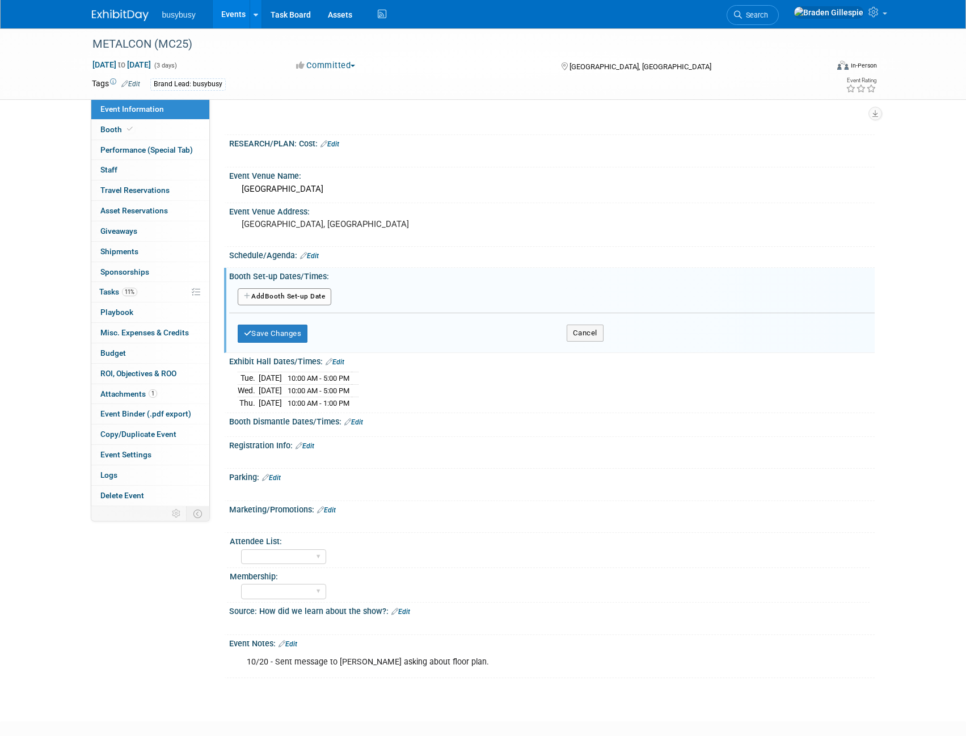
scroll to position [419, 0]
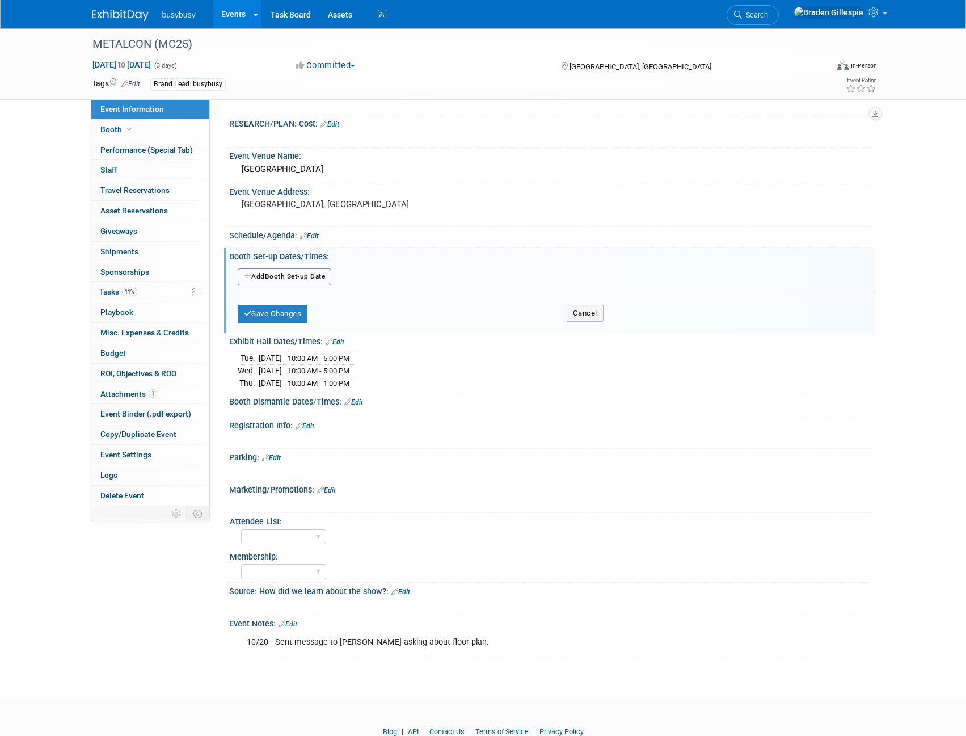
click at [297, 620] on link "Edit" at bounding box center [287, 624] width 19 height 8
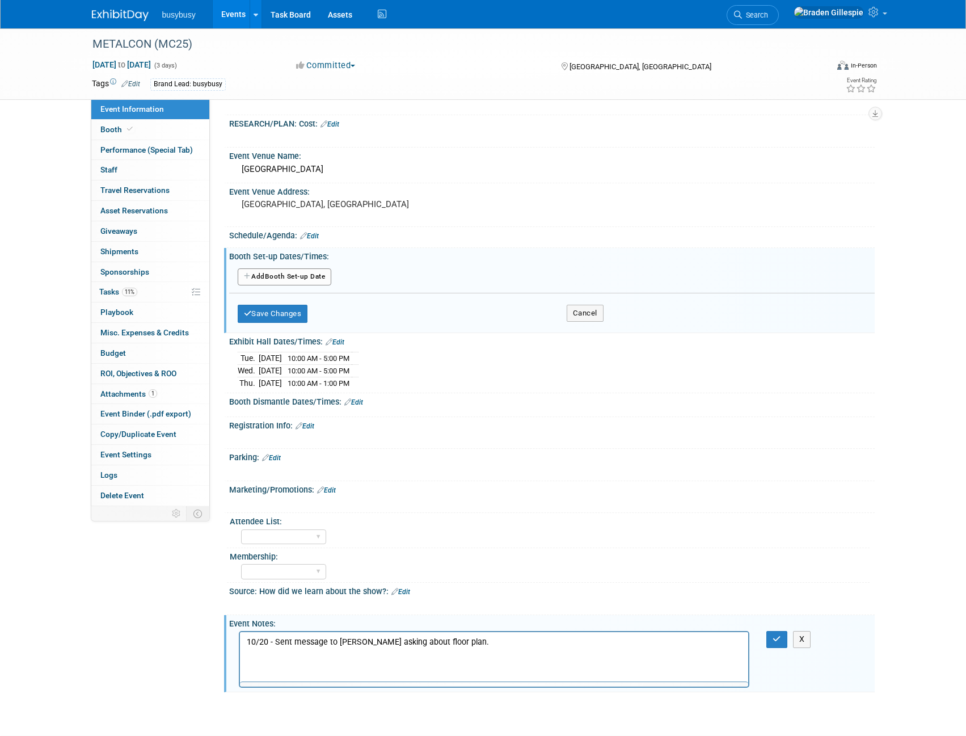
scroll to position [0, 0]
click at [487, 642] on p "10/20 - Sent message to [PERSON_NAME] asking about floor plan." at bounding box center [494, 641] width 496 height 11
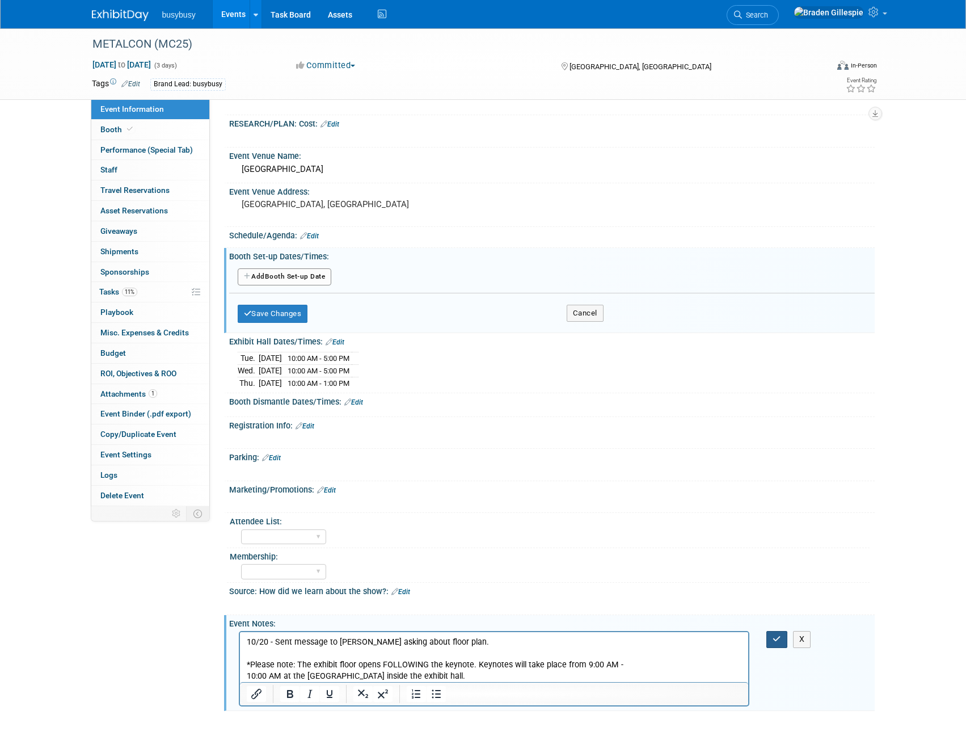
click at [770, 636] on button "button" at bounding box center [776, 639] width 21 height 16
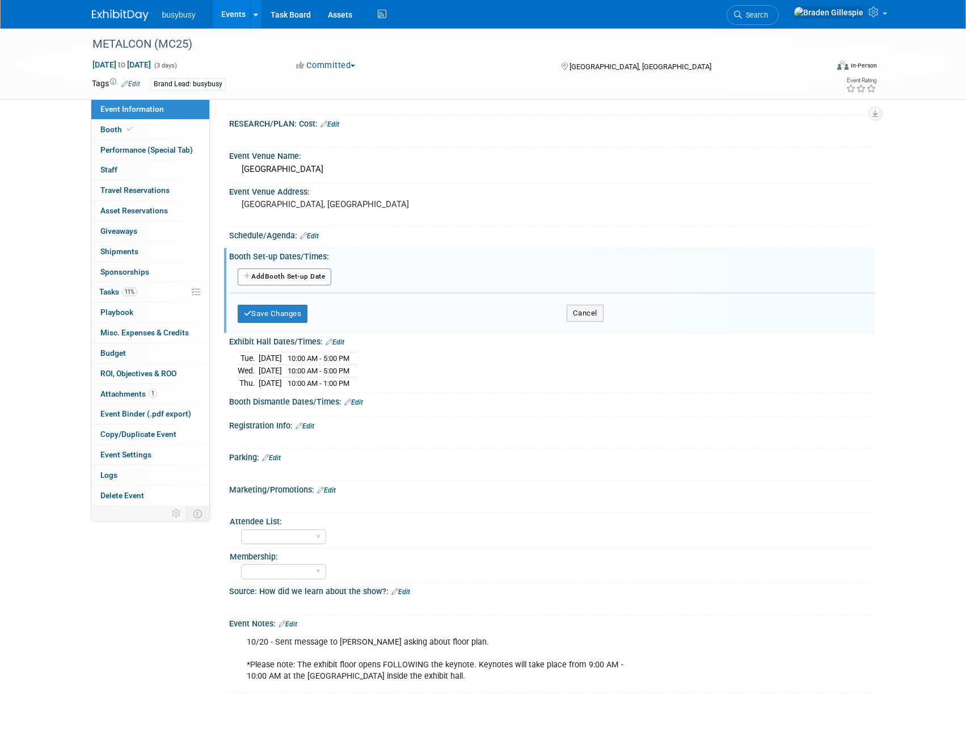
click at [293, 280] on button "Add Another Booth Set-up Date" at bounding box center [285, 276] width 94 height 17
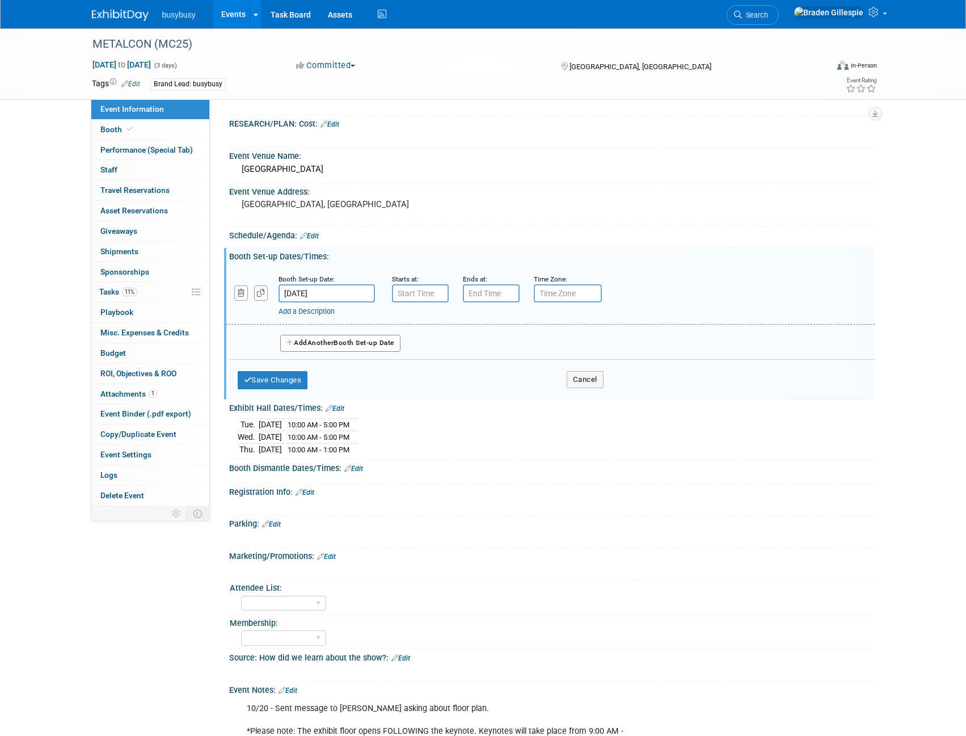
click at [338, 298] on input "[DATE]" at bounding box center [326, 293] width 96 height 18
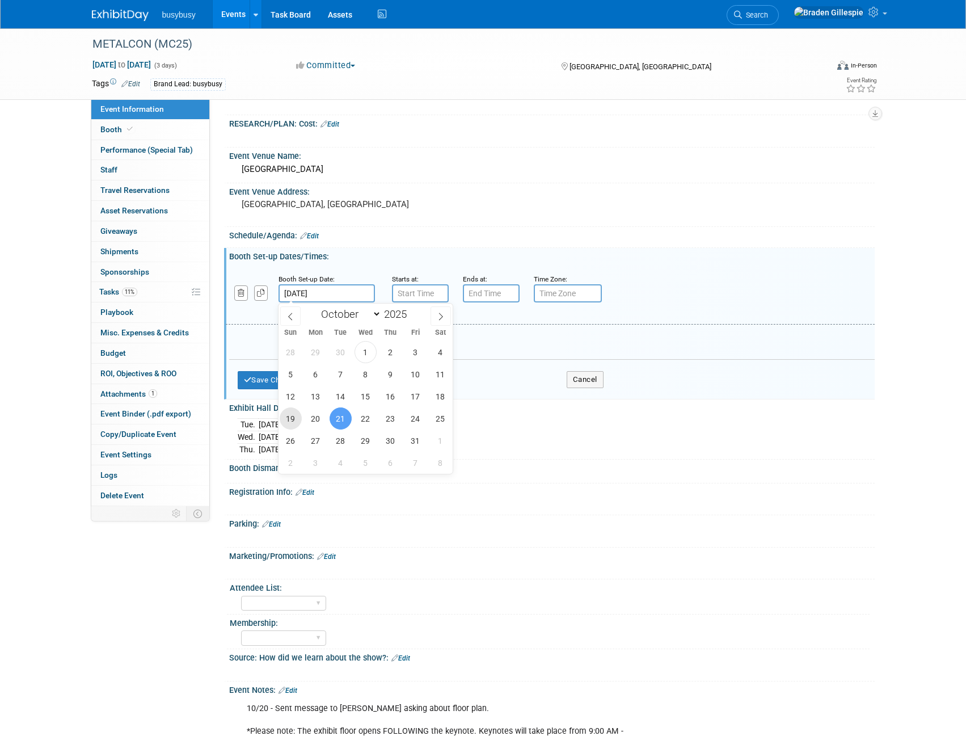
click at [292, 418] on span "19" at bounding box center [291, 418] width 22 height 22
type input "[DATE]"
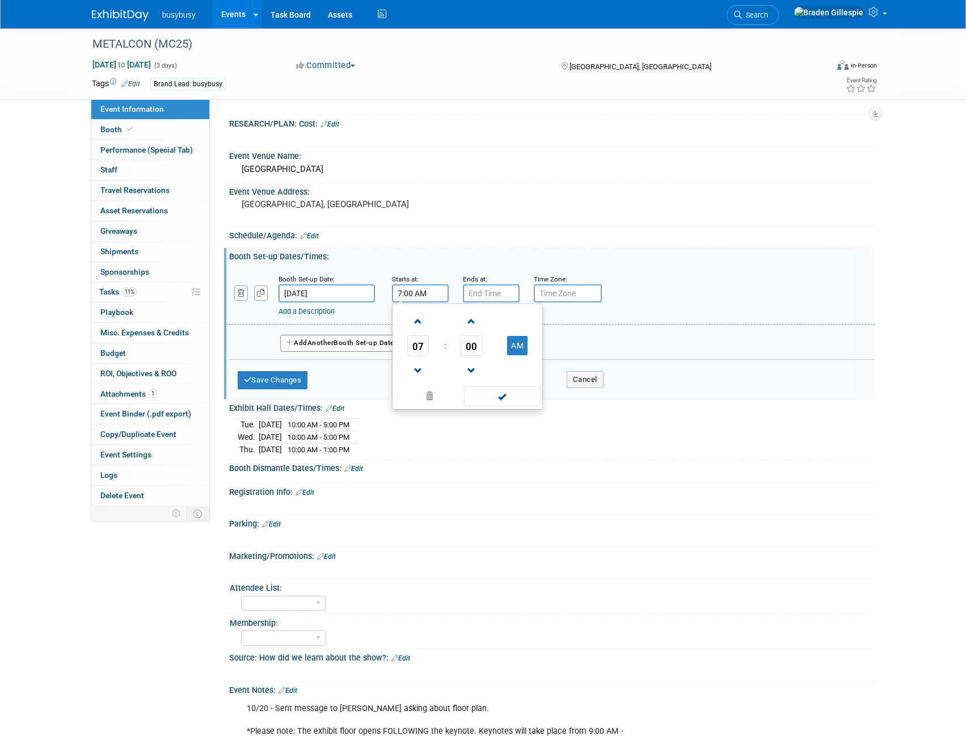
click at [411, 291] on input "7:00 AM" at bounding box center [420, 293] width 57 height 18
click at [419, 327] on span at bounding box center [418, 321] width 20 height 20
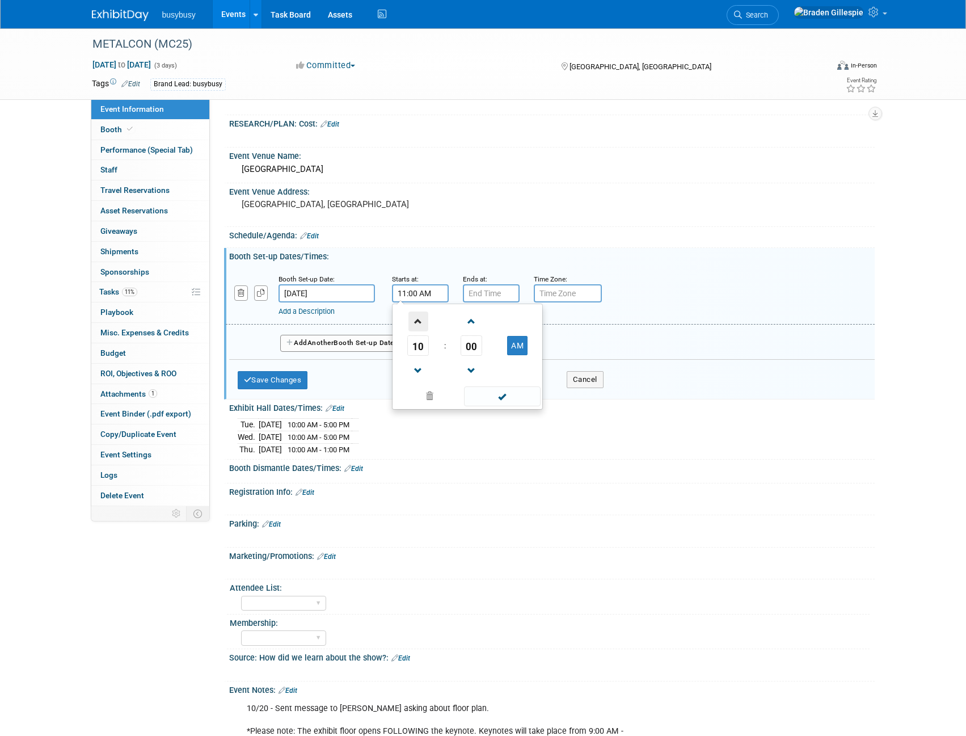
click at [419, 327] on span at bounding box center [418, 321] width 20 height 20
type input "1:00 PM"
click at [487, 288] on input "7:00 PM" at bounding box center [491, 293] width 57 height 18
click at [487, 375] on span at bounding box center [489, 371] width 20 height 20
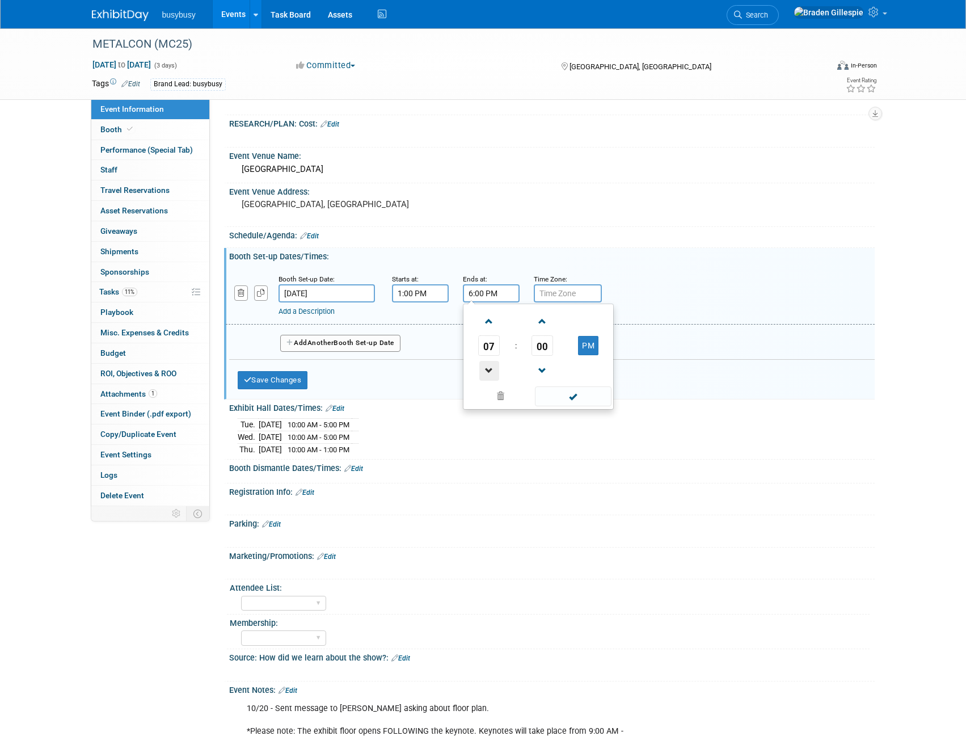
drag, startPoint x: 487, startPoint y: 375, endPoint x: 477, endPoint y: 372, distance: 10.8
click at [487, 375] on span at bounding box center [489, 371] width 20 height 20
type input "5:00 PM"
click at [350, 343] on button "Add Another Booth Set-up Date" at bounding box center [340, 343] width 120 height 17
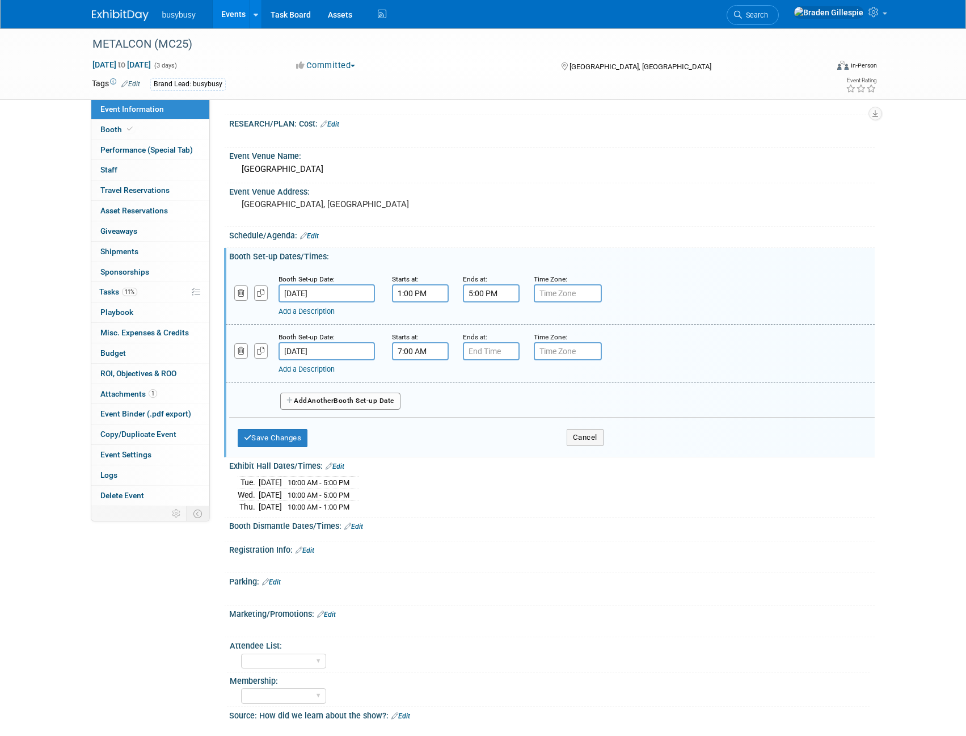
click at [417, 351] on input "7:00 AM" at bounding box center [420, 351] width 57 height 18
click at [422, 377] on span at bounding box center [418, 379] width 20 height 20
type input "8:00 AM"
click at [474, 355] on input "7:00 PM" at bounding box center [491, 351] width 57 height 18
click at [489, 425] on span at bounding box center [489, 429] width 20 height 20
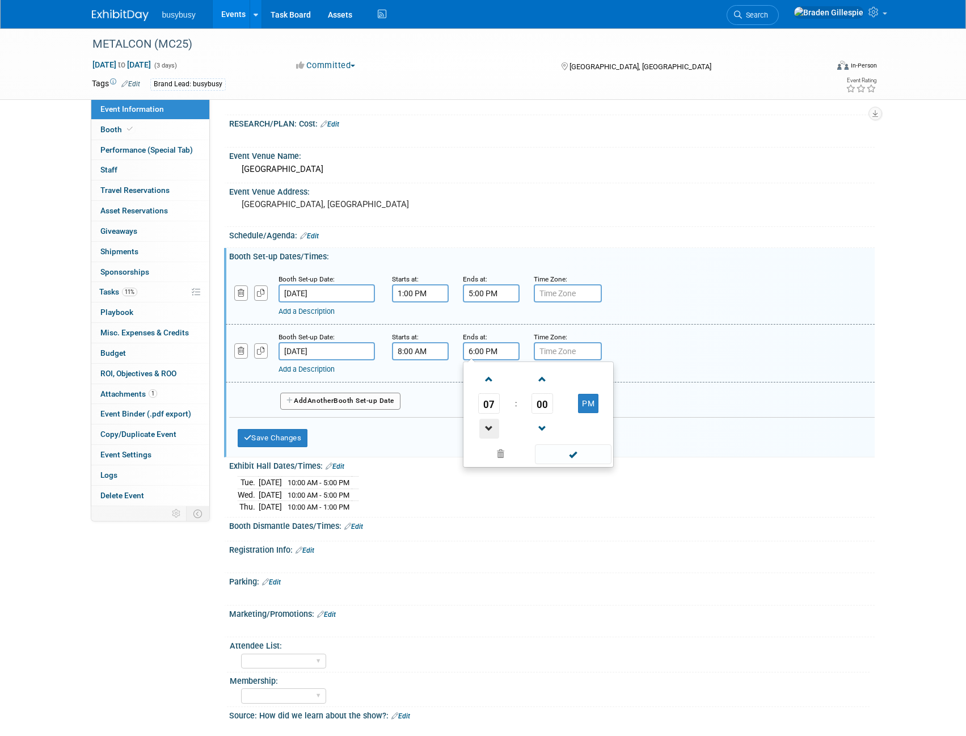
click at [489, 425] on span at bounding box center [489, 429] width 20 height 20
type input "5:00 PM"
click at [564, 448] on span at bounding box center [573, 454] width 77 height 20
click at [307, 440] on button "Save Changes" at bounding box center [273, 438] width 70 height 18
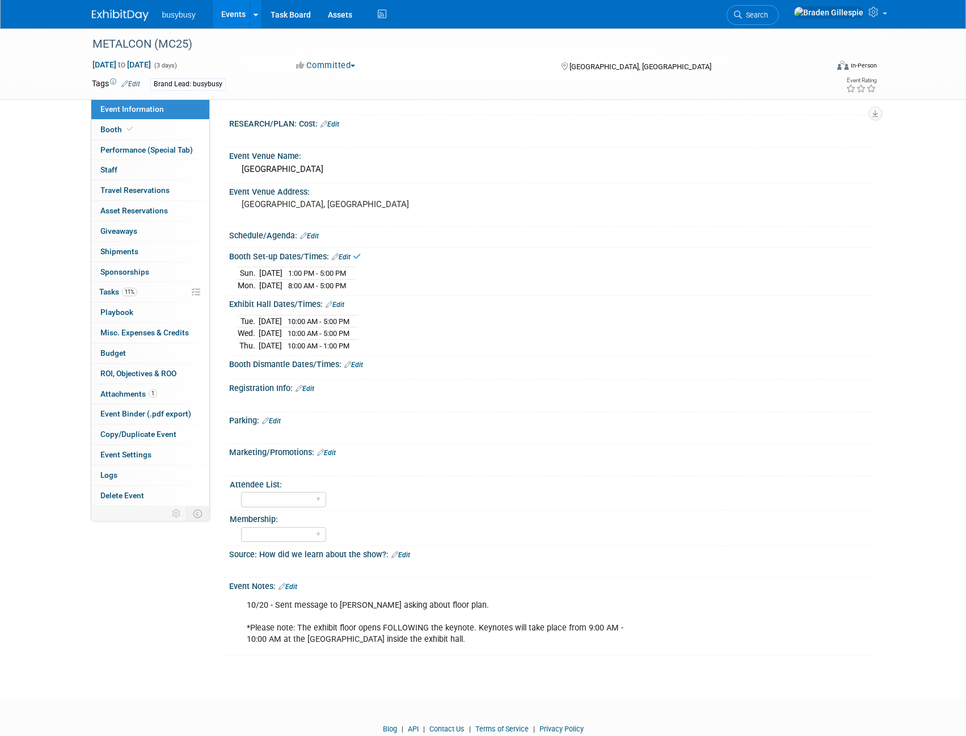
click at [357, 363] on link "Edit" at bounding box center [353, 365] width 19 height 8
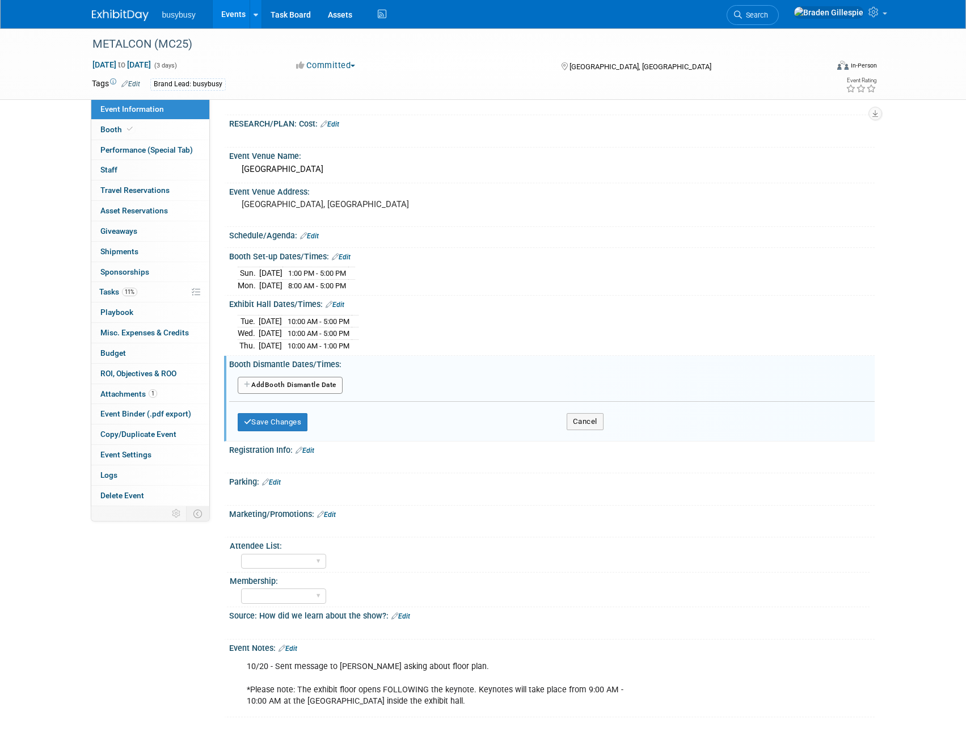
click at [284, 382] on button "Add Another Booth Dismantle Date" at bounding box center [290, 385] width 105 height 17
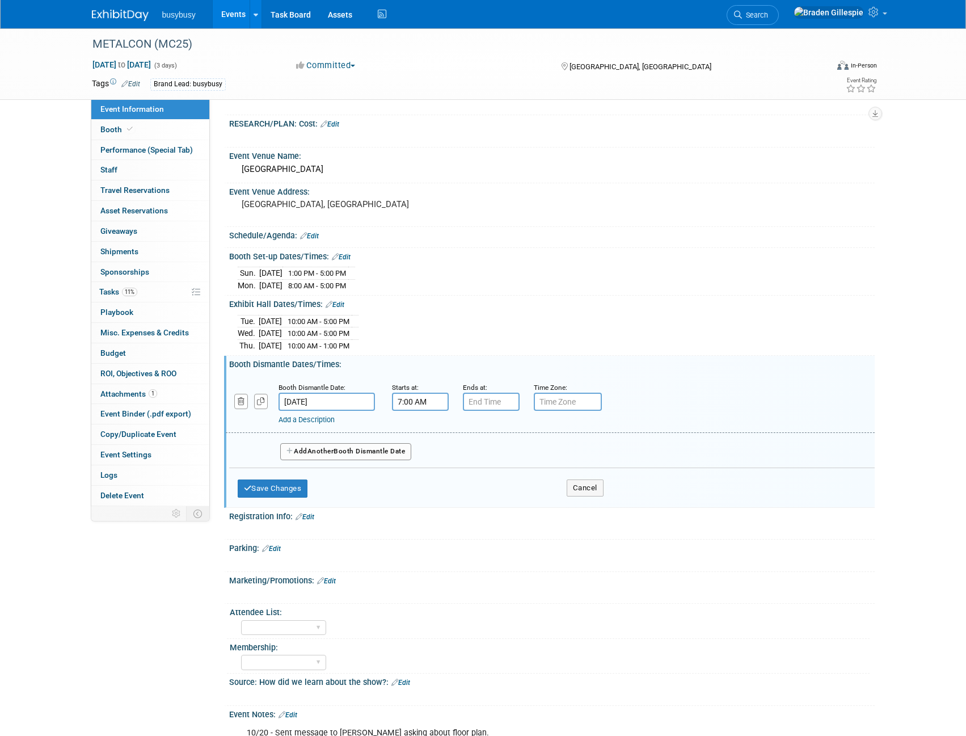
click at [426, 402] on input "7:00 AM" at bounding box center [420, 401] width 57 height 18
click at [419, 424] on span at bounding box center [418, 430] width 20 height 20
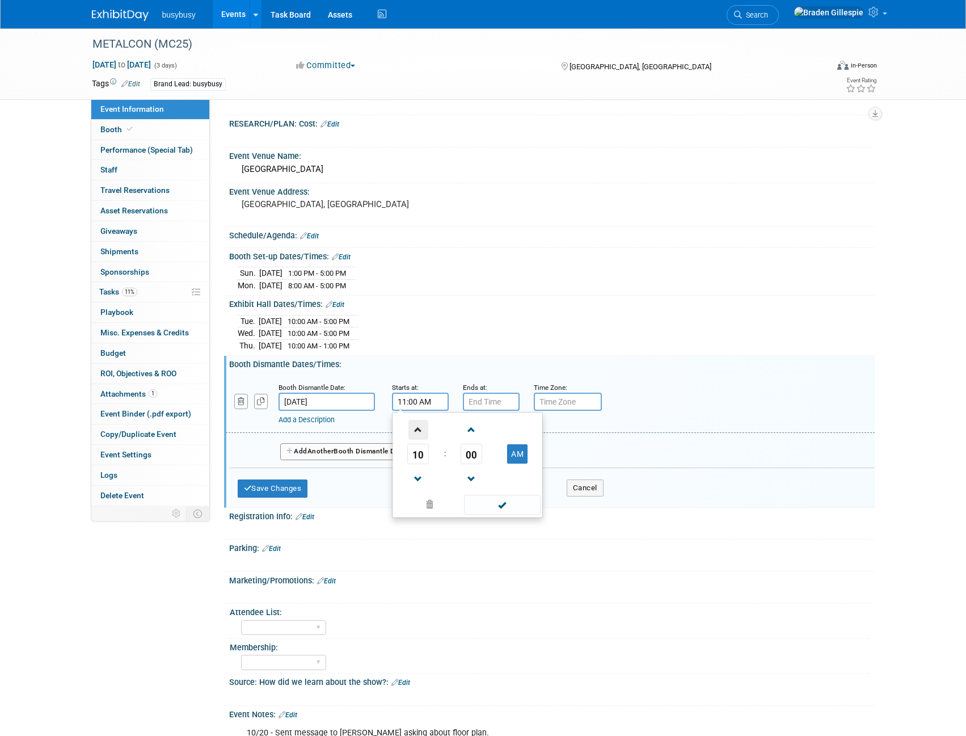
click at [419, 424] on span at bounding box center [418, 430] width 20 height 20
type input "1:00 PM"
click at [471, 400] on input "7:00 PM" at bounding box center [491, 401] width 57 height 18
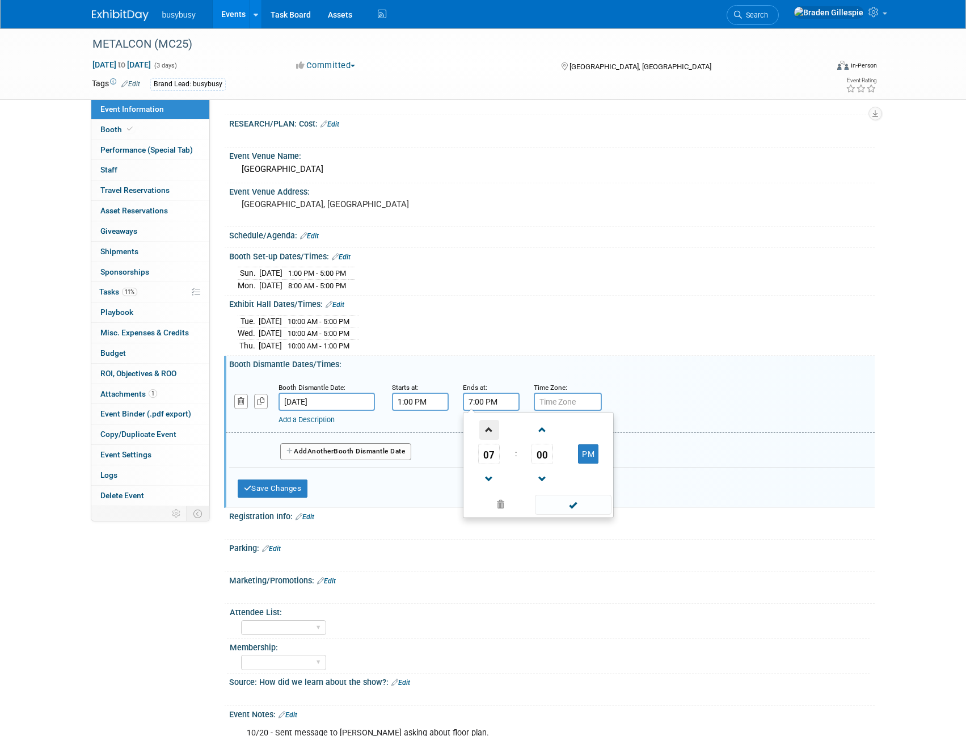
click at [490, 434] on span at bounding box center [489, 430] width 20 height 20
type input "8:00 PM"
click at [573, 501] on span at bounding box center [573, 505] width 77 height 20
click at [293, 485] on button "Save Changes" at bounding box center [273, 488] width 70 height 18
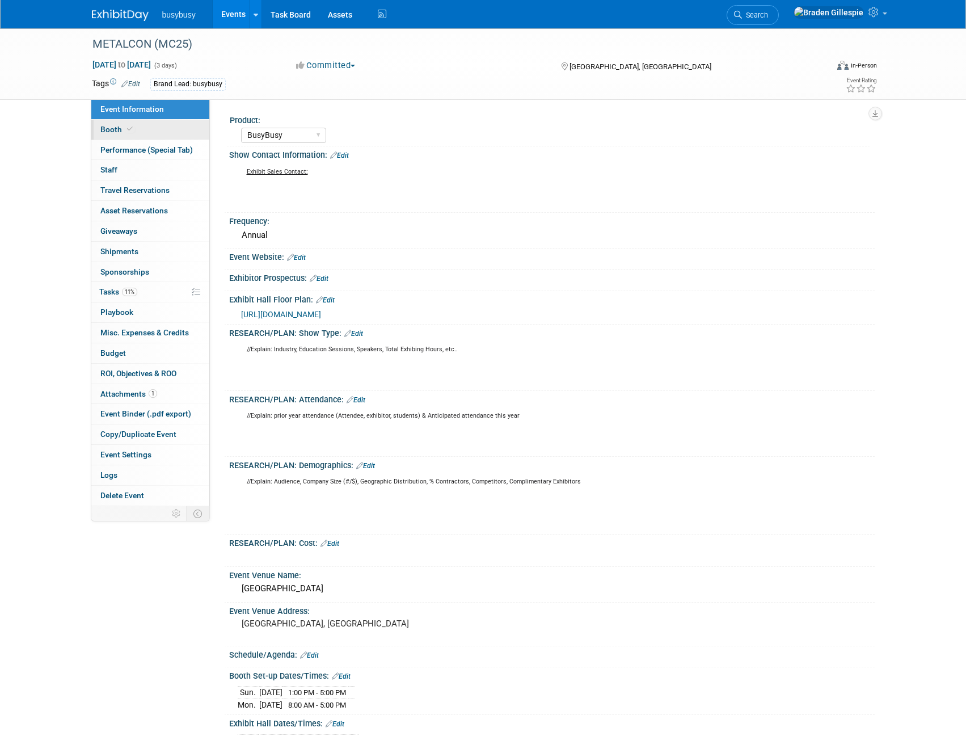
click at [167, 126] on link "Booth" at bounding box center [150, 130] width 118 height 20
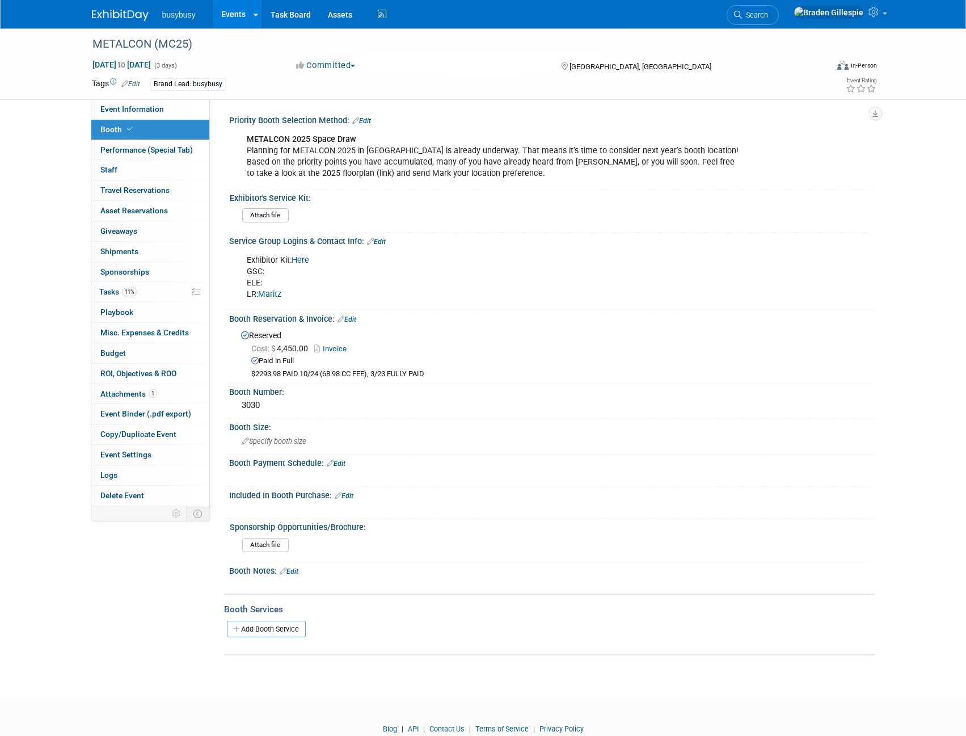
click at [376, 240] on link "Edit" at bounding box center [376, 242] width 19 height 8
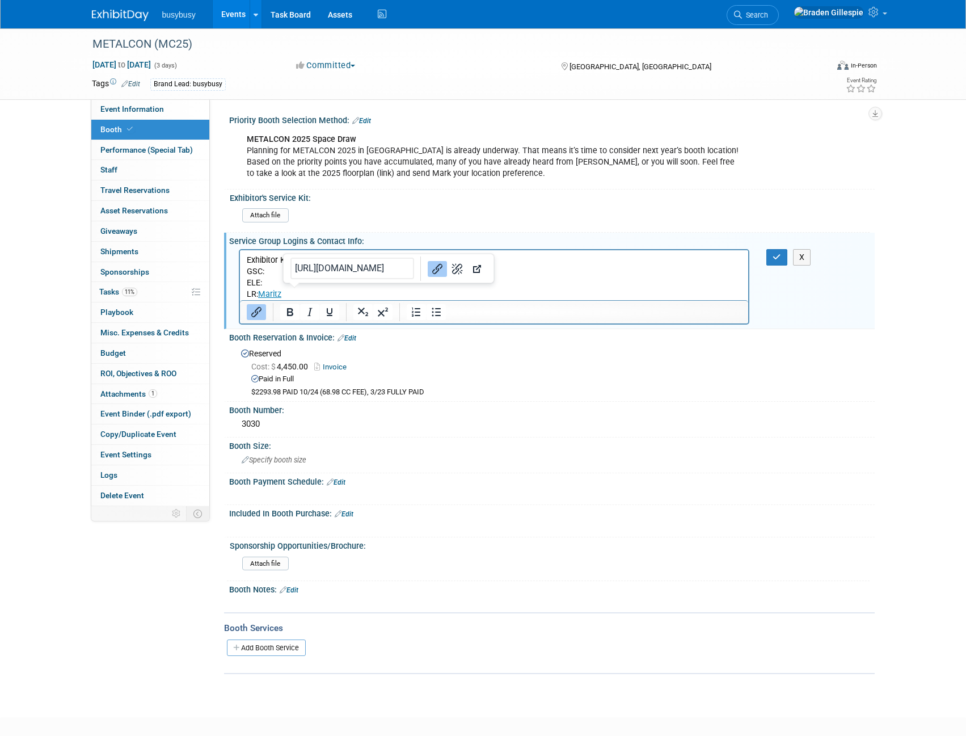
click at [302, 288] on p "Exhibitor Kit: Here GSC: ELE: LR: Maritz" at bounding box center [494, 276] width 496 height 45
click at [339, 293] on p "Exhibitor Kit: Here GSC: ELE: LR: Maritz﻿" at bounding box center [494, 276] width 496 height 45
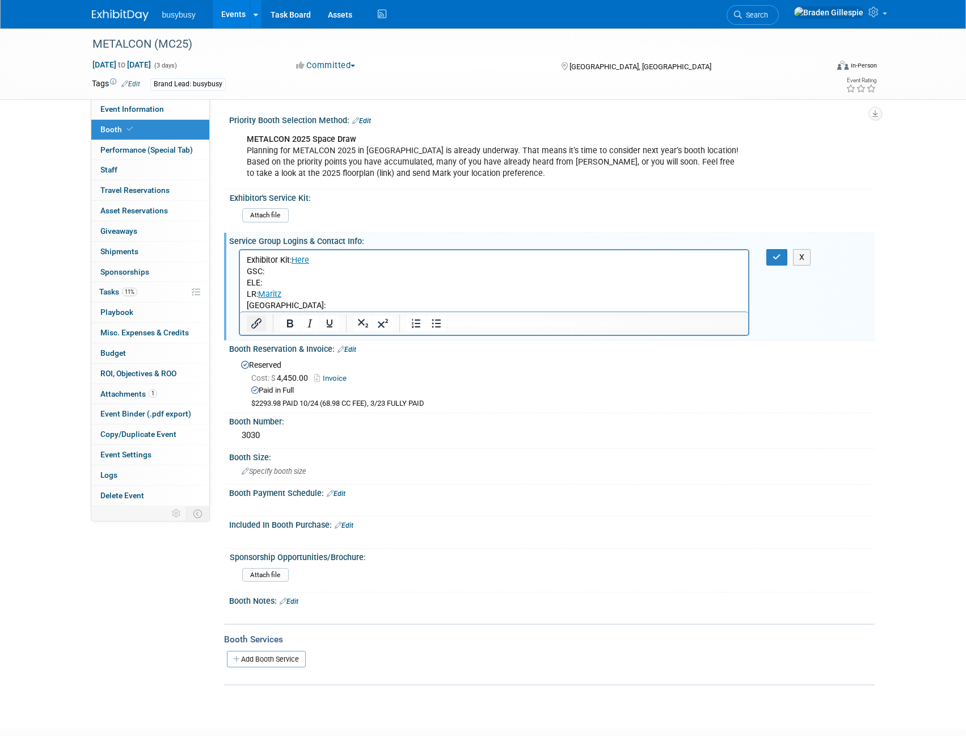
click at [260, 323] on icon "Insert/edit link" at bounding box center [257, 323] width 14 height 14
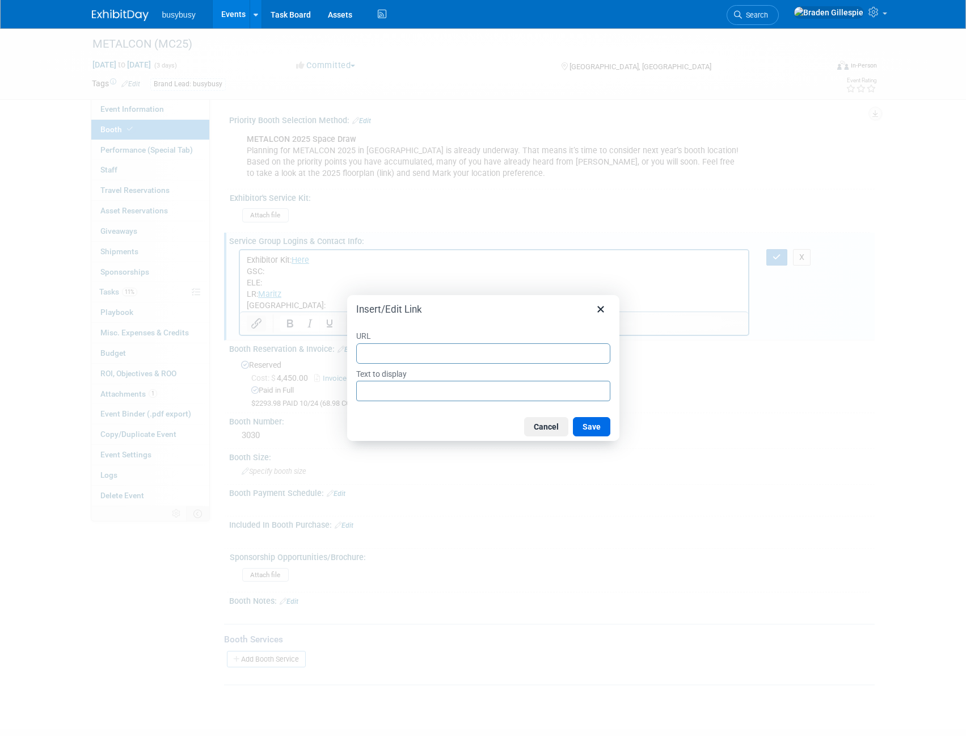
type input "[URL][DOMAIN_NAME]"
click at [590, 421] on button "Save" at bounding box center [591, 426] width 37 height 19
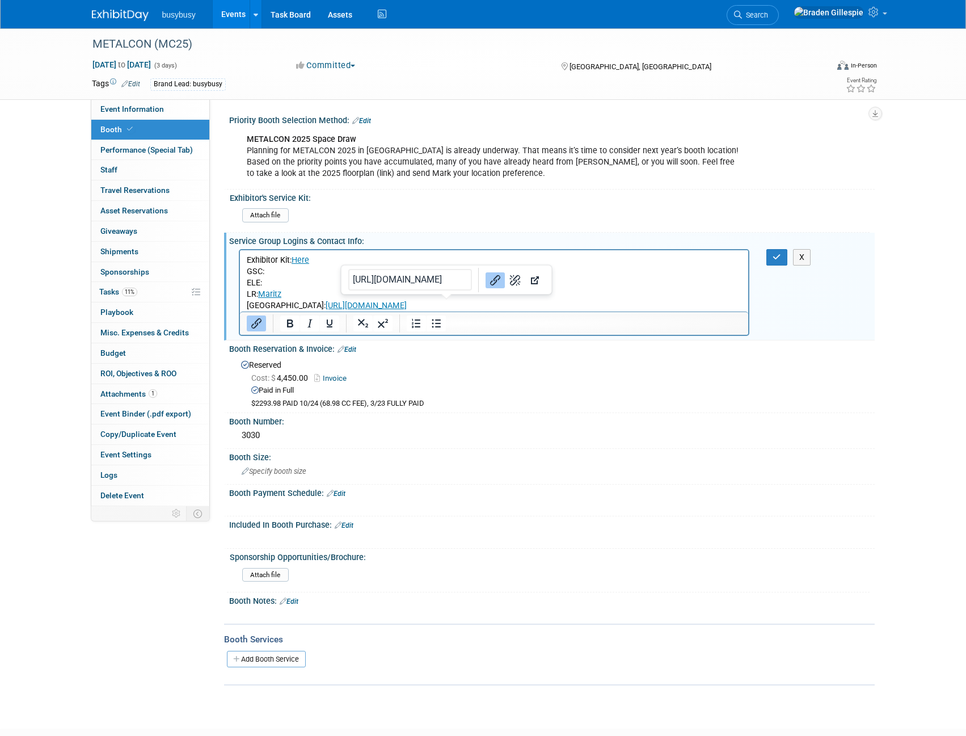
click at [406, 305] on link "[URL][DOMAIN_NAME]" at bounding box center [365, 305] width 81 height 10
drag, startPoint x: 200, startPoint y: 56, endPoint x: 487, endPoint y: 281, distance: 365.1
click at [488, 281] on icon "Link" at bounding box center [495, 280] width 14 height 14
click at [406, 308] on link "[URL][DOMAIN_NAME]" at bounding box center [365, 305] width 81 height 10
click at [265, 324] on button "Insert/edit link" at bounding box center [256, 323] width 19 height 16
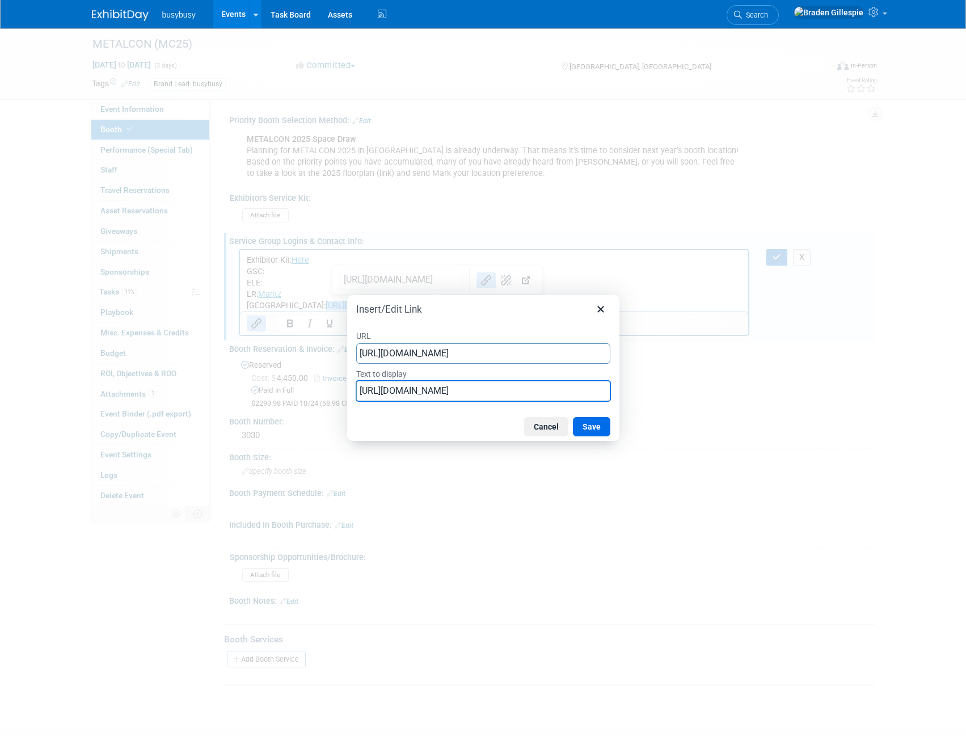
drag, startPoint x: 553, startPoint y: 395, endPoint x: 209, endPoint y: 400, distance: 344.3
click at [209, 400] on div "Insert/Edit Link URL https://metalcon.com/attend/hotel-discounts/ Text to displ…" at bounding box center [483, 368] width 966 height 736
type input "MCI"
click at [591, 433] on button "Save" at bounding box center [591, 426] width 37 height 19
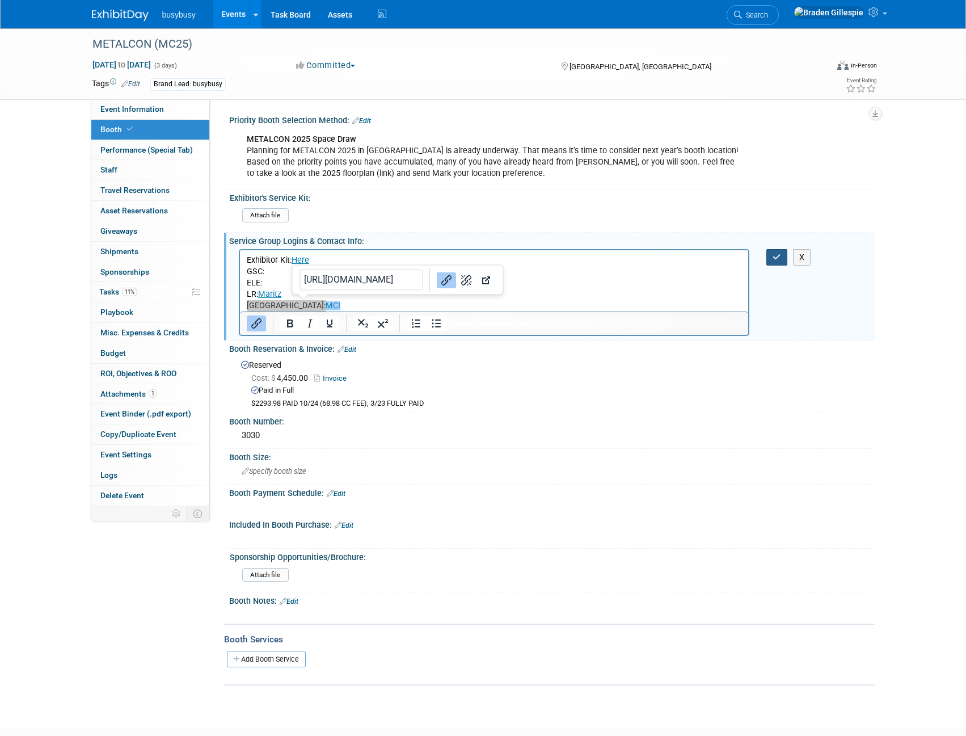
click at [774, 256] on icon "button" at bounding box center [776, 257] width 9 height 8
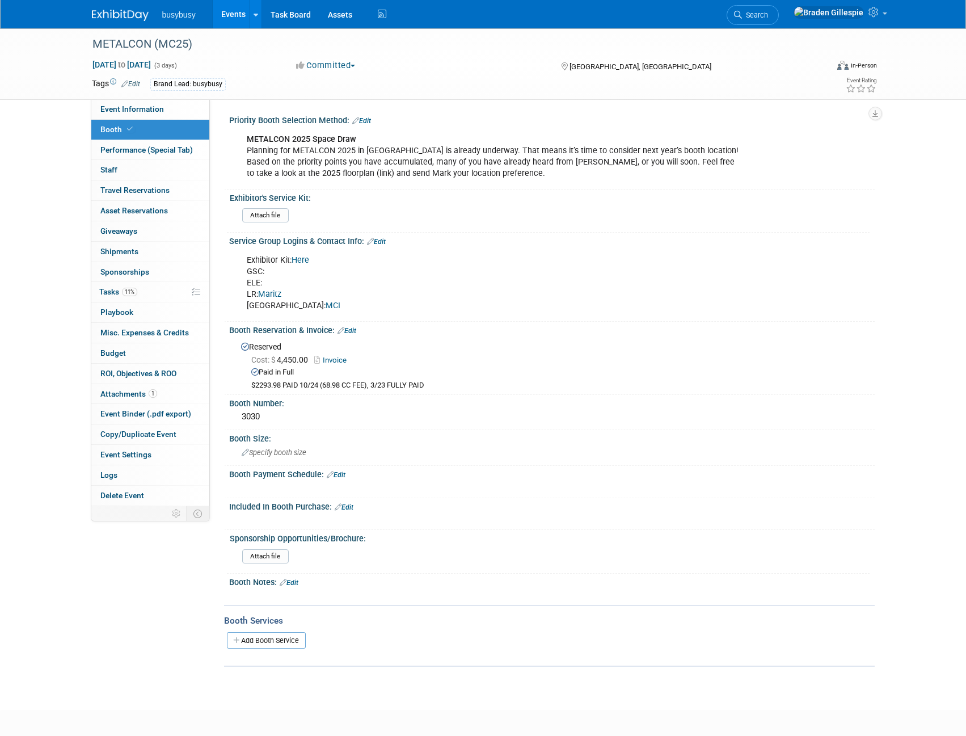
click at [378, 239] on link "Edit" at bounding box center [376, 242] width 19 height 8
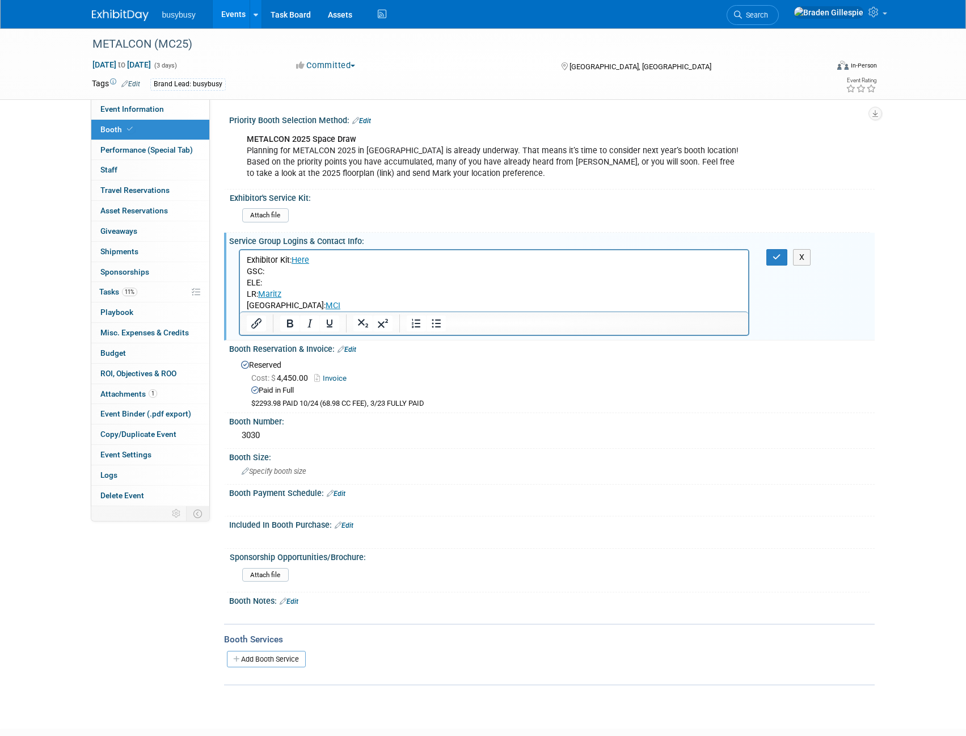
click at [299, 268] on p "Exhibitor Kit: Here GSC: ELE: LR: Maritz Hotel Block: MCI" at bounding box center [494, 282] width 496 height 57
drag, startPoint x: 341, startPoint y: 276, endPoint x: 266, endPoint y: 276, distance: 75.4
click at [266, 276] on p "Exhibitor Kit: Here GSC: TheExpoGroup ELE: LR: Maritz Hotel Block: MCI" at bounding box center [494, 282] width 496 height 57
click at [259, 328] on icon "Insert/edit link" at bounding box center [257, 323] width 14 height 14
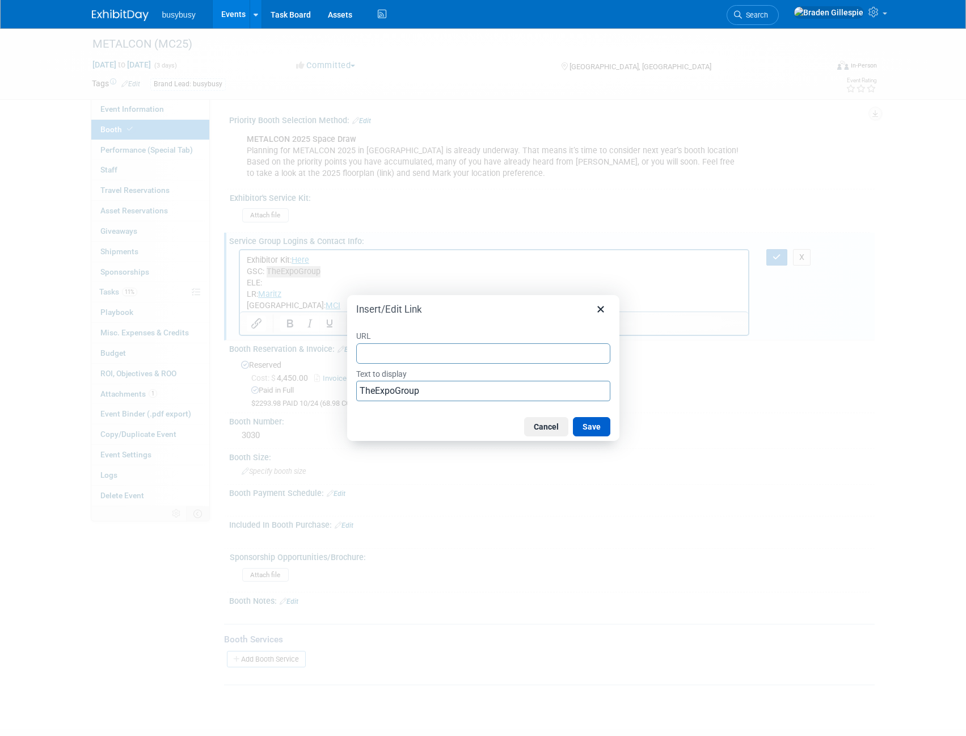
type input "[URL][DOMAIN_NAME]"
click at [588, 423] on button "Save" at bounding box center [591, 426] width 37 height 19
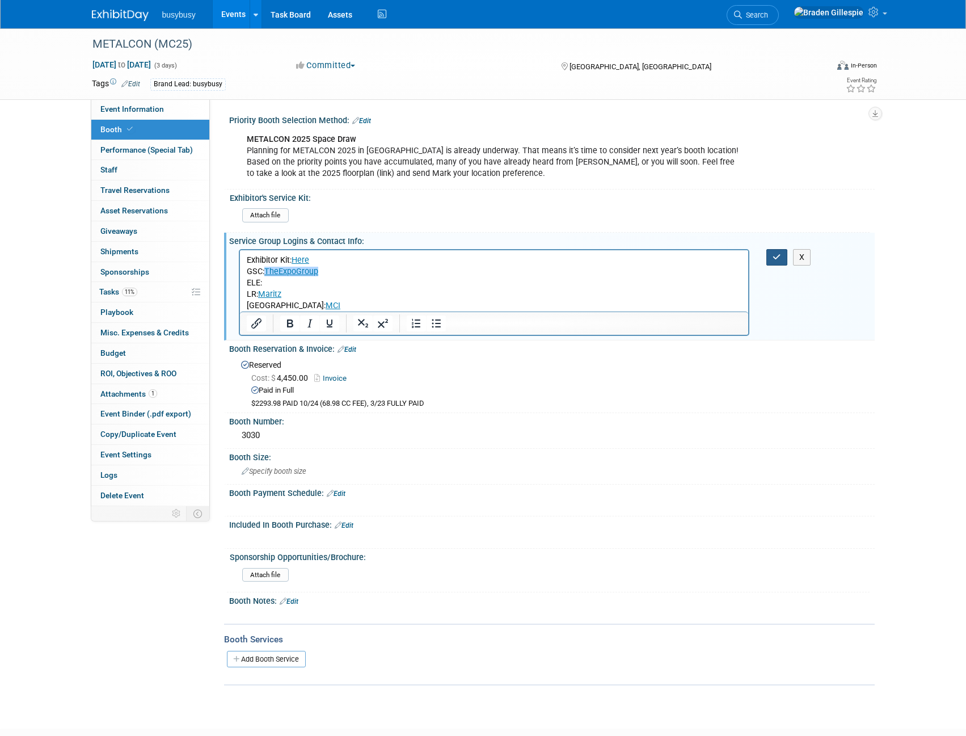
click at [775, 255] on icon "button" at bounding box center [776, 257] width 9 height 8
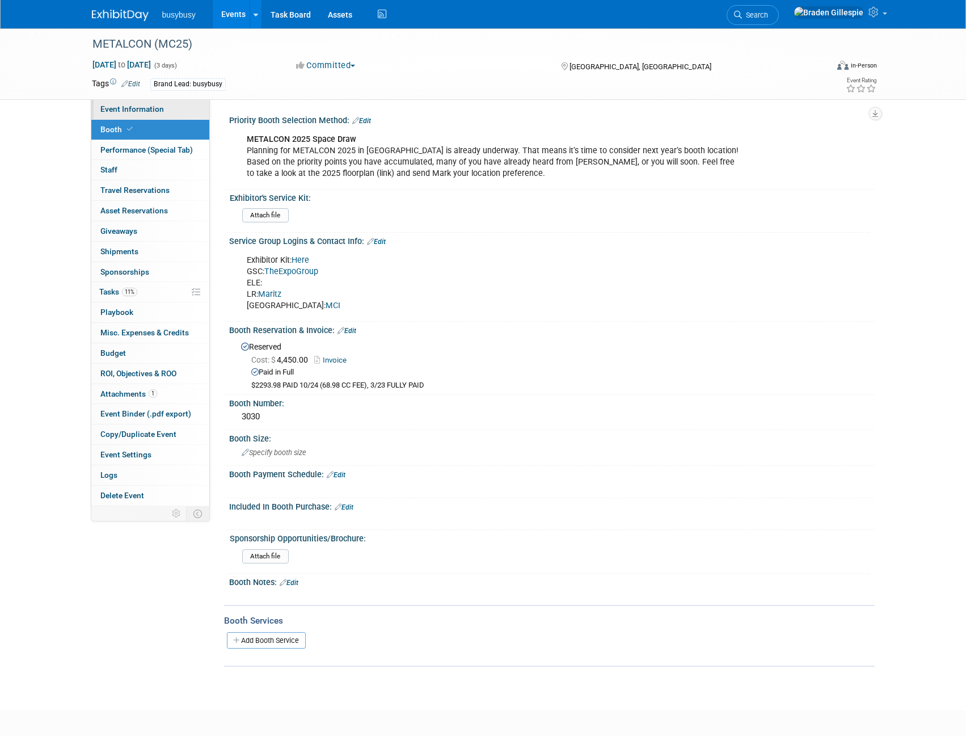
click at [146, 111] on span "Event Information" at bounding box center [132, 108] width 64 height 9
select select "BusyBusy"
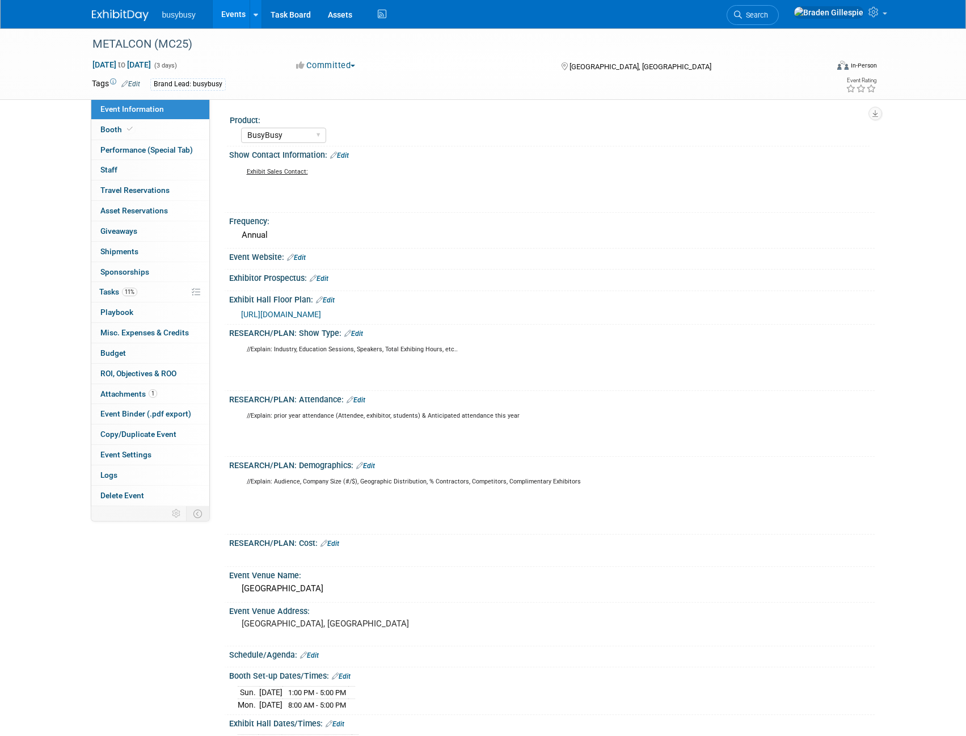
click at [321, 311] on span "[URL][DOMAIN_NAME]" at bounding box center [281, 314] width 80 height 9
click at [290, 258] on icon at bounding box center [290, 256] width 7 height 7
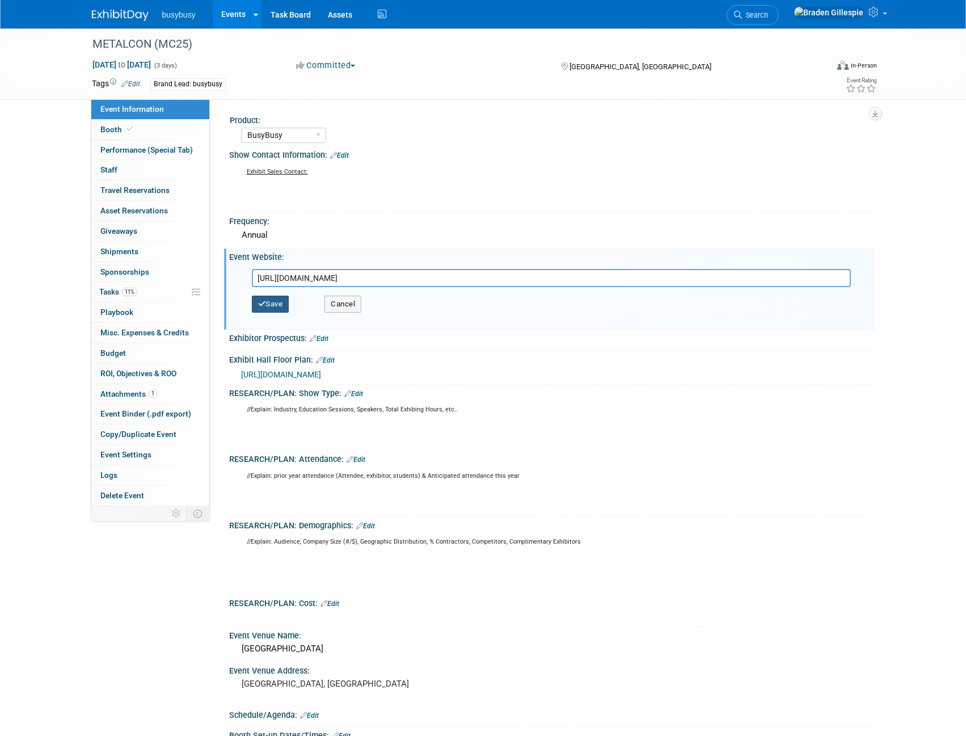
type input "[URL][DOMAIN_NAME]"
click at [276, 304] on button "Save" at bounding box center [270, 303] width 37 height 17
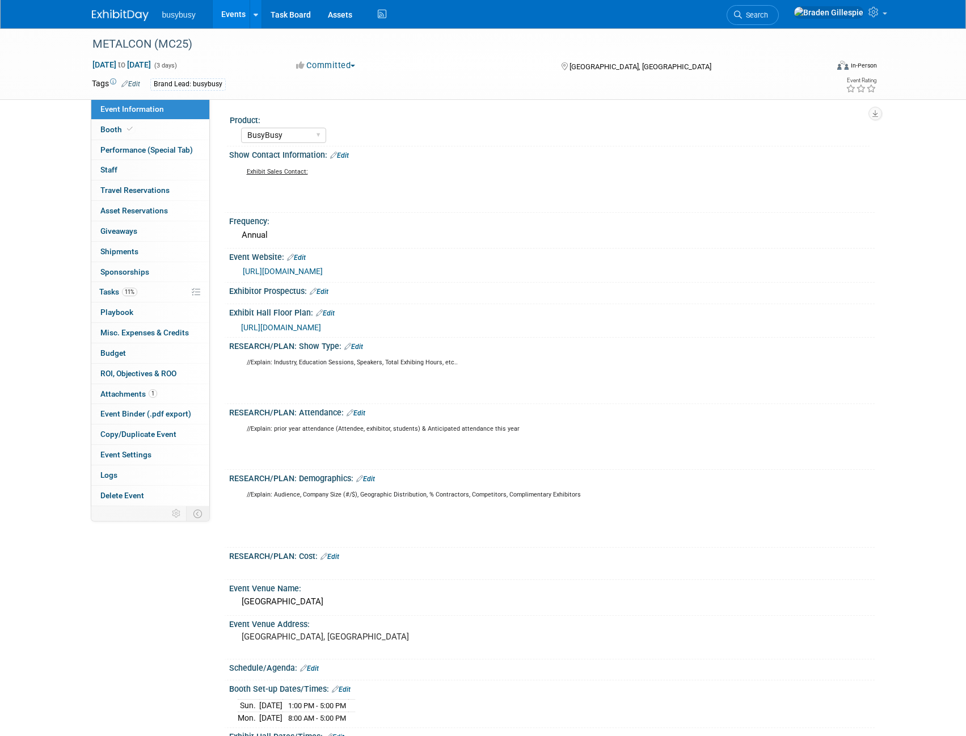
click at [363, 345] on link "Edit" at bounding box center [353, 347] width 19 height 8
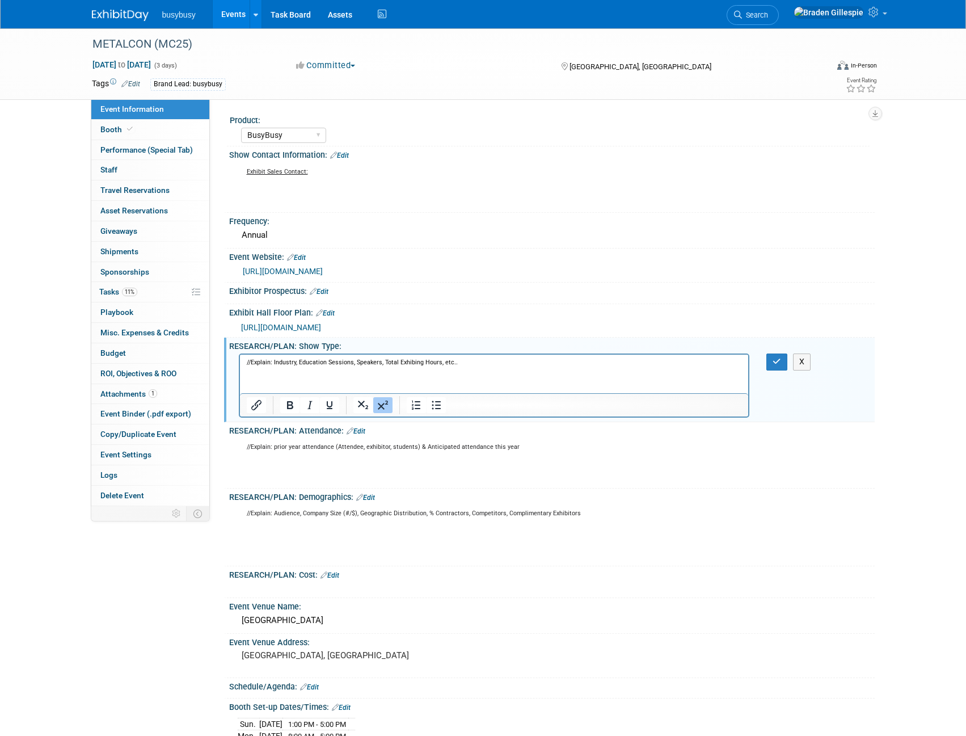
click at [351, 374] on p "//Explain: Industry, Education Sessions, Speakers, Total Exhibing Hours, etc.." at bounding box center [494, 376] width 496 height 34
drag, startPoint x: 410, startPoint y: 370, endPoint x: 106, endPoint y: 349, distance: 304.7
click at [239, 354] on html "//Explain: Industry, Education Sessions, Speakers, Total Exhibing Hours, etc.." at bounding box center [493, 373] width 509 height 39
drag, startPoint x: 467, startPoint y: 360, endPoint x: 109, endPoint y: 356, distance: 358.4
click at [239, 356] on html "//Explain: Industry, Education Sessions, Speakers, Total Exhibing Hours, etc.." at bounding box center [493, 373] width 509 height 39
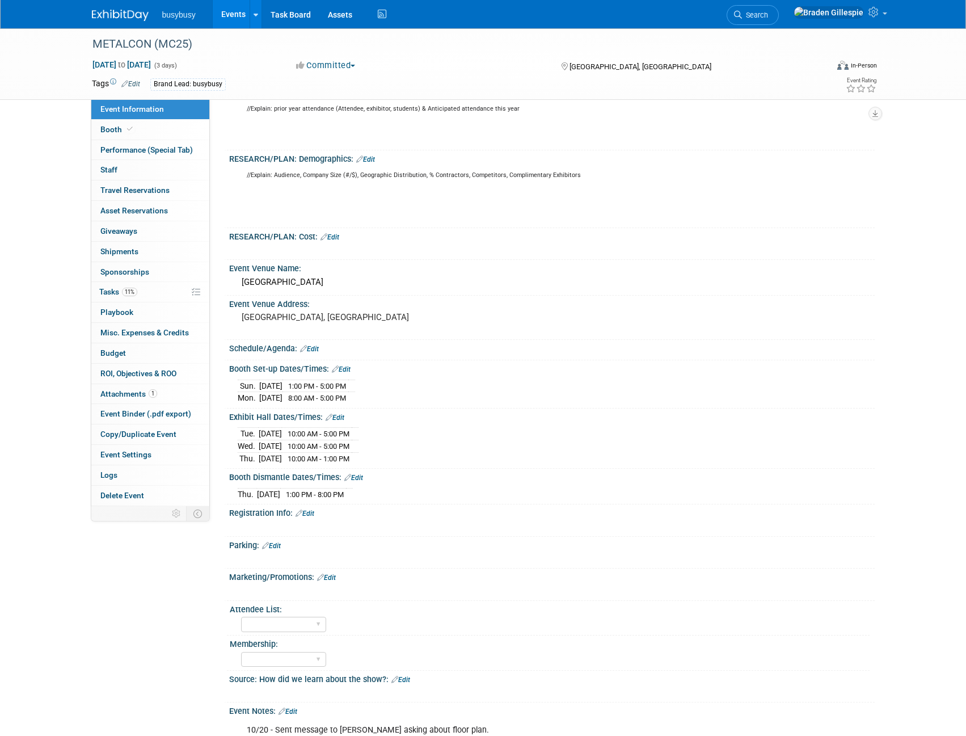
scroll to position [340, 0]
click at [365, 280] on div "Las Vegas Convention Center" at bounding box center [552, 280] width 628 height 18
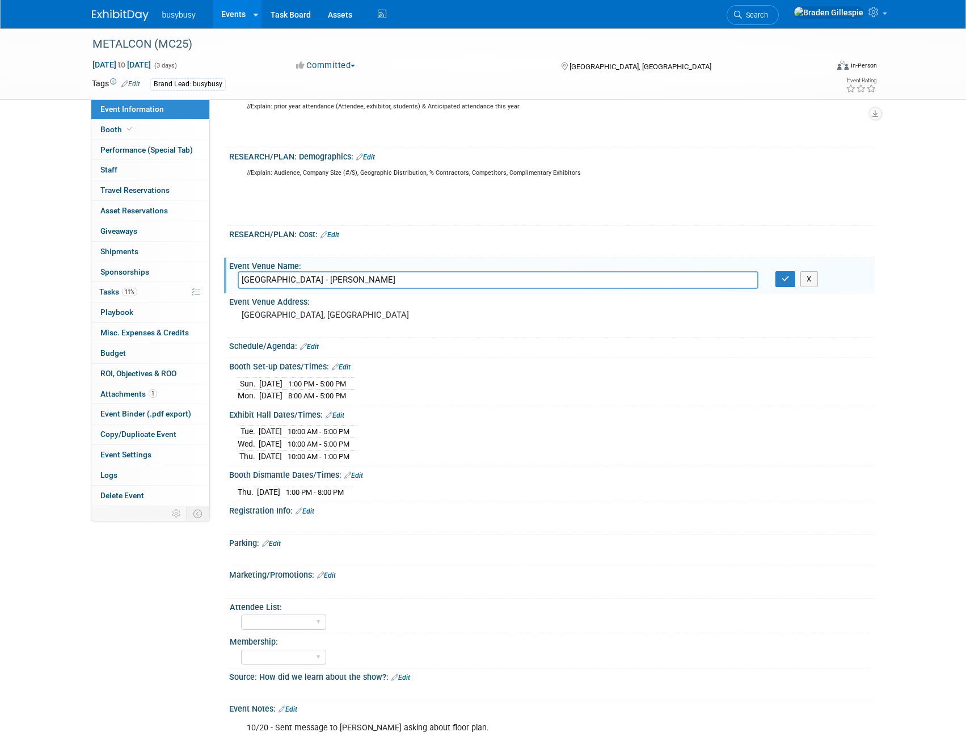
type input "[GEOGRAPHIC_DATA] - [PERSON_NAME]"
click at [349, 313] on pre "[GEOGRAPHIC_DATA], [GEOGRAPHIC_DATA]" at bounding box center [364, 315] width 244 height 10
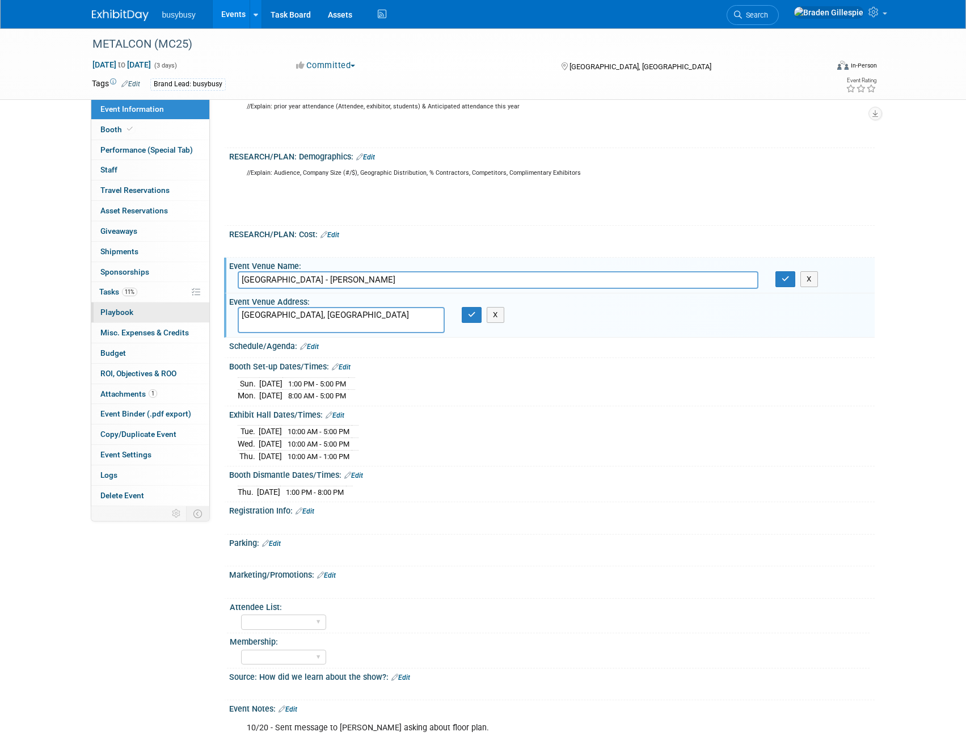
drag, startPoint x: 315, startPoint y: 316, endPoint x: 153, endPoint y: 312, distance: 162.3
click at [153, 312] on div "Event Information Event Info Booth Booth Performance (Special Tab) Performance …" at bounding box center [483, 232] width 800 height 1089
type textarea "[STREET_ADDRESS]"
drag, startPoint x: 471, startPoint y: 314, endPoint x: 505, endPoint y: 312, distance: 34.1
click at [471, 314] on icon "button" at bounding box center [472, 314] width 8 height 7
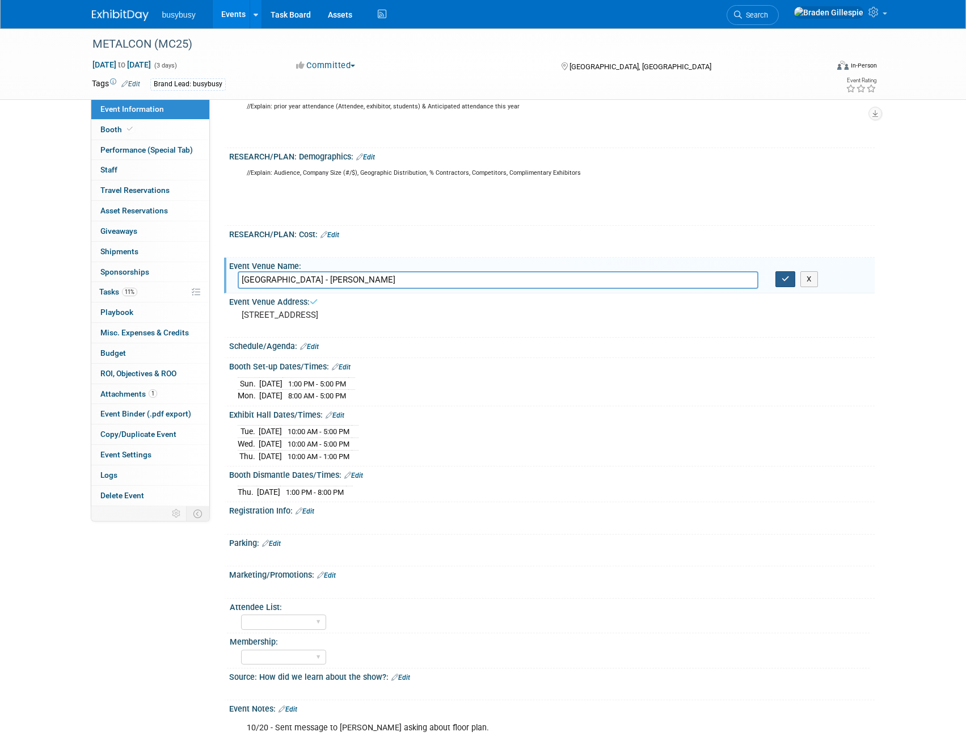
click at [786, 281] on icon "button" at bounding box center [785, 278] width 8 height 7
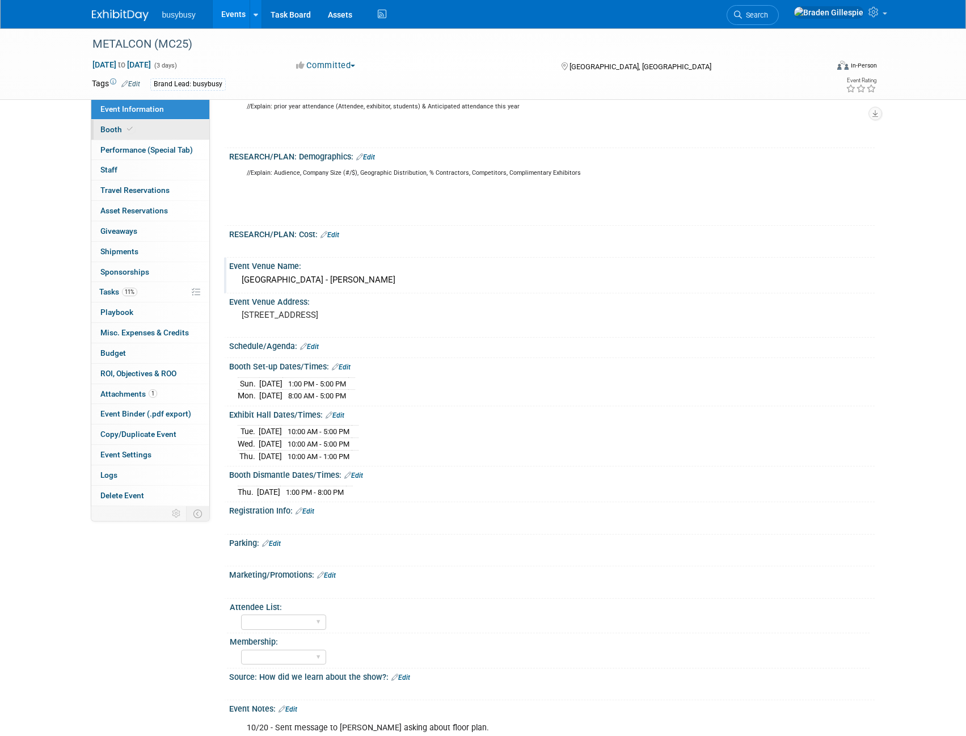
click at [153, 128] on link "Booth" at bounding box center [150, 130] width 118 height 20
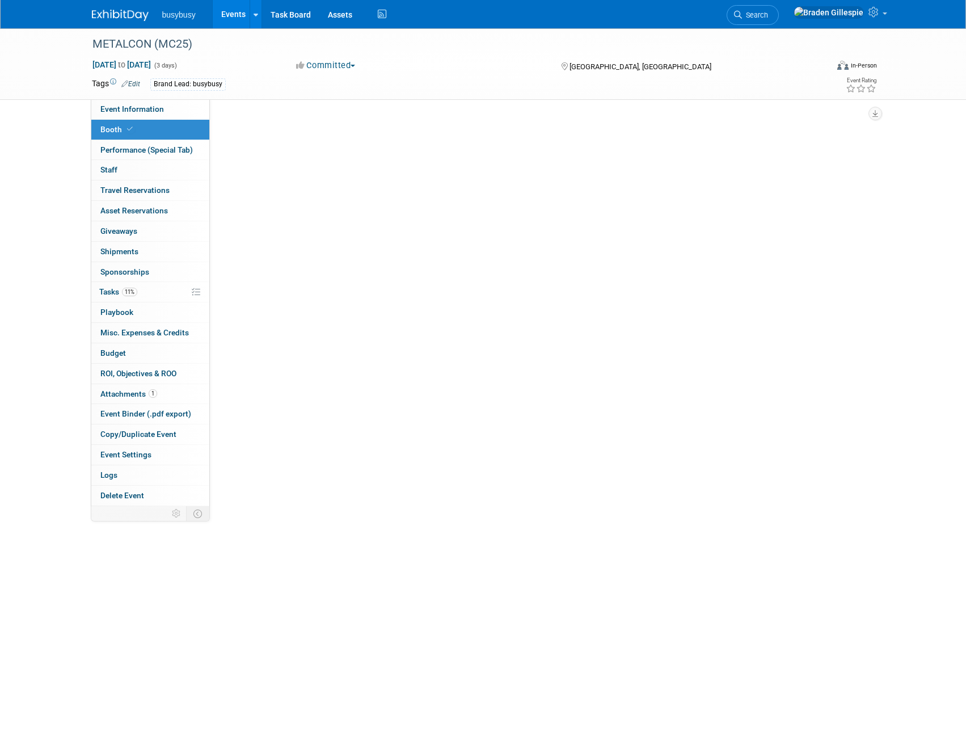
scroll to position [0, 0]
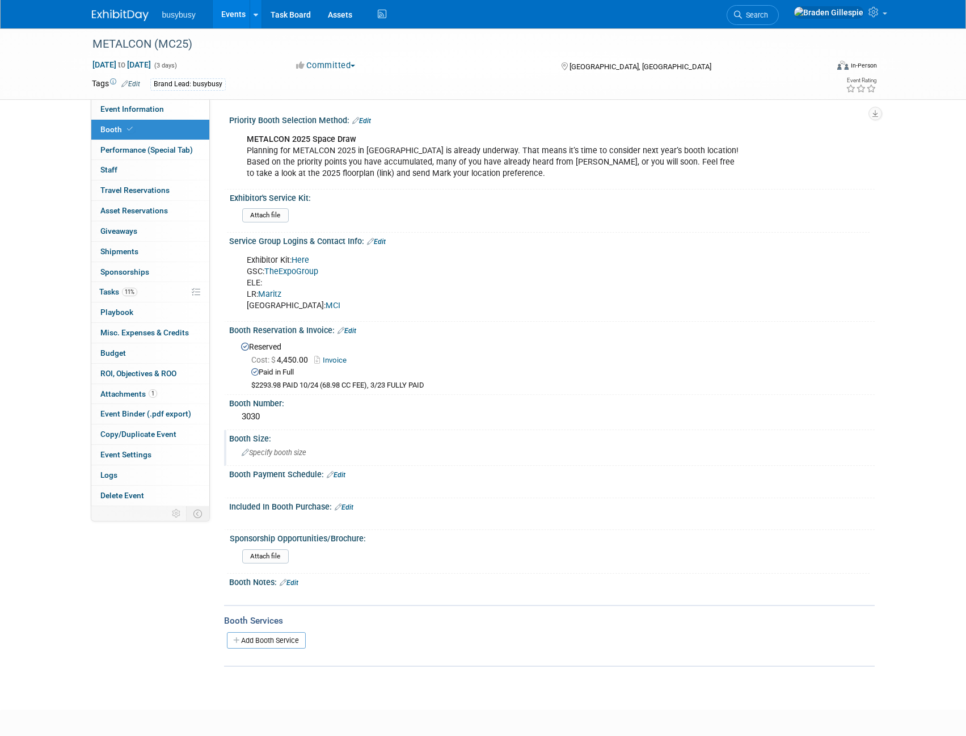
click at [297, 445] on div "Specify booth size" at bounding box center [552, 452] width 628 height 18
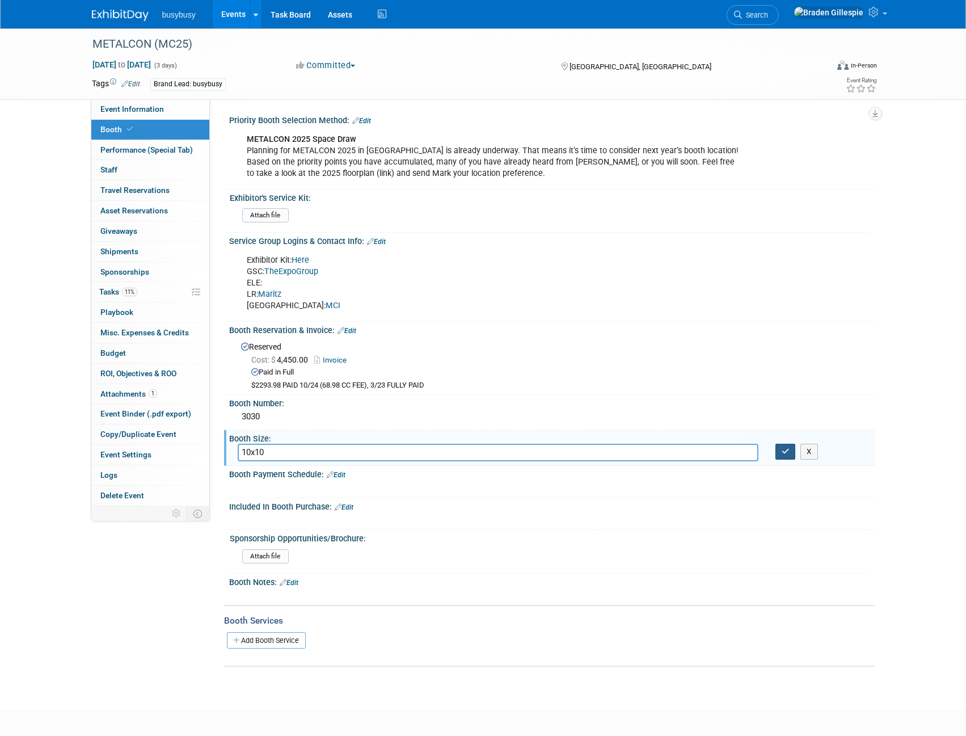
type input "10x10"
click at [778, 449] on button "button" at bounding box center [785, 451] width 20 height 16
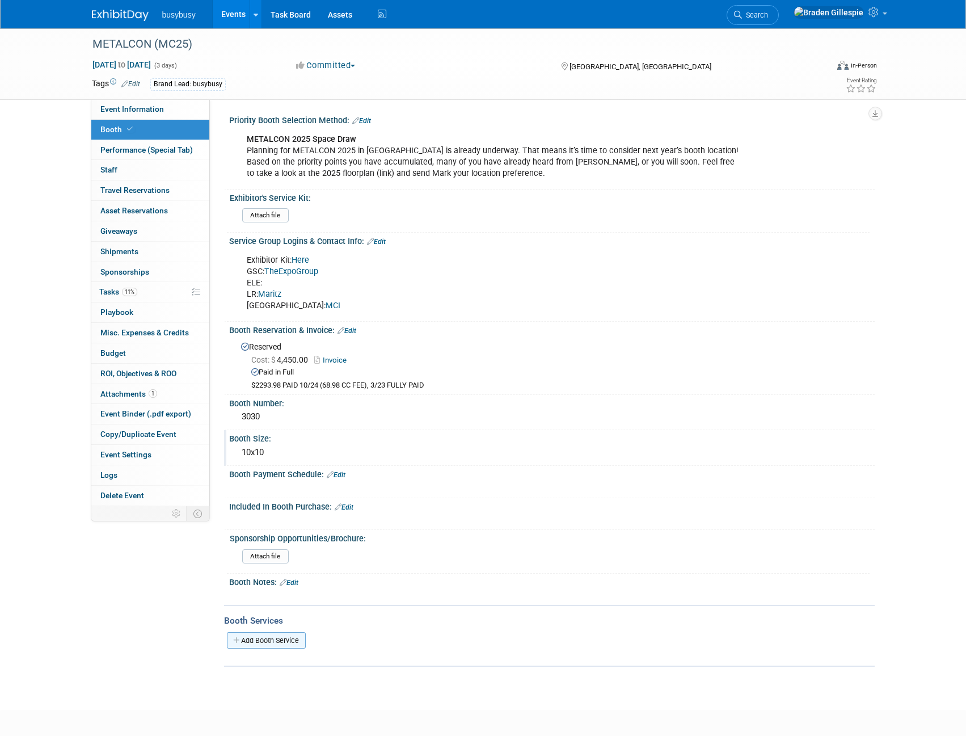
click at [274, 637] on link "Add Booth Service" at bounding box center [266, 640] width 79 height 16
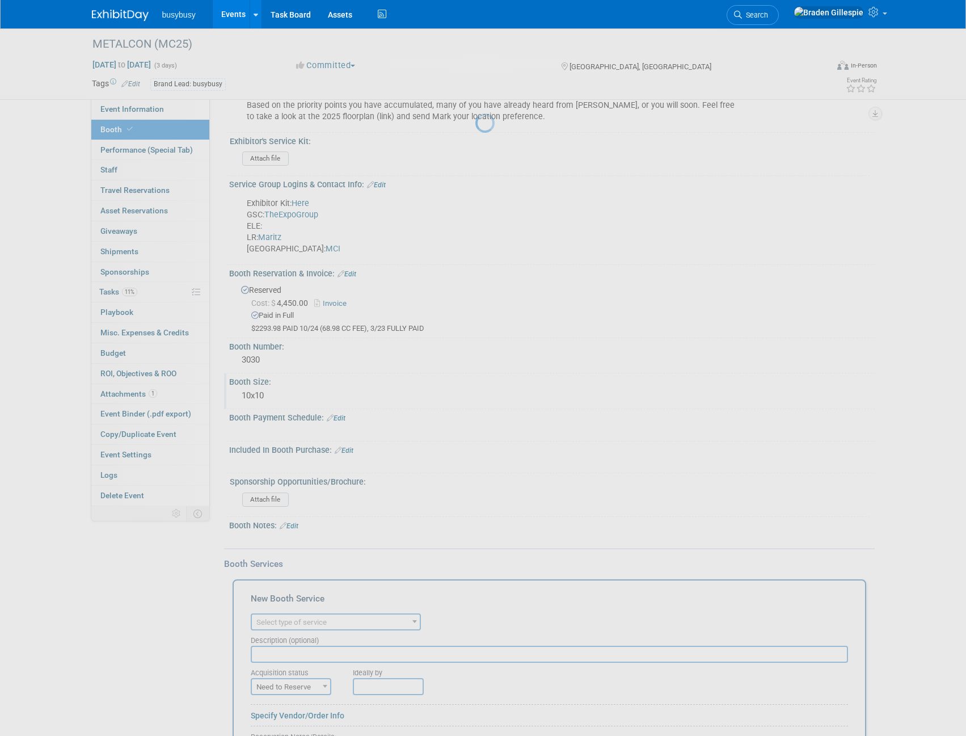
scroll to position [109, 0]
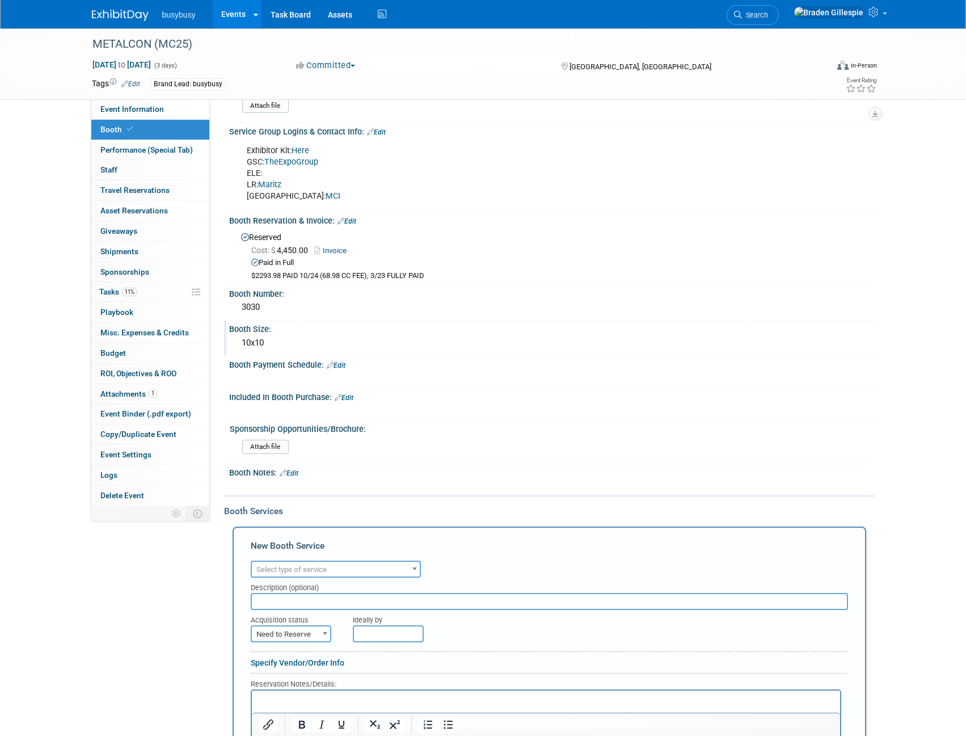
click at [316, 566] on span "Select type of service" at bounding box center [291, 569] width 70 height 9
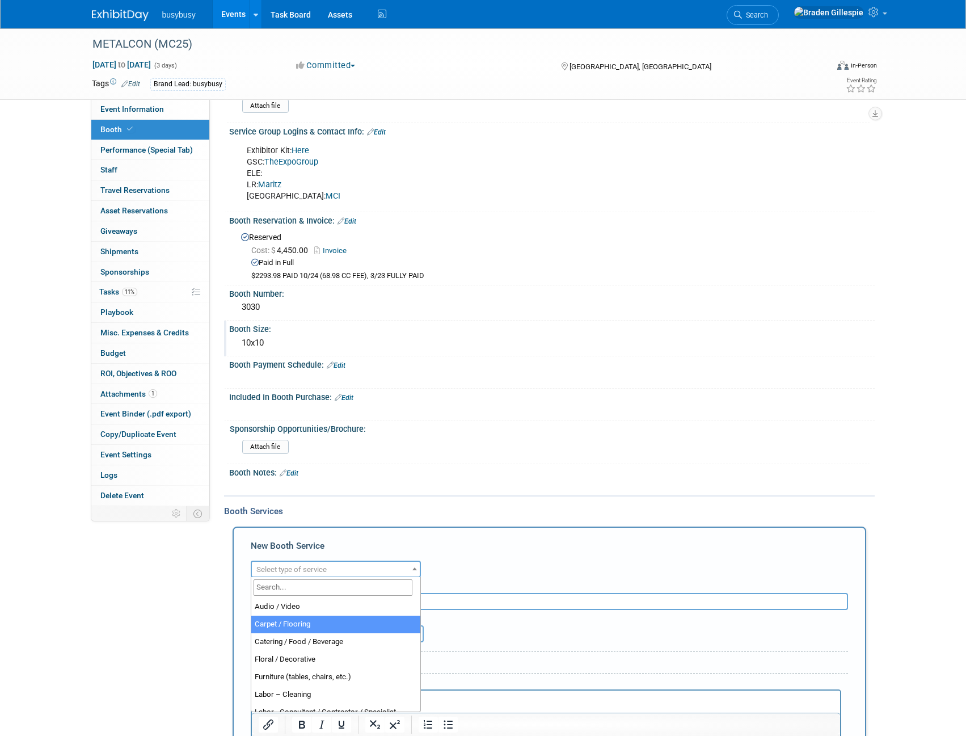
select select "4"
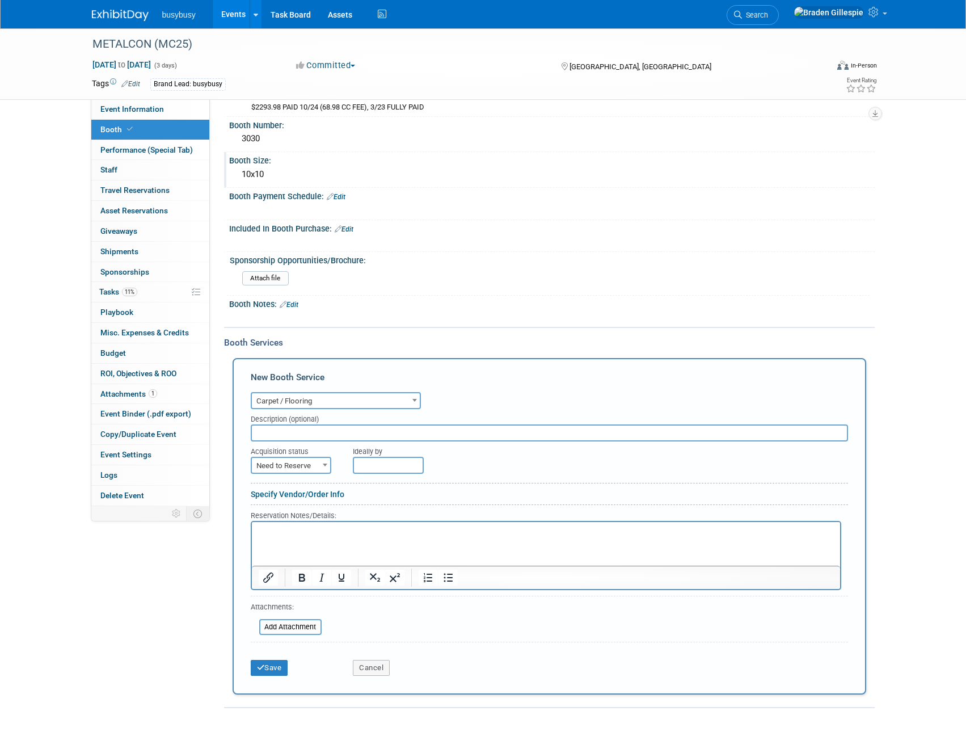
scroll to position [280, 0]
click at [280, 464] on span "Need to Reserve" at bounding box center [291, 464] width 78 height 16
select select "2"
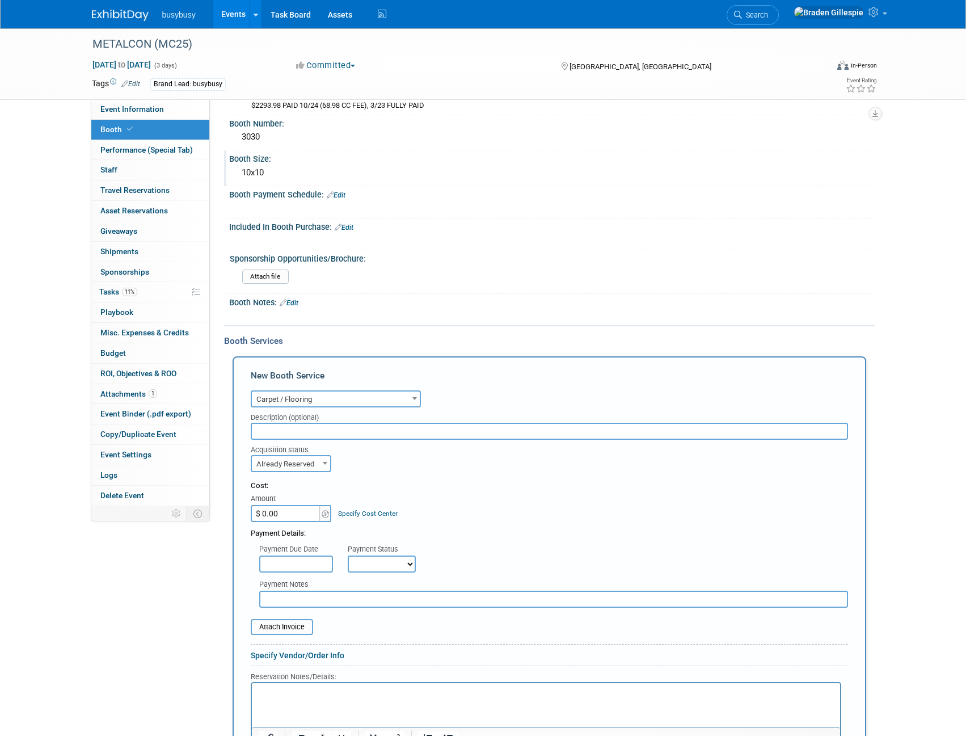
click at [286, 694] on p "Rich Text Area. Press ALT-0 for help." at bounding box center [545, 692] width 575 height 11
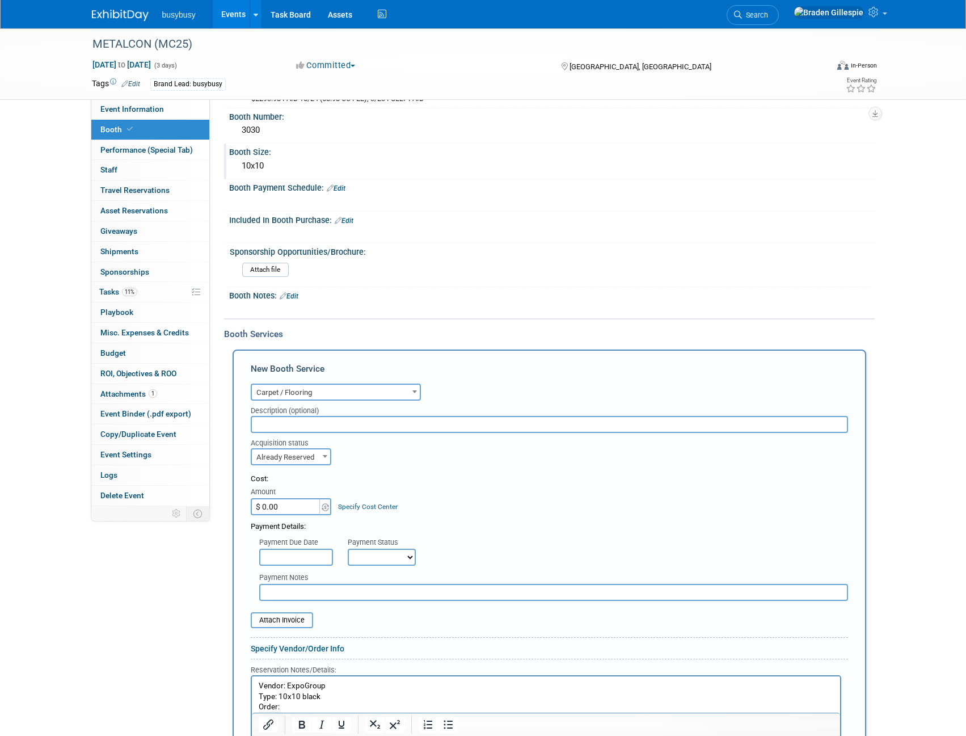
click at [310, 704] on p "Order:" at bounding box center [545, 707] width 575 height 11
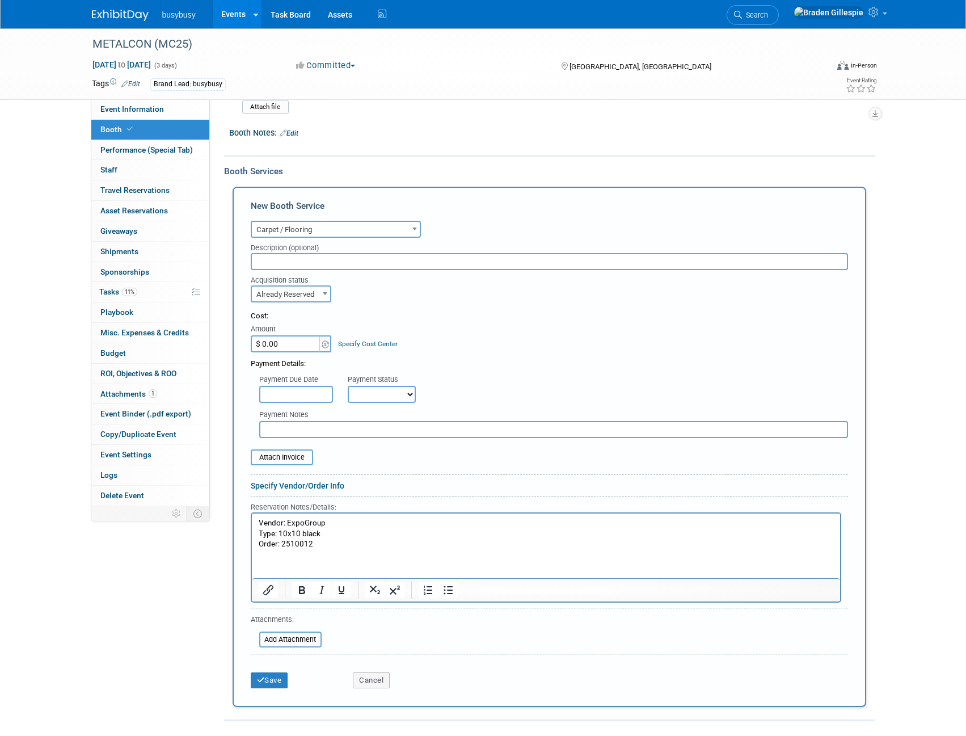
scroll to position [513, 0]
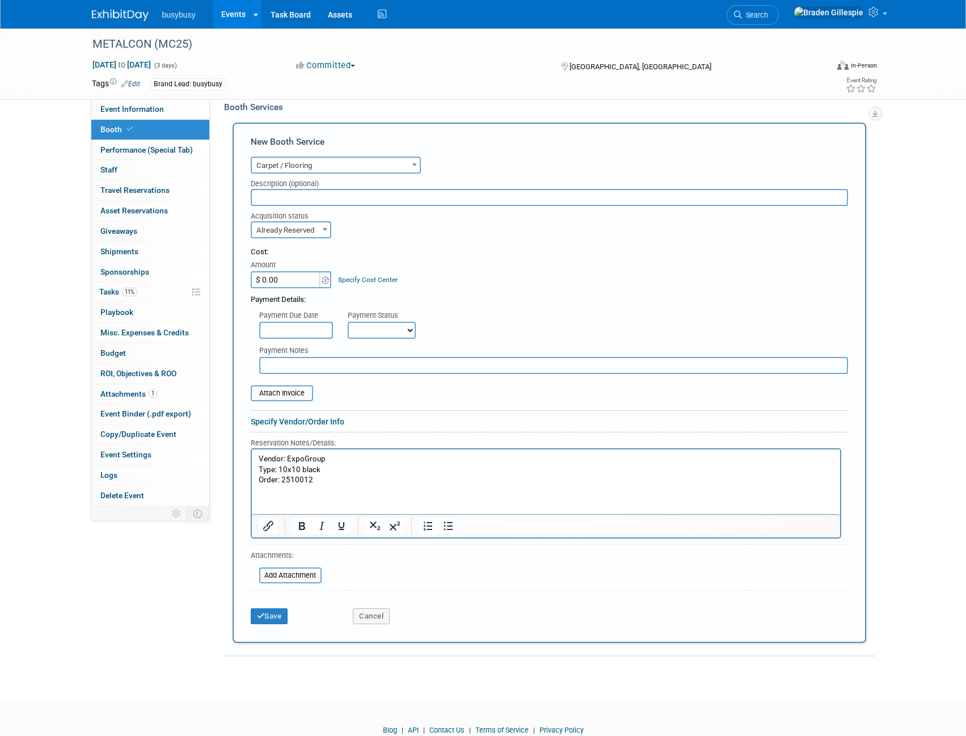
click at [324, 480] on p "Order: 2510012" at bounding box center [545, 480] width 575 height 11
click at [289, 285] on input "$ 0.00" at bounding box center [286, 279] width 71 height 17
type input "$ 586.04"
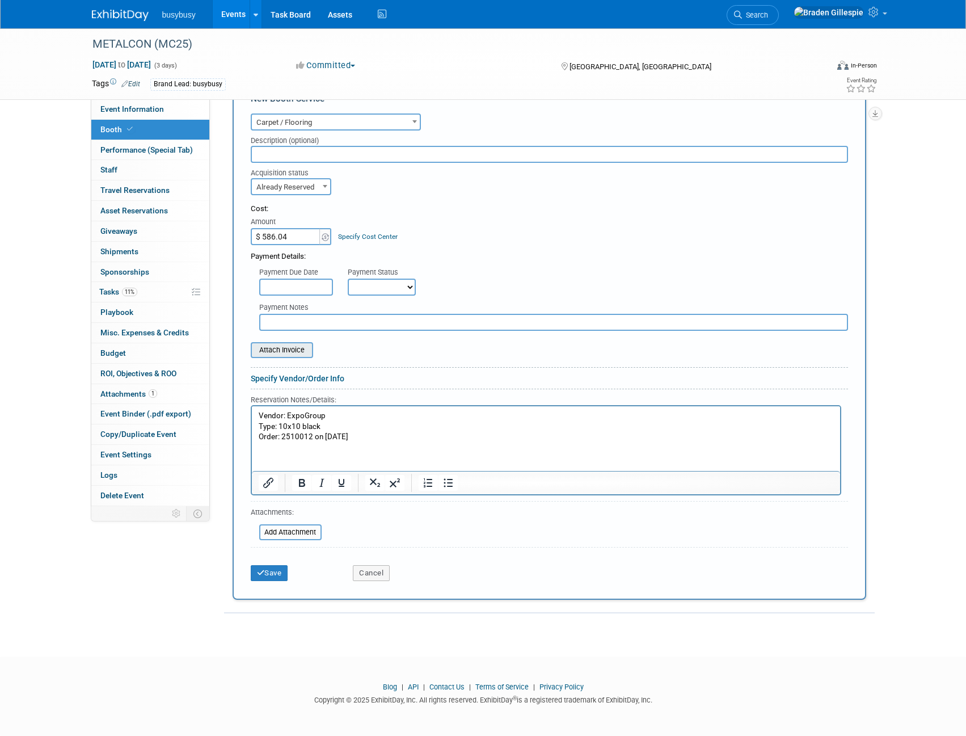
click at [284, 354] on input "file" at bounding box center [244, 350] width 135 height 14
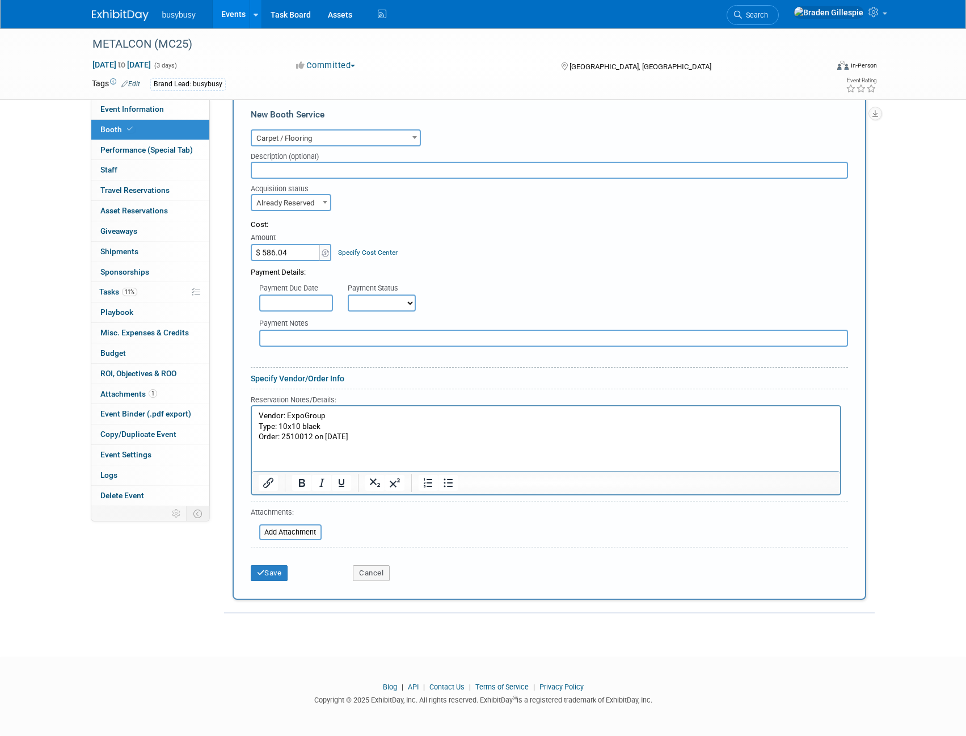
scroll to position [540, 0]
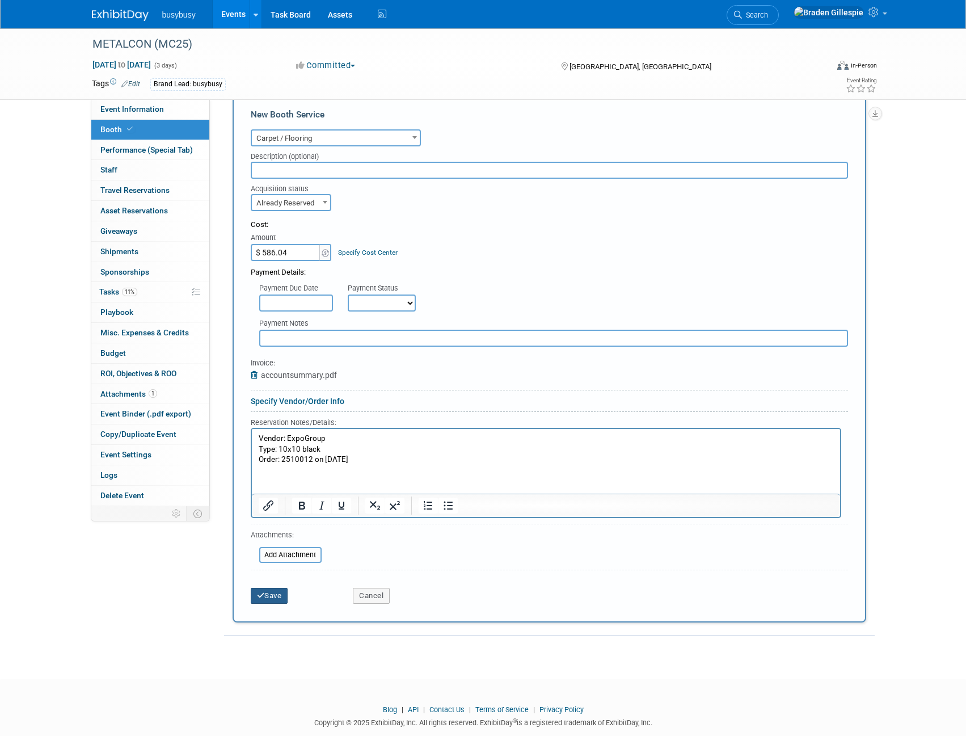
click at [275, 598] on button "Save" at bounding box center [269, 596] width 37 height 16
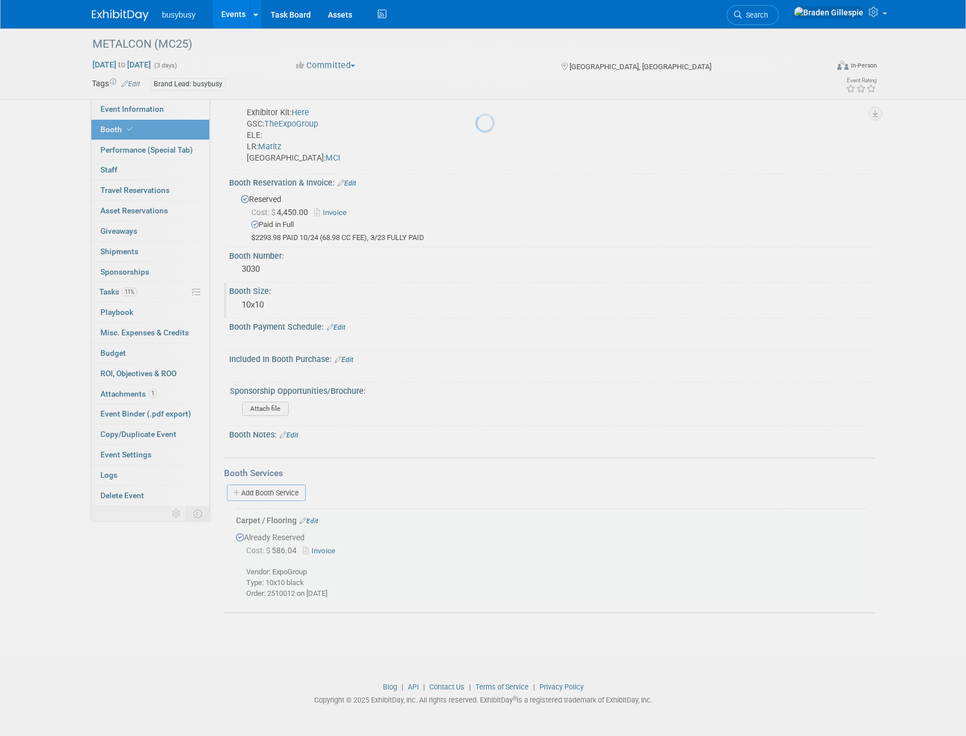
scroll to position [146, 0]
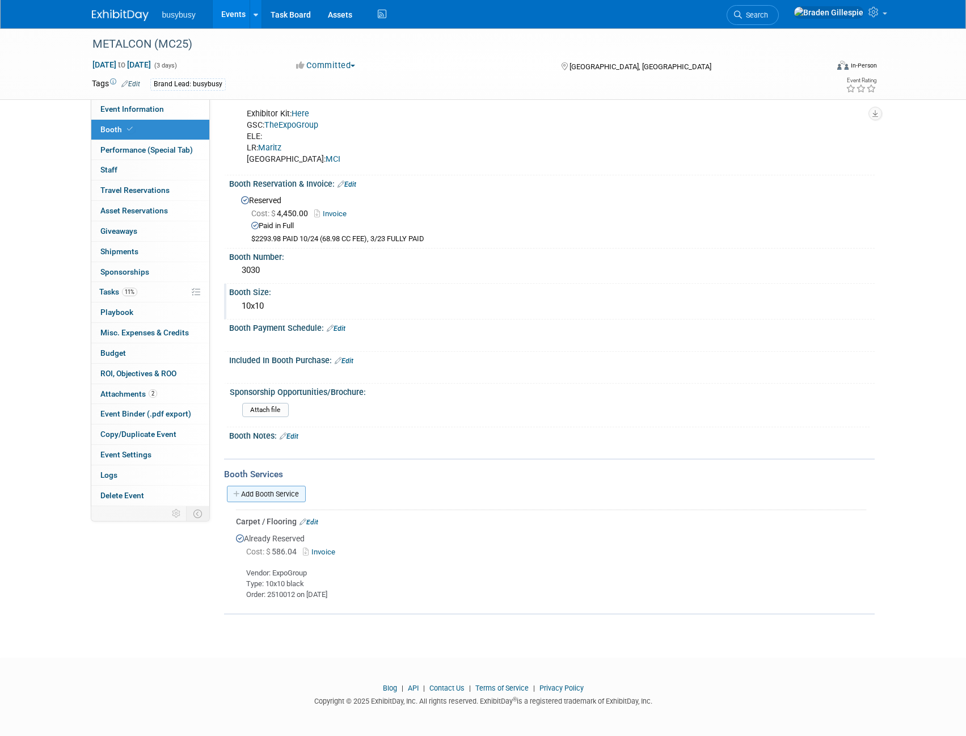
click at [284, 488] on link "Add Booth Service" at bounding box center [266, 493] width 79 height 16
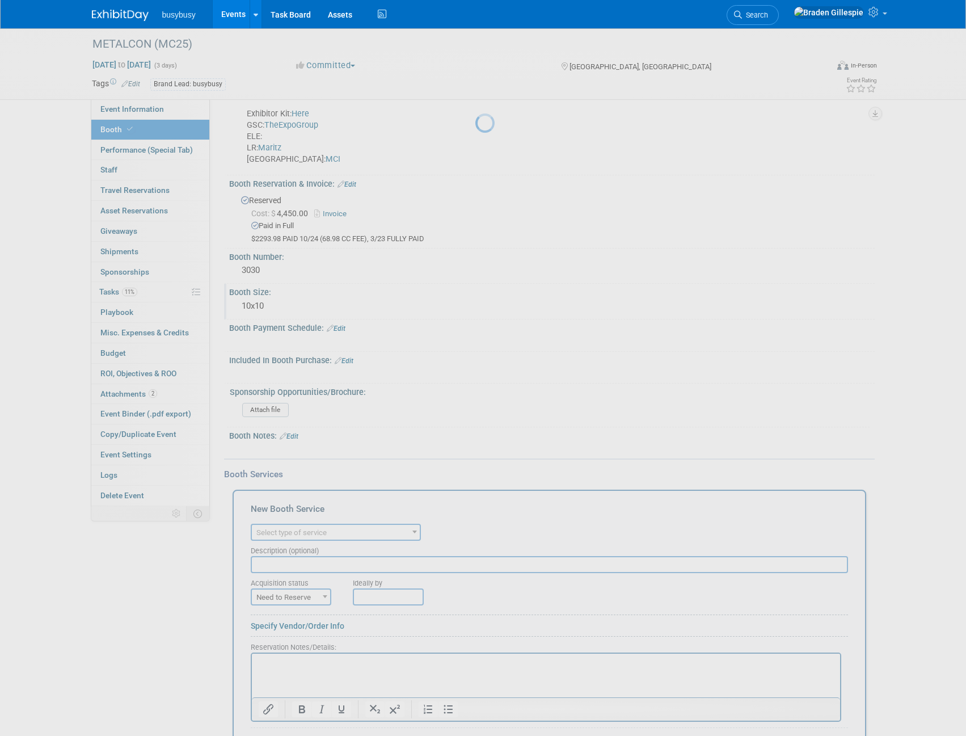
scroll to position [0, 0]
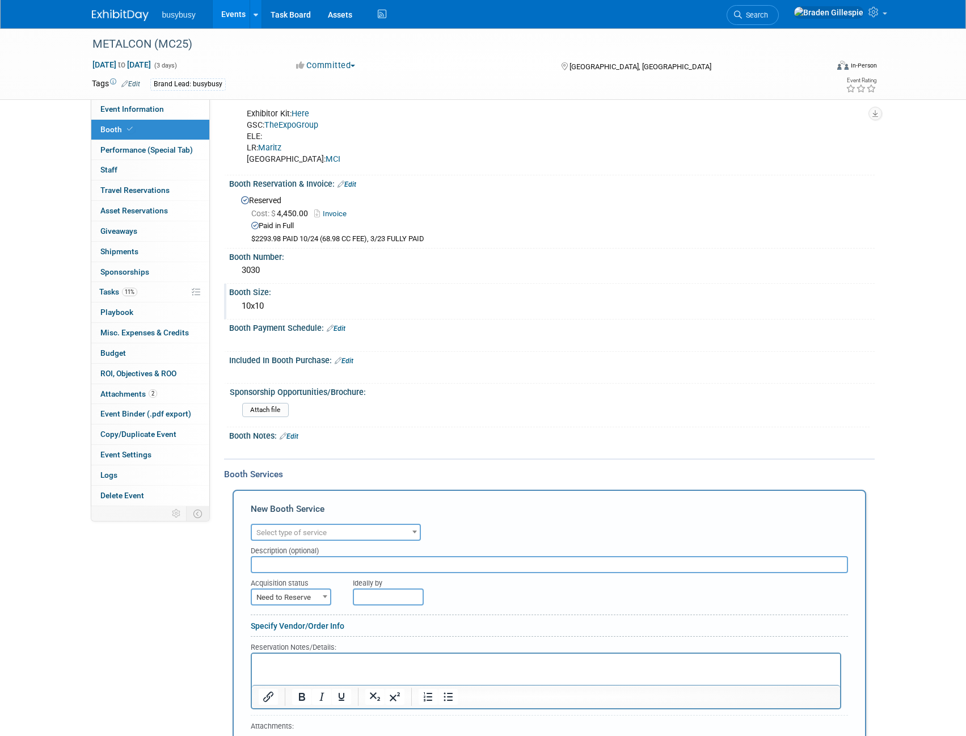
click at [286, 535] on span "Select type of service" at bounding box center [291, 532] width 70 height 9
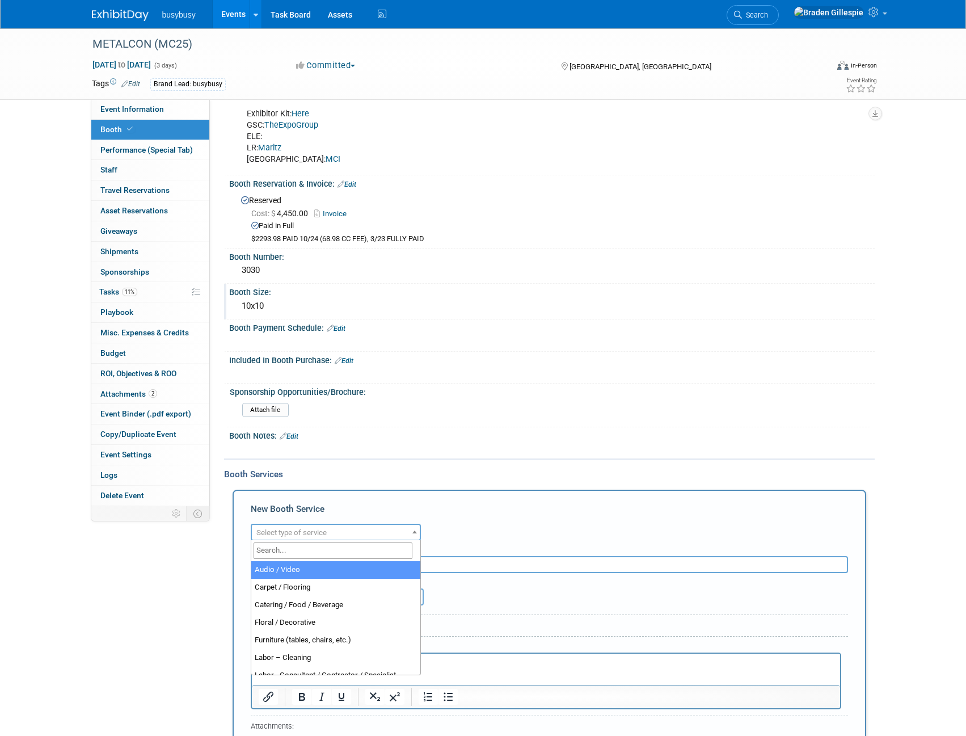
click at [282, 552] on input "search" at bounding box center [332, 550] width 159 height 16
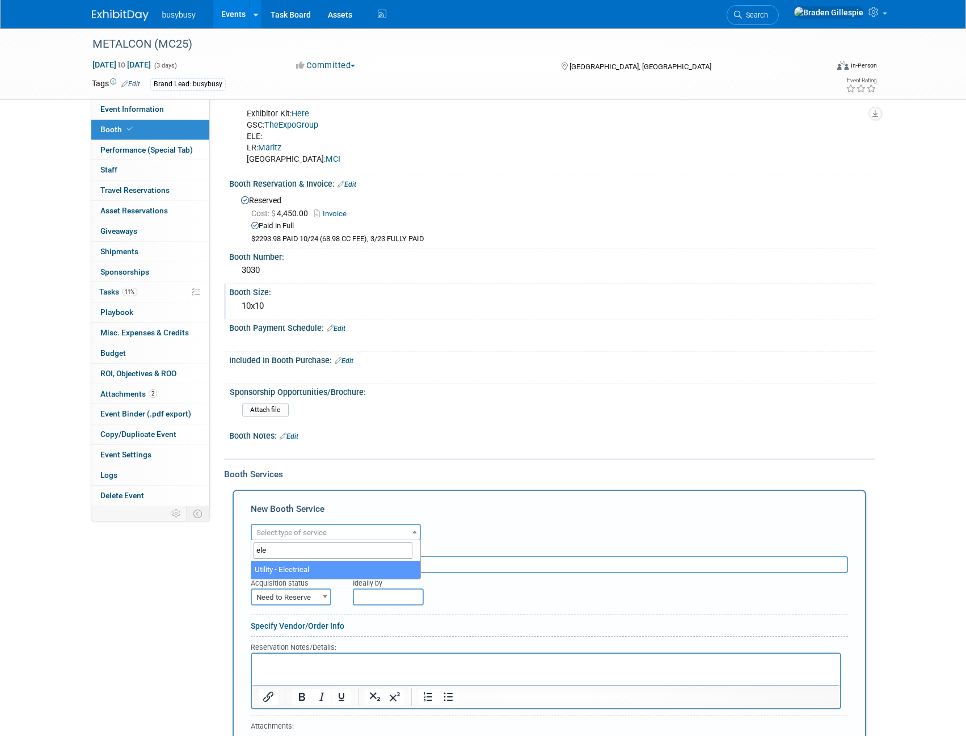
type input "ele"
select select "8"
click at [294, 595] on span "Need to Reserve" at bounding box center [291, 597] width 78 height 16
select select "2"
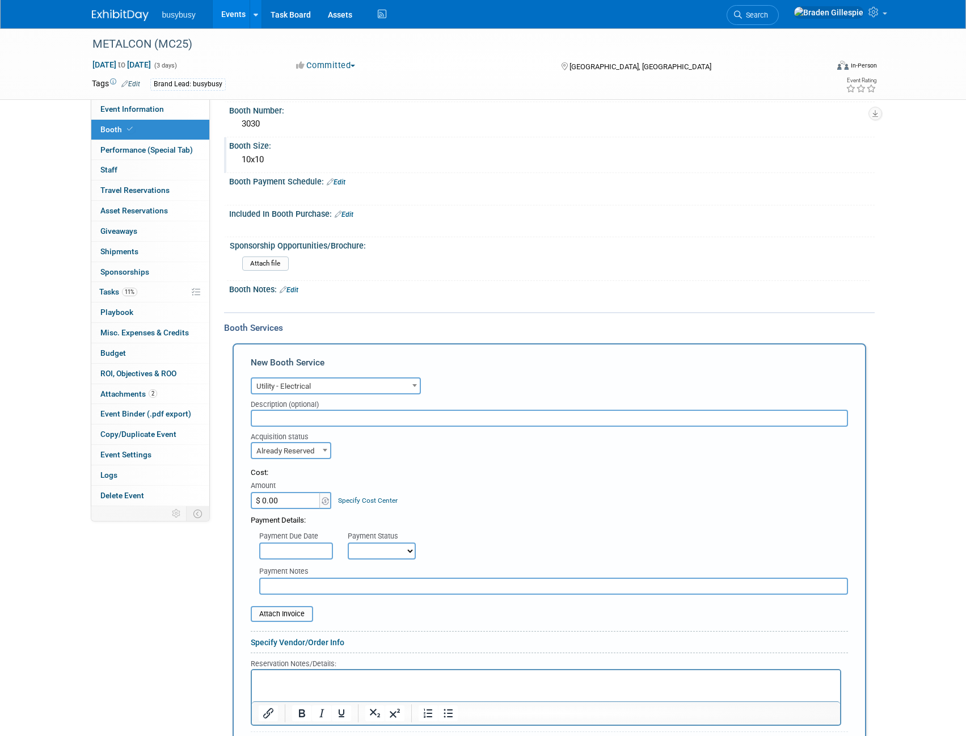
scroll to position [316, 0]
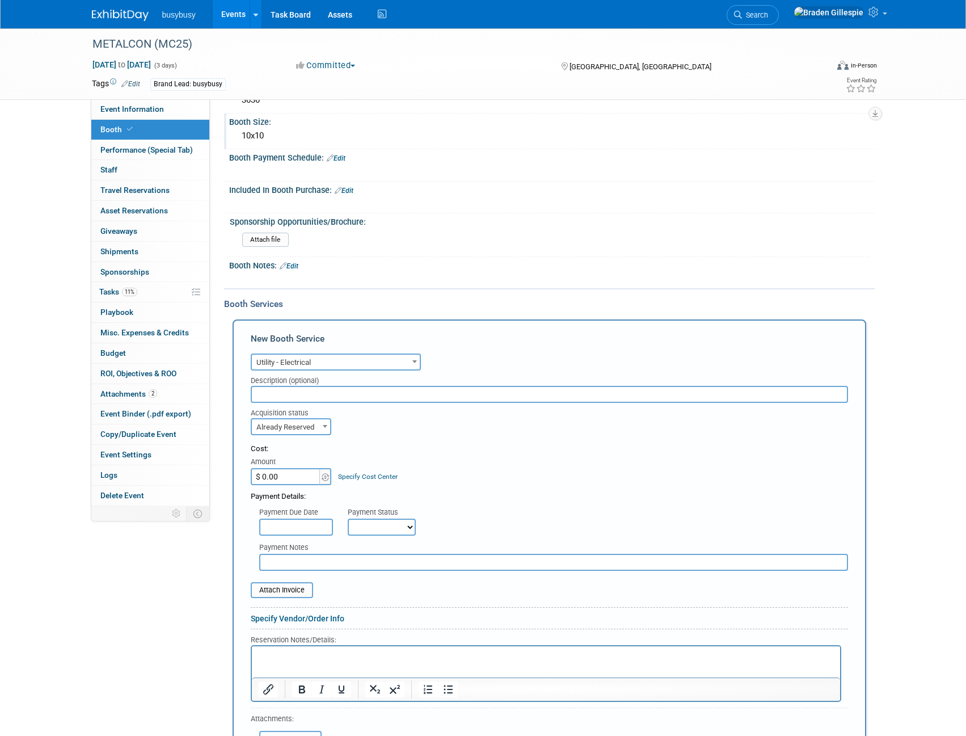
click at [288, 478] on input "$ 0.00" at bounding box center [286, 476] width 71 height 17
type input "$ 219.46"
click at [282, 590] on input "file" at bounding box center [244, 590] width 135 height 14
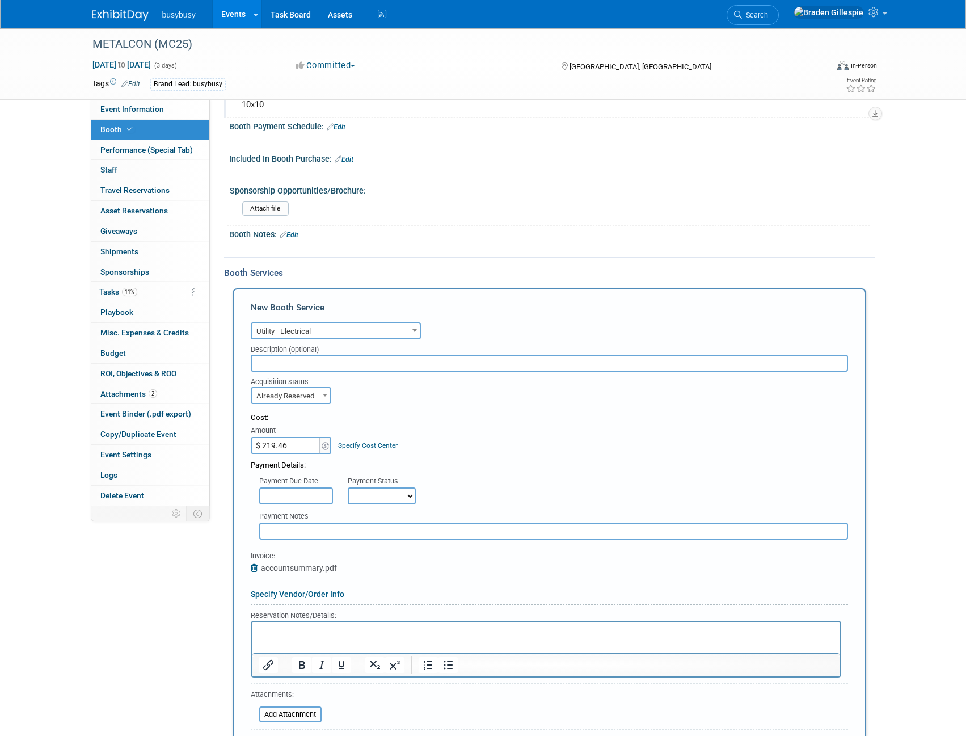
scroll to position [373, 0]
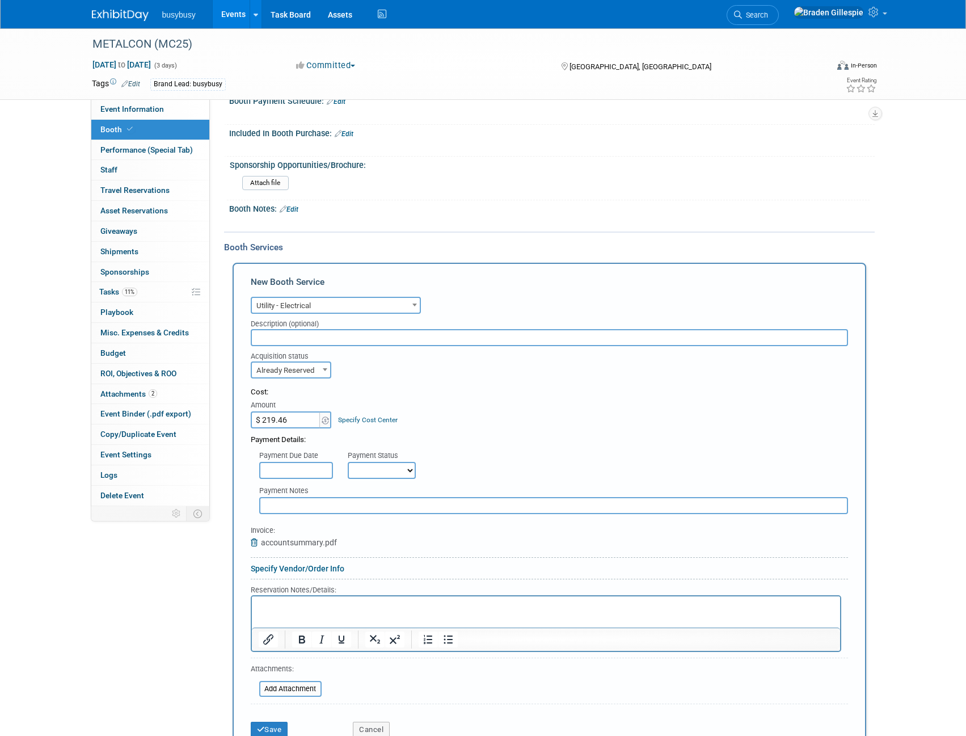
click at [288, 605] on p "Rich Text Area. Press ALT-0 for help." at bounding box center [545, 606] width 575 height 11
click at [314, 629] on p "Order:" at bounding box center [545, 627] width 575 height 11
drag, startPoint x: 299, startPoint y: 604, endPoint x: 228, endPoint y: 603, distance: 70.9
click at [251, 603] on html "on 10/1/25Vendor: ExpoGroup Type: 120v - 5a - 500w Order: 2510012" at bounding box center [545, 614] width 588 height 36
copy p "on 10/1/25"
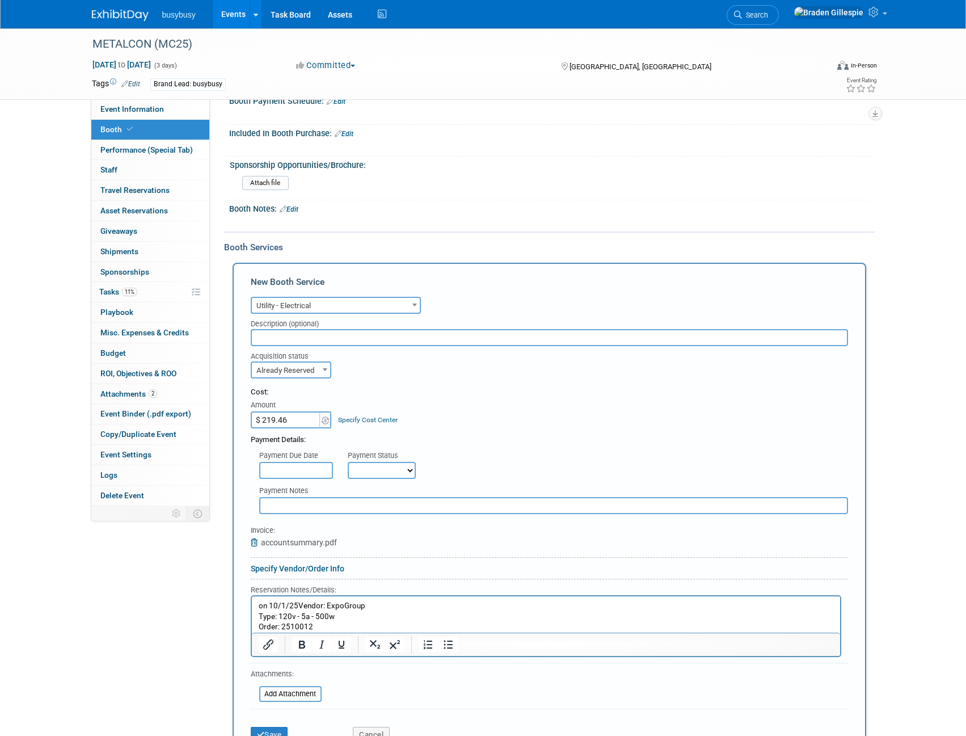
click at [343, 626] on p "Order: 2510012" at bounding box center [545, 627] width 575 height 11
drag, startPoint x: 294, startPoint y: 604, endPoint x: 187, endPoint y: 611, distance: 106.8
click at [251, 611] on html "on 10/1/25Vendor: ExpoGroup Type: 120v - 5a - 500w Order: 2510012 on 10/1/25" at bounding box center [545, 614] width 588 height 36
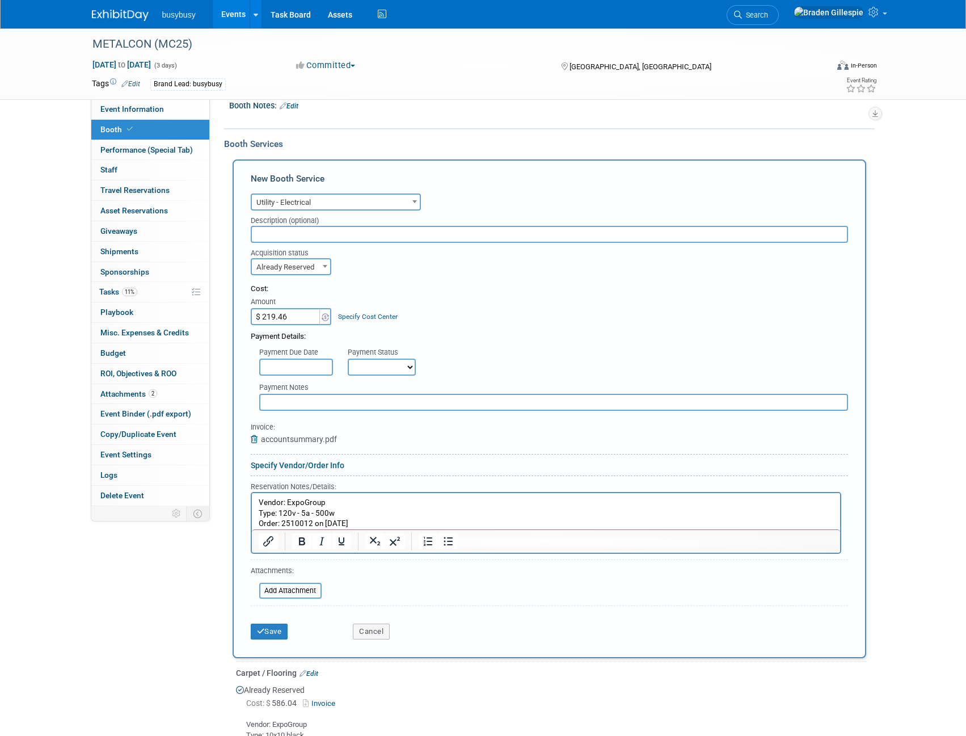
scroll to position [487, 0]
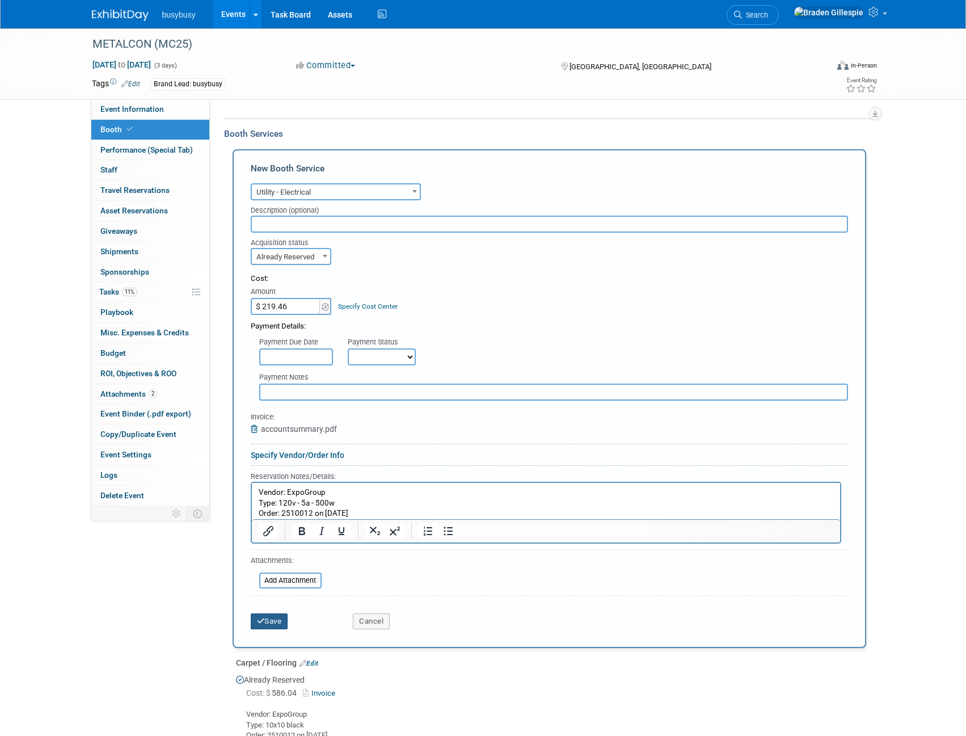
click at [278, 617] on button "Save" at bounding box center [269, 621] width 37 height 16
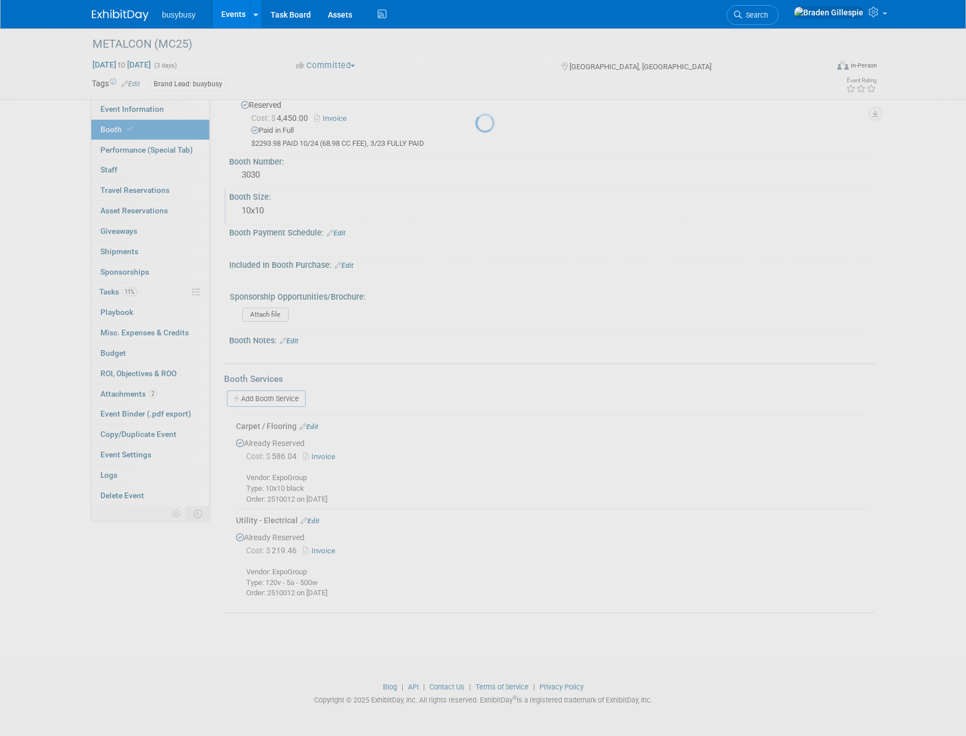
scroll to position [240, 0]
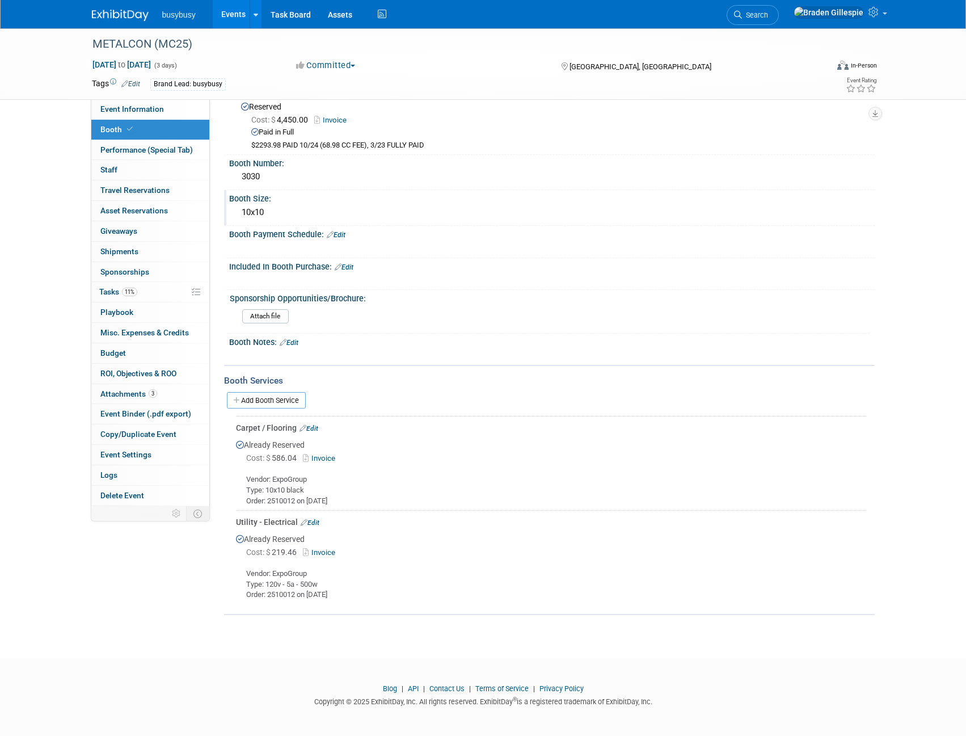
click at [111, 14] on img at bounding box center [120, 15] width 57 height 11
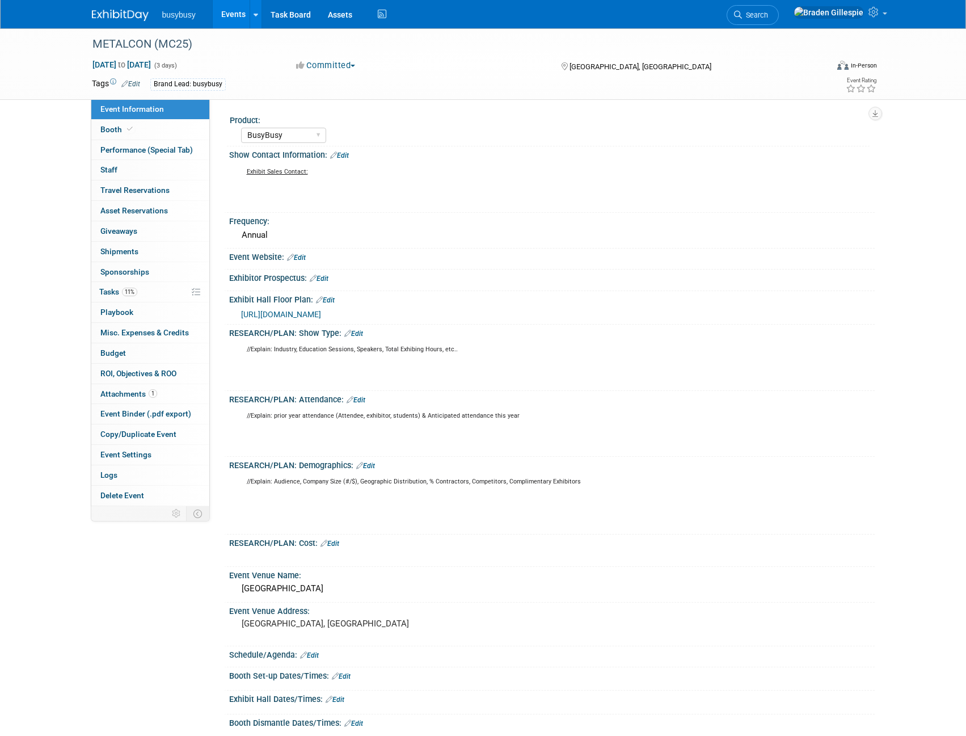
select select "BusyBusy"
click at [768, 13] on span "Search" at bounding box center [755, 15] width 26 height 9
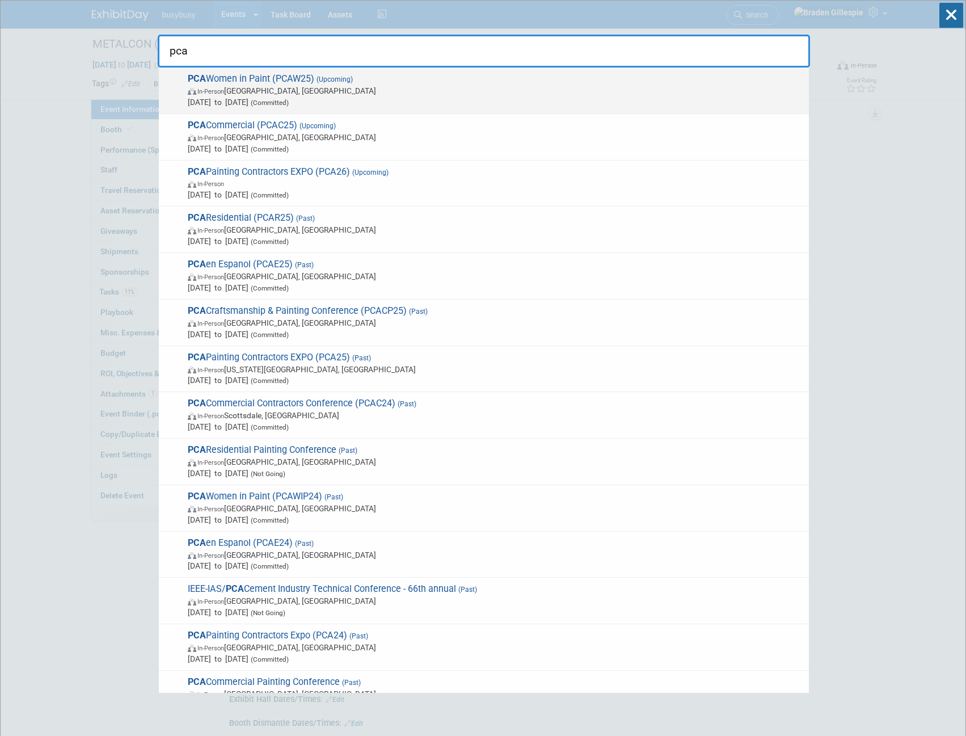
type input "pca"
click at [405, 75] on span "PCA Women in Paint (PCAW25) (Upcoming) In-Person Nashville, TN Oct 27, 2025 to …" at bounding box center [493, 90] width 619 height 35
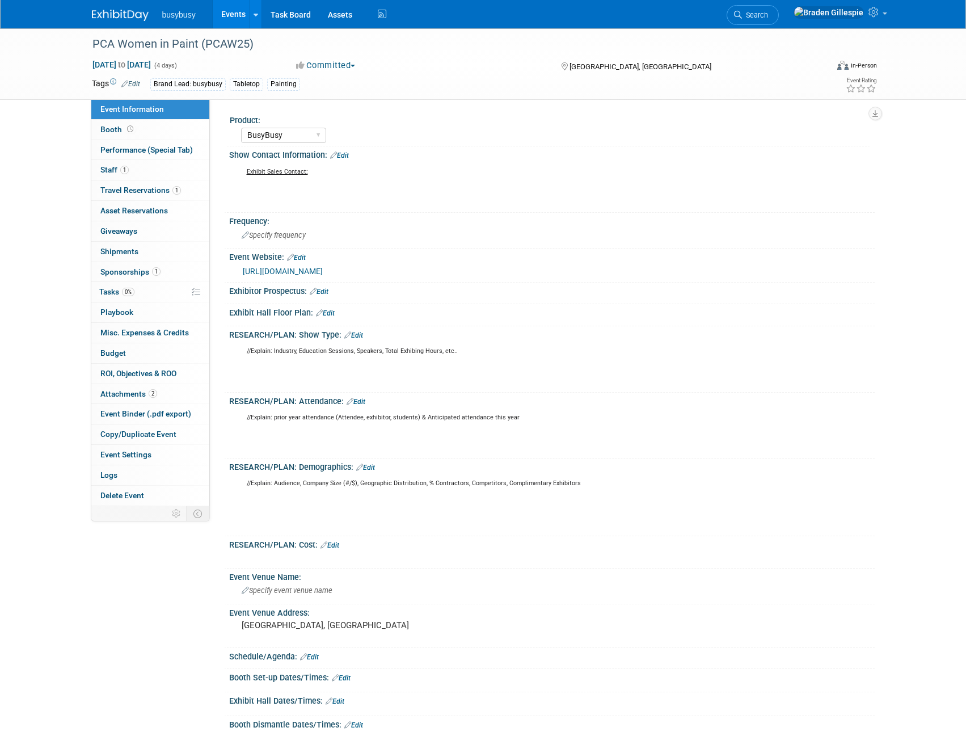
select select "BusyBusy"
click at [163, 185] on link "1 Travel Reservations 1" at bounding box center [150, 190] width 118 height 20
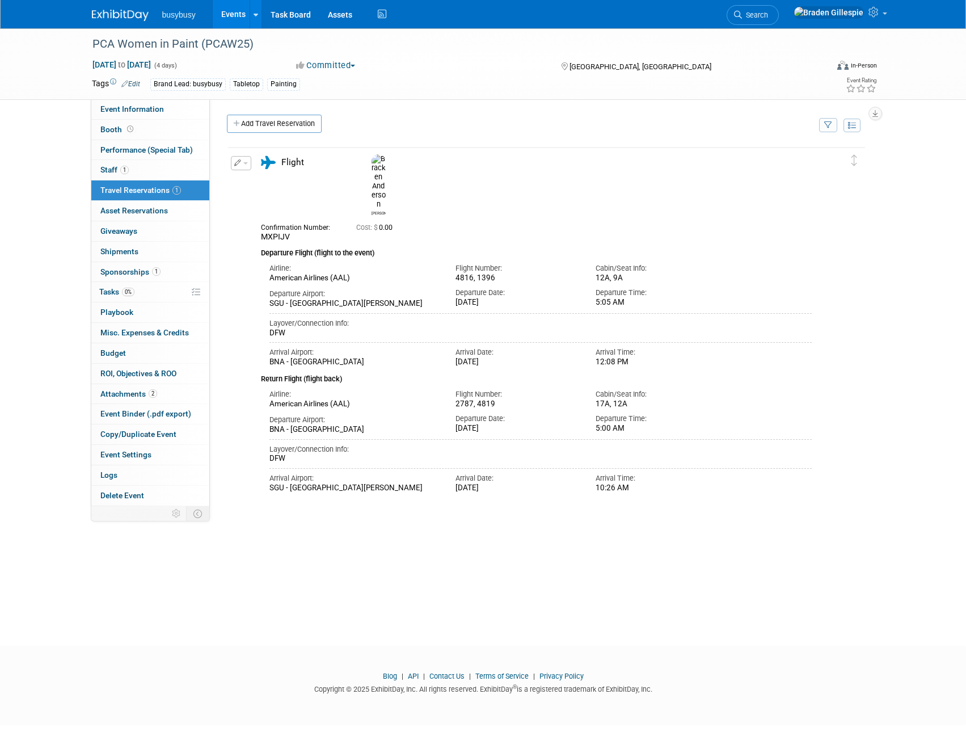
click at [249, 168] on button "button" at bounding box center [241, 163] width 20 height 14
click at [259, 181] on button "Edit Reservation" at bounding box center [279, 183] width 96 height 16
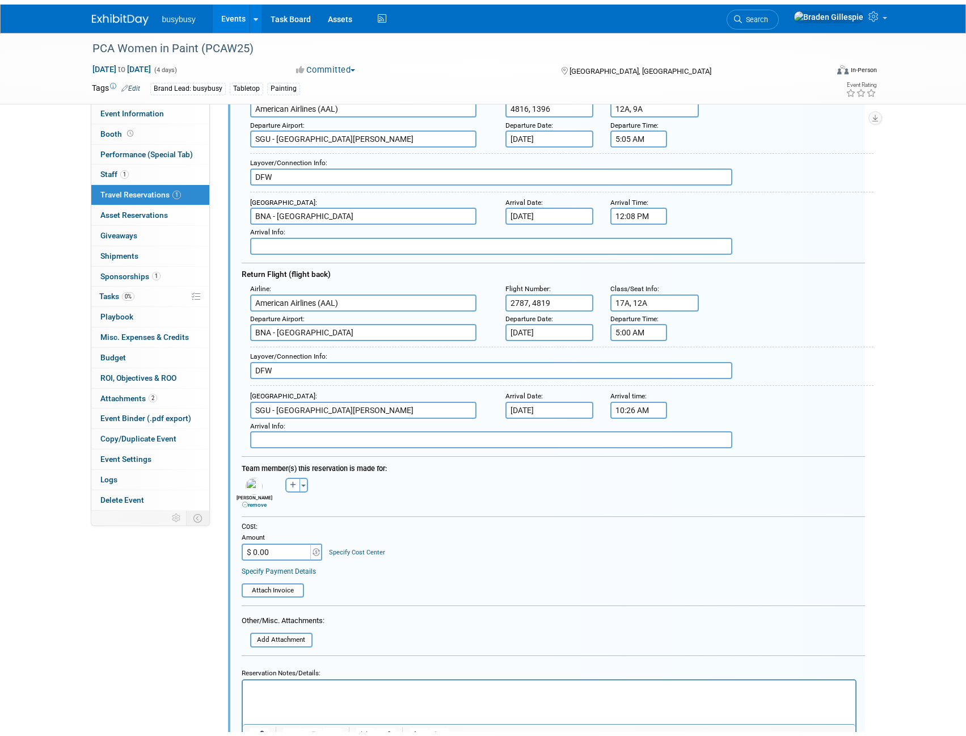
scroll to position [190, 0]
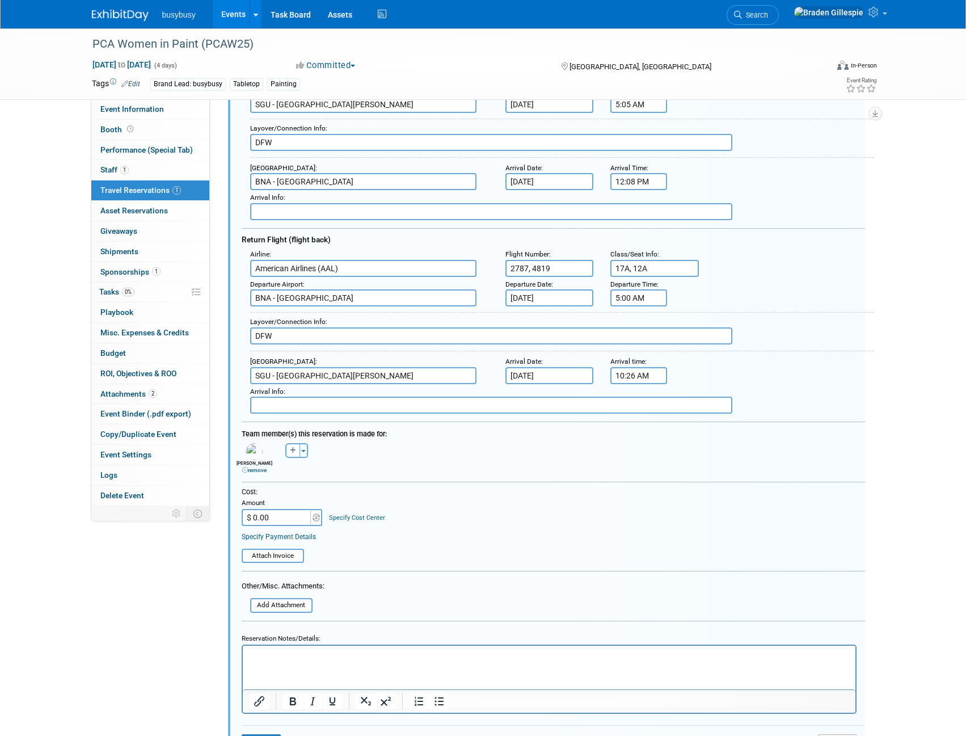
click at [282, 519] on input "$ 0.00" at bounding box center [277, 517] width 71 height 17
click at [280, 523] on input "$ 0.00" at bounding box center [277, 517] width 71 height 17
drag, startPoint x: 280, startPoint y: 523, endPoint x: 252, endPoint y: 523, distance: 28.4
click at [252, 523] on input "$ 0.00" at bounding box center [277, 517] width 71 height 17
type input "$ 840.96"
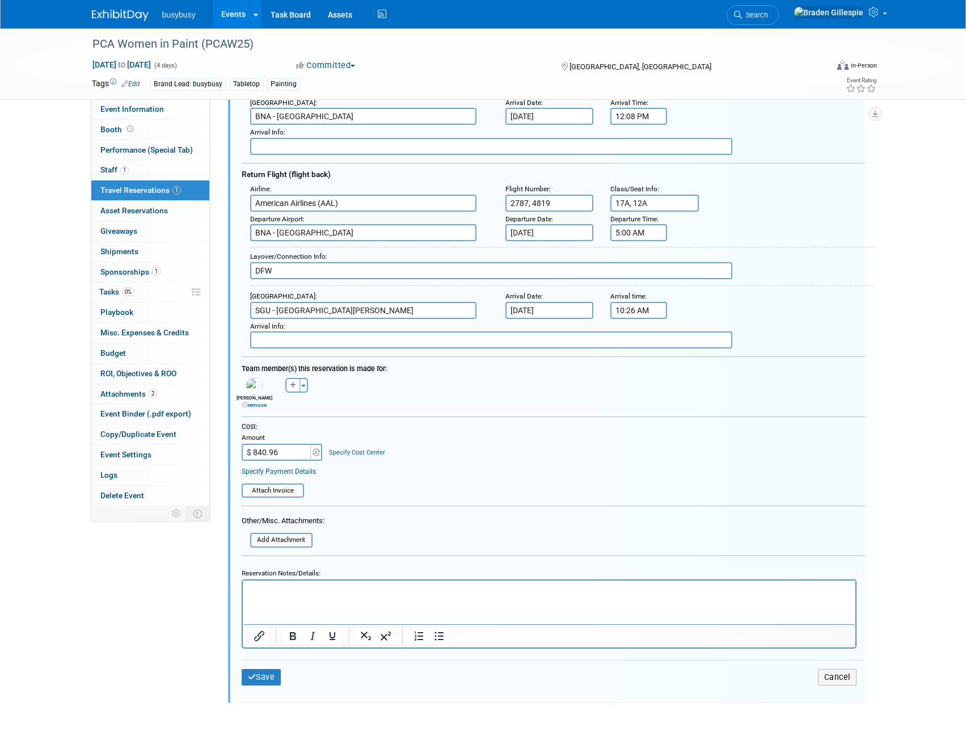
scroll to position [303, 0]
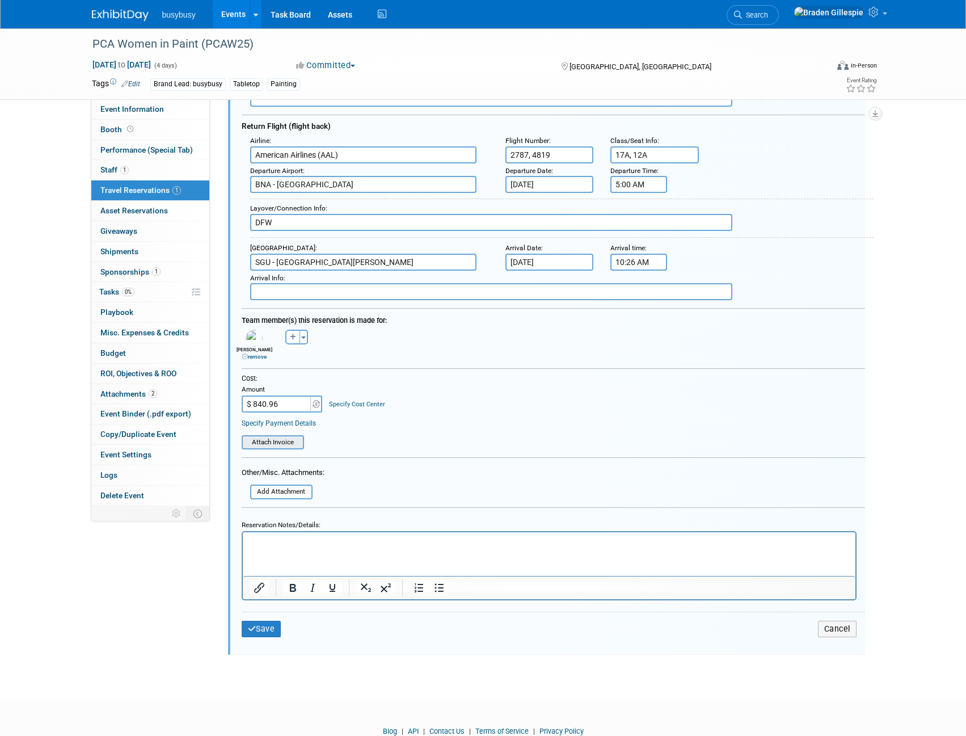
click at [272, 443] on input "file" at bounding box center [235, 442] width 135 height 12
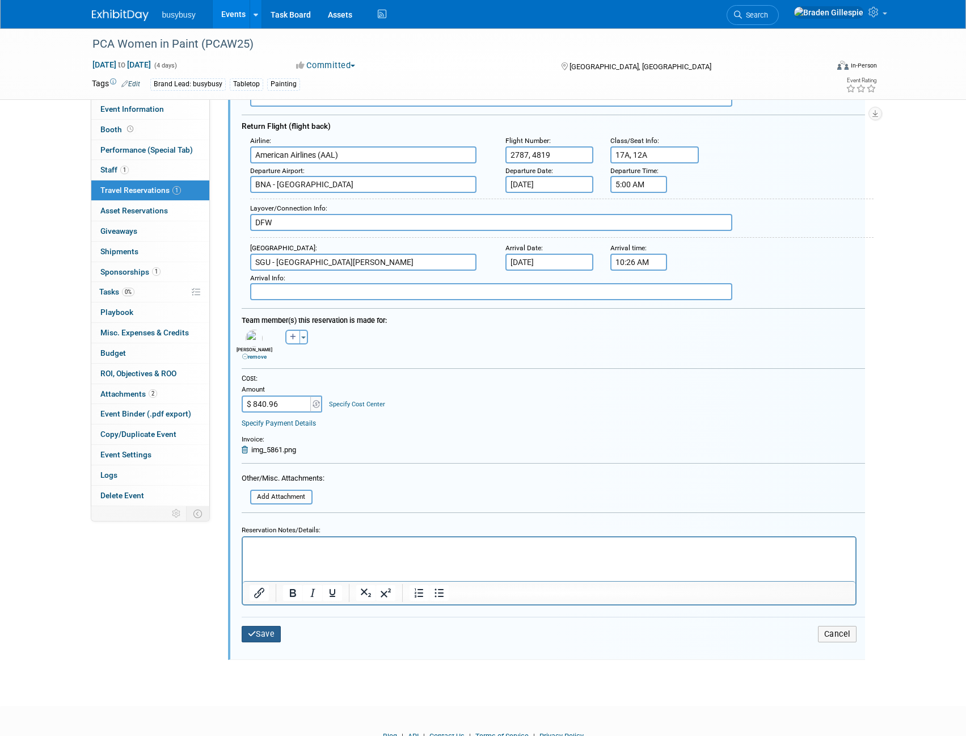
click at [257, 636] on button "Save" at bounding box center [262, 634] width 40 height 16
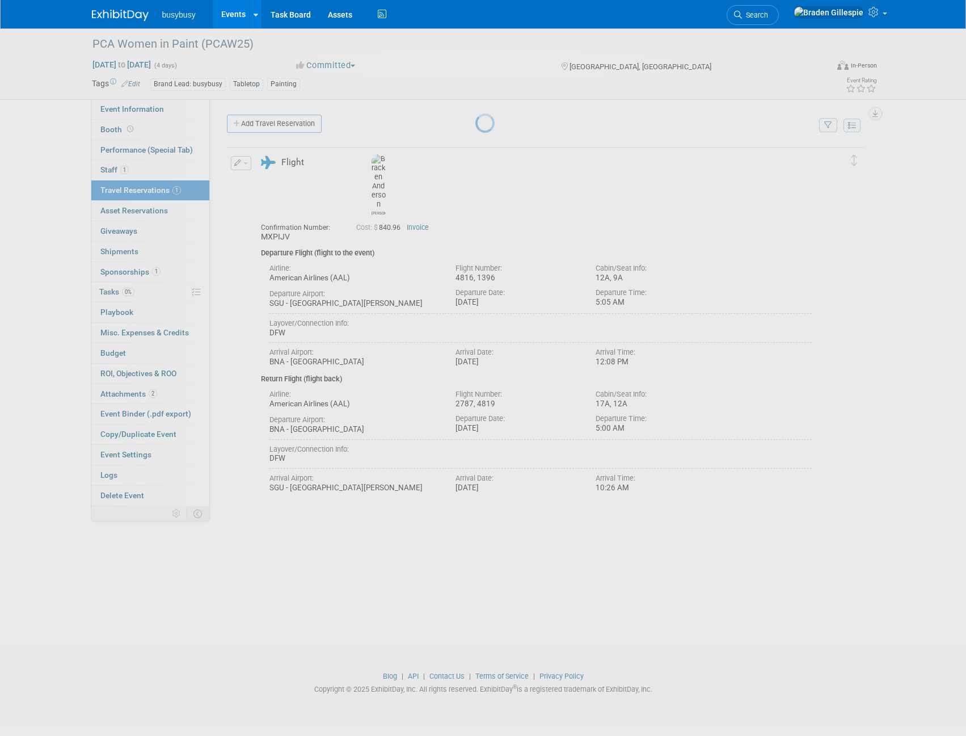
scroll to position [0, 0]
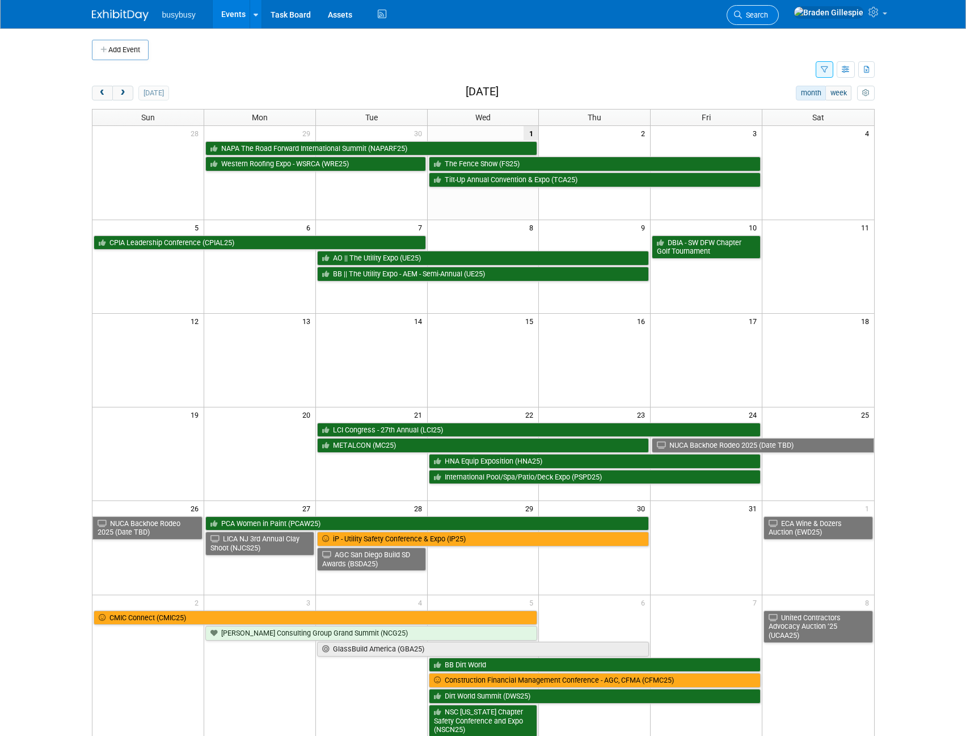
click at [768, 14] on span "Search" at bounding box center [755, 15] width 26 height 9
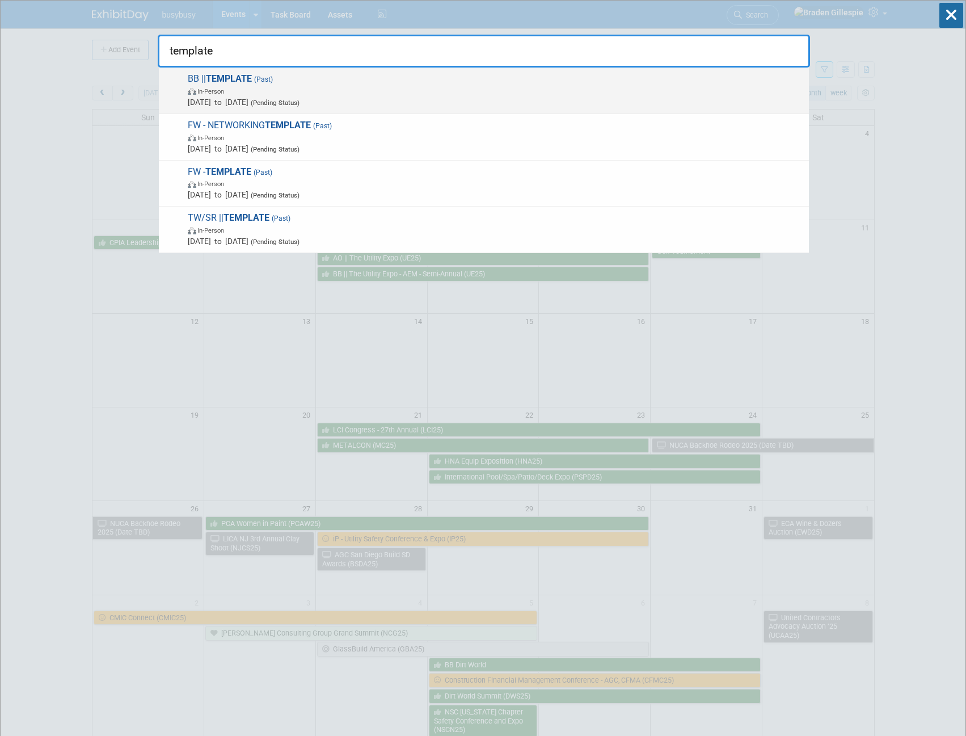
type input "template"
click at [523, 98] on span "[DATE] to [DATE] (Pending Status)" at bounding box center [495, 101] width 615 height 11
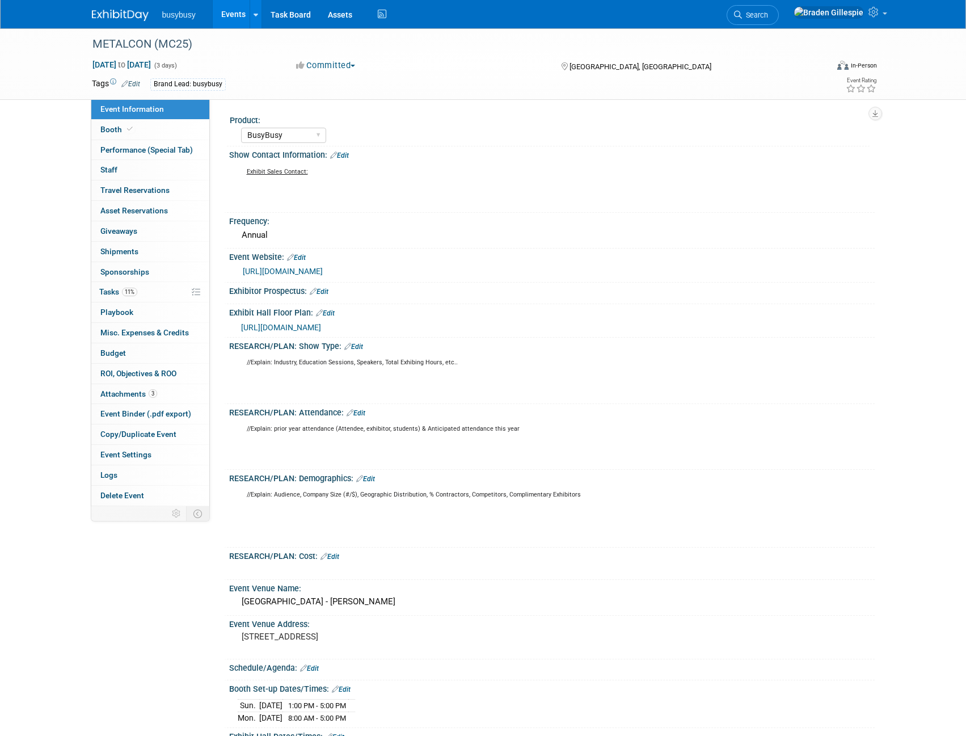
select select "BusyBusy"
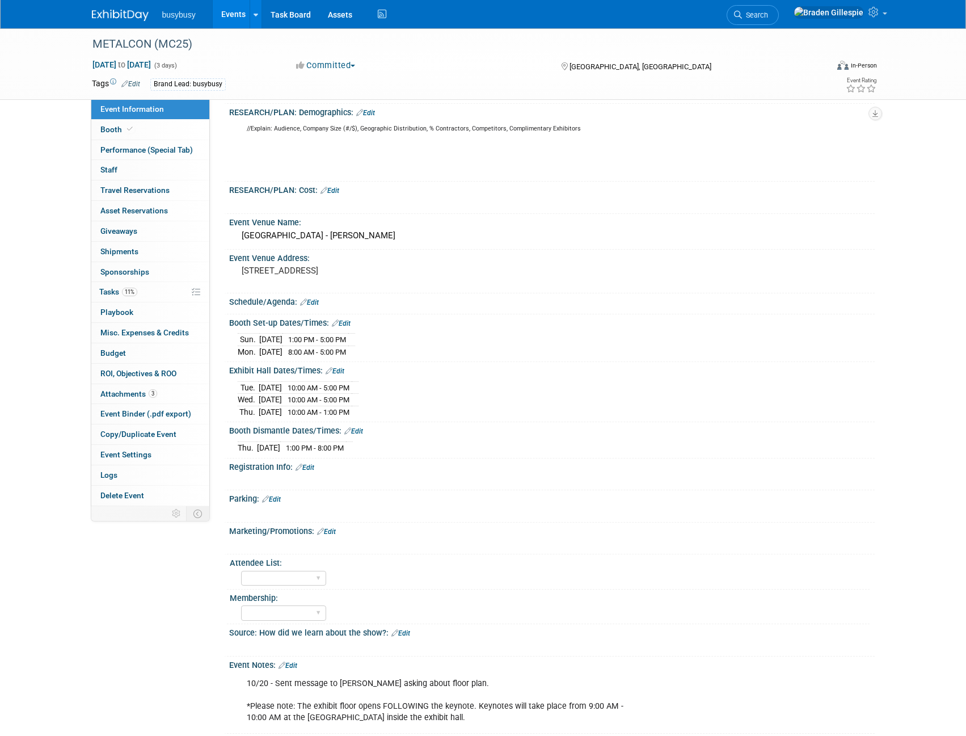
scroll to position [397, 0]
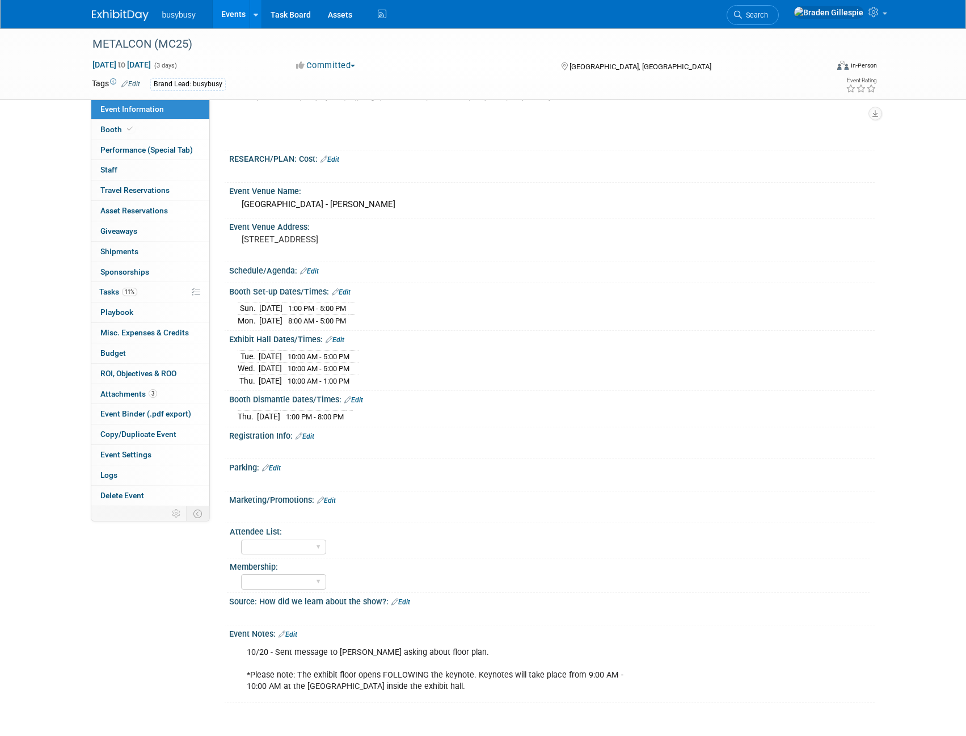
click at [115, 10] on img at bounding box center [120, 15] width 57 height 11
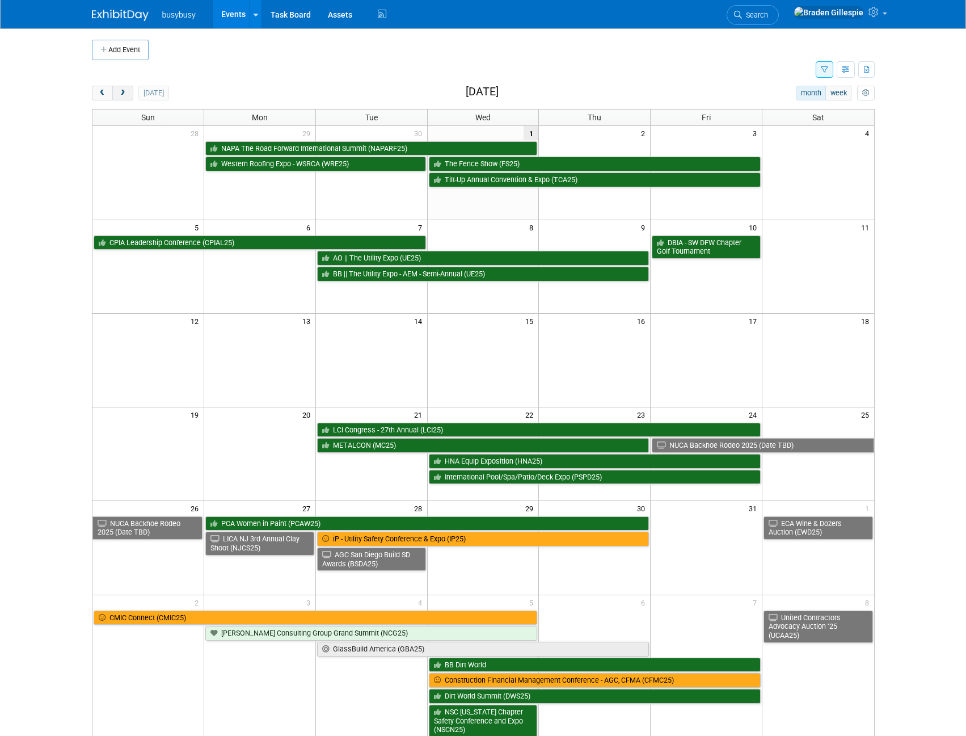
click at [124, 95] on span "next" at bounding box center [123, 93] width 9 height 7
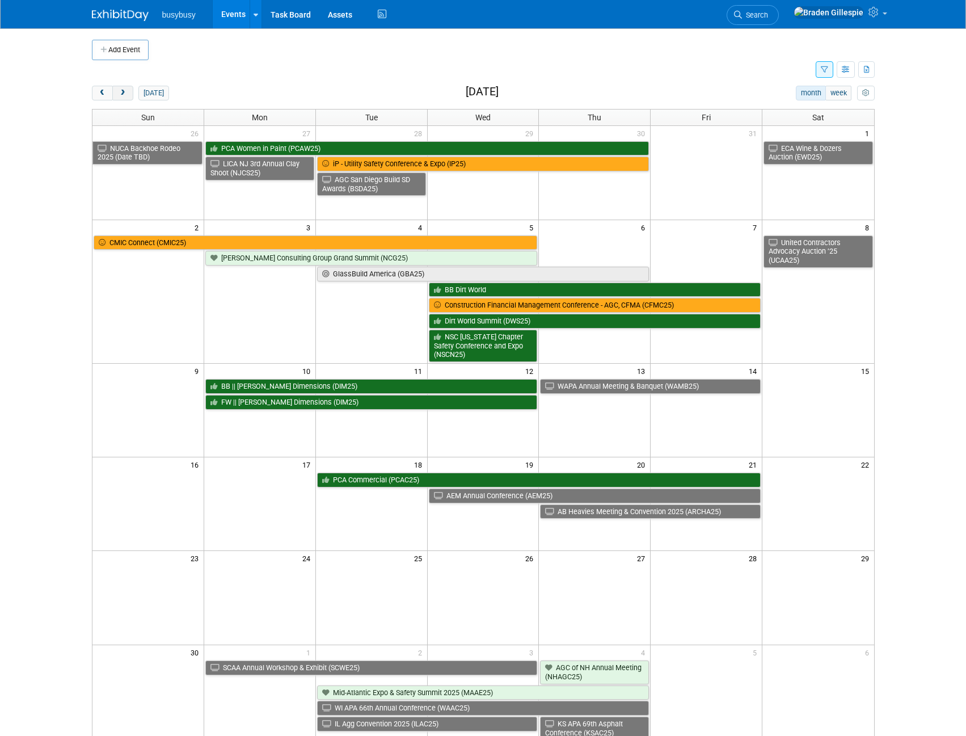
click at [124, 95] on span "next" at bounding box center [123, 93] width 9 height 7
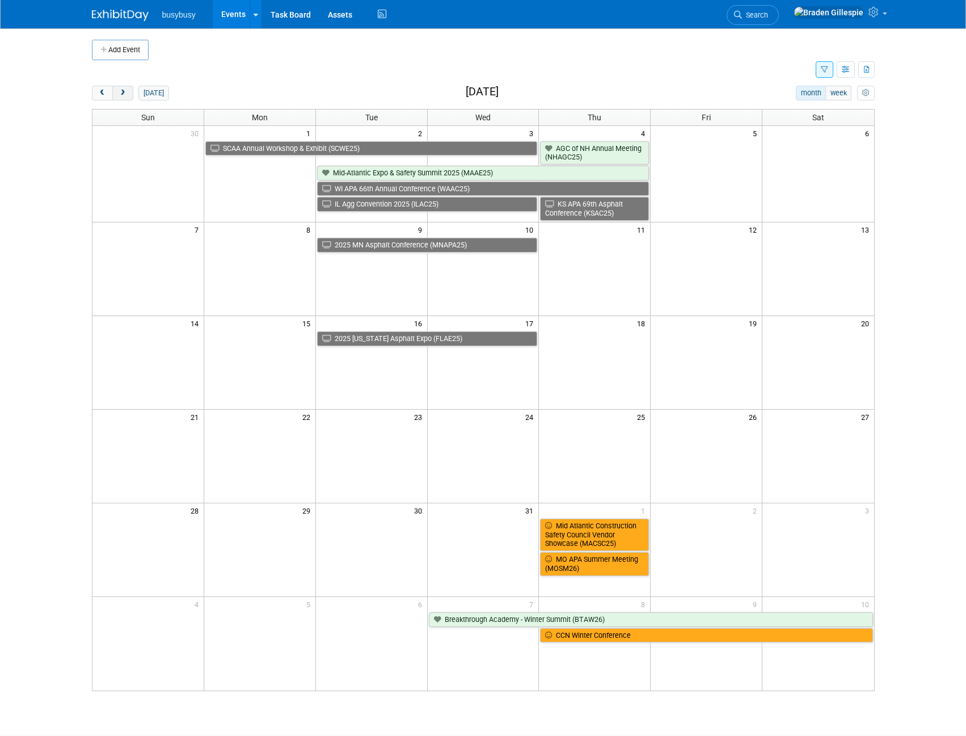
click at [124, 95] on span "next" at bounding box center [123, 93] width 9 height 7
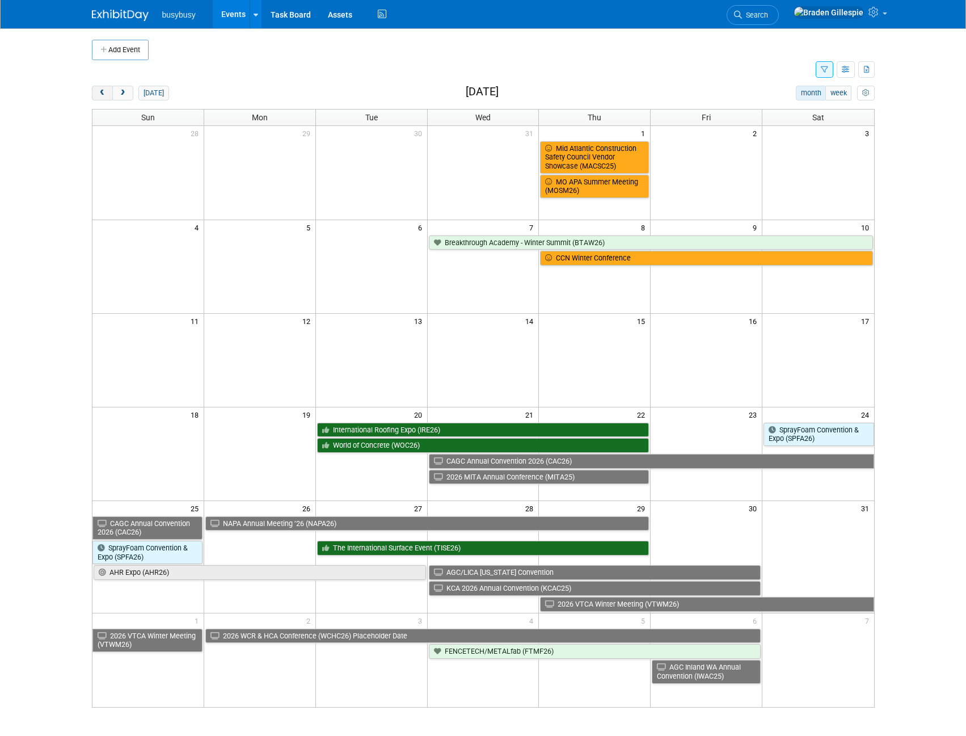
click at [107, 93] on button "prev" at bounding box center [102, 93] width 21 height 15
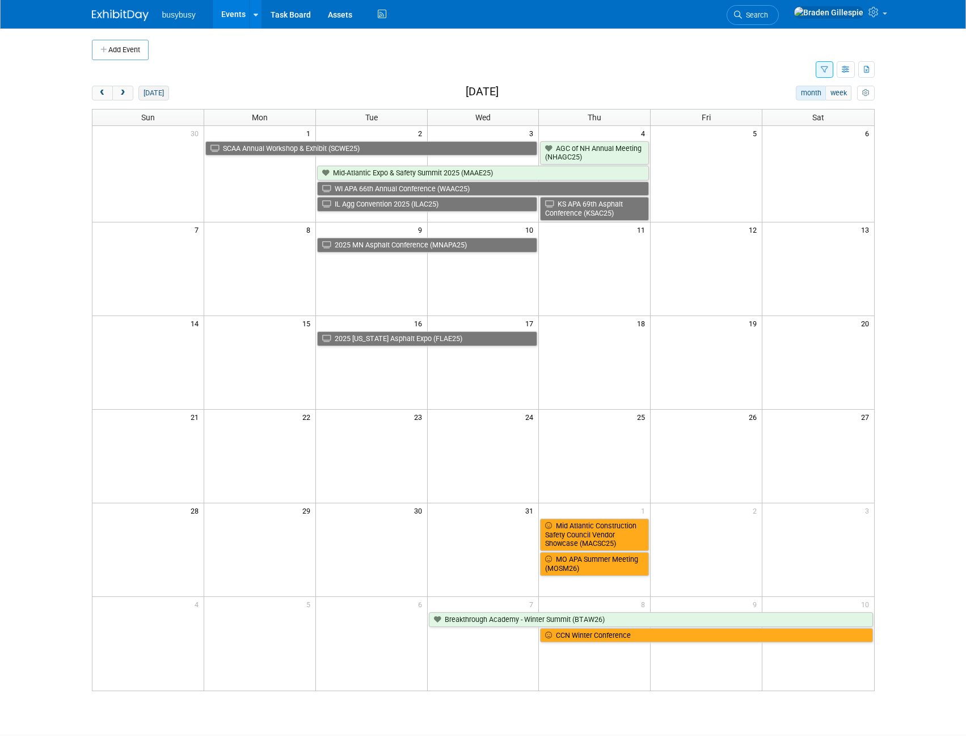
click at [145, 95] on button "[DATE]" at bounding box center [153, 93] width 30 height 15
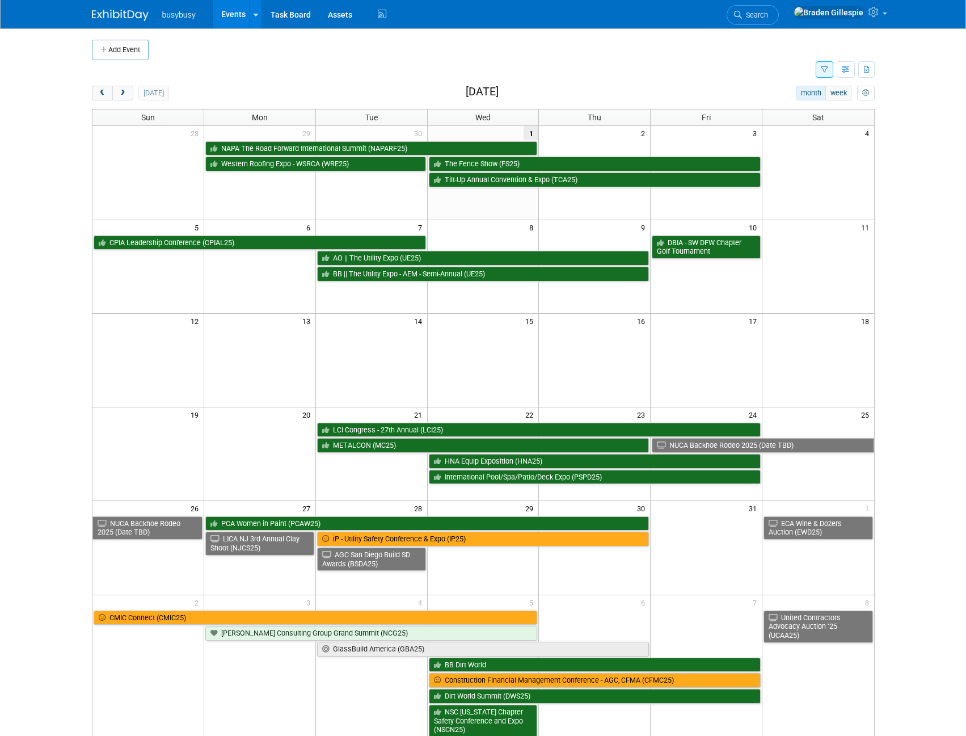
click at [136, 11] on img at bounding box center [120, 15] width 57 height 11
click at [127, 92] on button "next" at bounding box center [122, 93] width 21 height 15
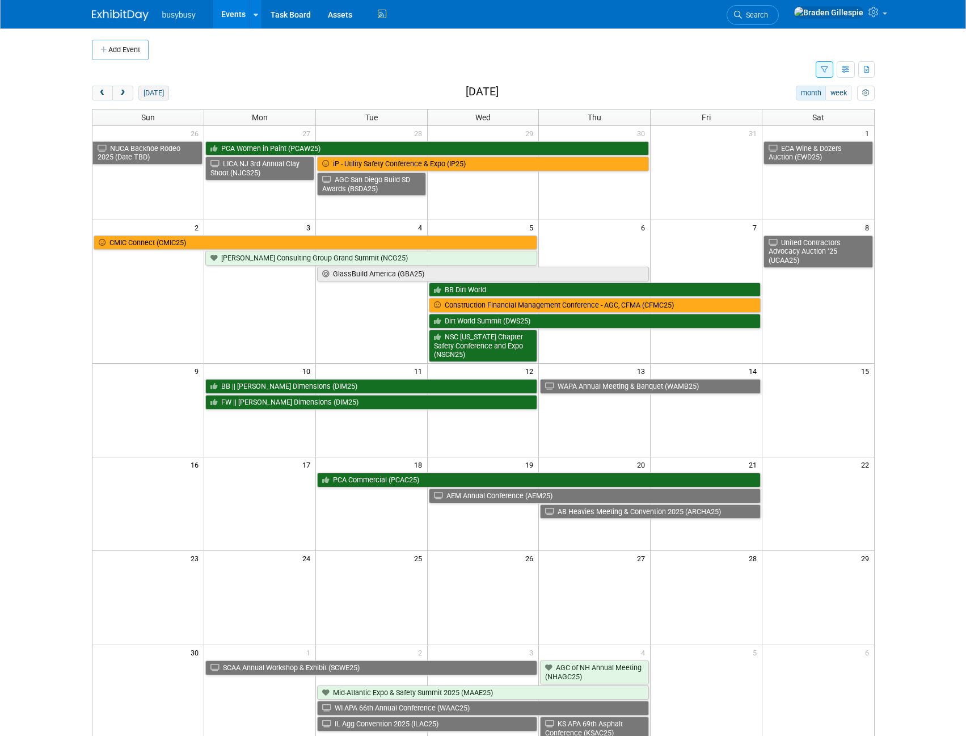
click at [151, 94] on button "[DATE]" at bounding box center [153, 93] width 30 height 15
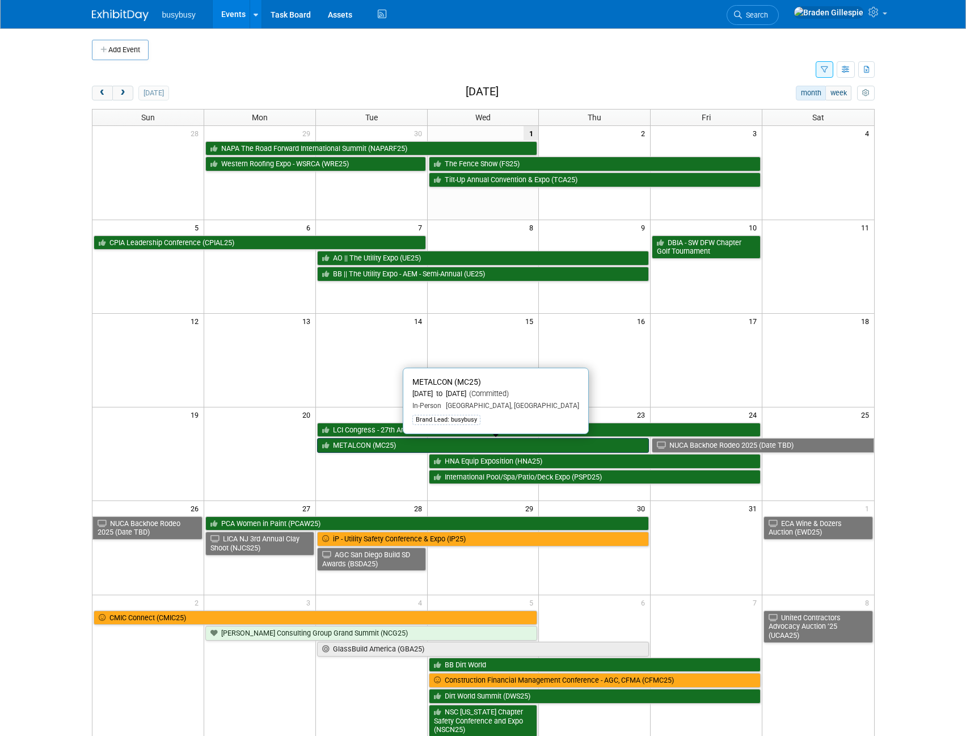
click at [450, 444] on link "METALCON (MC25)" at bounding box center [483, 445] width 332 height 15
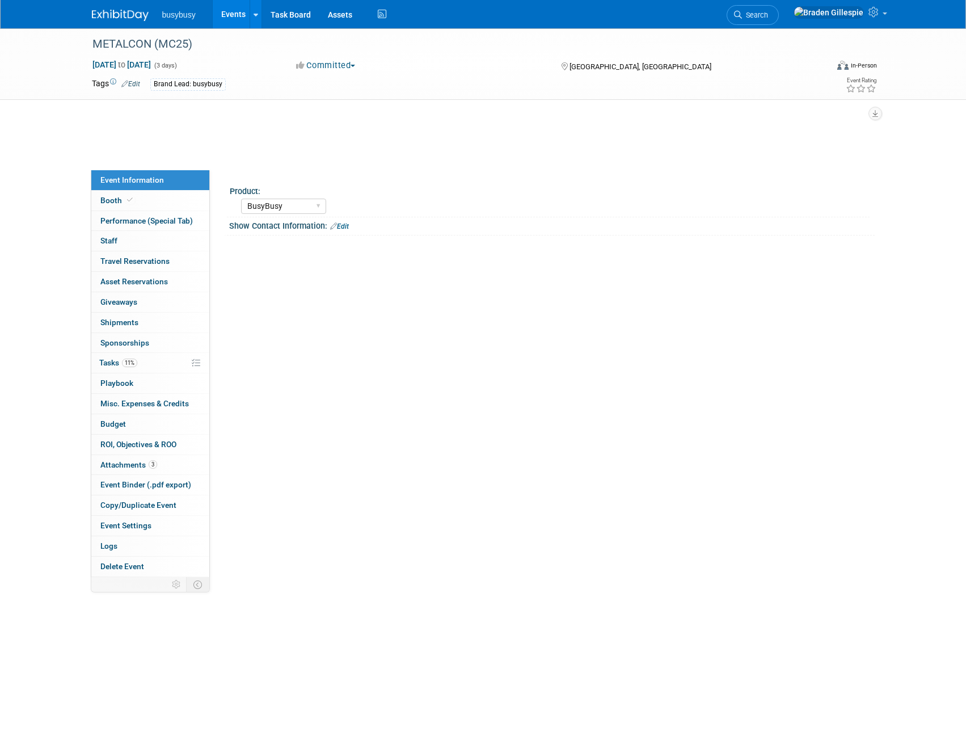
select select "BusyBusy"
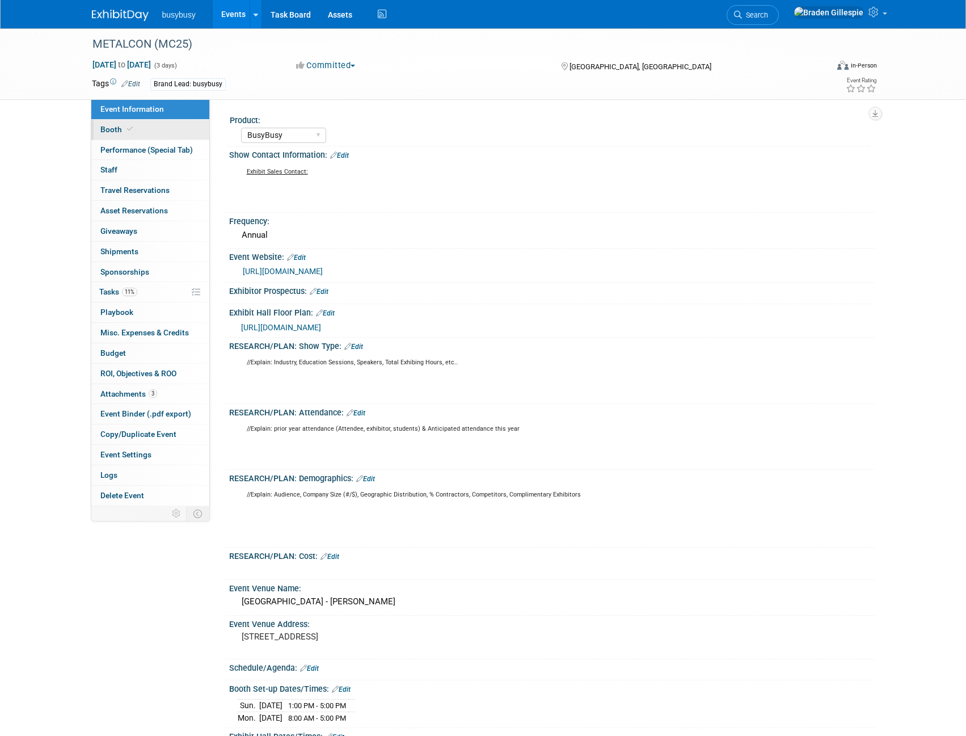
click at [130, 130] on icon at bounding box center [130, 129] width 6 height 6
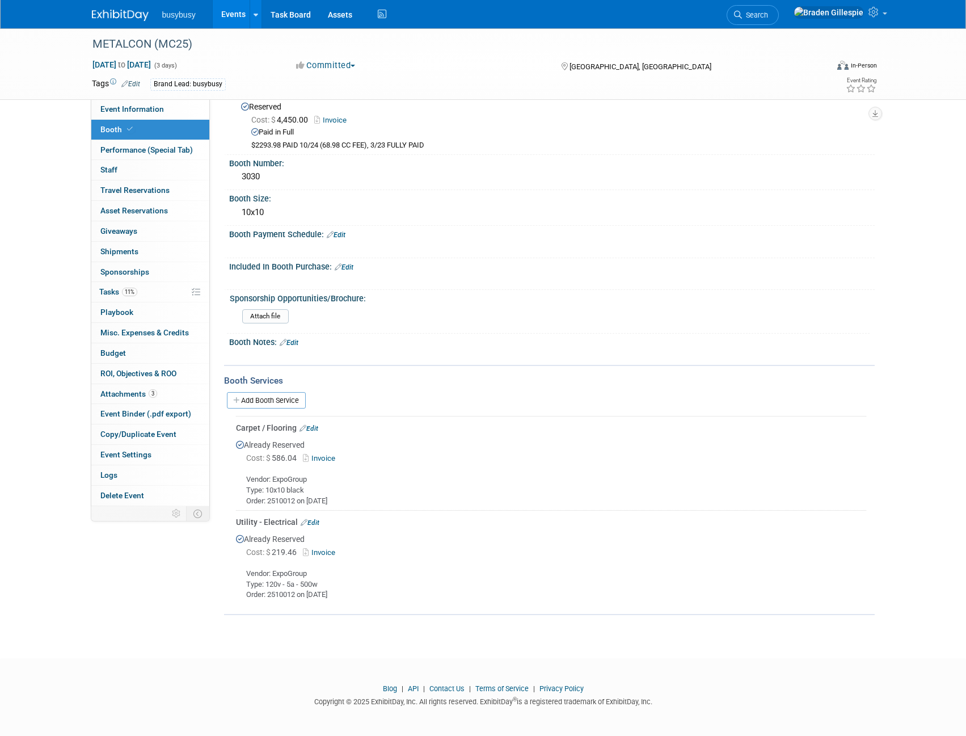
scroll to position [13, 0]
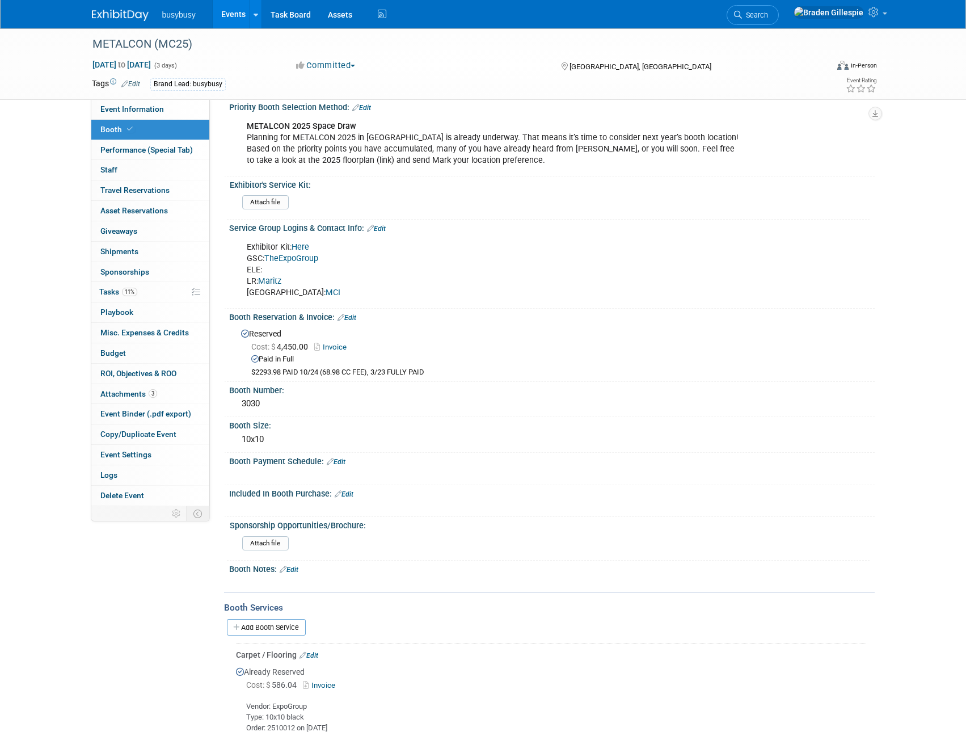
click at [299, 257] on link "TheExpoGroup" at bounding box center [291, 258] width 54 height 10
click at [272, 282] on link "Maritz" at bounding box center [269, 281] width 23 height 10
click at [109, 170] on span "Staff 0" at bounding box center [108, 169] width 17 height 9
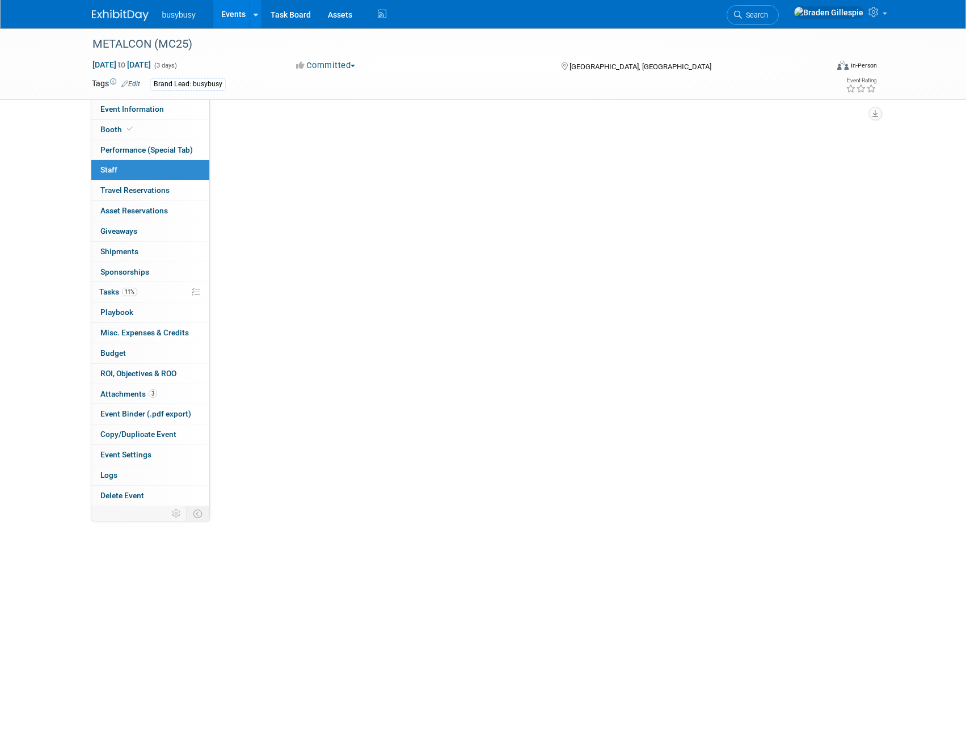
scroll to position [0, 0]
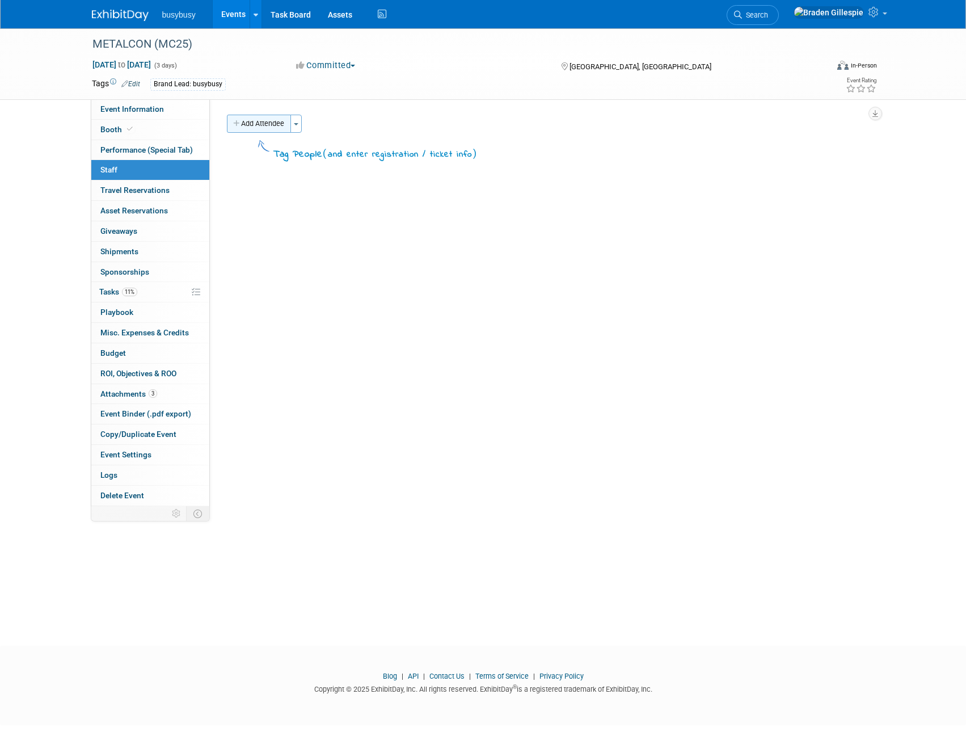
click at [268, 124] on button "Add Attendee" at bounding box center [259, 124] width 64 height 18
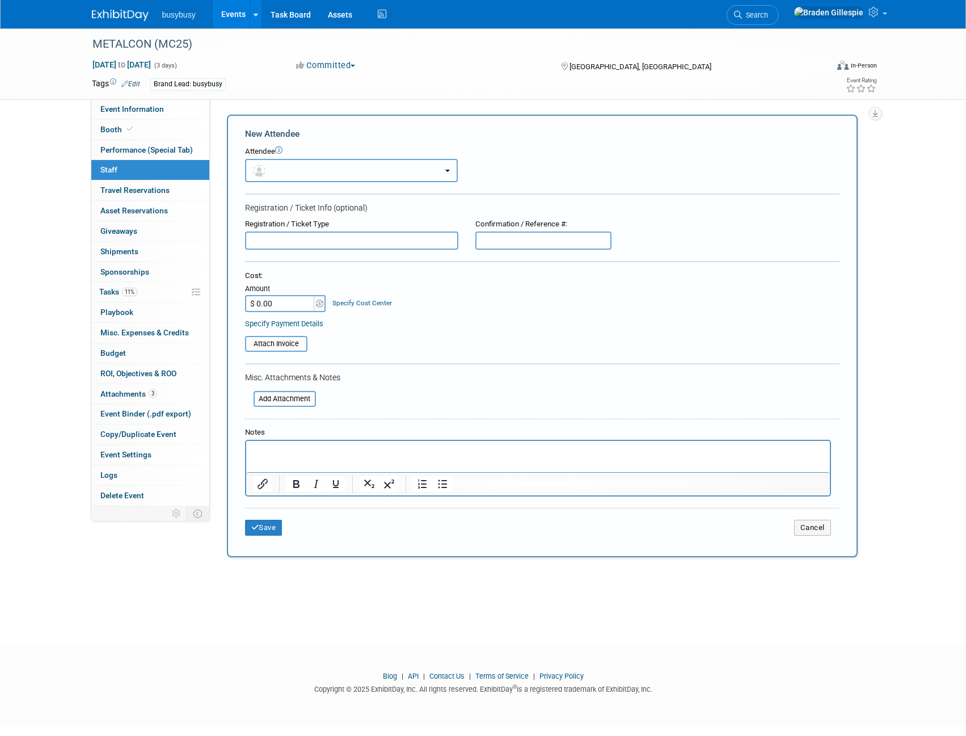
click at [276, 164] on button "button" at bounding box center [351, 170] width 213 height 23
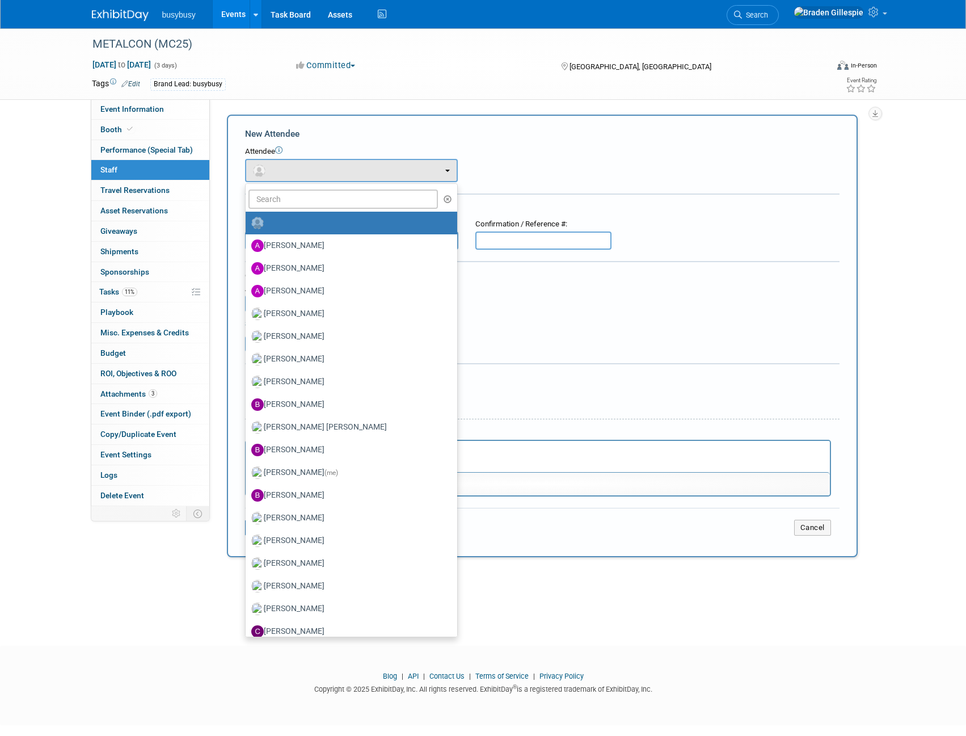
click at [284, 188] on ul "[PERSON_NAME] [PERSON_NAME] [PERSON_NAME] [PERSON_NAME] [PERSON_NAME] (me)" at bounding box center [351, 410] width 213 height 454
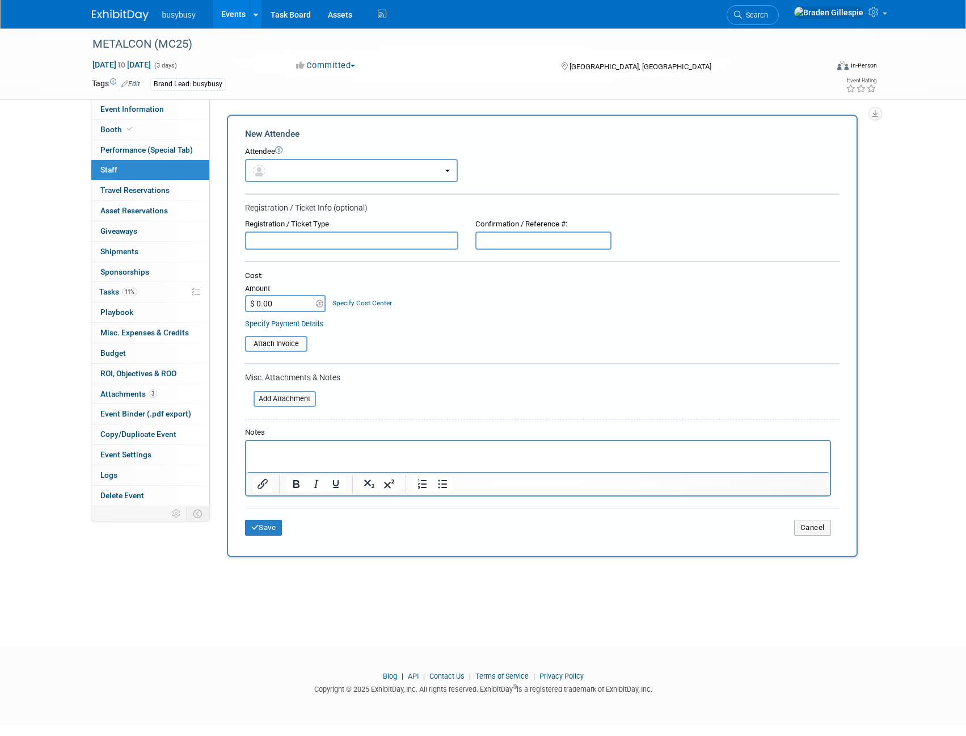
click at [289, 170] on button "button" at bounding box center [351, 170] width 213 height 23
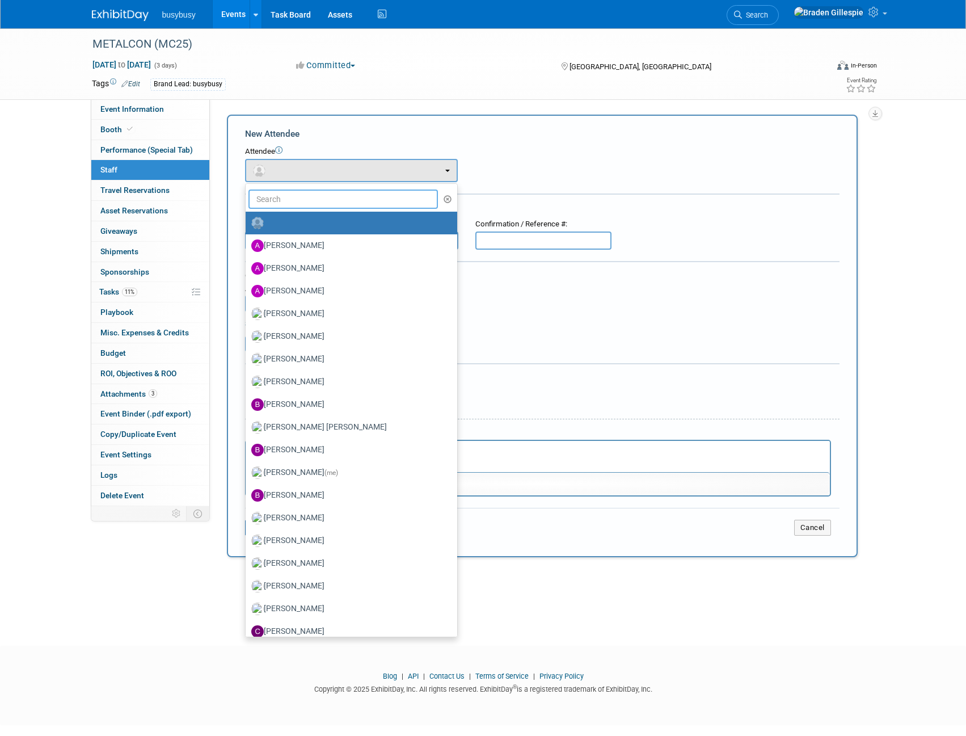
click at [273, 205] on input "text" at bounding box center [343, 198] width 190 height 19
type input "[PERSON_NAME]"
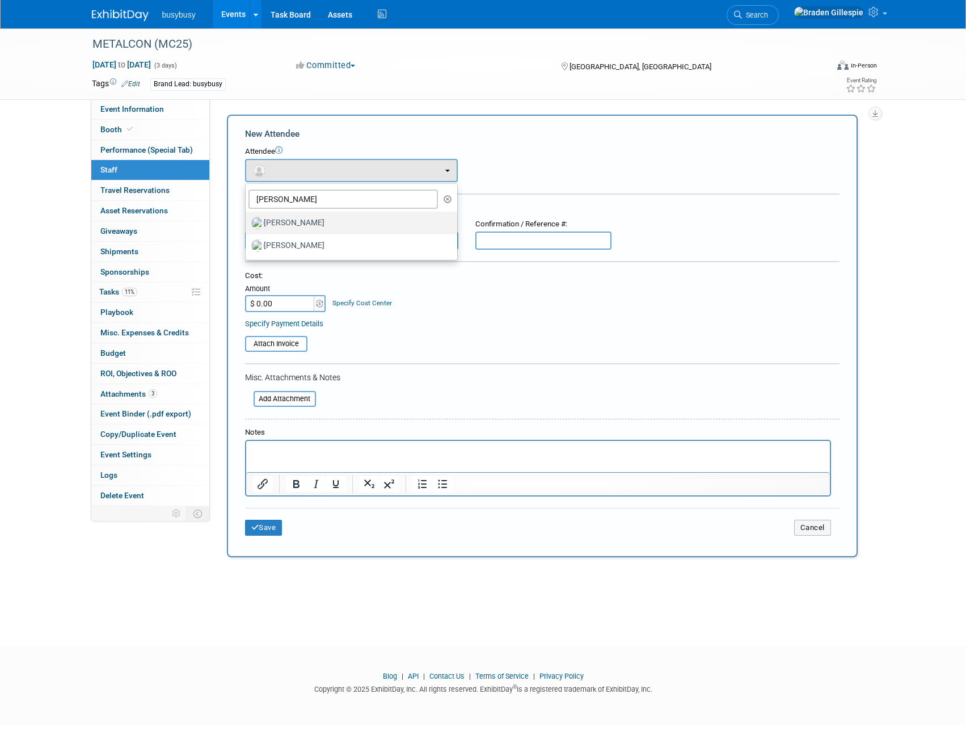
click at [299, 226] on label "[PERSON_NAME]" at bounding box center [348, 223] width 195 height 18
click at [247, 225] on input "[PERSON_NAME]" at bounding box center [243, 221] width 7 height 7
select select "6a9dfc6f-e64b-4faa-9df1-78188c9621f0"
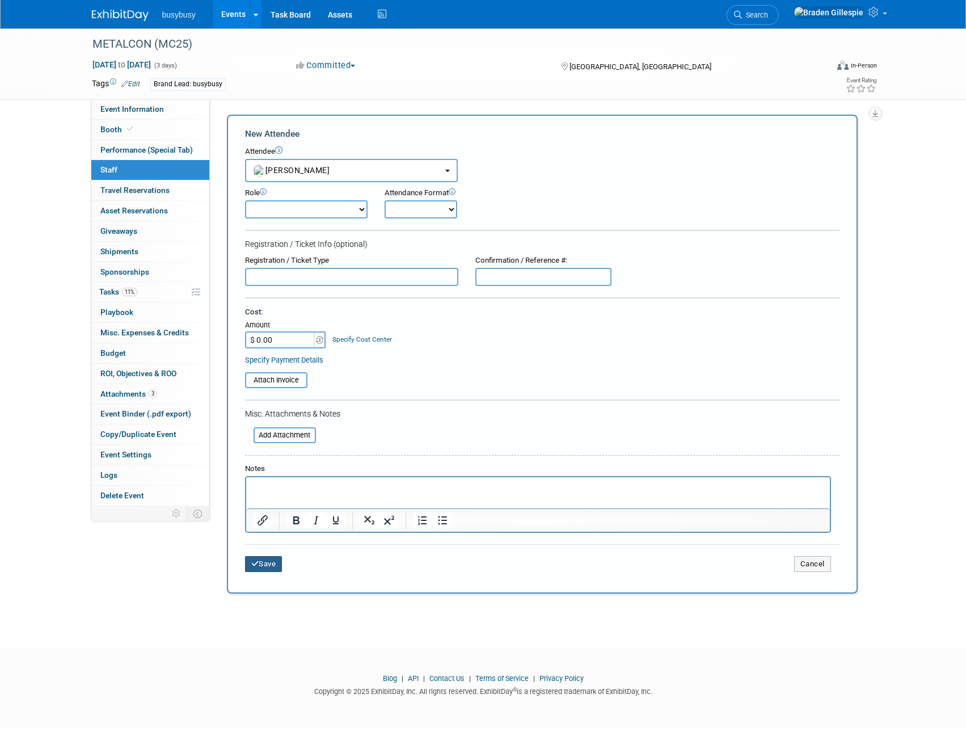
click at [264, 564] on button "Save" at bounding box center [263, 564] width 37 height 16
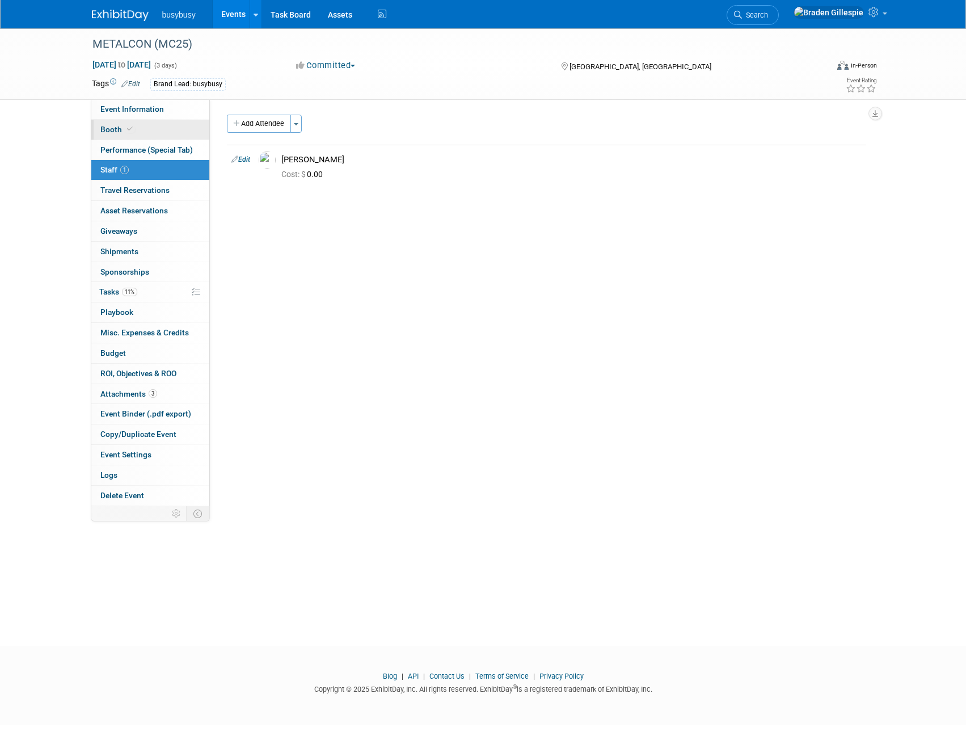
click at [133, 129] on span at bounding box center [130, 129] width 10 height 9
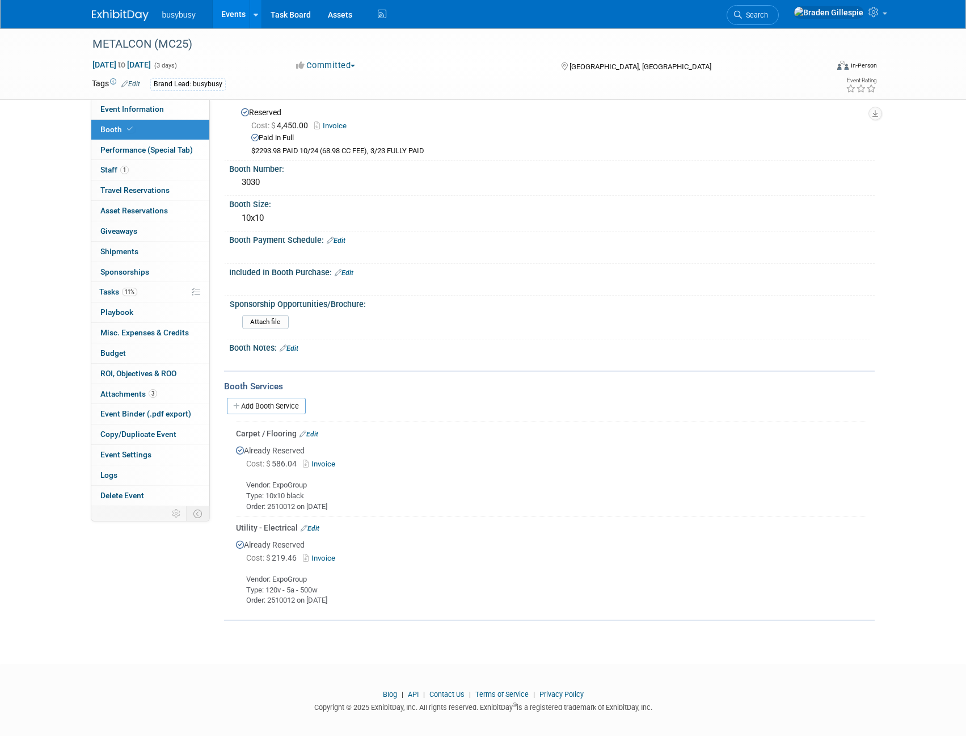
scroll to position [240, 0]
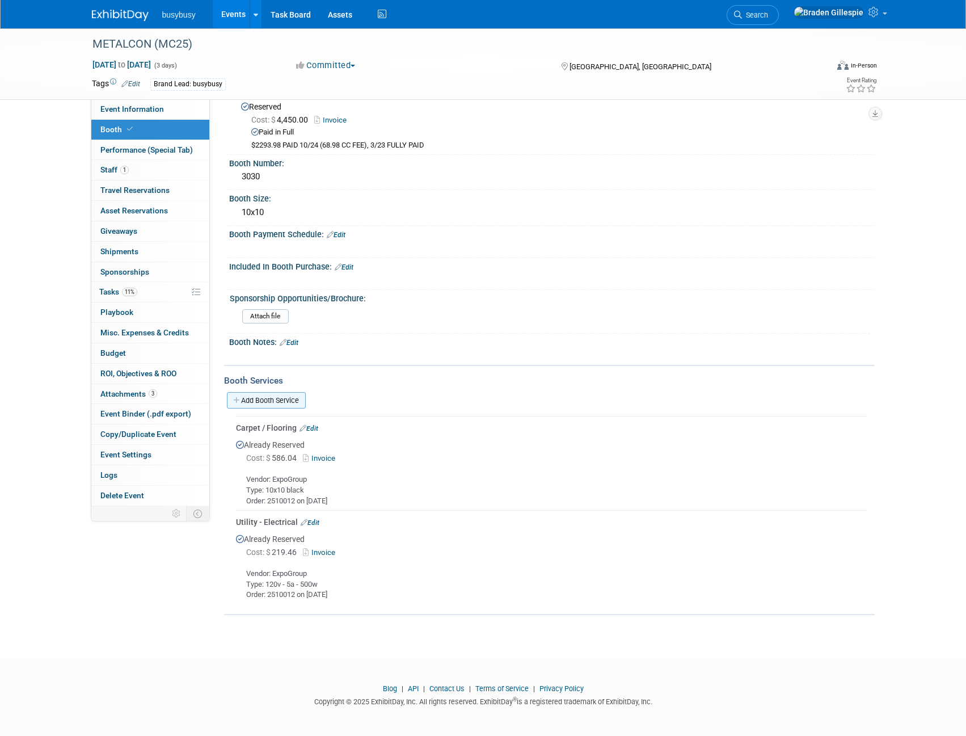
click at [261, 400] on link "Add Booth Service" at bounding box center [266, 400] width 79 height 16
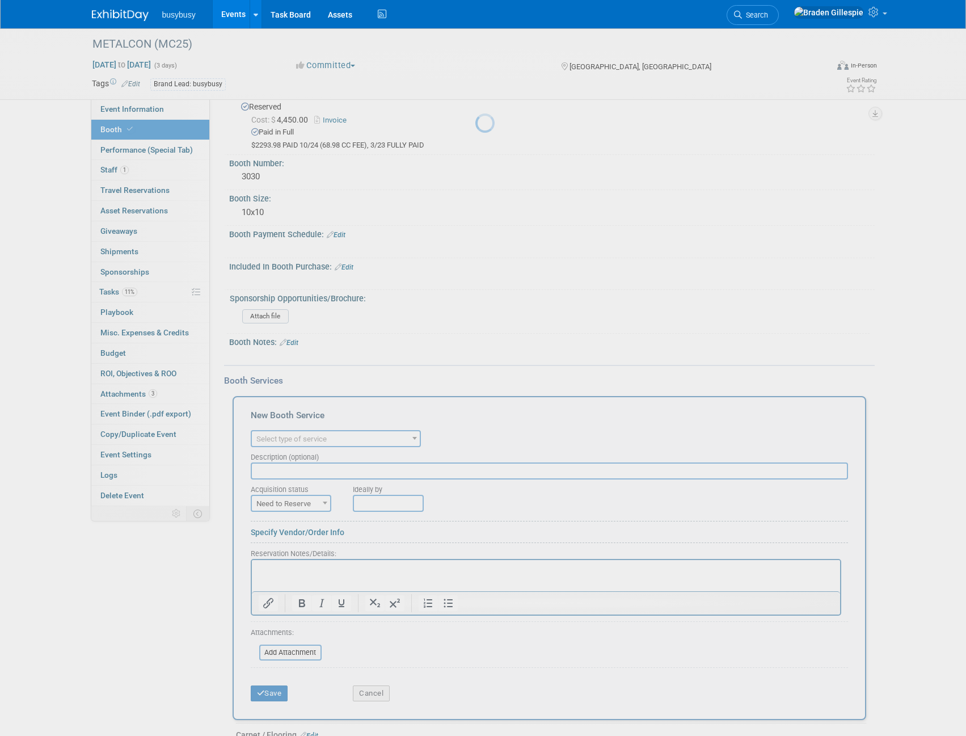
scroll to position [0, 0]
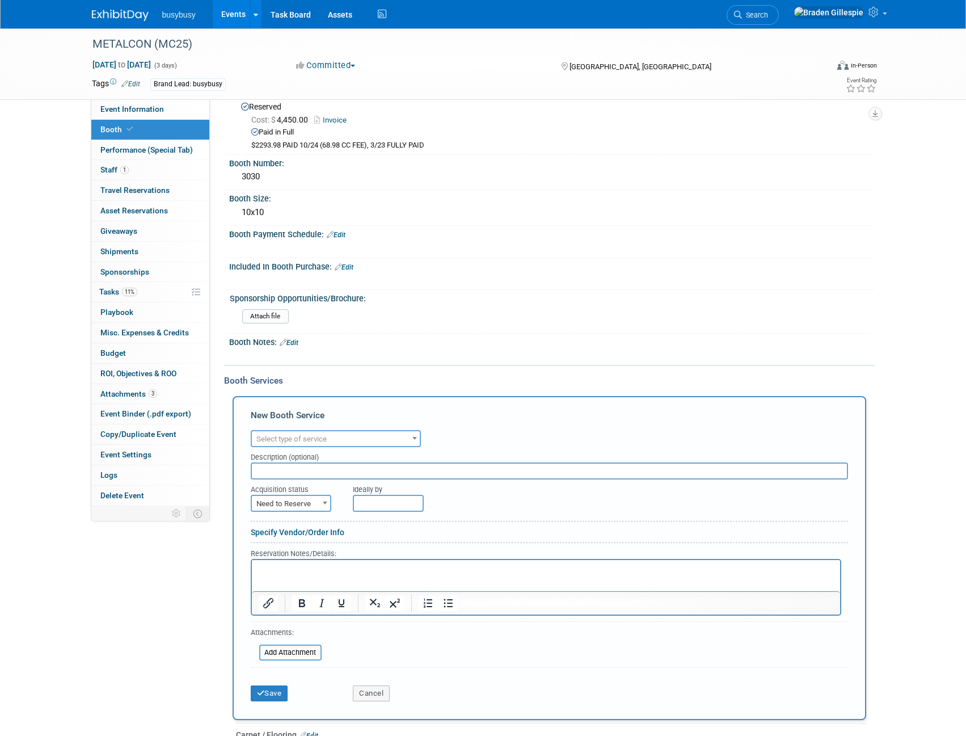
click at [341, 437] on span "Select type of service" at bounding box center [336, 439] width 168 height 16
type input "lead"
select select "7"
click at [287, 514] on form "Audio / Video Carpet / Flooring Catering / Food / Beverage Floral / Decorative …" at bounding box center [549, 567] width 597 height 280
click at [286, 500] on span "Need to Reserve" at bounding box center [291, 504] width 78 height 16
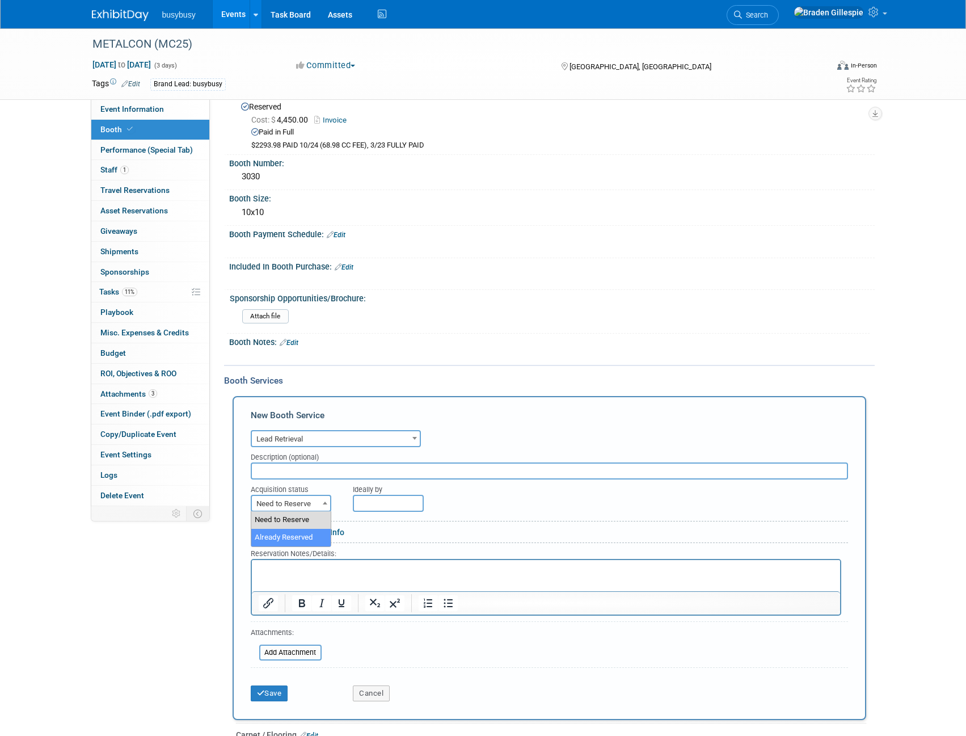
select select "2"
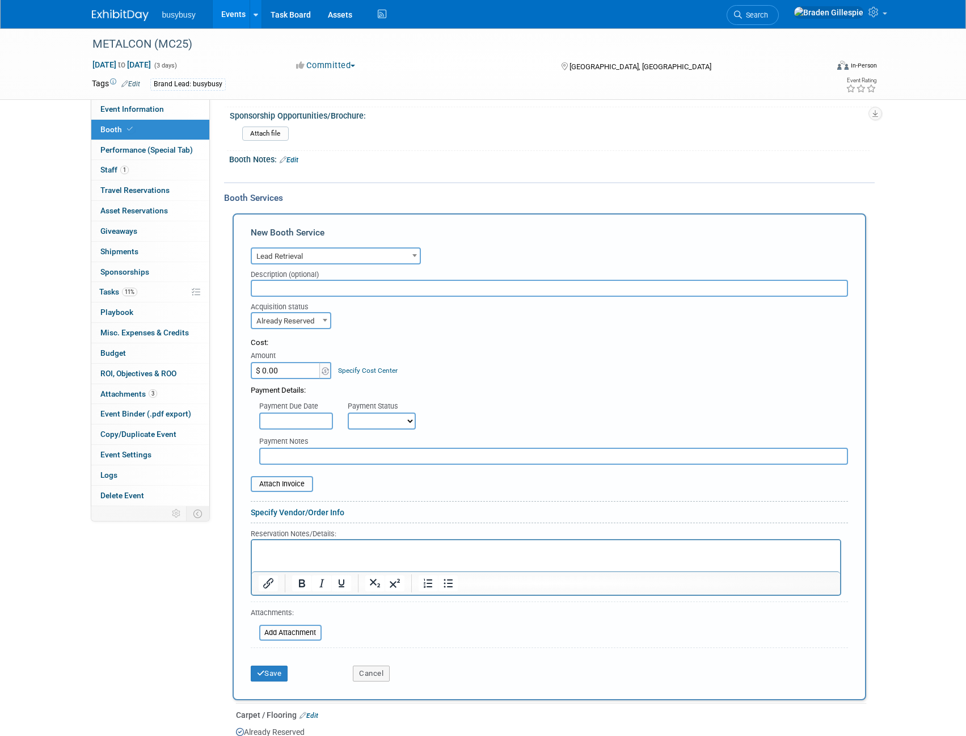
scroll to position [467, 0]
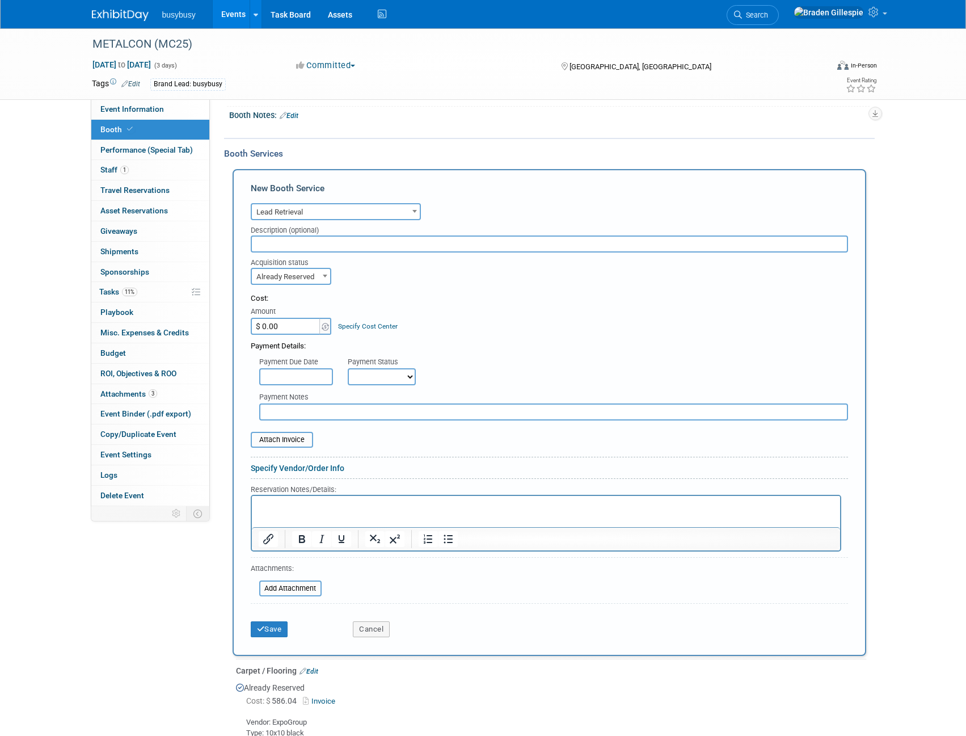
click at [328, 511] on html at bounding box center [545, 503] width 588 height 15
paste body "Rich Text Area. Press ALT-0 for help."
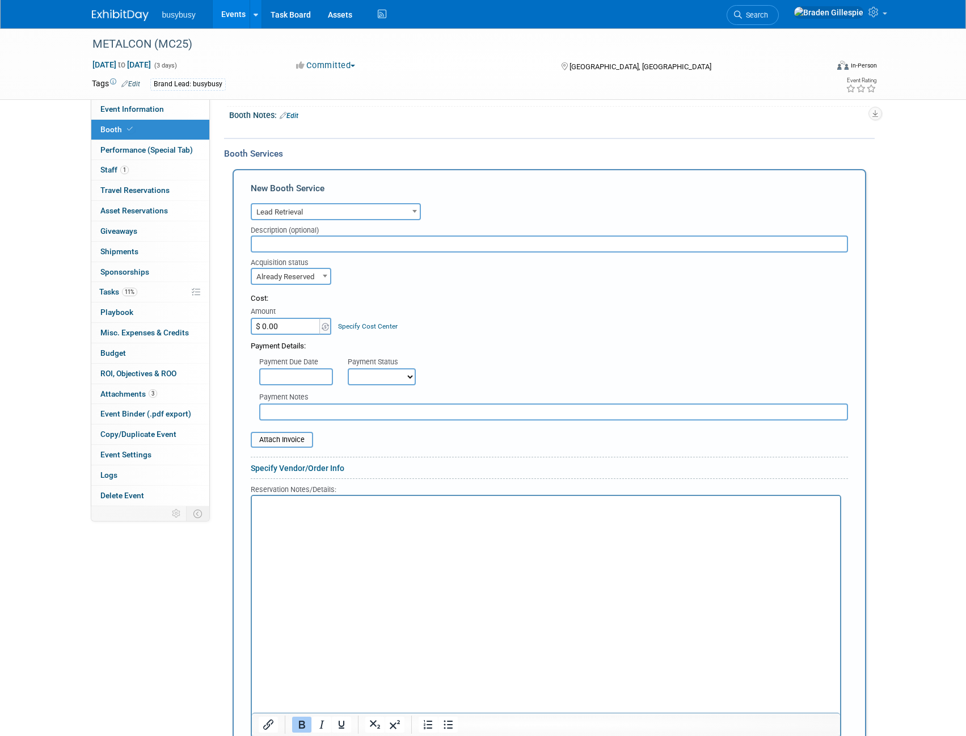
scroll to position [467, 0]
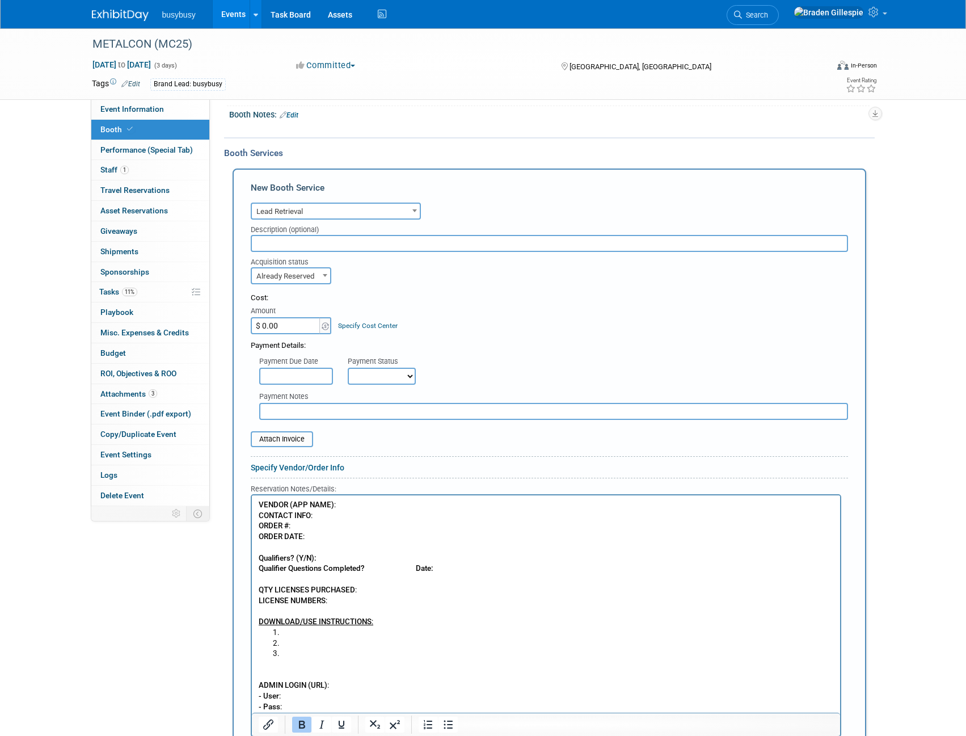
click at [366, 505] on p "VENDOR (APP NAME) : CONTACT INFO : ORDER # : ORDER DATE : Qualifiers? (Y/N): Qu…" at bounding box center [545, 564] width 575 height 128
click at [311, 530] on p "VENDOR (APP NAME) : X-Press Leads CONTACT INFO : ORDER # : ORDER DATE : Qualifi…" at bounding box center [545, 564] width 575 height 128
click at [323, 538] on p "VENDOR (APP NAME) : X-Press Leads CONTACT INFO : ORDER # :2607143 ORDER DATE : …" at bounding box center [545, 564] width 575 height 128
click at [291, 524] on p "VENDOR (APP NAME) : X-Press Leads CONTACT INFO : ORDER # :2607143 ORDER DATE : …" at bounding box center [545, 564] width 575 height 128
click at [329, 516] on p "VENDOR (APP NAME) : X-Press Leads CONTACT INFO : ORDER # : 2607143 ORDER DATE :…" at bounding box center [545, 564] width 575 height 128
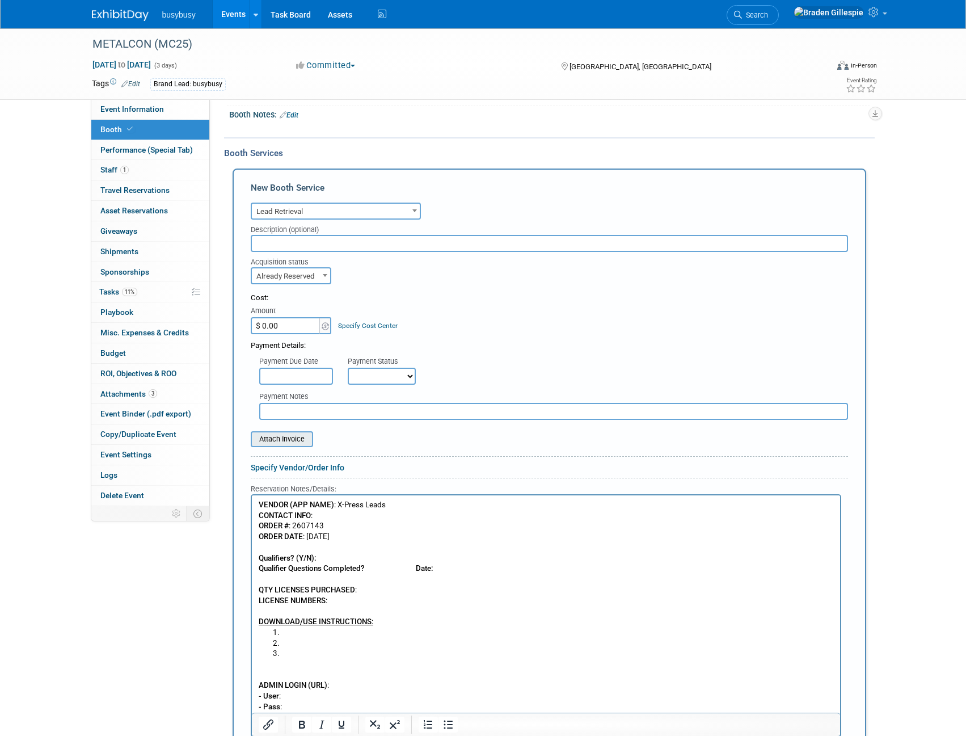
click at [275, 434] on input "file" at bounding box center [244, 439] width 135 height 14
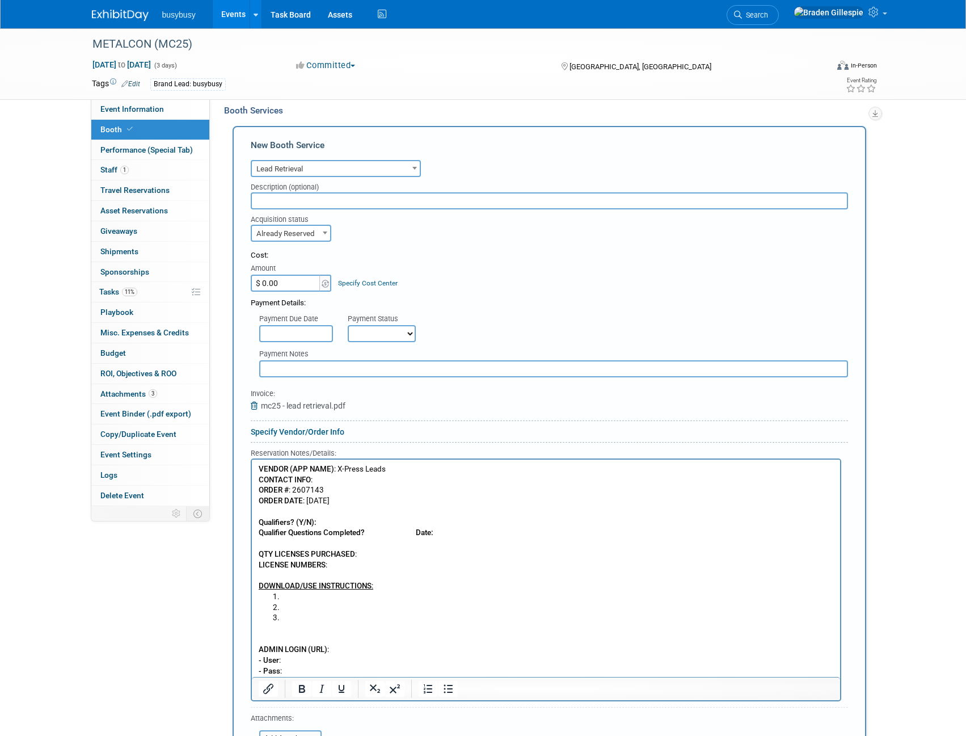
scroll to position [581, 0]
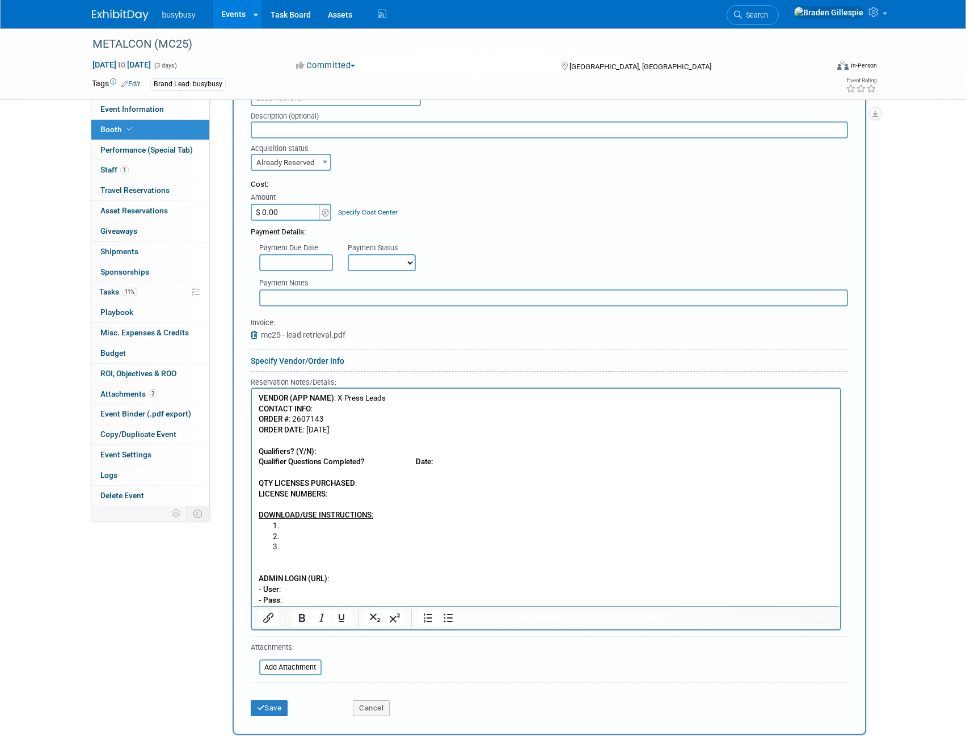
click at [310, 600] on p "ADMIN LOGIN (URL) : - User : - Pass :" at bounding box center [545, 578] width 575 height 53
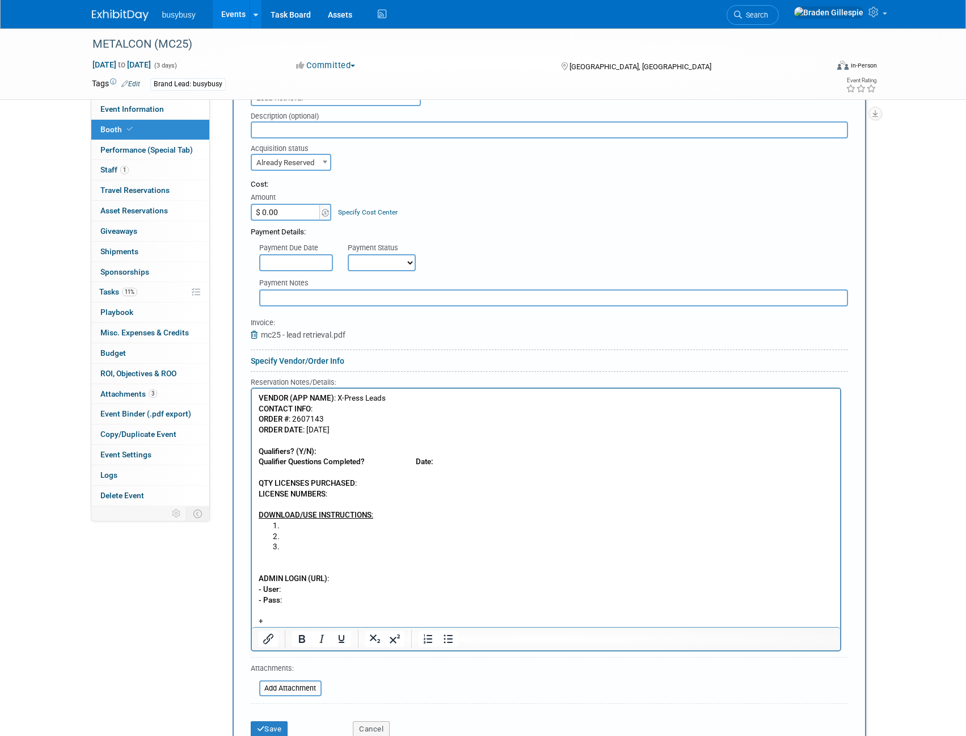
click at [274, 618] on p "+" at bounding box center [545, 621] width 575 height 11
click at [335, 451] on p "VENDOR (APP NAME) : X-Press Leads CONTACT INFO : ORDER # : 2607143 ORDER DATE :…" at bounding box center [545, 457] width 575 height 128
drag, startPoint x: 331, startPoint y: 451, endPoint x: 318, endPoint y: 450, distance: 13.1
click at [318, 450] on p "VENDOR (APP NAME) : X-Press Leads CONTACT INFO : ORDER # : 2607143 ORDER DATE :…" at bounding box center [545, 457] width 575 height 128
click at [370, 463] on p "VENDOR (APP NAME) : X-Press Leads CONTACT INFO : ORDER # : 2607143 ORDER DATE :…" at bounding box center [545, 457] width 575 height 128
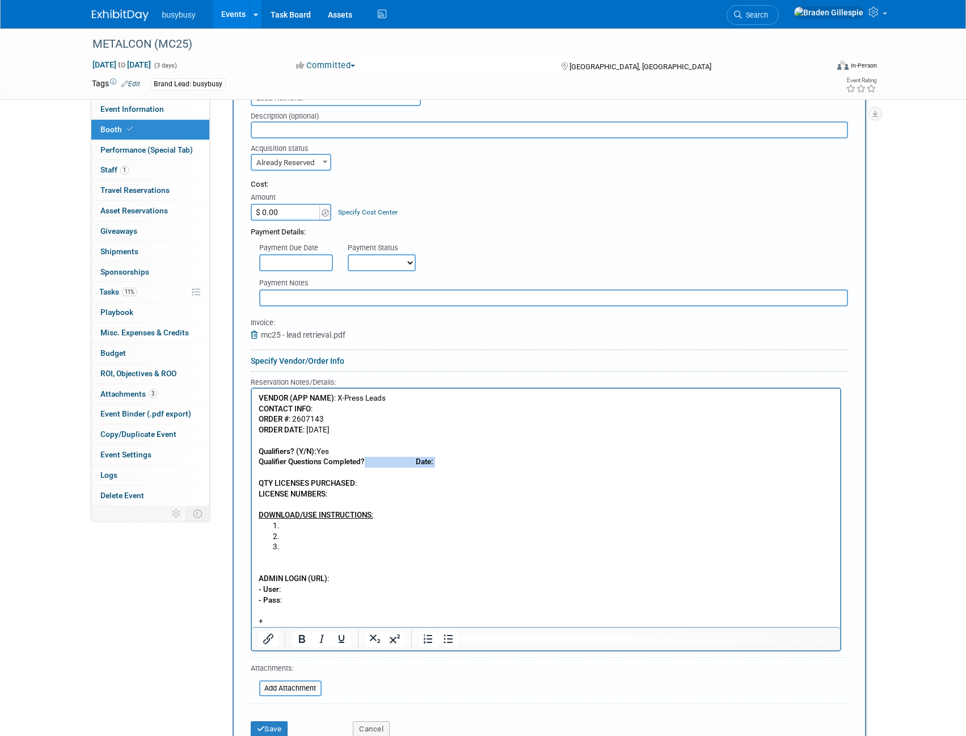
drag, startPoint x: 463, startPoint y: 463, endPoint x: 364, endPoint y: 466, distance: 99.3
click at [364, 466] on p "VENDOR (APP NAME) : X-Press Leads CONTACT INFO : ORDER # : 2607143 ORDER DATE :…" at bounding box center [545, 457] width 575 height 128
click at [291, 222] on div "Payment Details:" at bounding box center [549, 229] width 597 height 17
click at [283, 207] on input "$ 0.00" at bounding box center [286, 212] width 71 height 17
type input "$ 700.00"
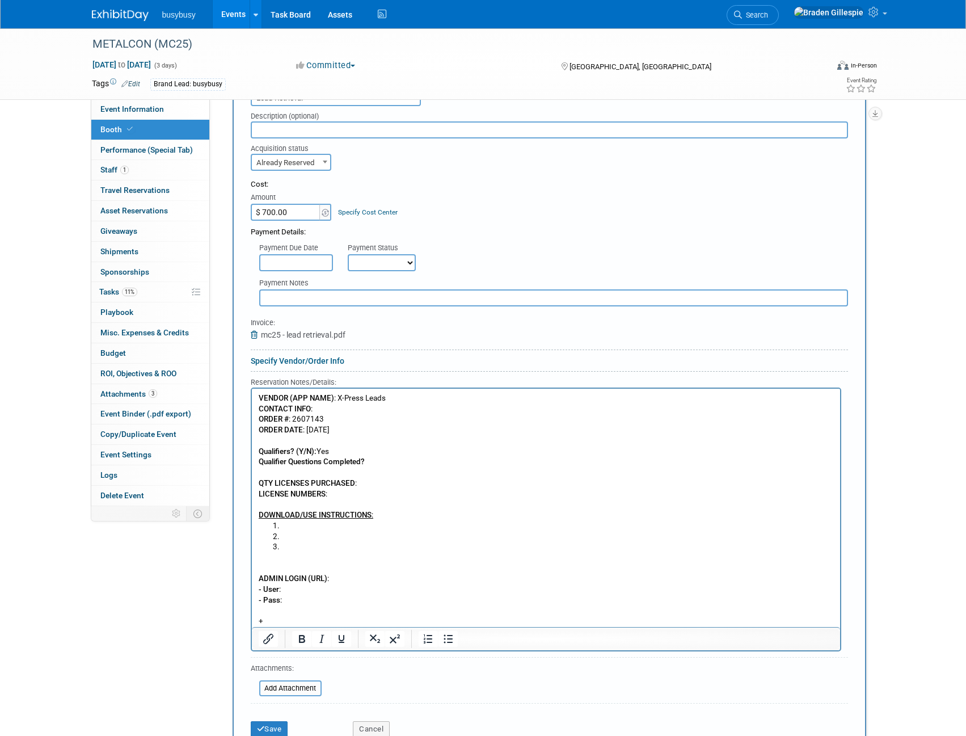
click at [643, 221] on div "Payment Details:" at bounding box center [549, 229] width 597 height 17
click at [362, 487] on p "VENDOR (APP NAME) : X-Press Leads CONTACT INFO : ORDER # : 2607143 ORDER DATE :…" at bounding box center [545, 457] width 575 height 128
click at [394, 497] on p "VENDOR (APP NAME) : X-Press Leads CONTACT INFO : ORDER # : 2607143 ORDER DATE :…" at bounding box center [545, 457] width 575 height 128
click at [337, 496] on p "VENDOR (APP NAME) : X-Press Leads CONTACT INFO : ORDER # : 2607143 ORDER DATE :…" at bounding box center [545, 457] width 575 height 128
click at [335, 495] on p "VENDOR (APP NAME) : X-Press Leads CONTACT INFO : ORDER # : 2607143 ORDER DATE :…" at bounding box center [545, 457] width 575 height 128
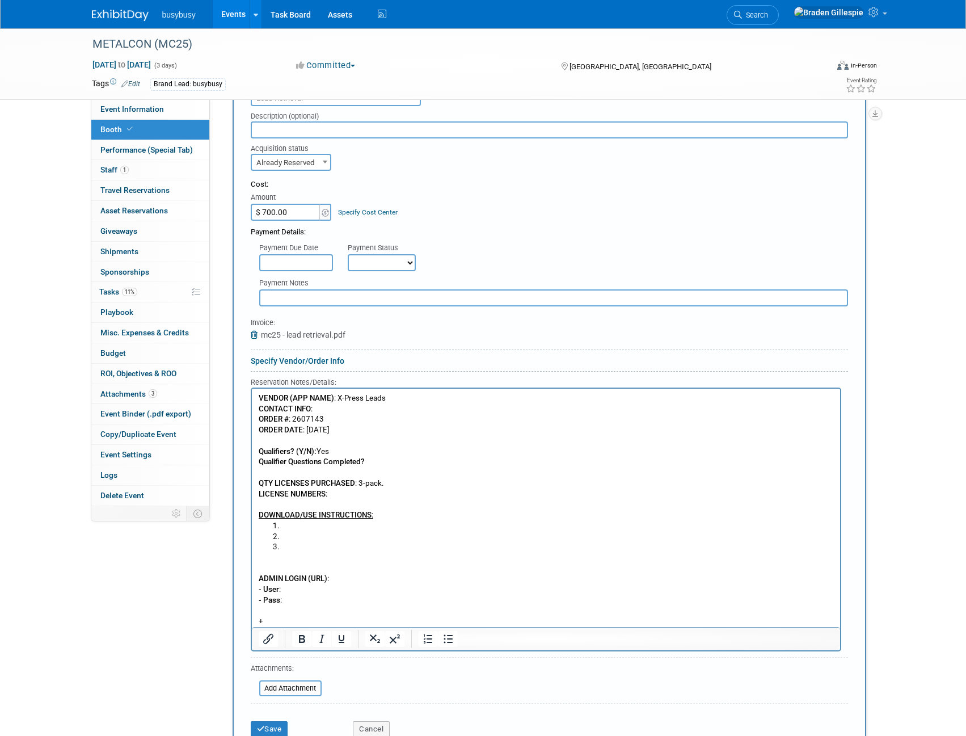
click at [333, 495] on p "VENDOR (APP NAME) : X-Press Leads CONTACT INFO : ORDER # : 2607143 ORDER DATE :…" at bounding box center [545, 457] width 575 height 128
click at [342, 496] on p "VENDOR (APP NAME) : X-Press Leads CONTACT INFO : ORDER # : 2607143 ORDER DATE :…" at bounding box center [545, 457] width 575 height 128
click at [341, 584] on p "ADMIN LOGIN (URL) : - User : - Pass :" at bounding box center [545, 578] width 575 height 53
click at [347, 581] on p "ADMIN LOGIN (URL) : - User : - Pass :" at bounding box center [545, 578] width 575 height 53
click at [268, 639] on icon "Insert/edit link" at bounding box center [268, 638] width 10 height 10
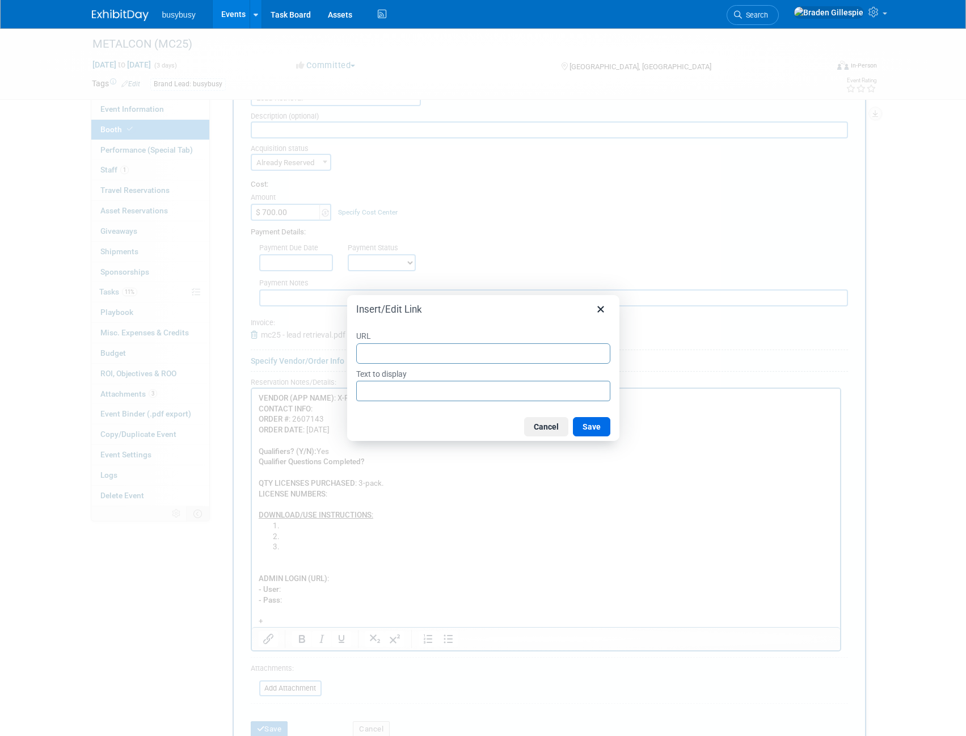
type input "[URL][DOMAIN_NAME]"
click at [586, 424] on button "Save" at bounding box center [591, 426] width 37 height 19
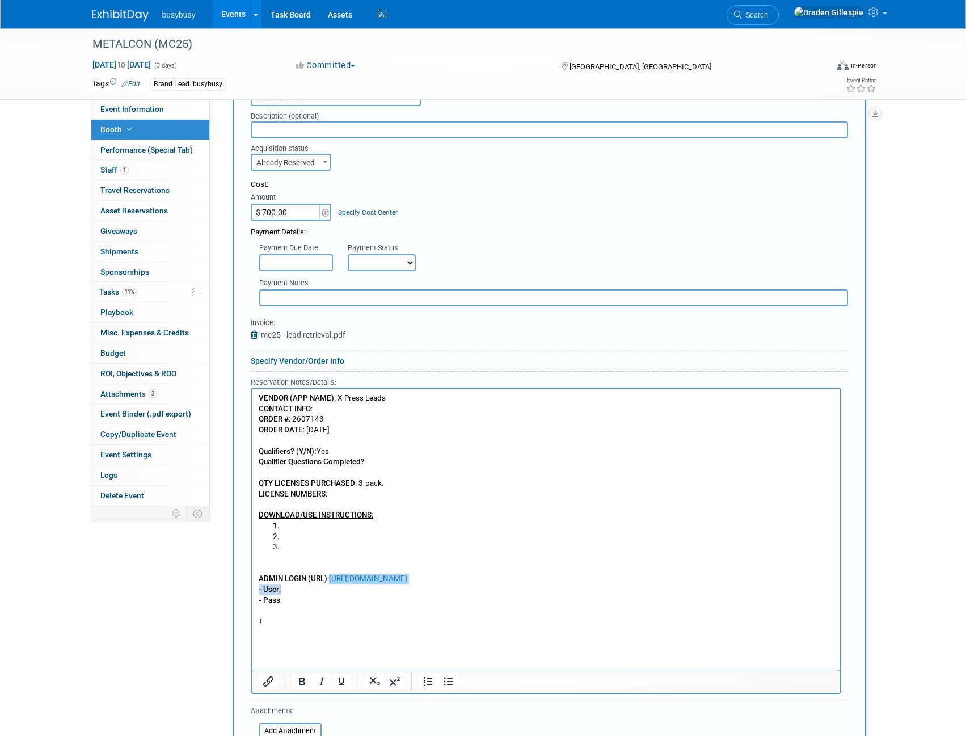
drag, startPoint x: 453, startPoint y: 627, endPoint x: 330, endPoint y: 580, distance: 131.2
click at [330, 580] on p "ADMIN LOGIN (URL) : [URL][DOMAIN_NAME] - User : - Pass :" at bounding box center [545, 578] width 575 height 53
click at [268, 685] on icon "Insert/edit link" at bounding box center [268, 681] width 14 height 14
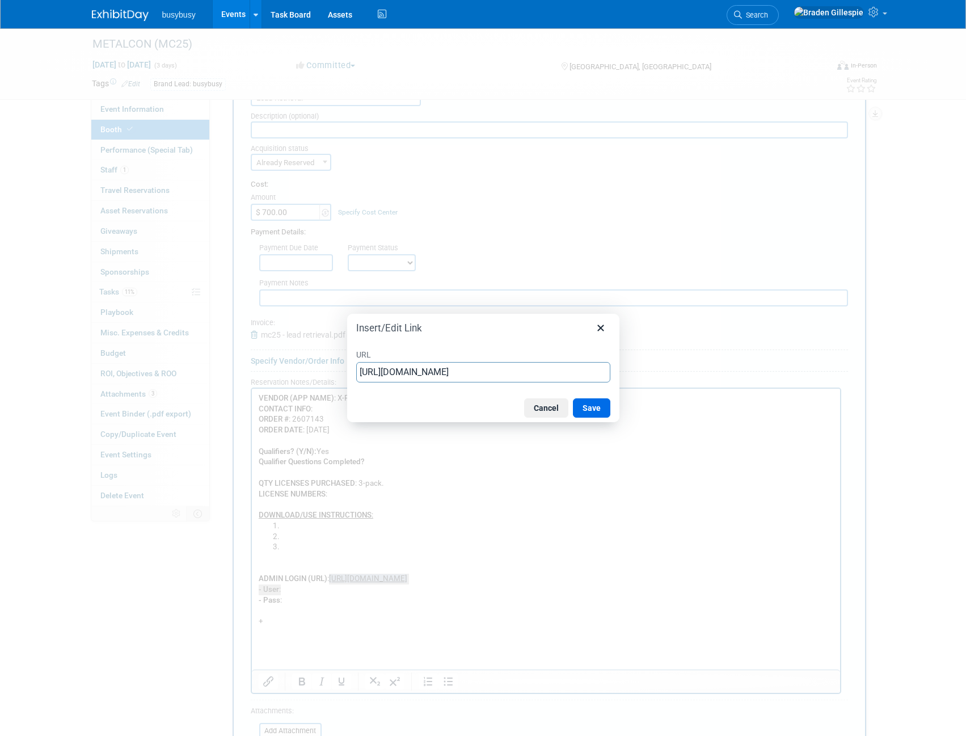
scroll to position [0, 641]
drag, startPoint x: 605, startPoint y: 371, endPoint x: 247, endPoint y: 384, distance: 357.5
click at [247, 384] on div "Insert/Edit Link URL [URL][DOMAIN_NAME] Cancel Save" at bounding box center [483, 368] width 966 height 736
click at [568, 370] on input "[URL][DOMAIN_NAME]" at bounding box center [483, 372] width 254 height 20
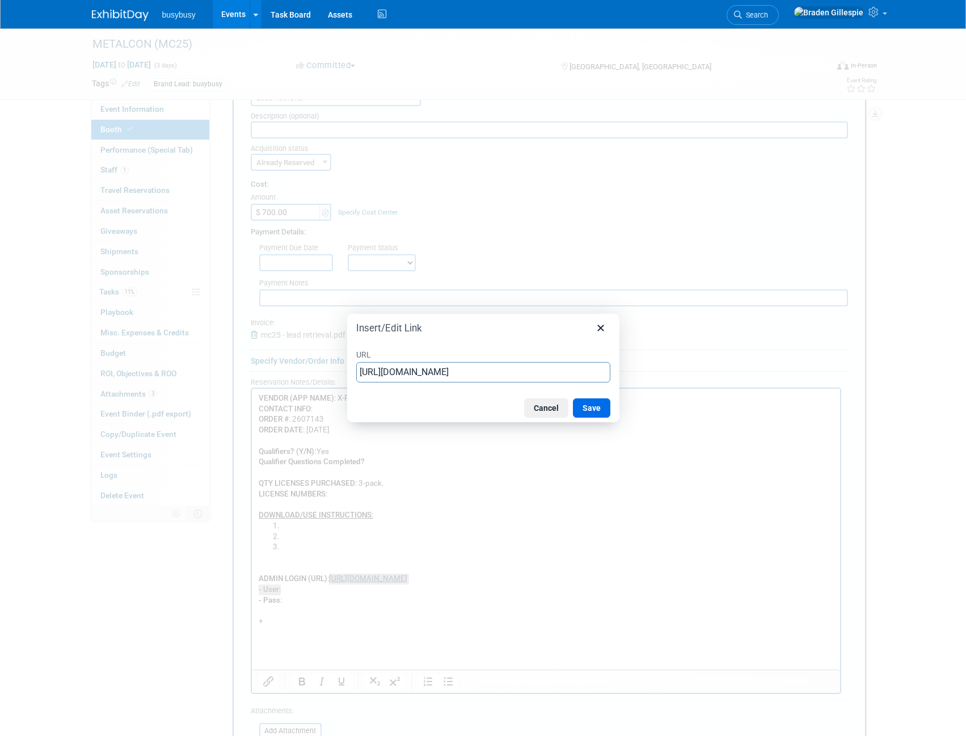
click at [568, 370] on input "[URL][DOMAIN_NAME]" at bounding box center [483, 372] width 254 height 20
type input "Here"
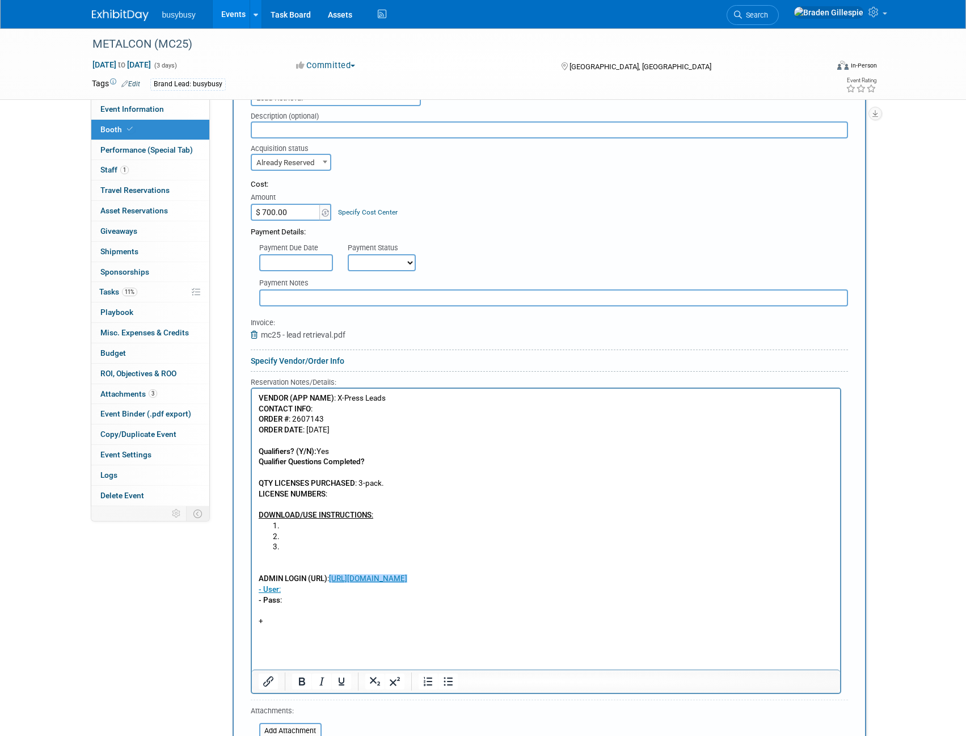
click at [332, 606] on p "ADMIN LOGIN (URL) : [URL][DOMAIN_NAME] - User : - Pass :" at bounding box center [545, 578] width 575 height 53
drag, startPoint x: 339, startPoint y: 637, endPoint x: 232, endPoint y: 633, distance: 107.3
click at [251, 627] on html "VENDOR (APP NAME) : X-Press Leads CONTACT INFO : ORDER # : 2607143 ORDER DATE :…" at bounding box center [545, 507] width 588 height 238
click at [260, 593] on b "- User: ﻿" at bounding box center [270, 589] width 24 height 9
click at [446, 682] on icon "Bullet list" at bounding box center [448, 681] width 14 height 14
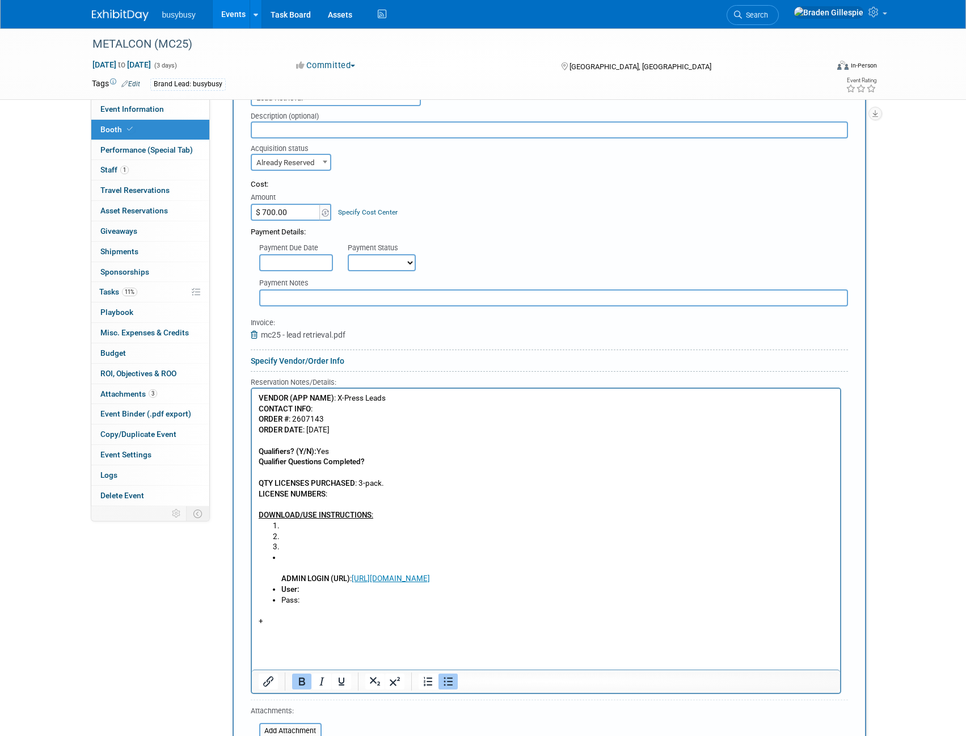
click at [276, 579] on ul "ADMIN LOGIN (URL) : [URL][DOMAIN_NAME] User: Pass:" at bounding box center [545, 578] width 575 height 53
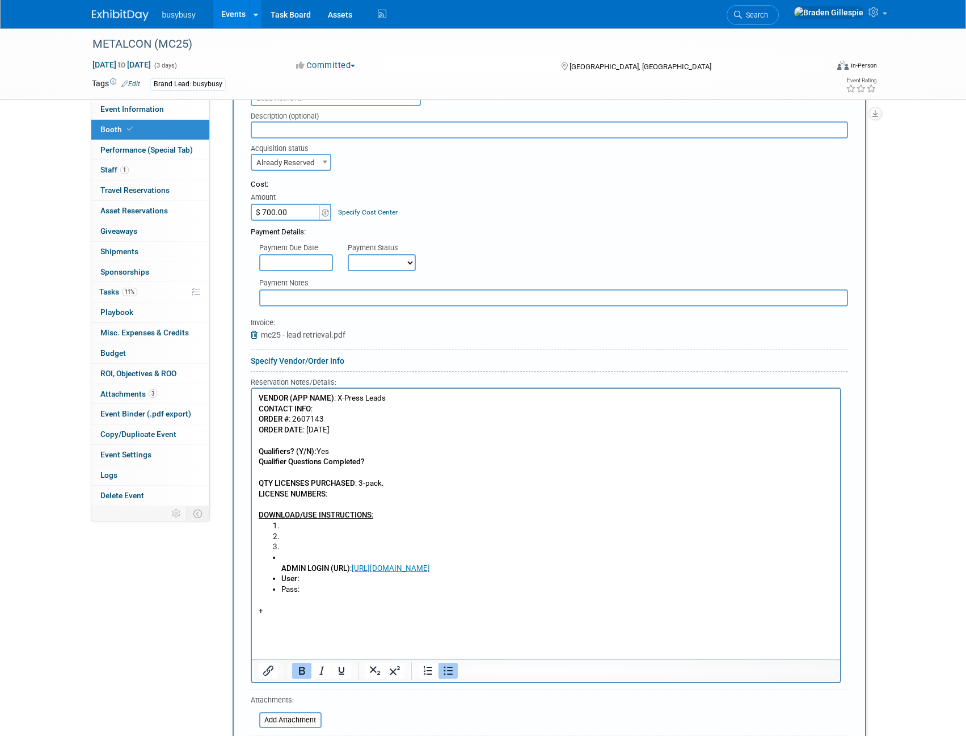
click at [446, 673] on icon "Bullet list" at bounding box center [448, 671] width 14 height 14
click at [393, 572] on link "[URL][DOMAIN_NAME]" at bounding box center [367, 568] width 78 height 9
click at [265, 671] on icon "Insert/edit link" at bounding box center [268, 670] width 10 height 10
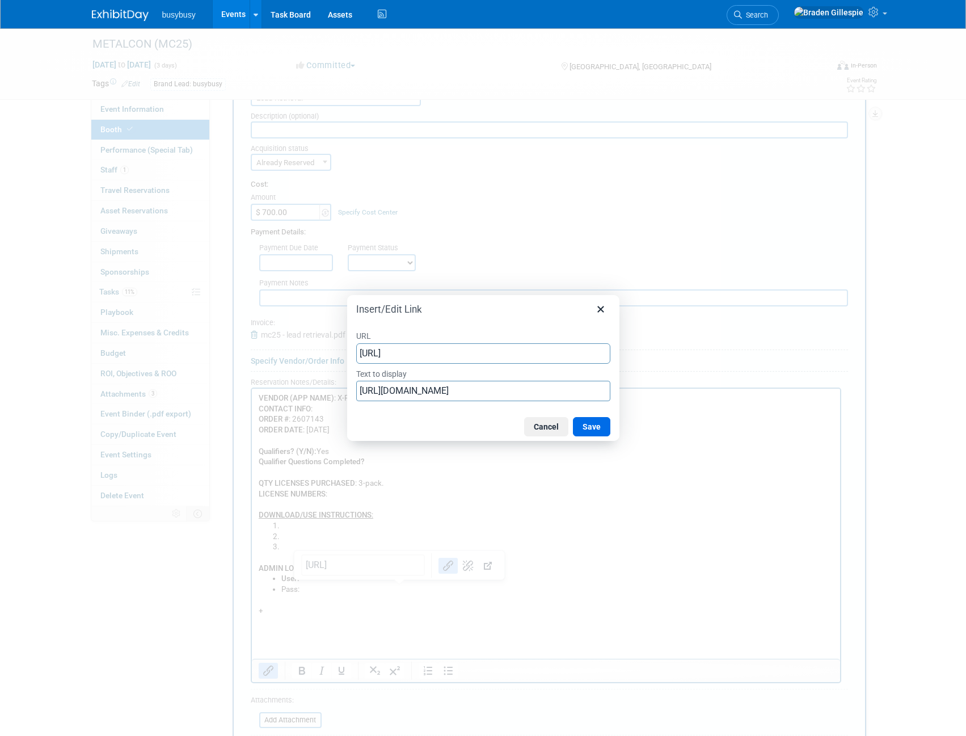
drag, startPoint x: 420, startPoint y: 348, endPoint x: 267, endPoint y: 367, distance: 154.3
click at [267, 367] on div "Insert/Edit Link URL [URL] Text to display [URL][DOMAIN_NAME] Cancel Save" at bounding box center [483, 368] width 966 height 736
click at [440, 396] on input "[URL][DOMAIN_NAME]" at bounding box center [483, 391] width 254 height 20
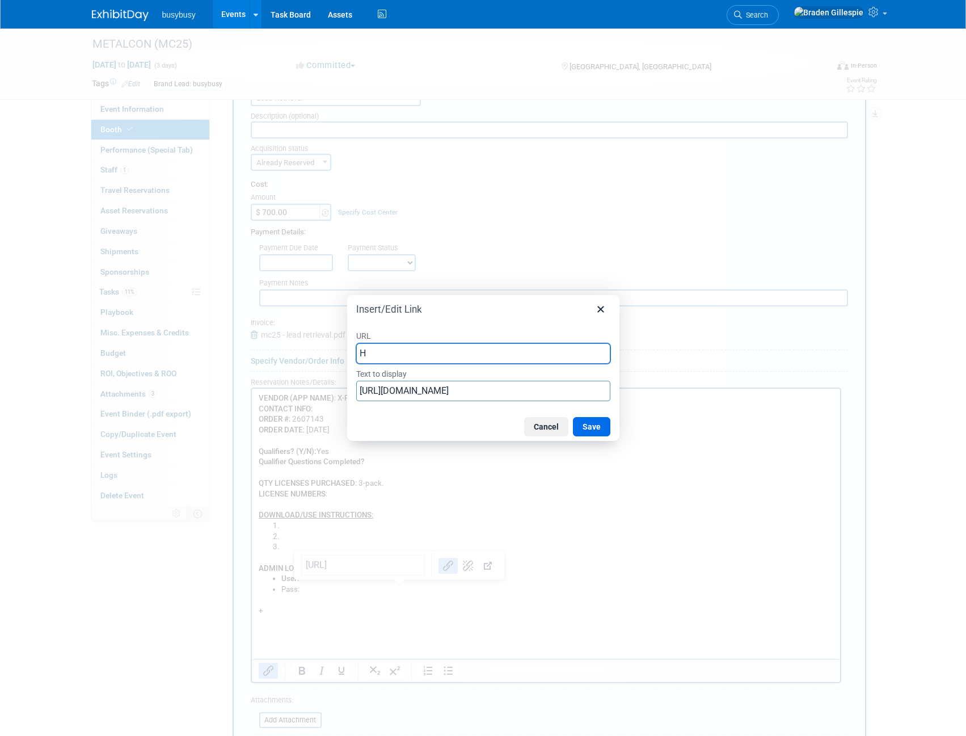
drag, startPoint x: 414, startPoint y: 348, endPoint x: 306, endPoint y: 347, distance: 108.3
click at [306, 347] on div "Insert/Edit Link URL H Text to display [URL][DOMAIN_NAME] Cancel Save" at bounding box center [483, 368] width 966 height 736
paste input "[URL][DOMAIN_NAME]"
type input "[URL][DOMAIN_NAME]"
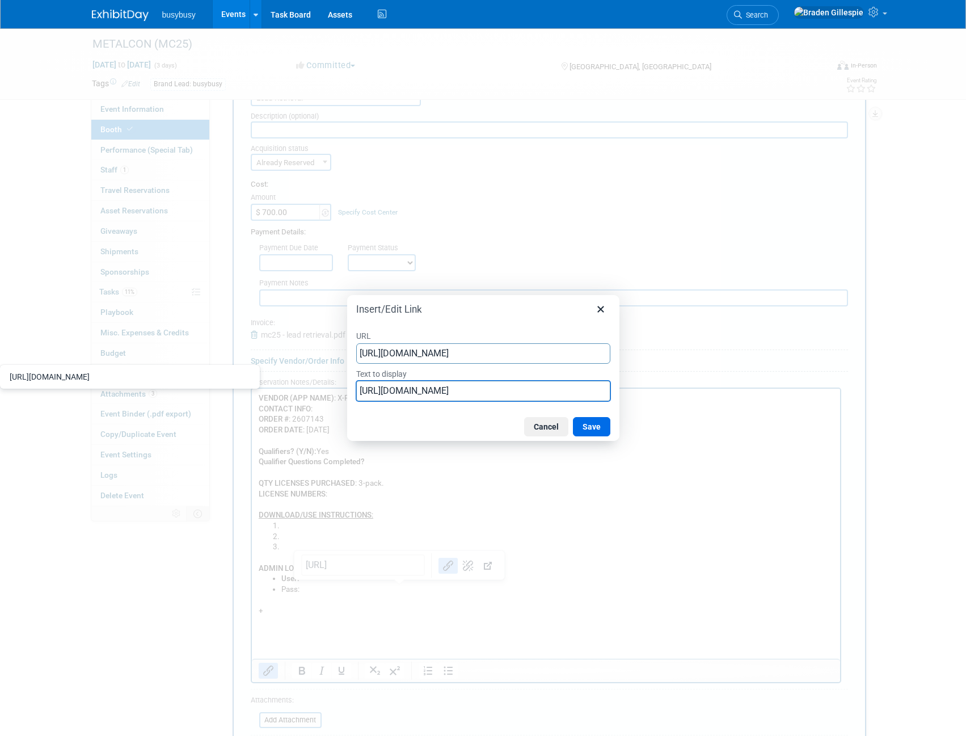
click at [379, 387] on input "[URL][DOMAIN_NAME]" at bounding box center [483, 391] width 254 height 20
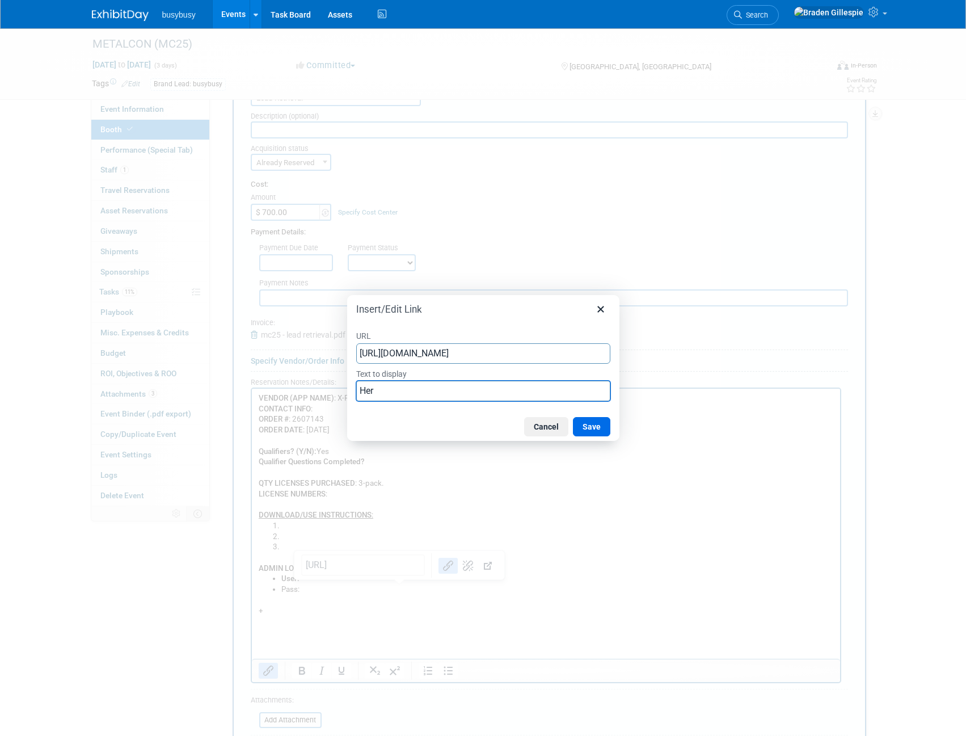
type input "Here"
drag, startPoint x: 591, startPoint y: 425, endPoint x: 340, endPoint y: 36, distance: 463.4
click at [591, 425] on button "Save" at bounding box center [591, 426] width 37 height 19
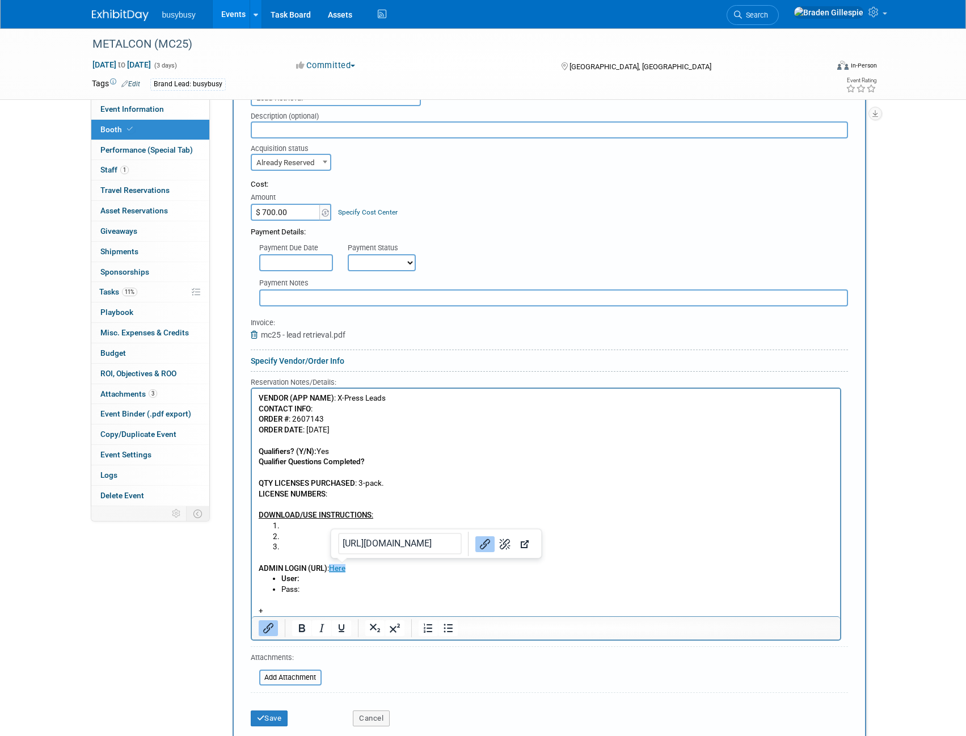
click at [365, 586] on li "Pass:" at bounding box center [557, 589] width 552 height 11
click at [284, 576] on b "User:" at bounding box center [290, 578] width 18 height 9
drag, startPoint x: 301, startPoint y: 590, endPoint x: 281, endPoint y: 589, distance: 19.3
click at [281, 589] on li "Pass:" at bounding box center [557, 589] width 552 height 11
click at [322, 588] on li "Pass:" at bounding box center [557, 589] width 552 height 11
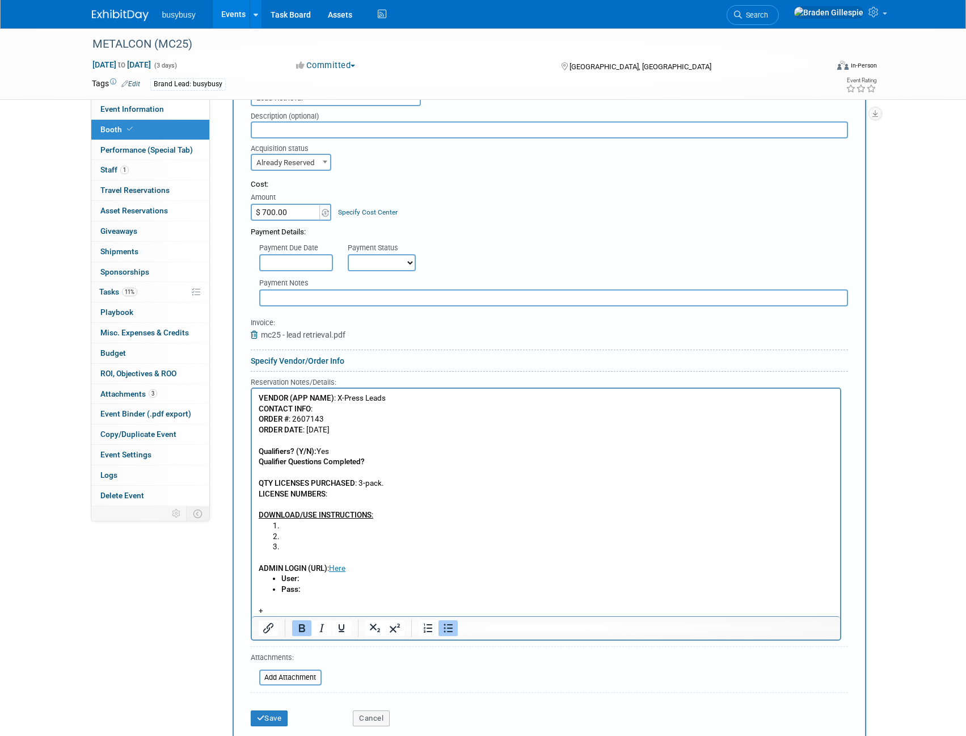
click at [297, 632] on icon "Bold" at bounding box center [302, 628] width 14 height 14
click at [303, 580] on li "User:" at bounding box center [557, 578] width 552 height 11
click at [303, 577] on li "User:" at bounding box center [557, 578] width 552 height 11
click at [301, 632] on icon "Bold" at bounding box center [302, 628] width 14 height 14
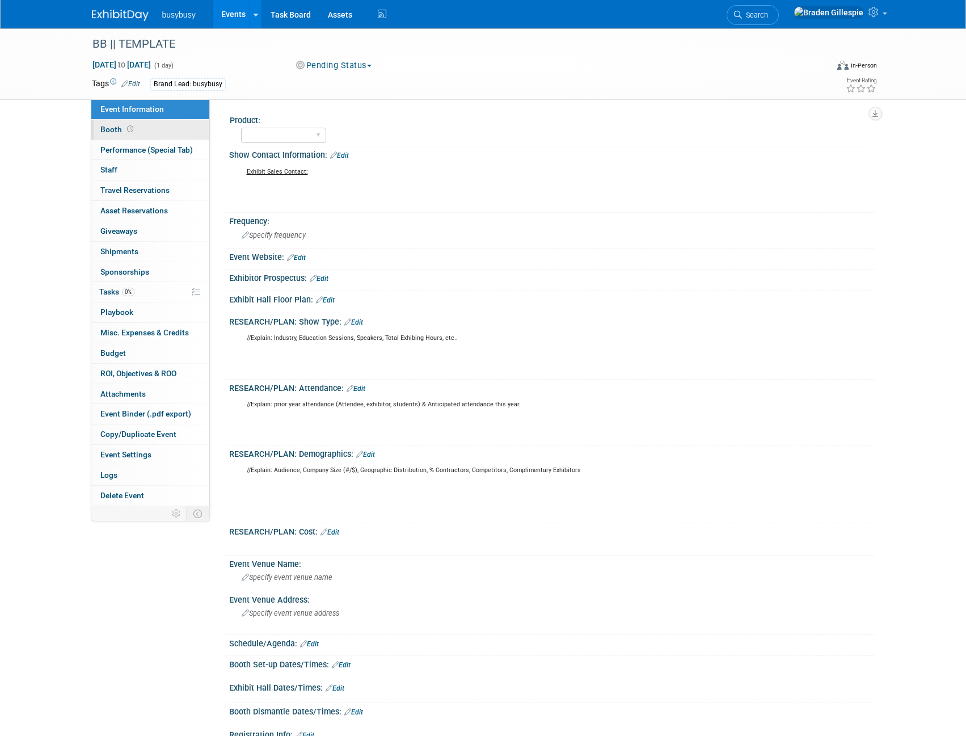
click at [141, 127] on link "Booth" at bounding box center [150, 130] width 118 height 20
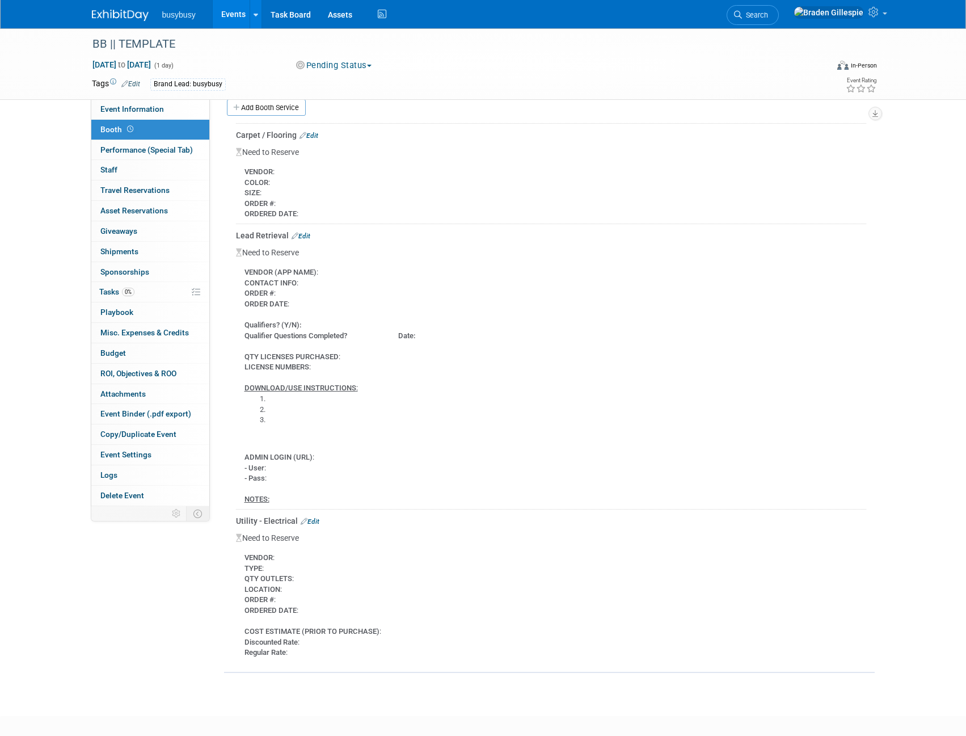
scroll to position [487, 0]
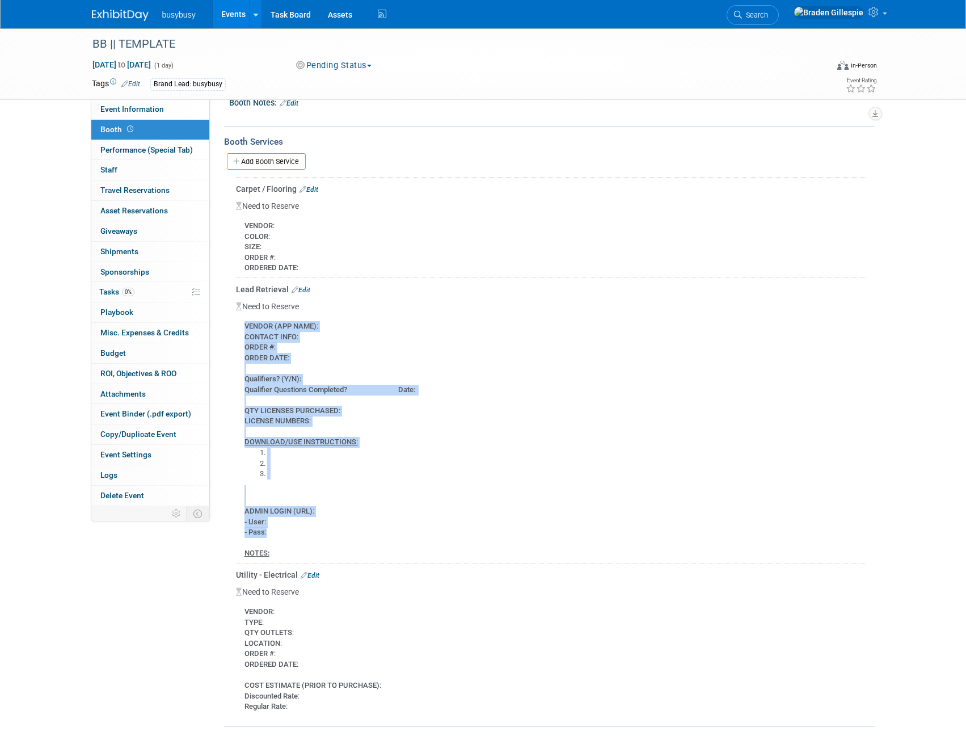
drag, startPoint x: 246, startPoint y: 327, endPoint x: 349, endPoint y: 529, distance: 227.0
click at [349, 529] on div "VENDOR (APP NAME) : CONTACT INFO : ORDER # : ORDER DATE : Qualifiers? (Y/N): Qu…" at bounding box center [551, 435] width 630 height 247
copy div "VENDOR (APP NAME) : CONTACT INFO : ORDER # : ORDER DATE : Qualifiers? (Y/N): Qu…"
